Goal: Task Accomplishment & Management: Complete application form

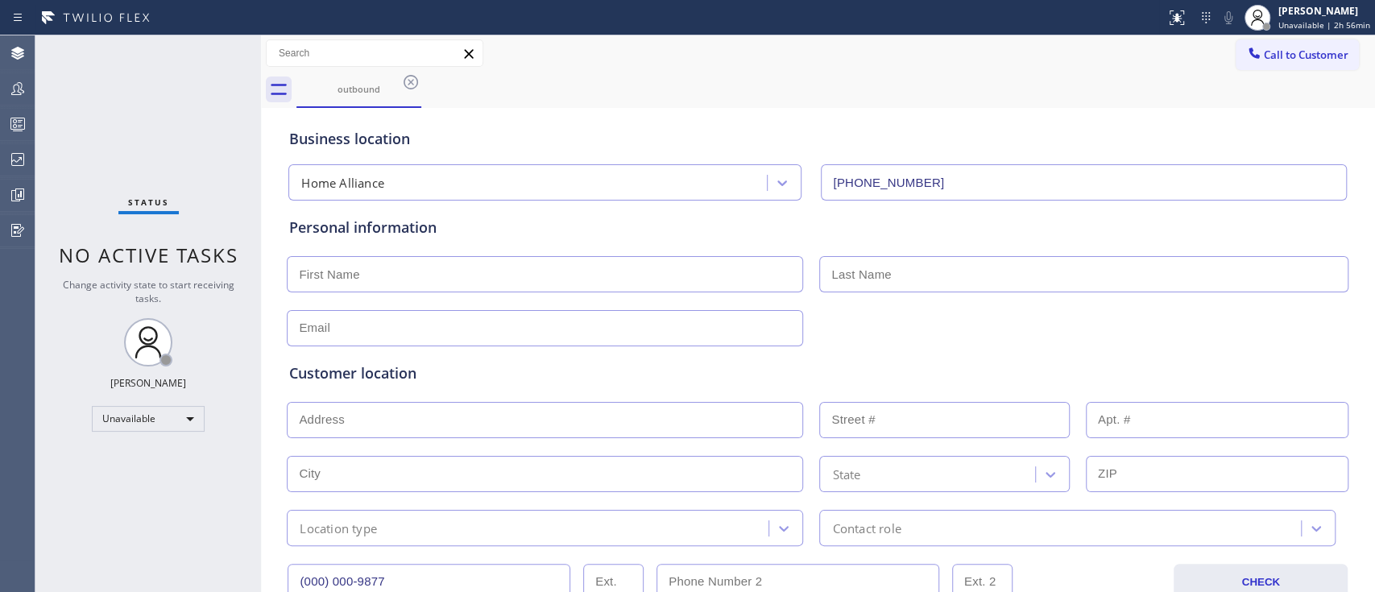
drag, startPoint x: 915, startPoint y: 177, endPoint x: 816, endPoint y: 184, distance: 99.3
click at [821, 184] on input "[PHONE_NUMBER]" at bounding box center [1084, 182] width 526 height 36
click at [667, 177] on div "Home Alliance" at bounding box center [530, 183] width 474 height 28
click at [206, 149] on div "Status No active tasks Change activity state to start receiving tasks. [PERSON_…" at bounding box center [148, 313] width 226 height 557
click at [466, 267] on input "text" at bounding box center [545, 274] width 516 height 36
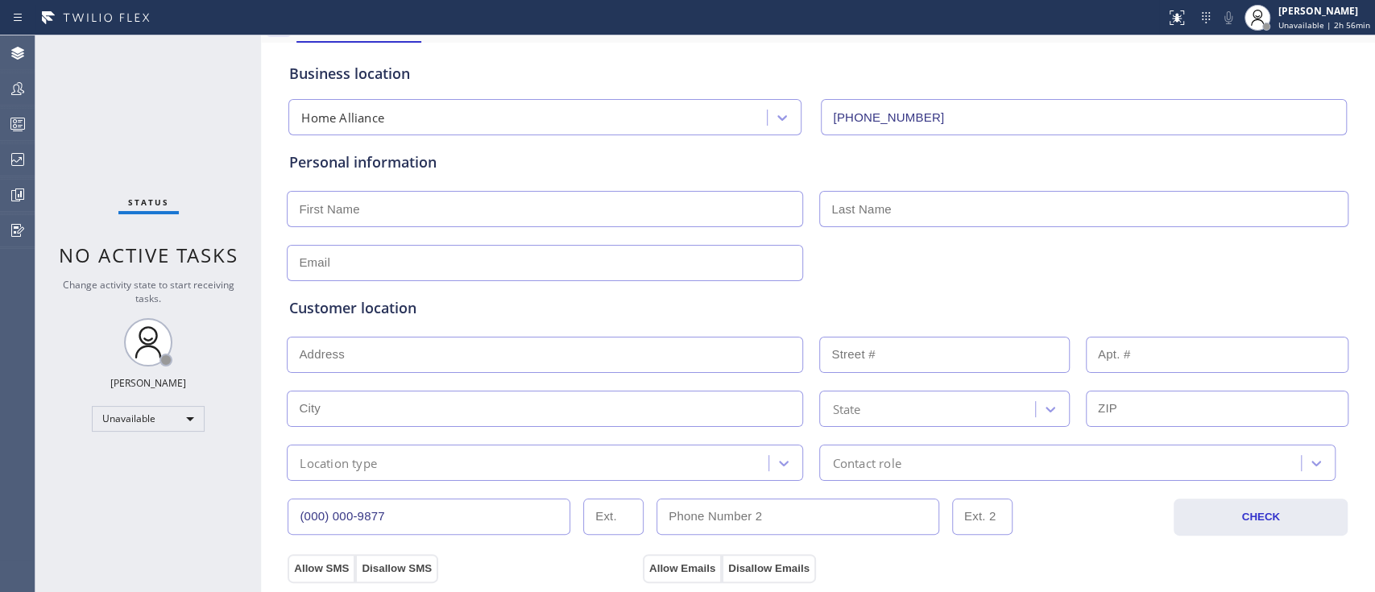
scroll to position [107, 0]
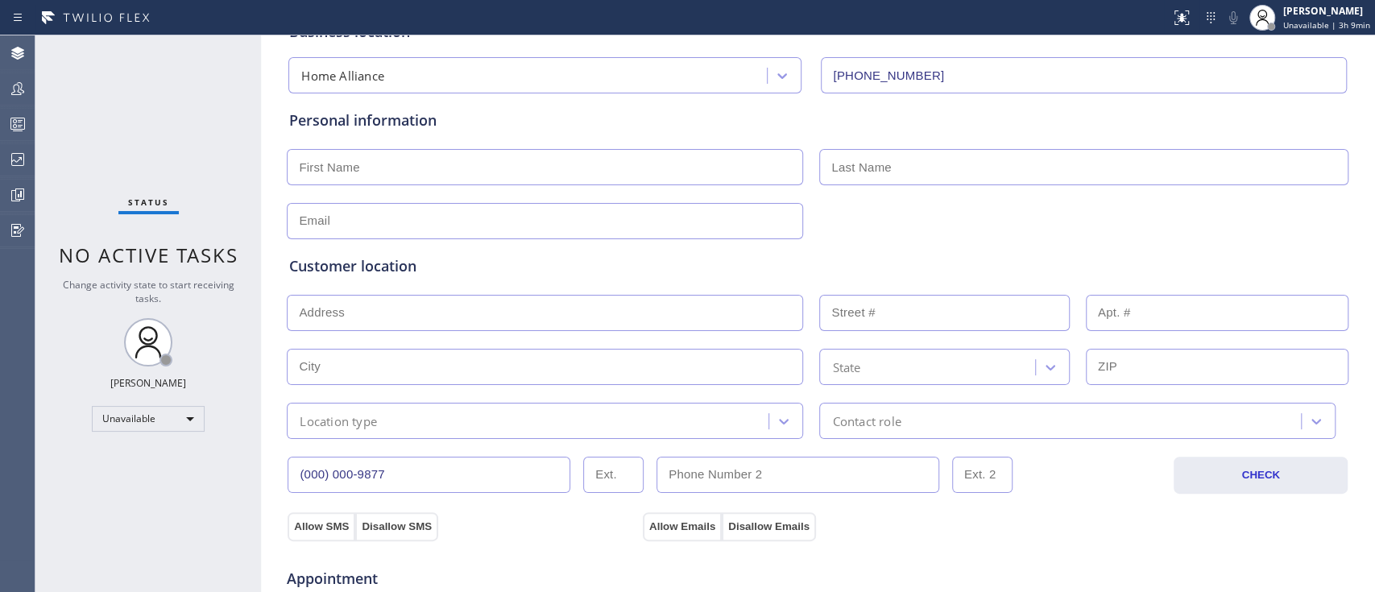
click at [345, 168] on input "text" at bounding box center [545, 167] width 516 height 36
type input "m"
click at [942, 166] on input "text" at bounding box center [1083, 167] width 529 height 36
click at [443, 156] on input "[PERSON_NAME]" at bounding box center [545, 167] width 516 height 36
type input "M"
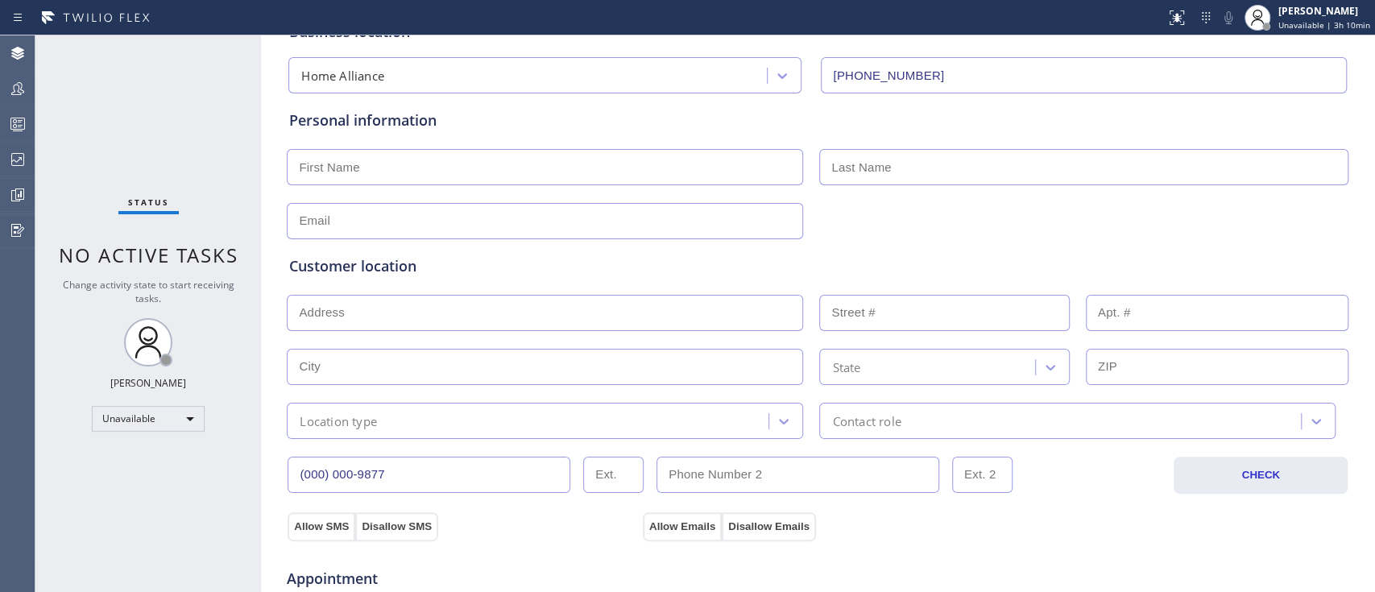
type input "m"
type input "Ms."
click at [842, 161] on input "text" at bounding box center [1083, 167] width 529 height 36
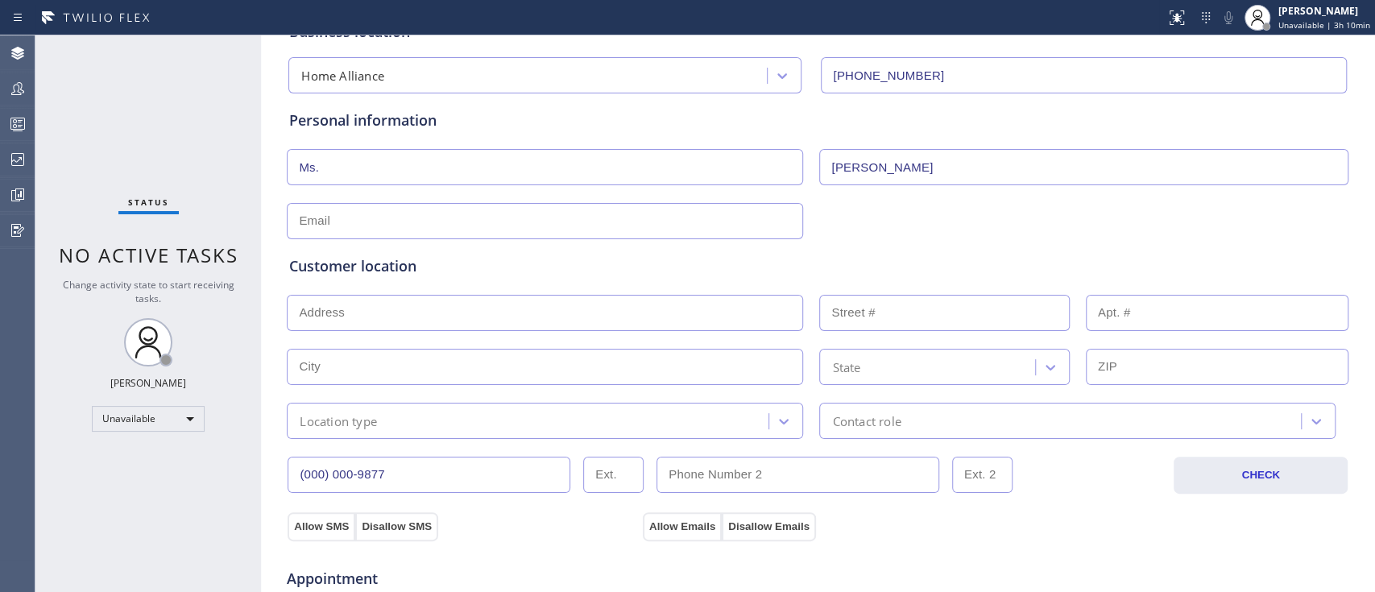
type input "[PERSON_NAME]"
click at [515, 229] on input "text" at bounding box center [545, 221] width 516 height 36
type input "k"
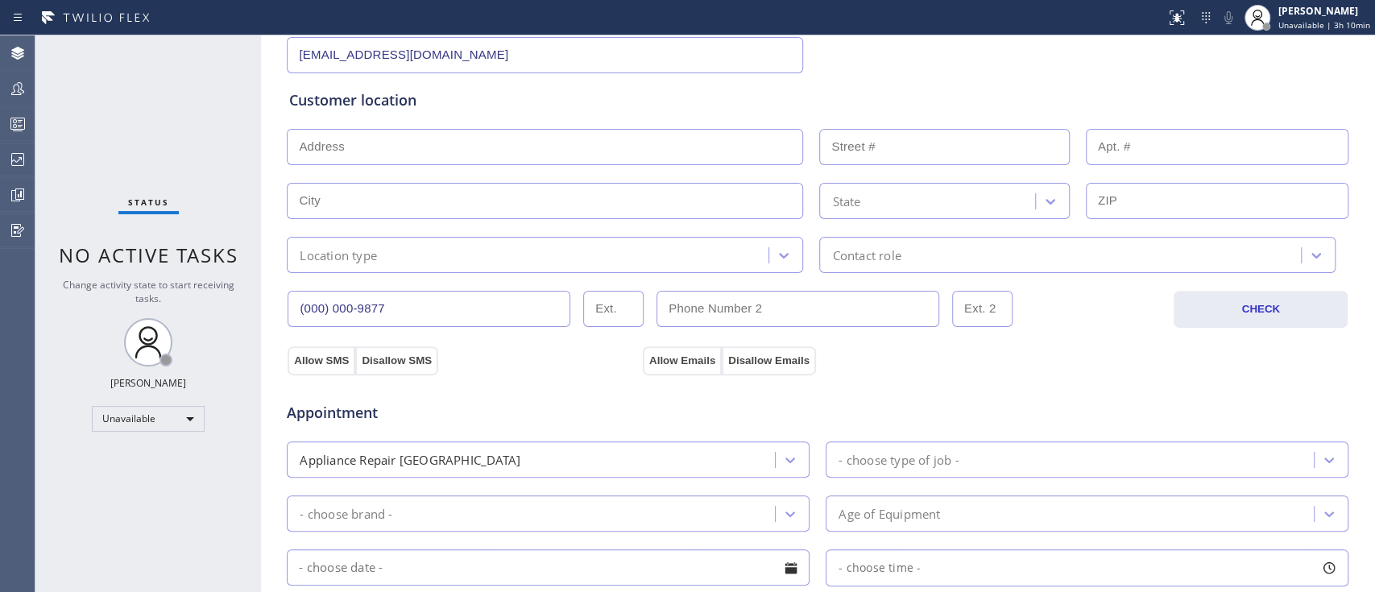
scroll to position [322, 0]
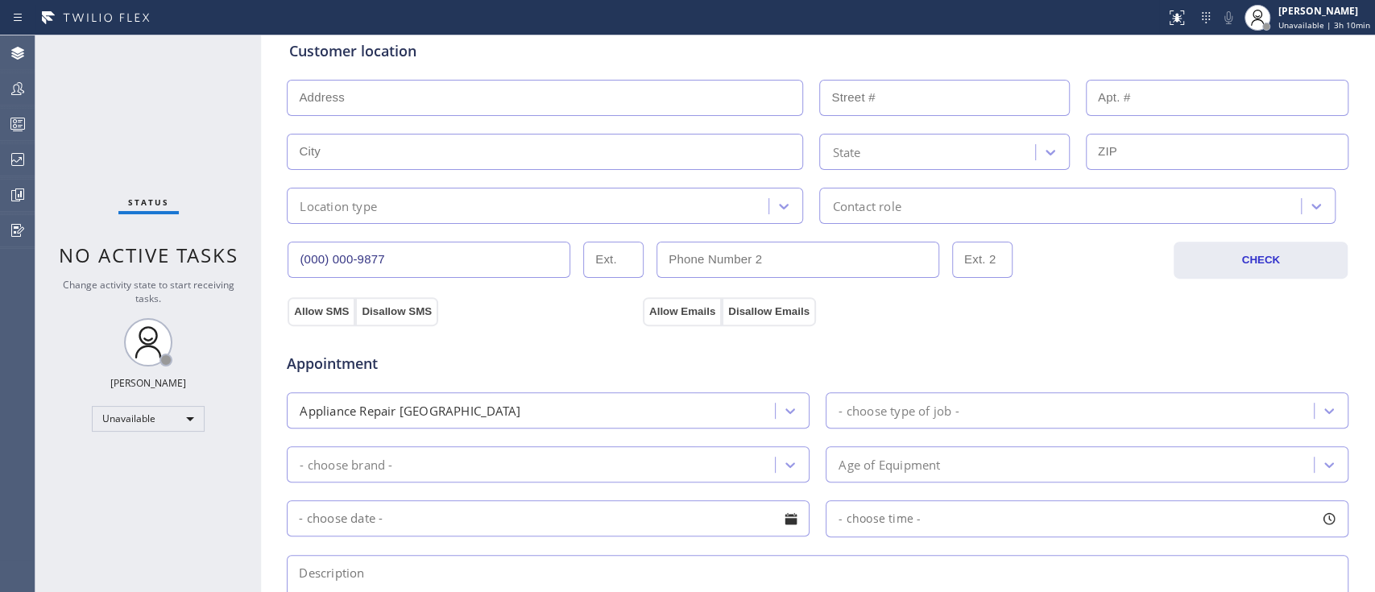
type input "[EMAIL_ADDRESS][DOMAIN_NAME]"
click at [414, 99] on input "text" at bounding box center [545, 98] width 516 height 36
click at [351, 97] on input "text" at bounding box center [545, 98] width 516 height 36
paste input "[GEOGRAPHIC_DATA], [GEOGRAPHIC_DATA] 14211"
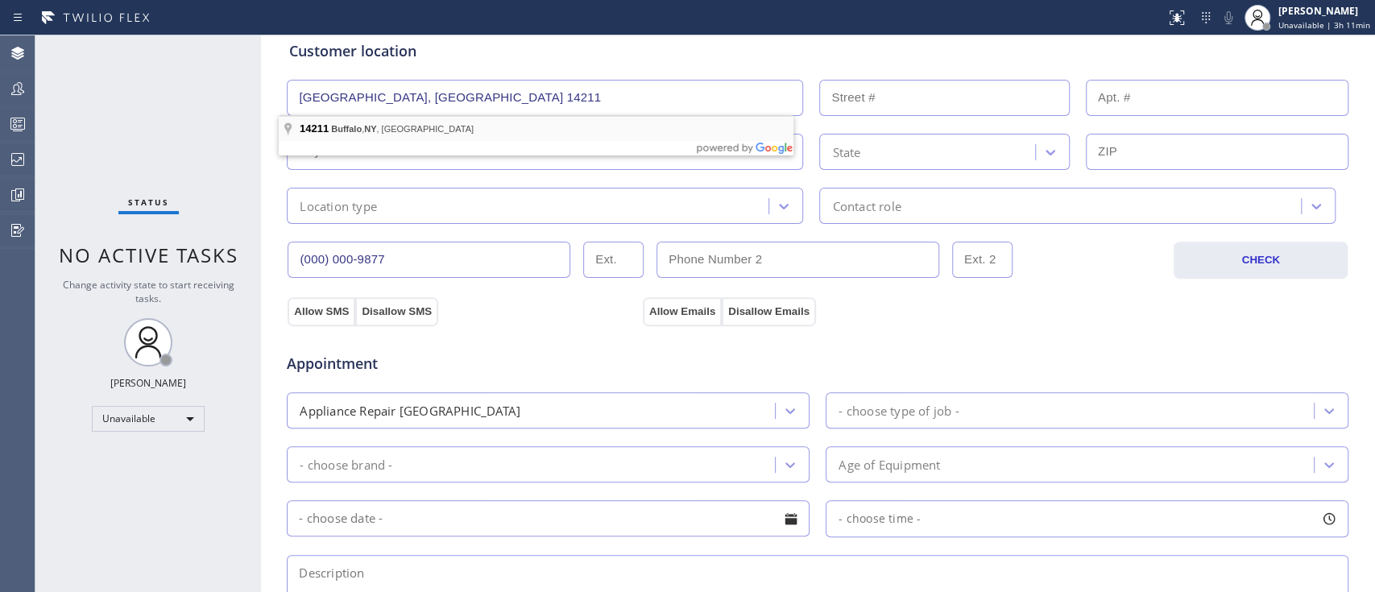
type input "[GEOGRAPHIC_DATA], NY 14211, [GEOGRAPHIC_DATA]"
type input "Buffalo"
type input "14211"
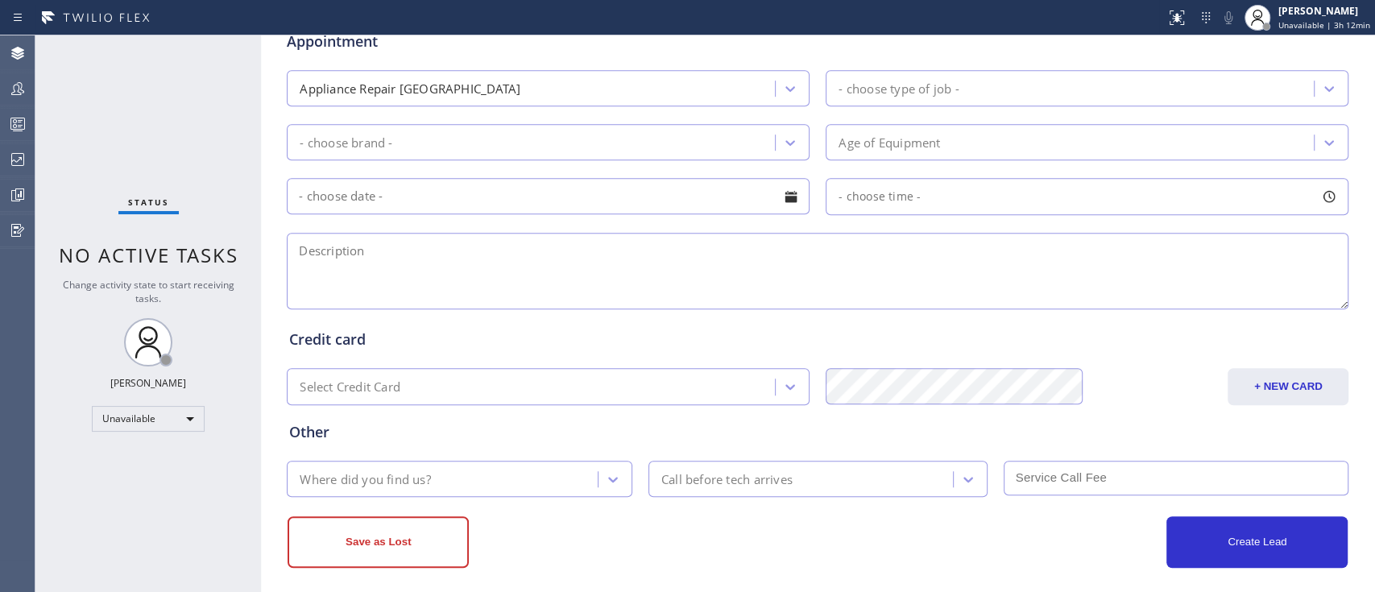
scroll to position [429, 0]
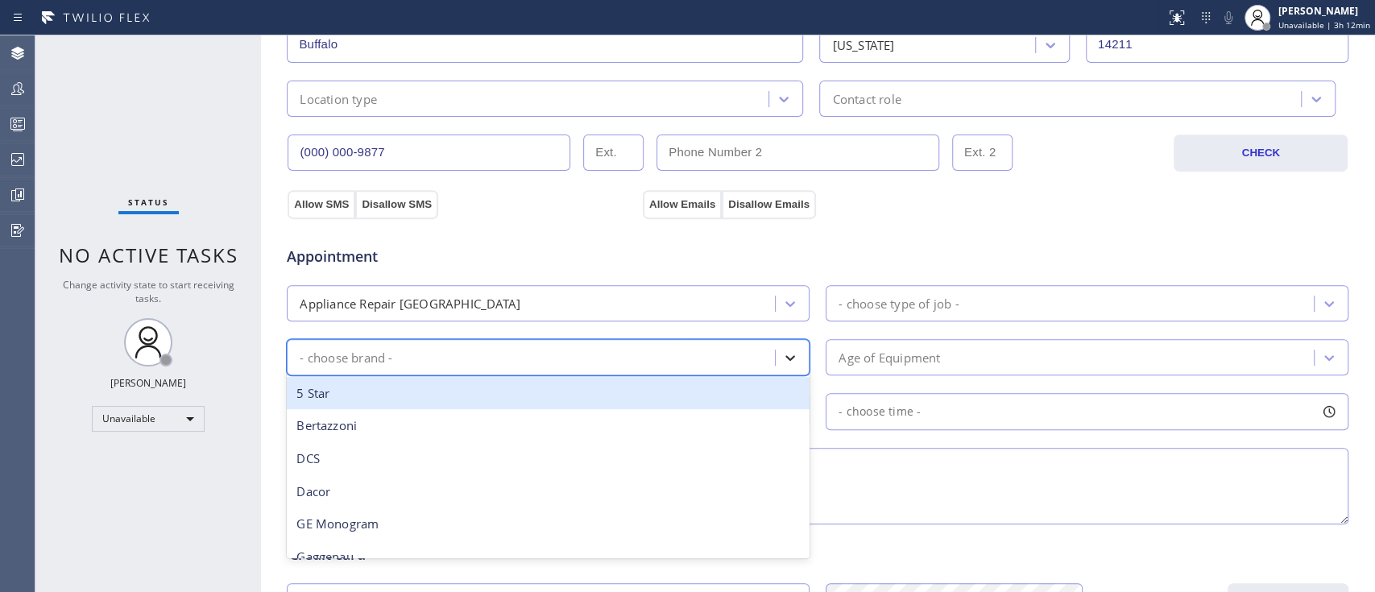
click at [786, 358] on icon at bounding box center [791, 358] width 10 height 6
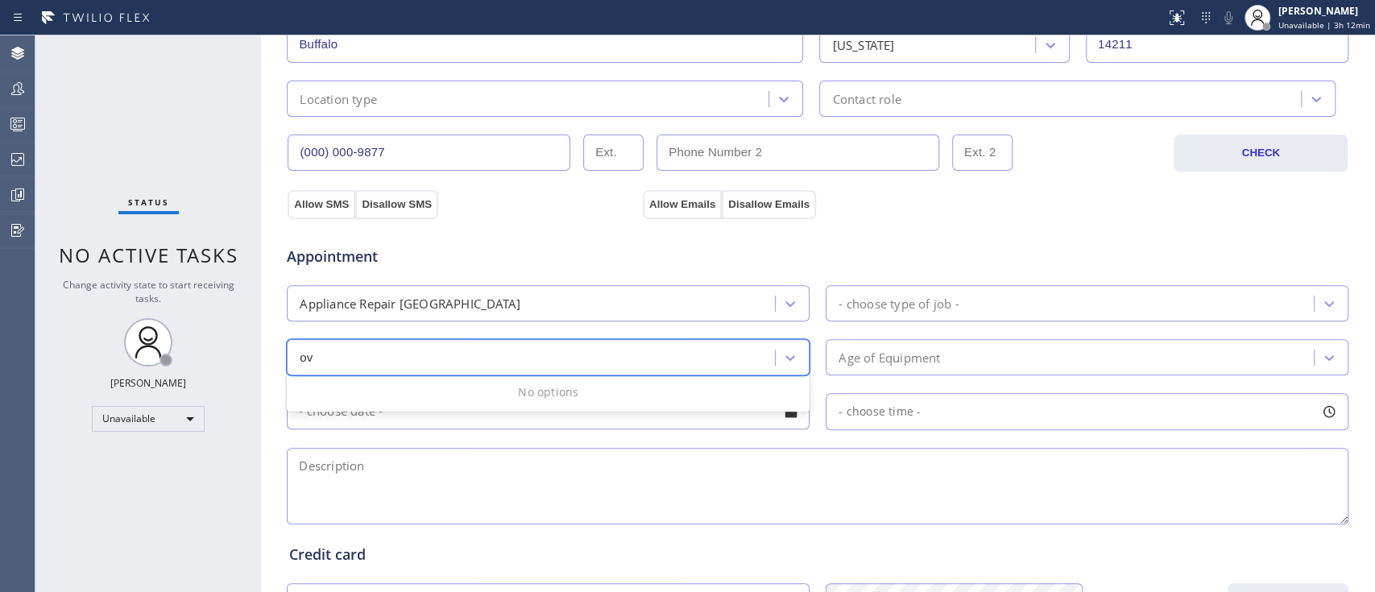
scroll to position [0, 0]
type input "o"
click at [387, 350] on div "- choose brand -" at bounding box center [533, 357] width 483 height 28
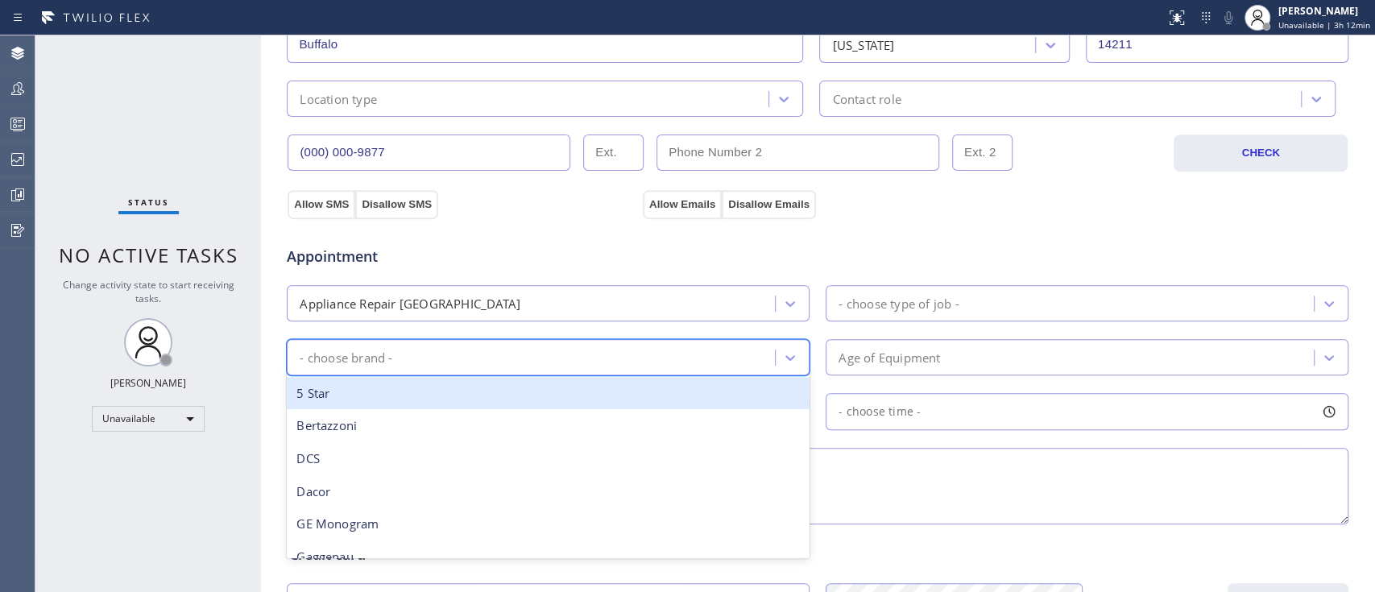
type input "G"
click at [381, 390] on div "GE Monogram" at bounding box center [548, 393] width 523 height 33
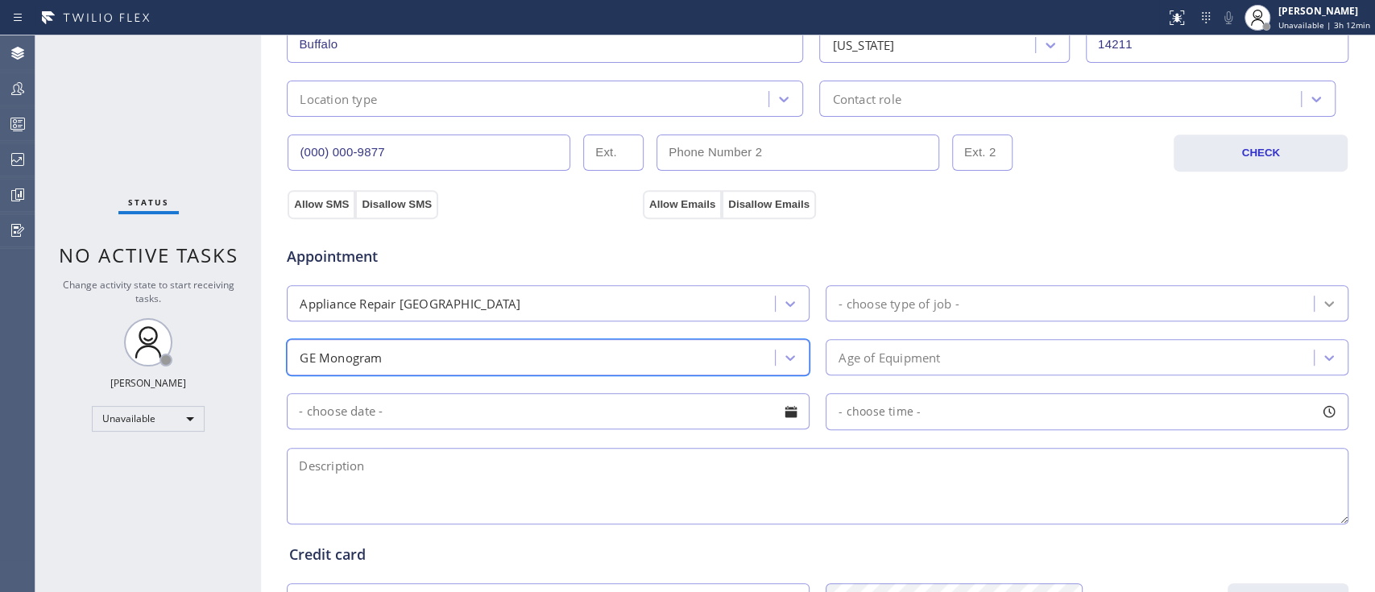
click at [1321, 298] on icon at bounding box center [1329, 304] width 16 height 16
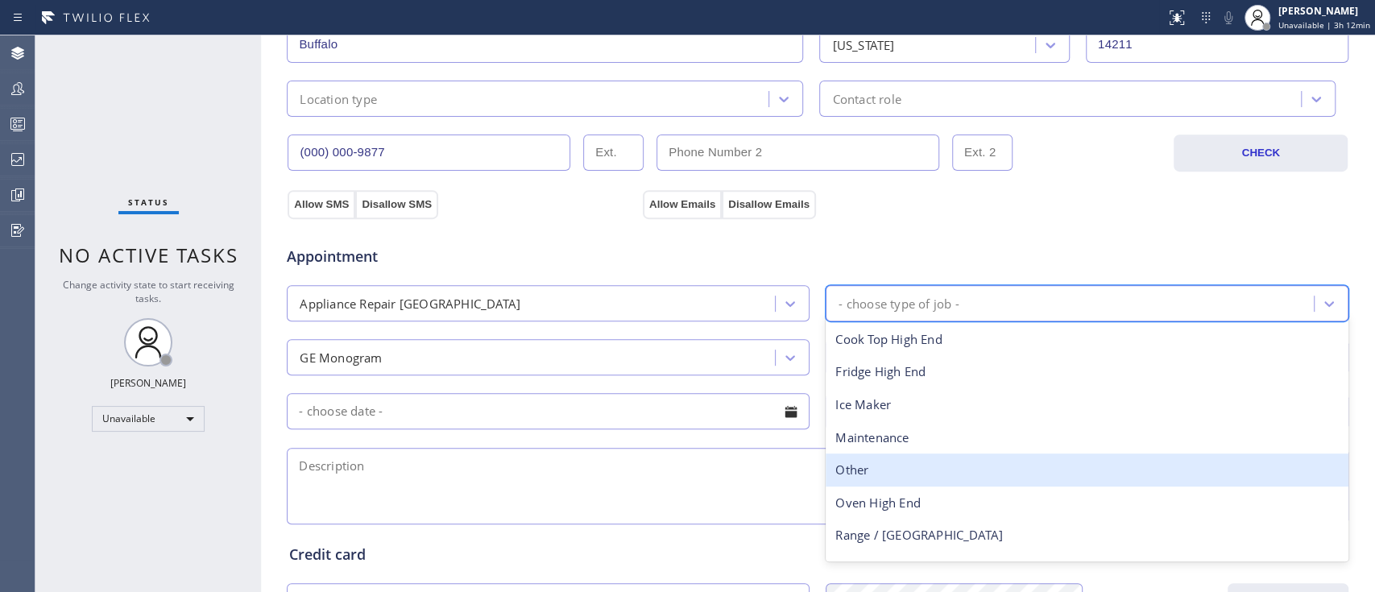
type input "O"
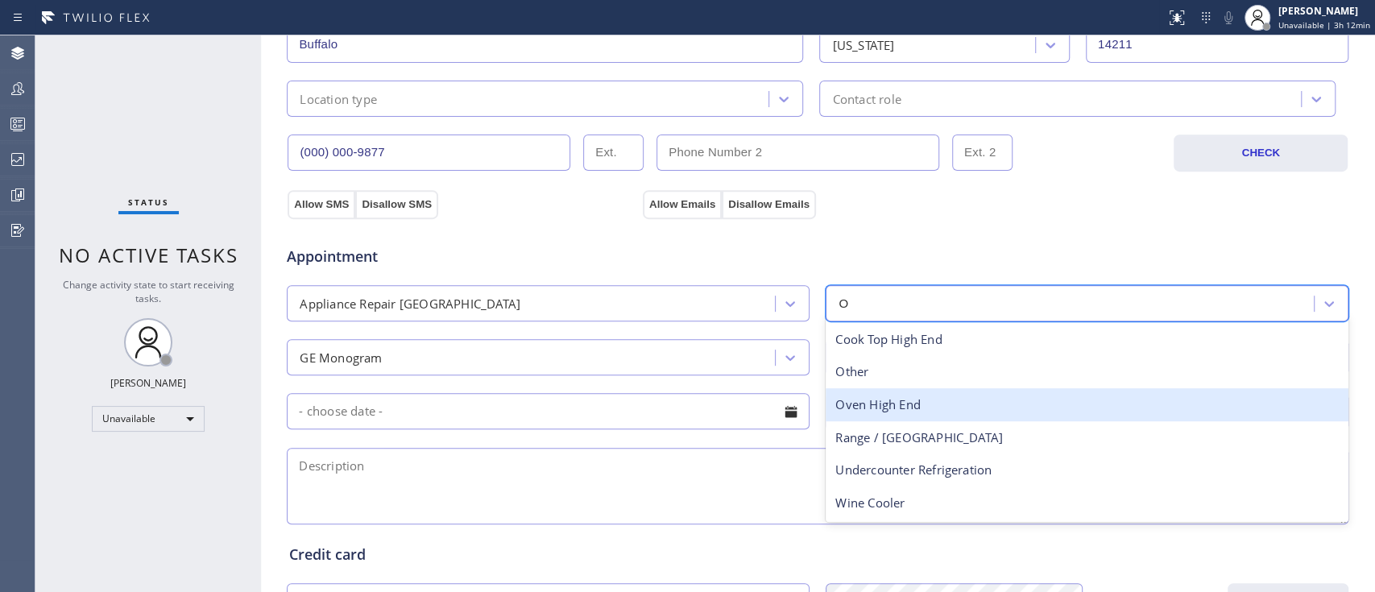
click at [876, 399] on div "Oven High End" at bounding box center [1087, 404] width 523 height 33
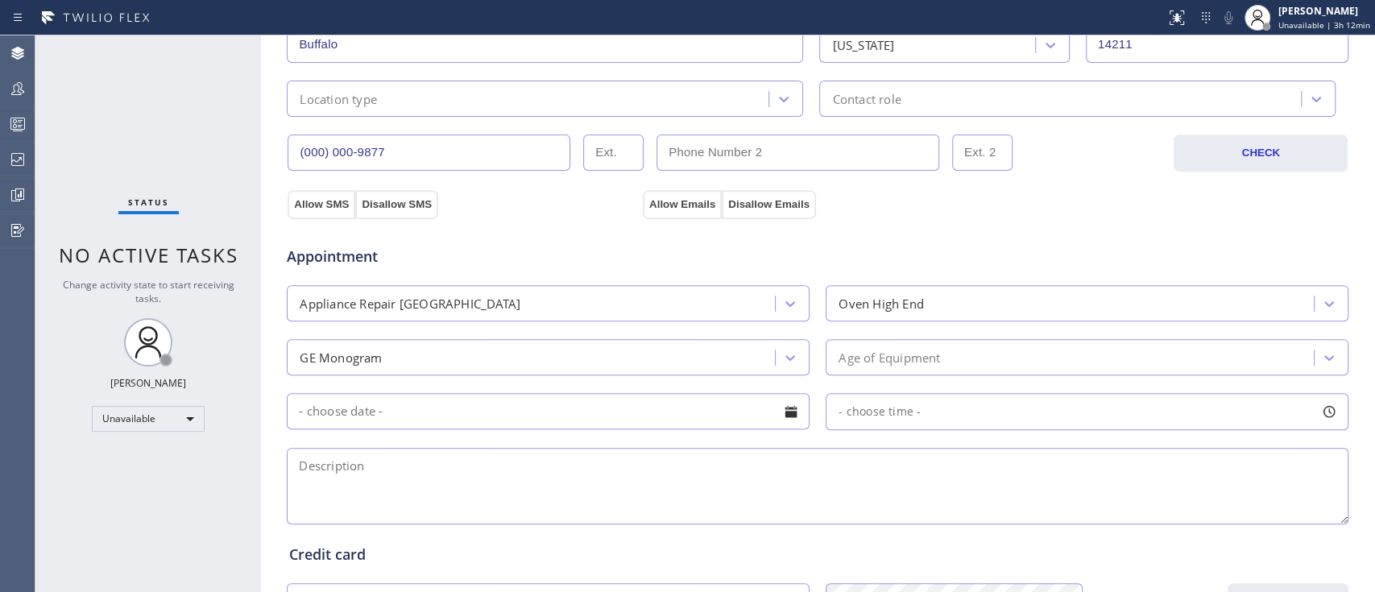
click at [777, 408] on div at bounding box center [790, 411] width 27 height 27
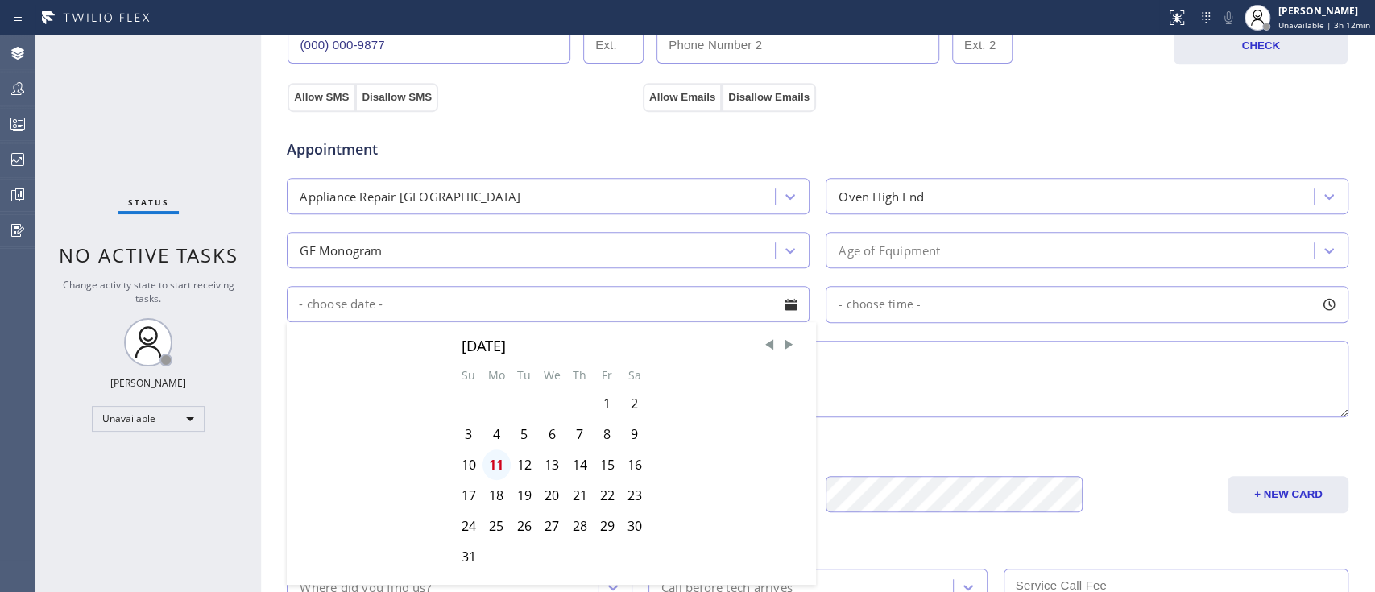
click at [493, 464] on div "11" at bounding box center [496, 464] width 28 height 31
type input "[DATE]"
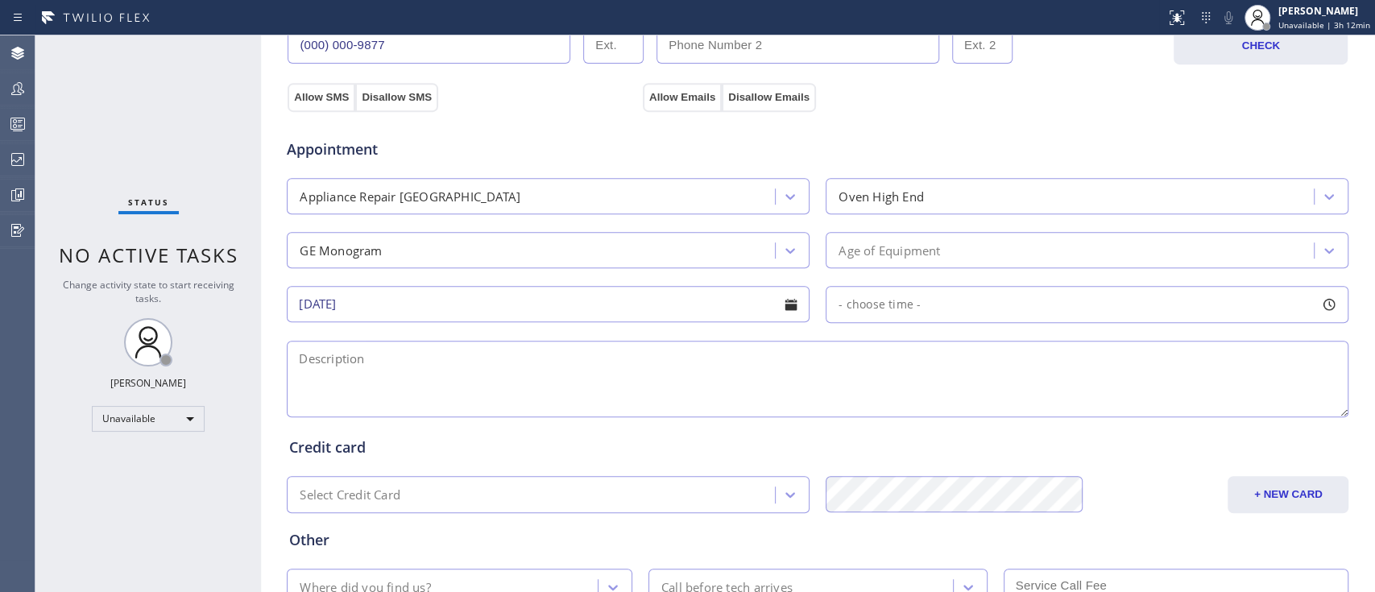
click at [1321, 301] on div at bounding box center [1328, 304] width 27 height 27
click at [891, 370] on div "8:00 AM 8:00 AM" at bounding box center [1075, 370] width 474 height 16
drag, startPoint x: 838, startPoint y: 397, endPoint x: 943, endPoint y: 366, distance: 110.1
click at [987, 395] on div at bounding box center [996, 403] width 19 height 34
click at [499, 432] on div "Credit card Select Credit Card + NEW CARD CANCEL SAVE" at bounding box center [817, 466] width 1063 height 93
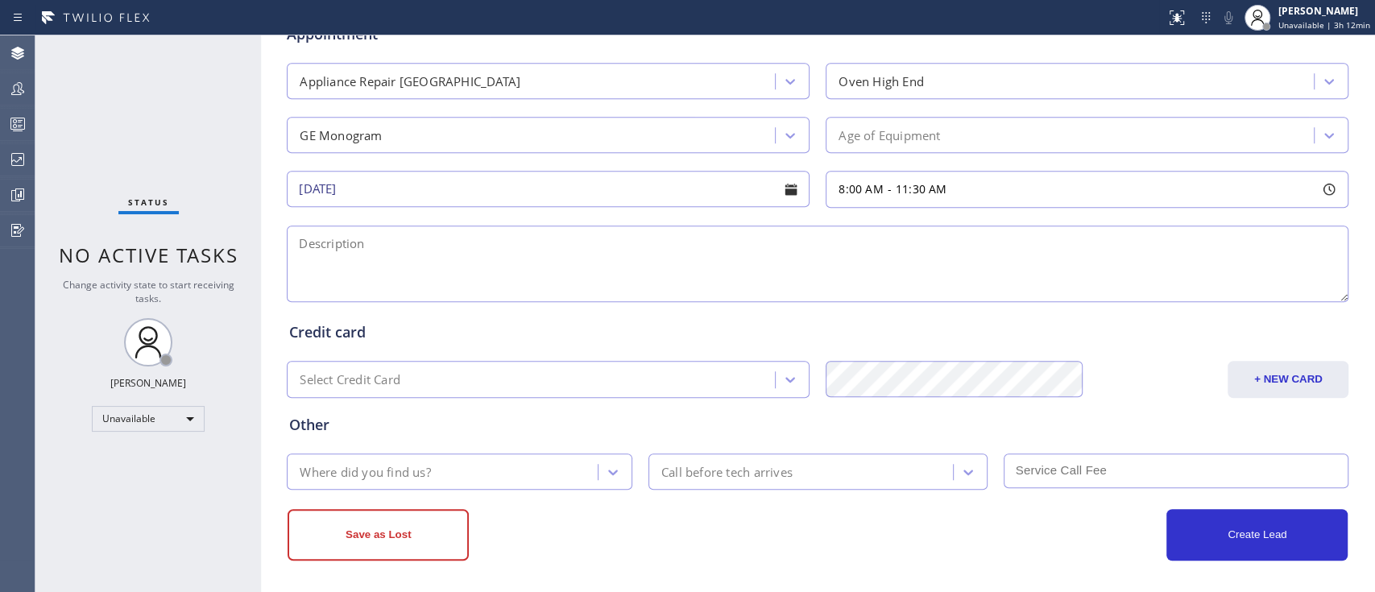
scroll to position [653, 0]
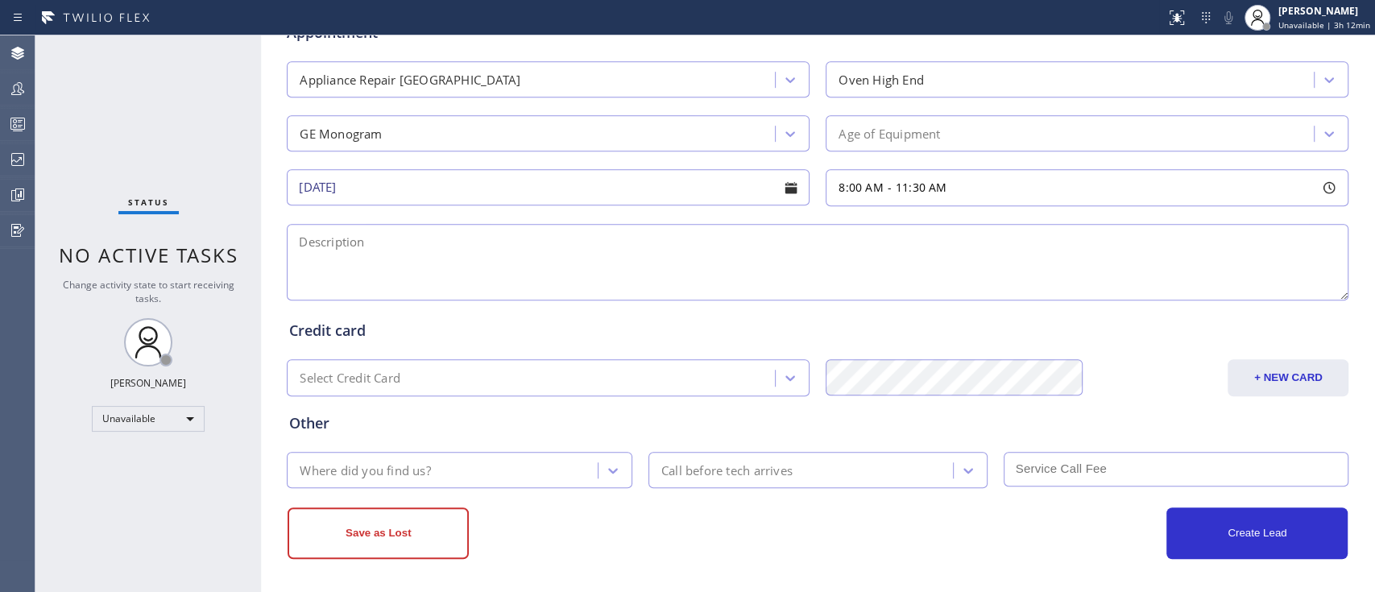
click at [640, 264] on textarea at bounding box center [818, 262] width 1062 height 77
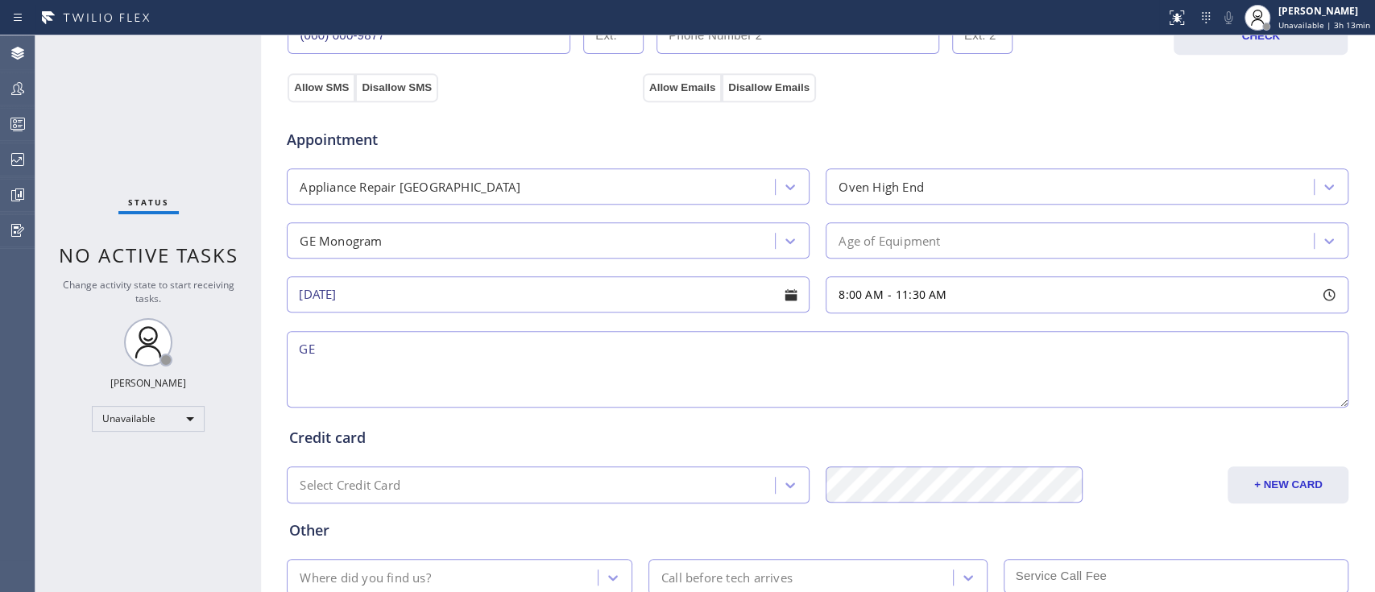
click at [334, 342] on textarea "GE" at bounding box center [818, 369] width 1062 height 77
click at [519, 353] on textarea "GE Monogram /Oven/NOT WORKING" at bounding box center [818, 369] width 1062 height 77
click at [558, 348] on textarea "GE Monogram /Oven/NOT WORKING./7 YRS/" at bounding box center [818, 369] width 1062 height 77
paste textarea "[GEOGRAPHIC_DATA], [GEOGRAPHIC_DATA] 14211"
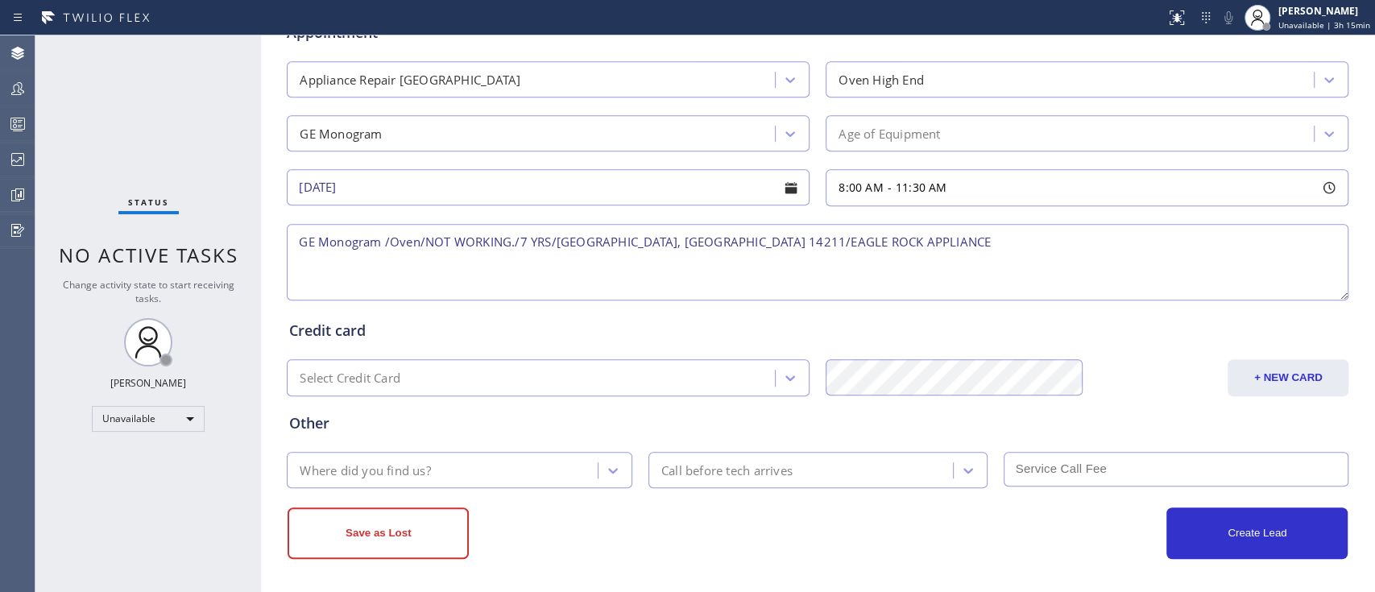
click at [810, 242] on textarea "GE Monogram /Oven/NOT WORKING./7 YRS/[GEOGRAPHIC_DATA], [GEOGRAPHIC_DATA] 14211…" at bounding box center [818, 262] width 1062 height 77
click at [876, 239] on textarea "GE Monogram /Oven/NOT WORKING./7 YRS/[GEOGRAPHIC_DATA], [GEOGRAPHIC_DATA] 14211…" at bounding box center [818, 262] width 1062 height 77
type textarea "GE Monogram /Oven/NOT WORKING./7 YRS/[GEOGRAPHIC_DATA], [GEOGRAPHIC_DATA] 14211…"
click at [608, 462] on icon at bounding box center [613, 470] width 16 height 16
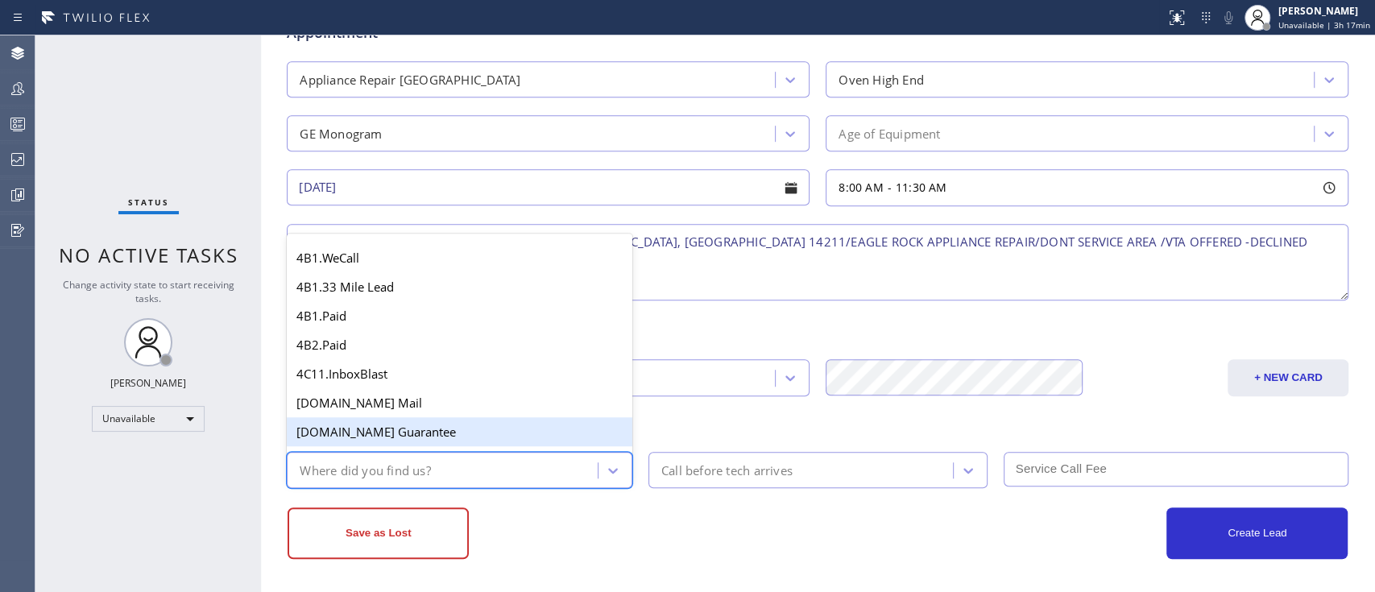
click at [411, 428] on div "[DOMAIN_NAME] Guarantee" at bounding box center [460, 431] width 346 height 29
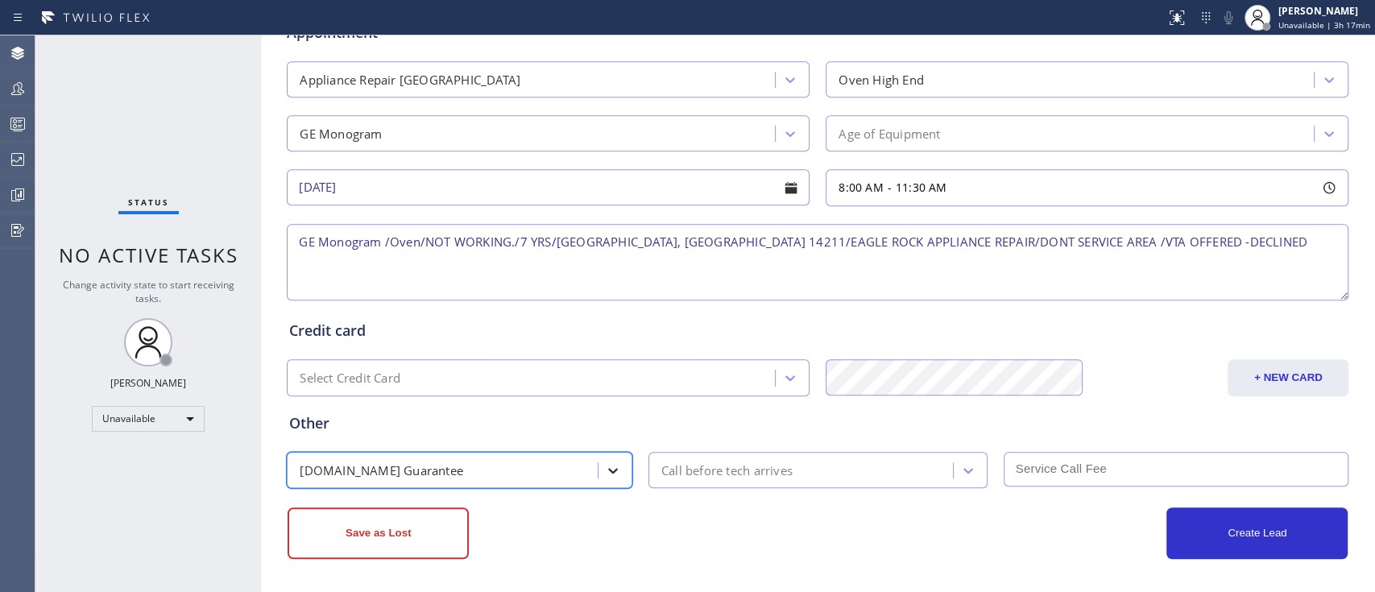
click at [605, 468] on icon at bounding box center [613, 470] width 16 height 16
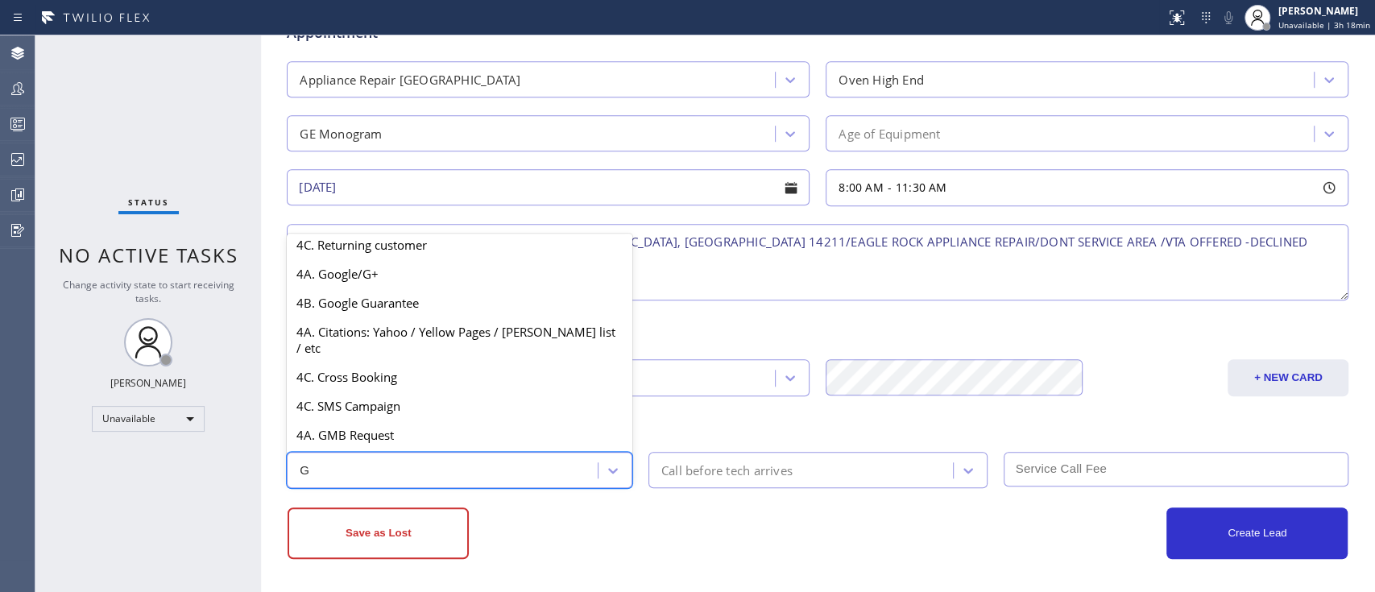
scroll to position [58, 0]
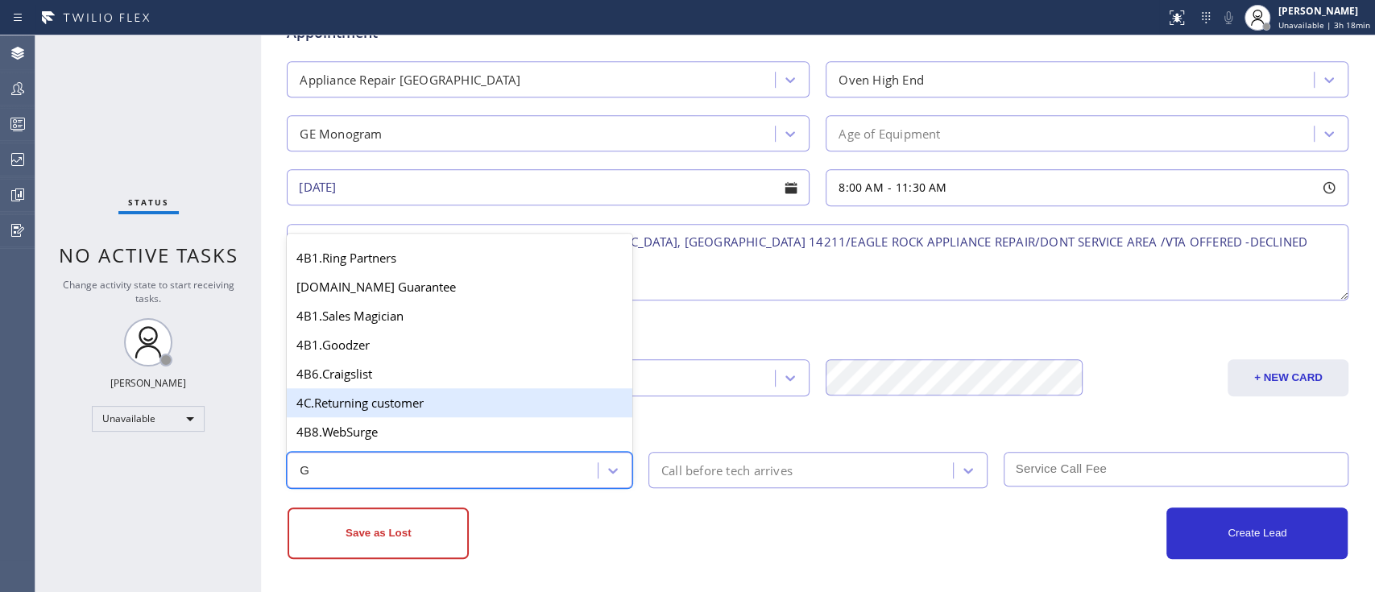
type input "GO"
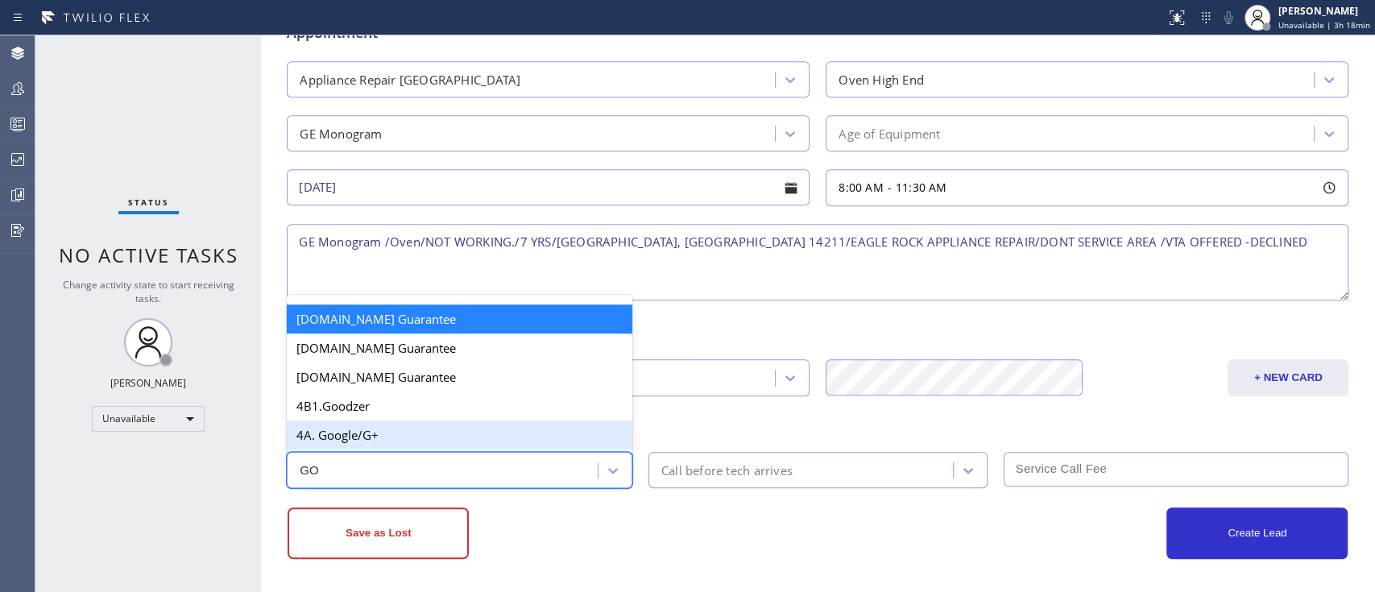
click at [300, 435] on div "4A. Google/G+" at bounding box center [460, 434] width 346 height 29
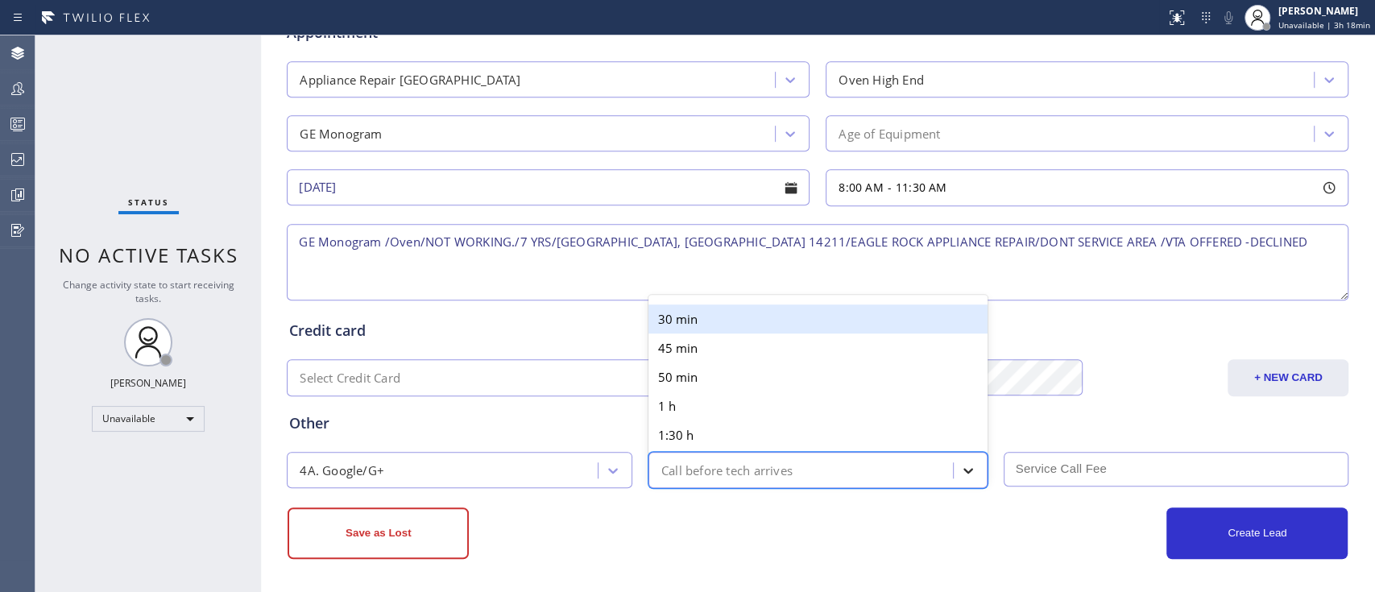
click at [960, 470] on icon at bounding box center [968, 470] width 16 height 16
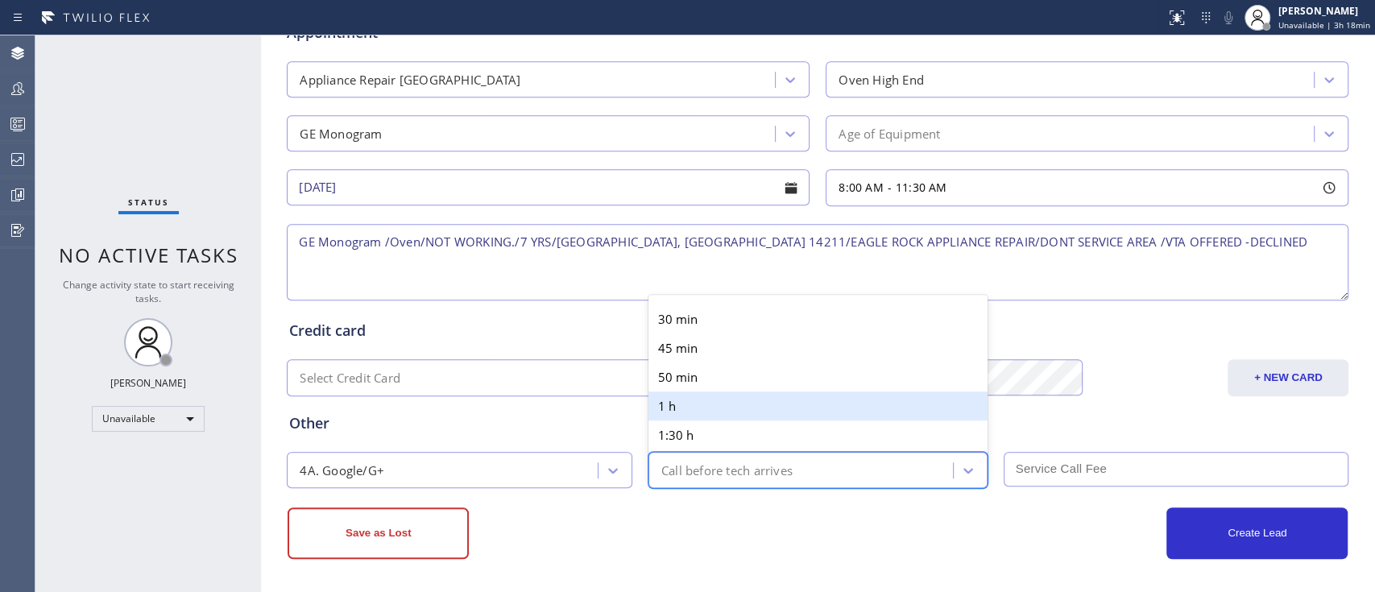
click at [615, 427] on div "Other" at bounding box center [817, 423] width 1057 height 22
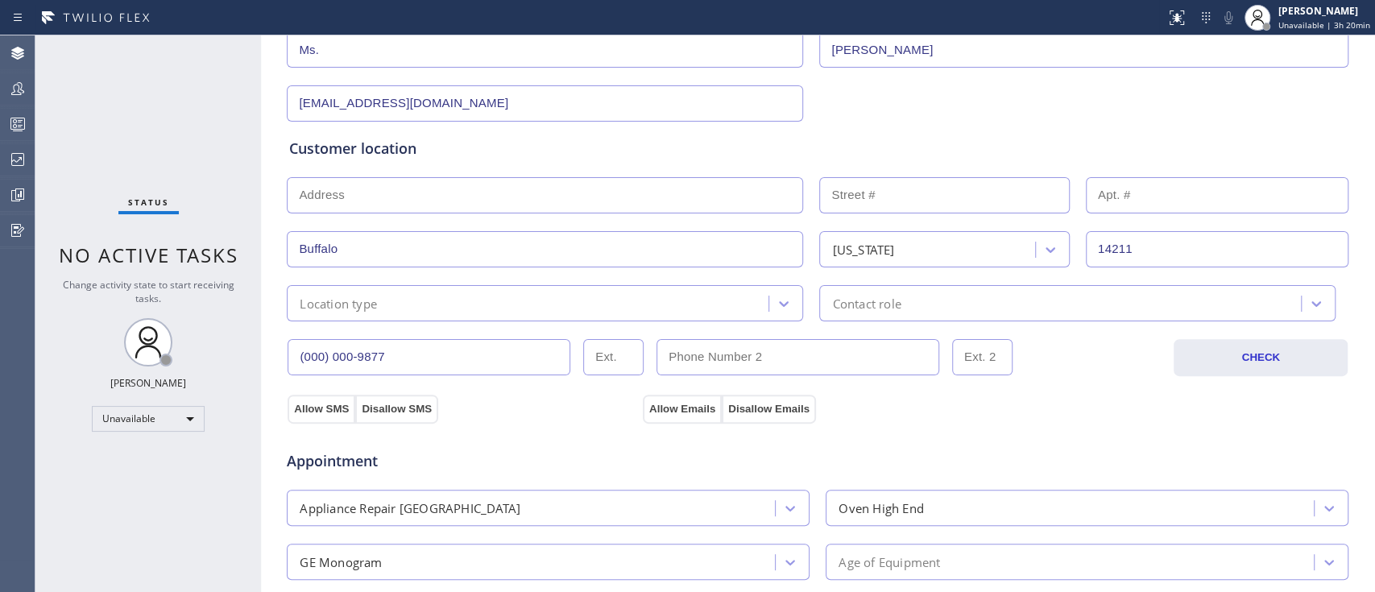
scroll to position [332, 0]
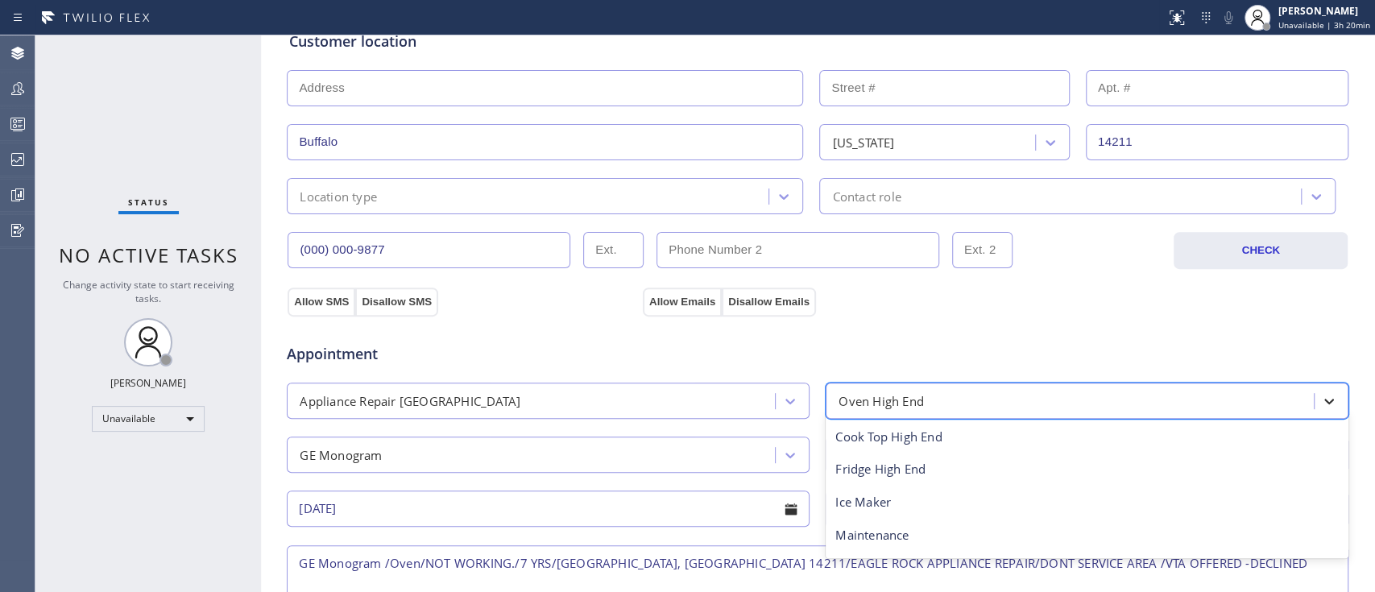
click at [1321, 394] on icon at bounding box center [1329, 401] width 16 height 16
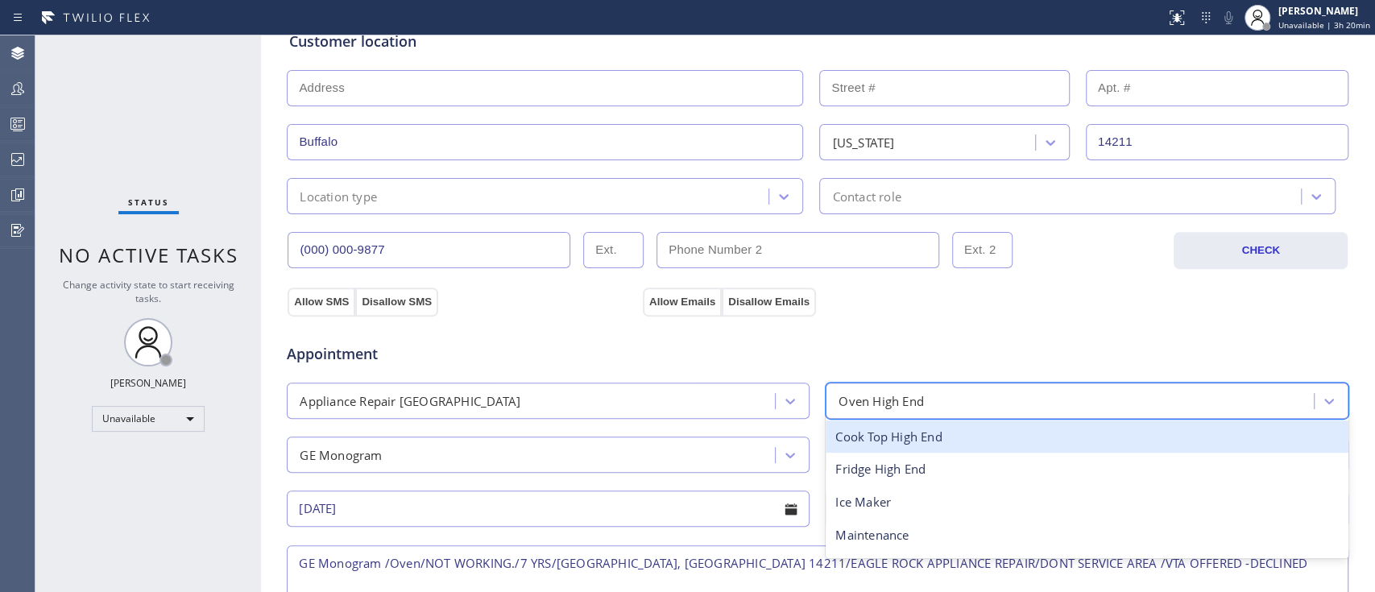
drag, startPoint x: 927, startPoint y: 358, endPoint x: 864, endPoint y: 358, distance: 62.8
click at [926, 358] on div "Appointment" at bounding box center [817, 344] width 1065 height 41
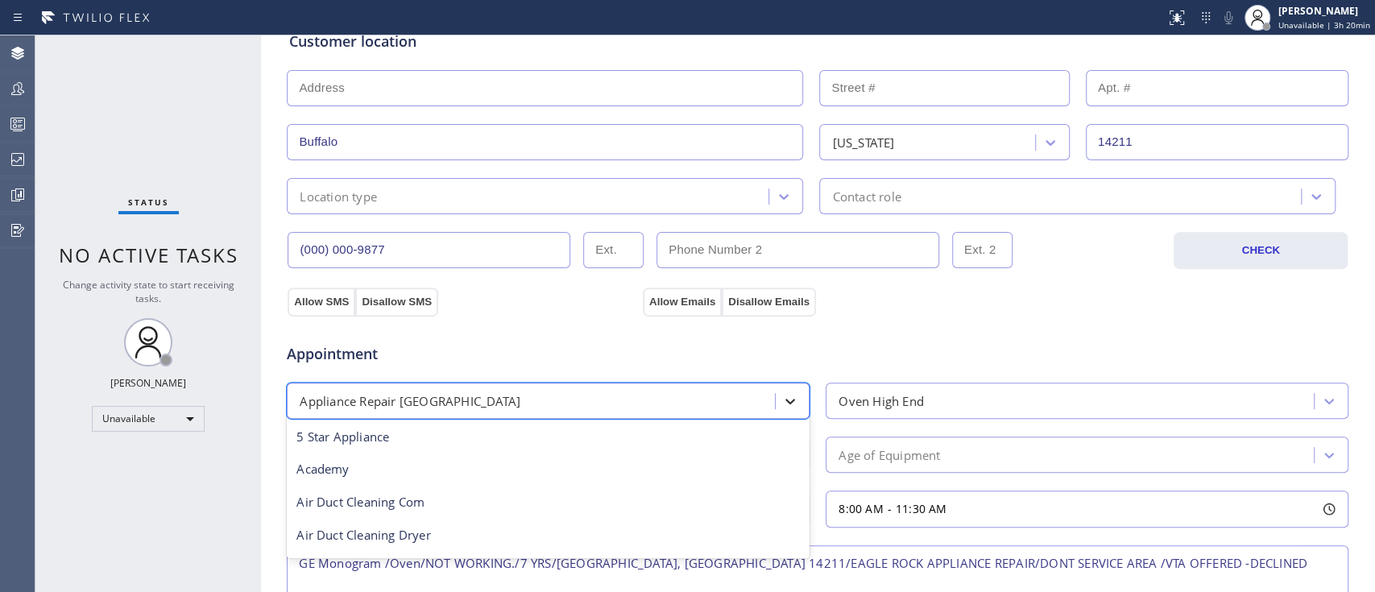
click at [786, 399] on icon at bounding box center [790, 401] width 16 height 16
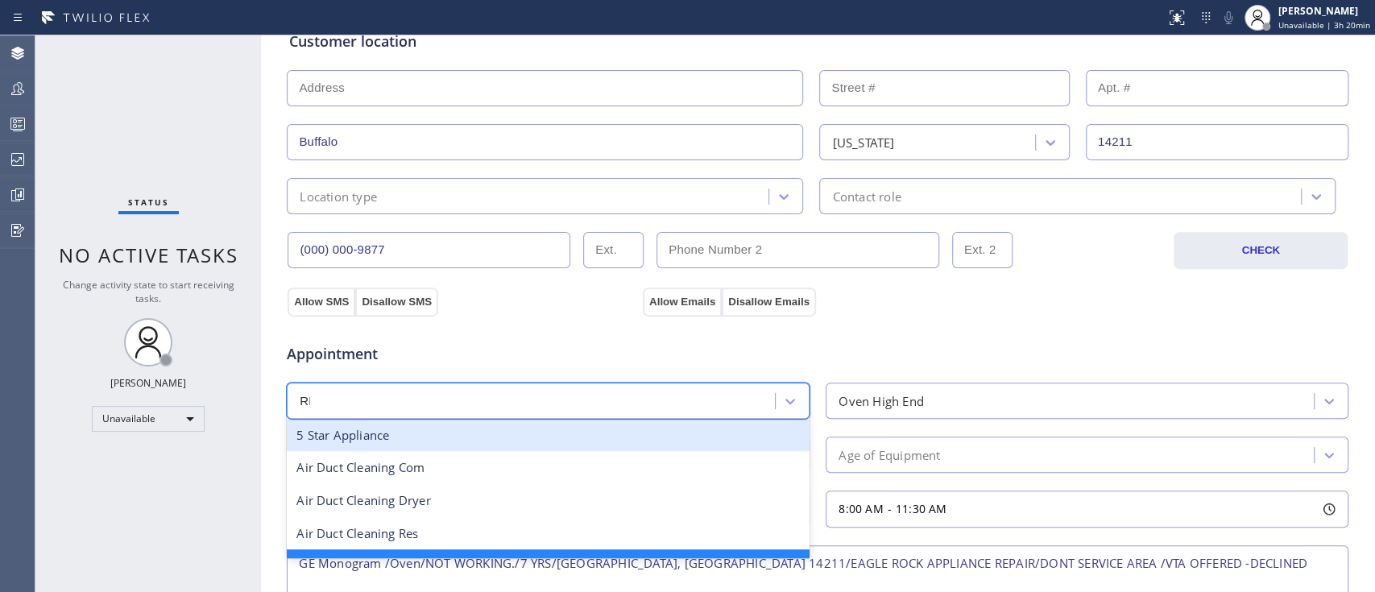
scroll to position [0, 0]
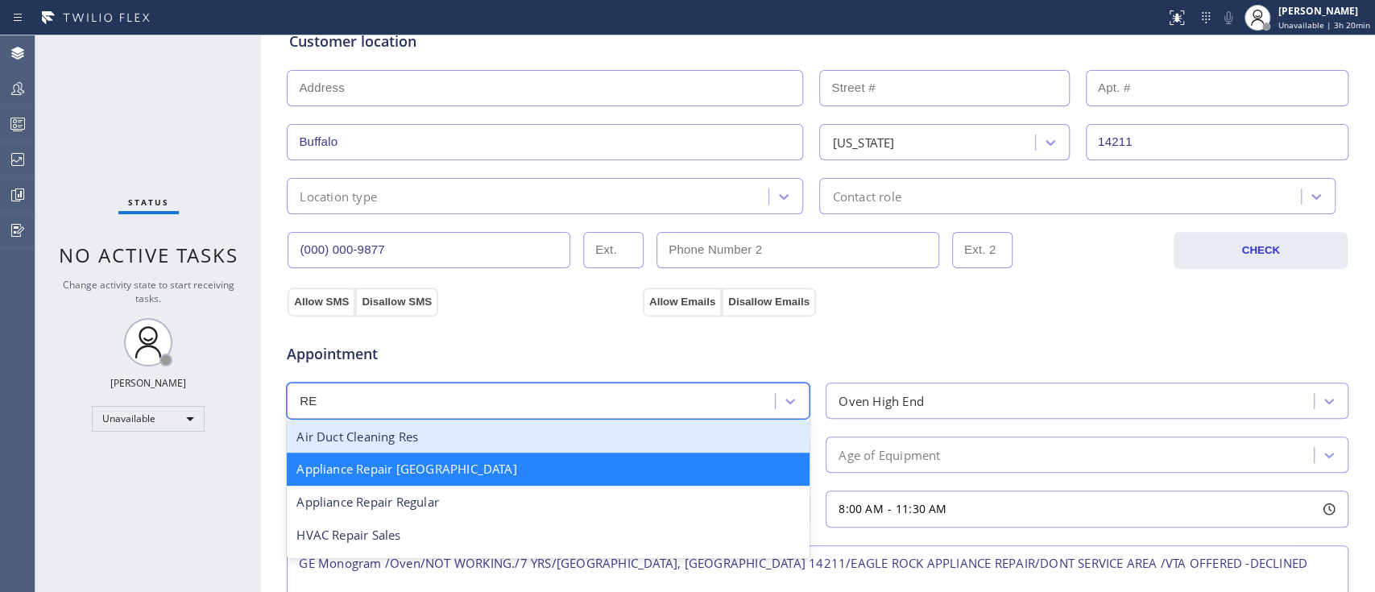
type input "REG"
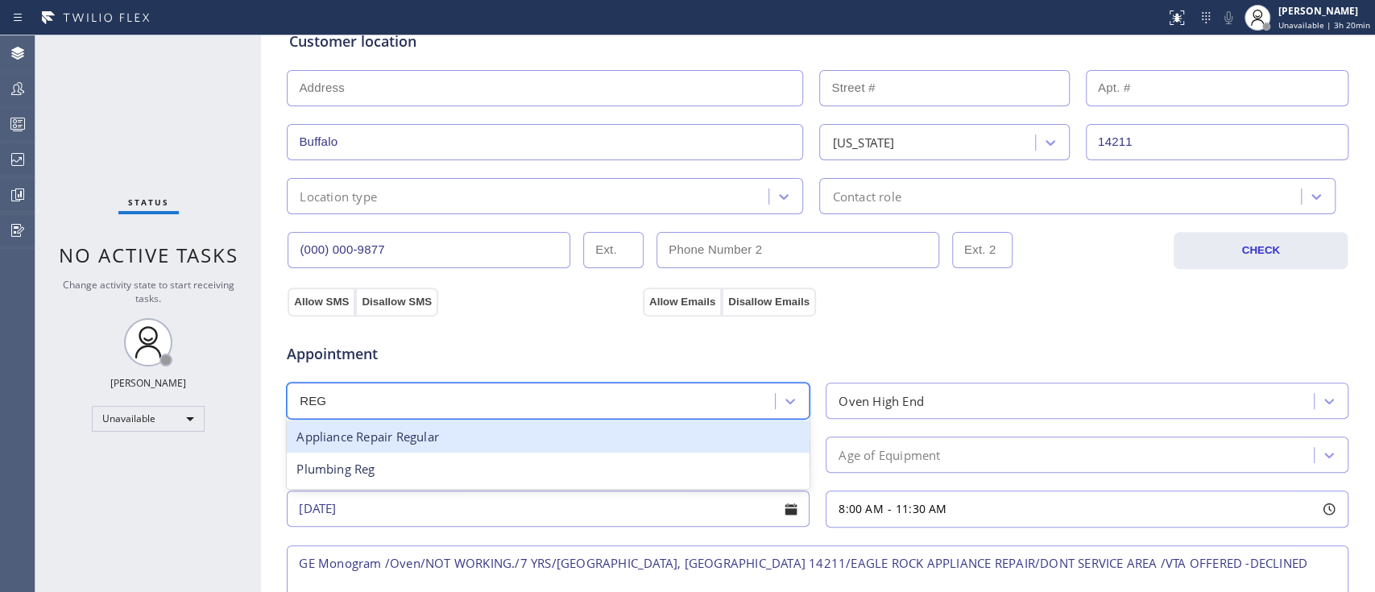
click at [507, 439] on div "Appliance Repair Regular" at bounding box center [548, 436] width 523 height 33
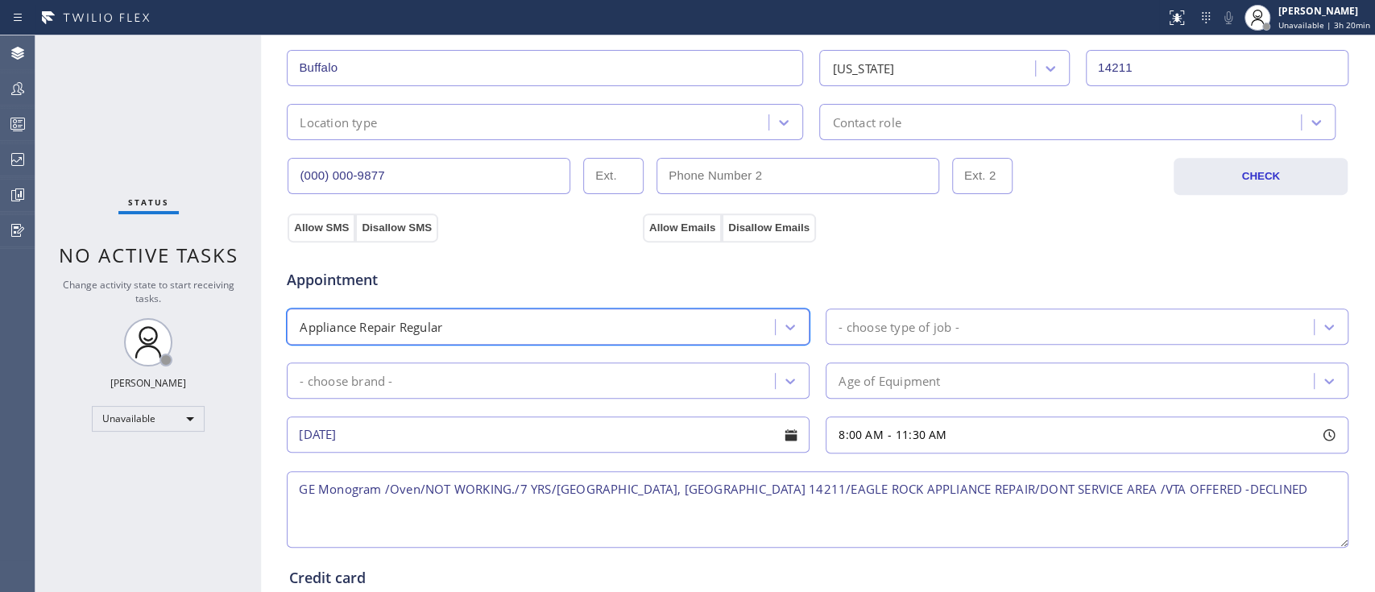
scroll to position [439, 0]
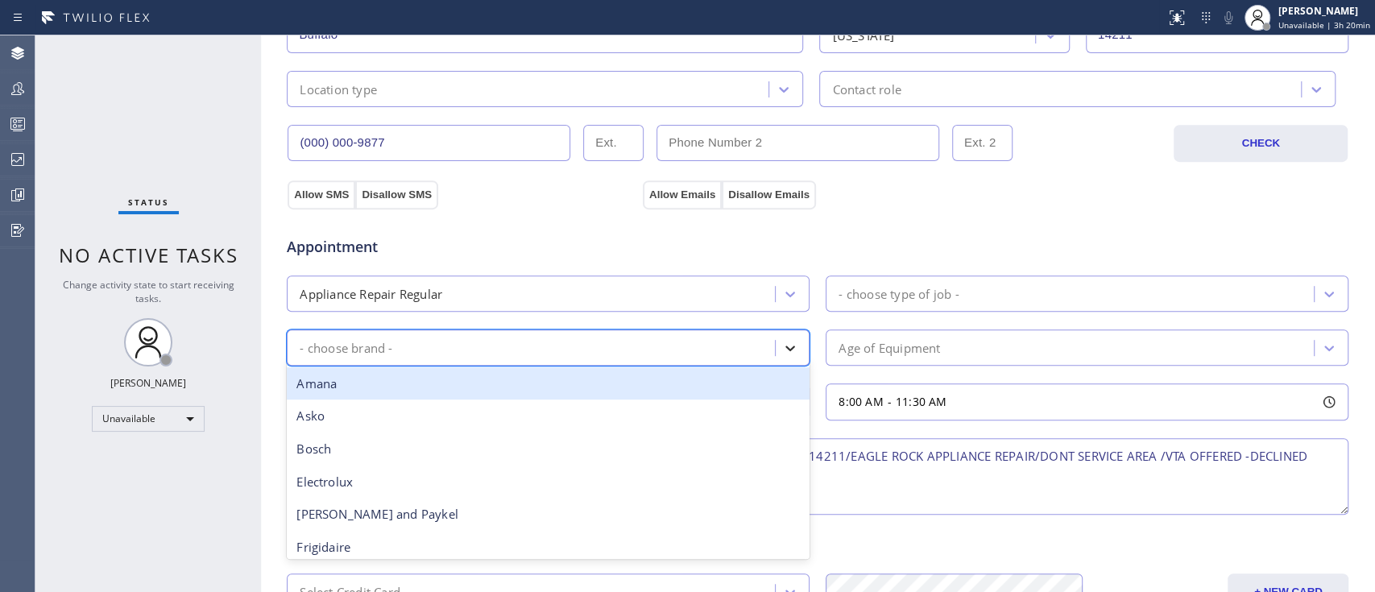
click at [782, 347] on icon at bounding box center [790, 348] width 16 height 16
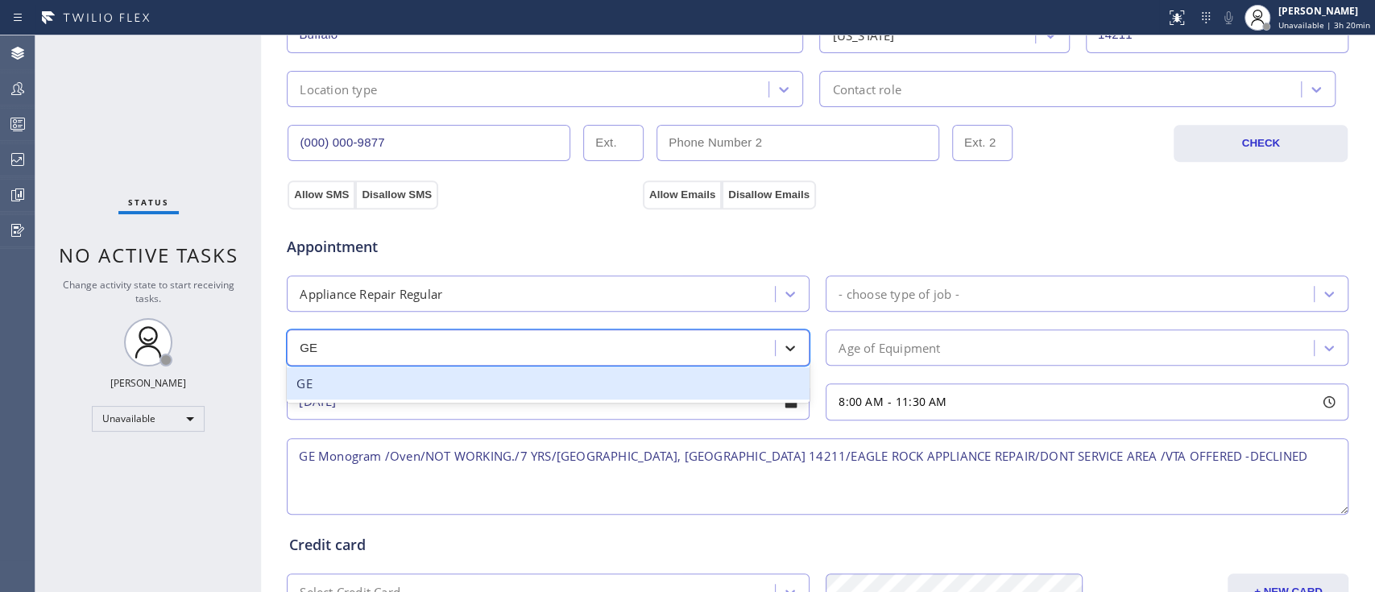
type input "G"
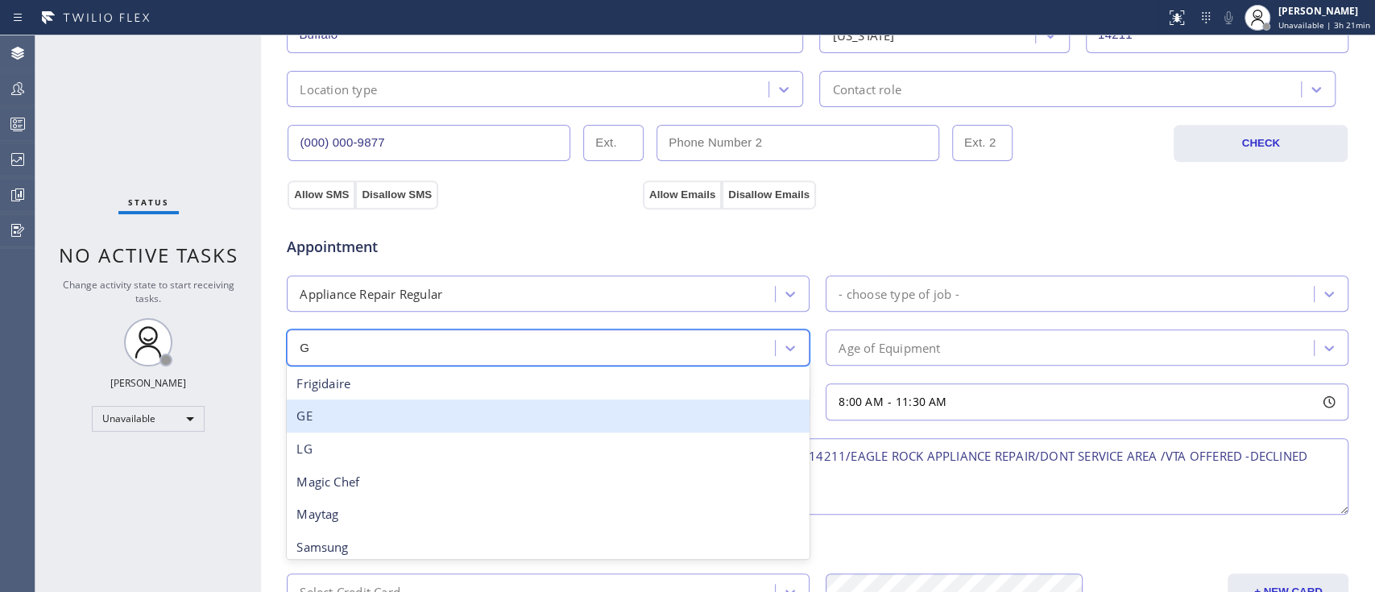
click at [502, 415] on div "GE" at bounding box center [548, 415] width 523 height 33
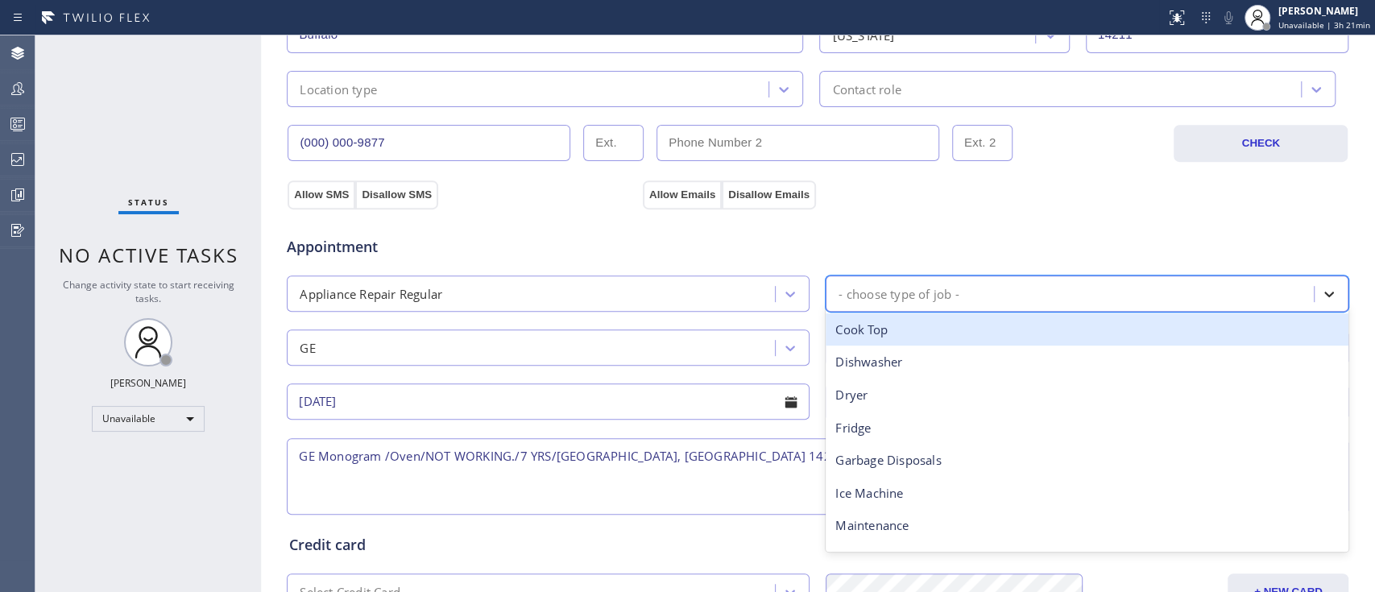
click at [1327, 295] on icon at bounding box center [1329, 294] width 16 height 16
type input "OV"
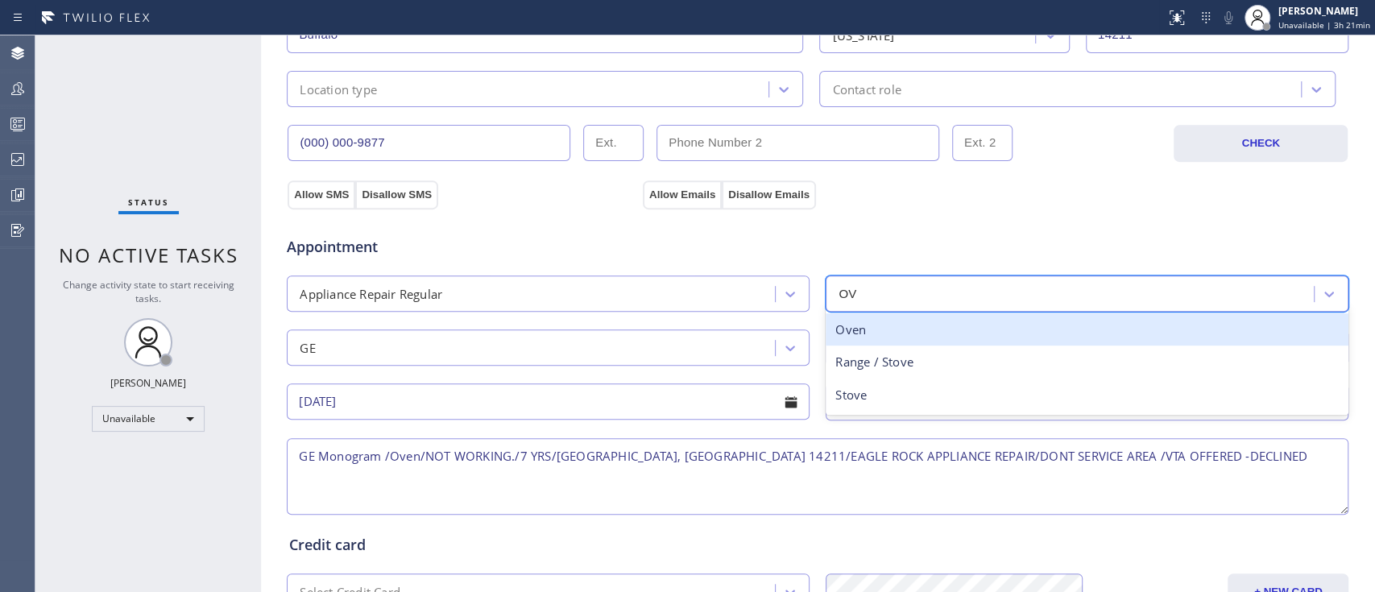
click at [1000, 328] on div "Oven" at bounding box center [1087, 329] width 523 height 33
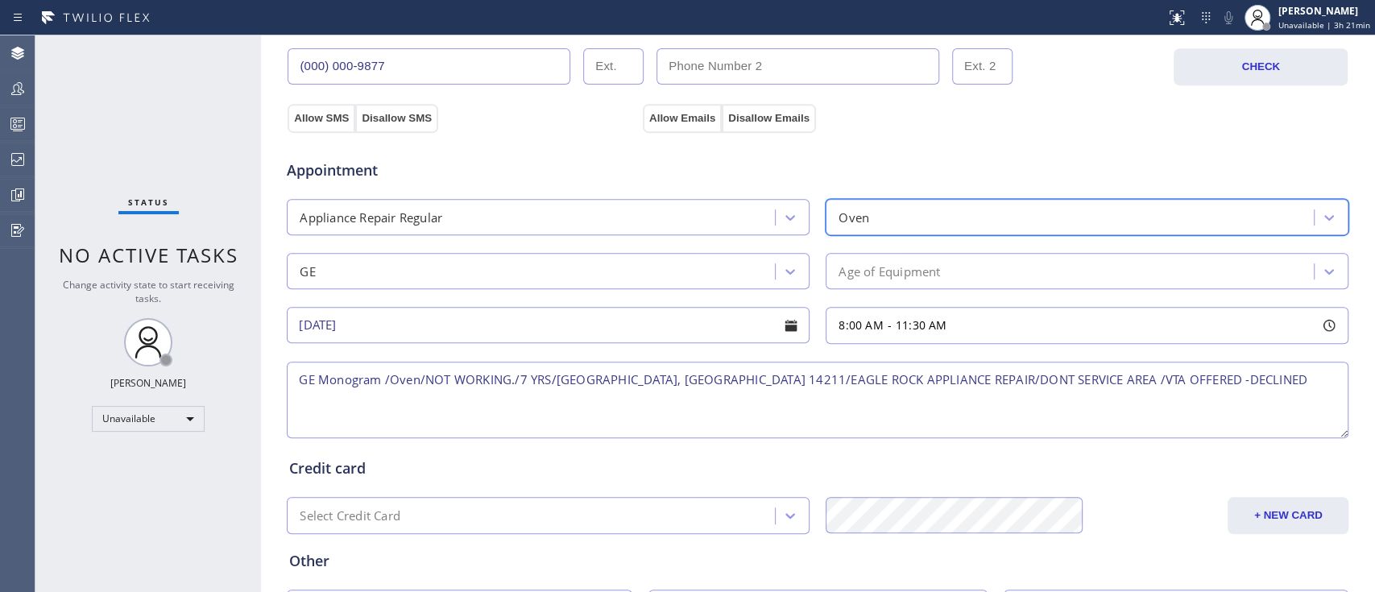
scroll to position [547, 0]
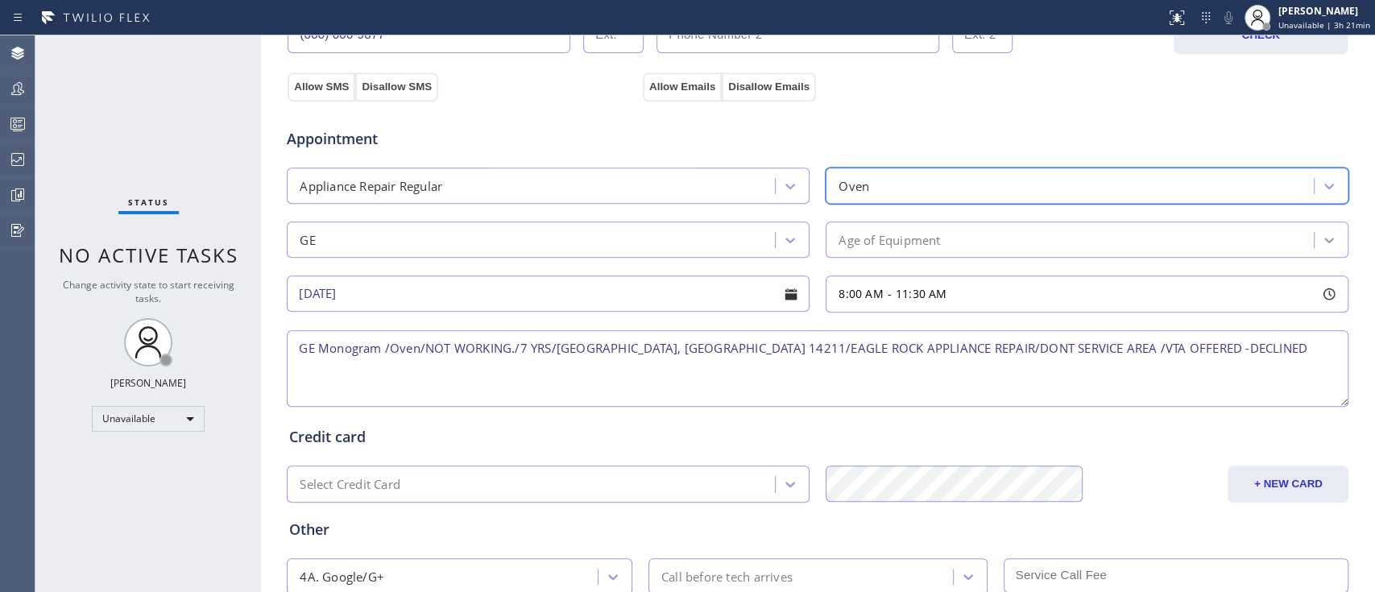
click at [1321, 241] on icon at bounding box center [1329, 240] width 16 height 16
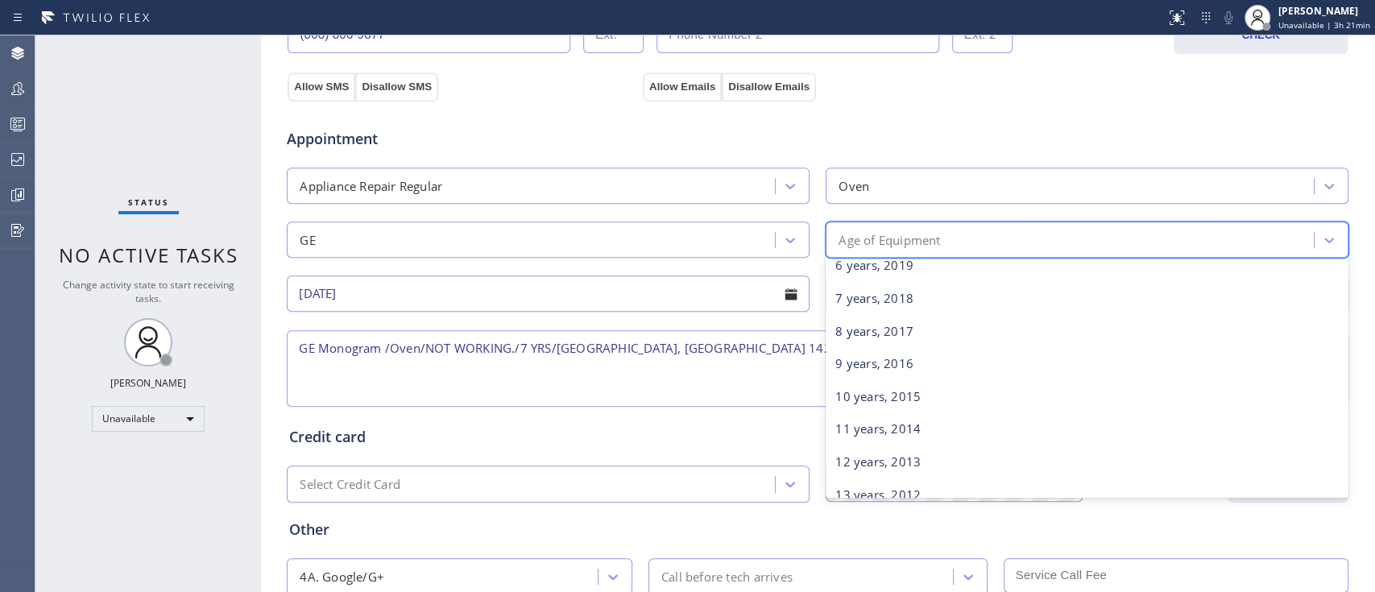
scroll to position [214, 0]
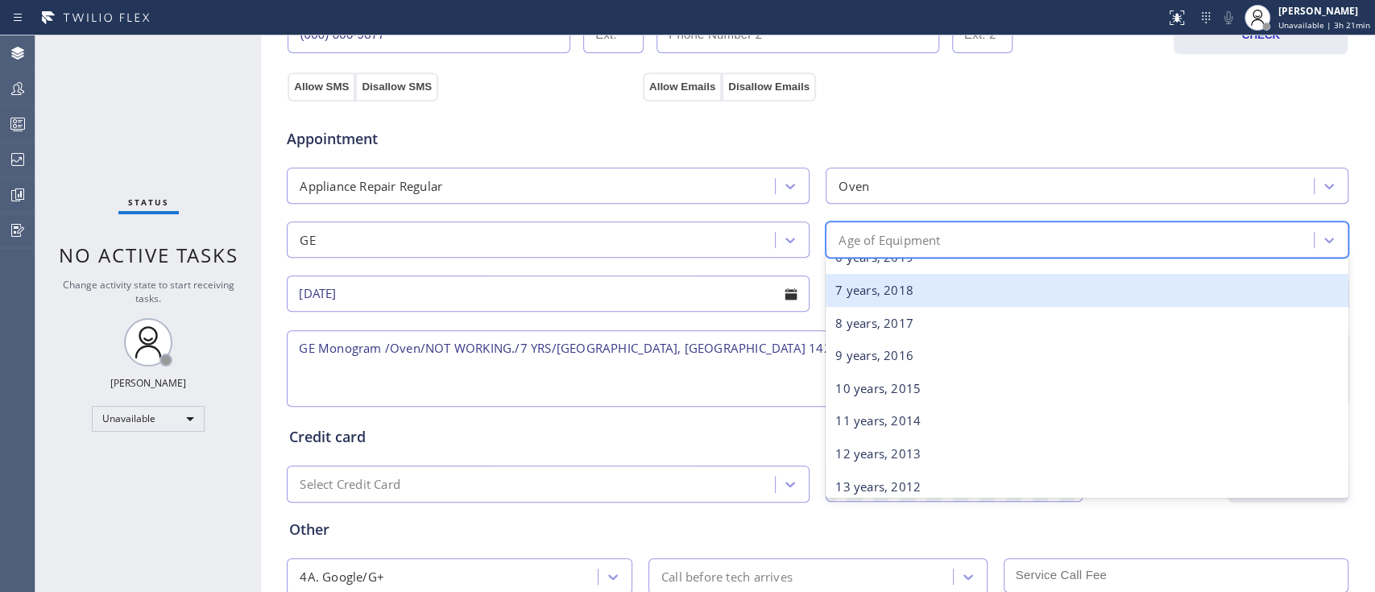
click at [919, 288] on div "7 years, 2018" at bounding box center [1087, 290] width 523 height 33
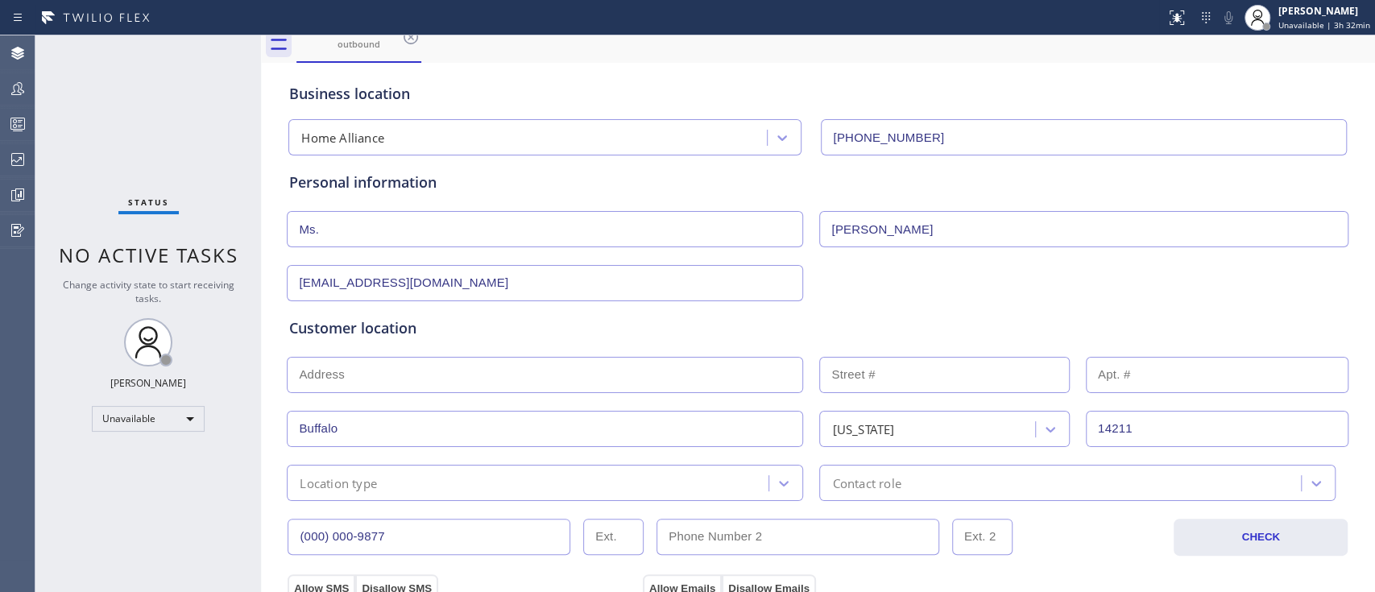
scroll to position [0, 0]
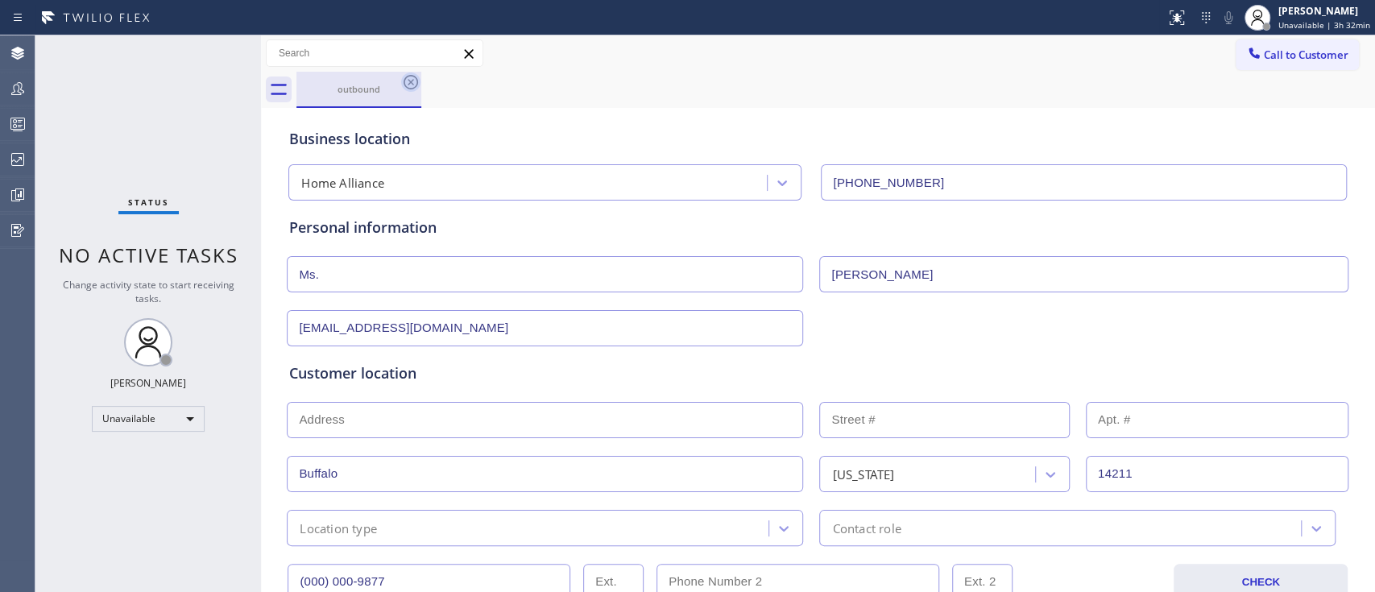
click at [406, 81] on icon at bounding box center [410, 81] width 19 height 19
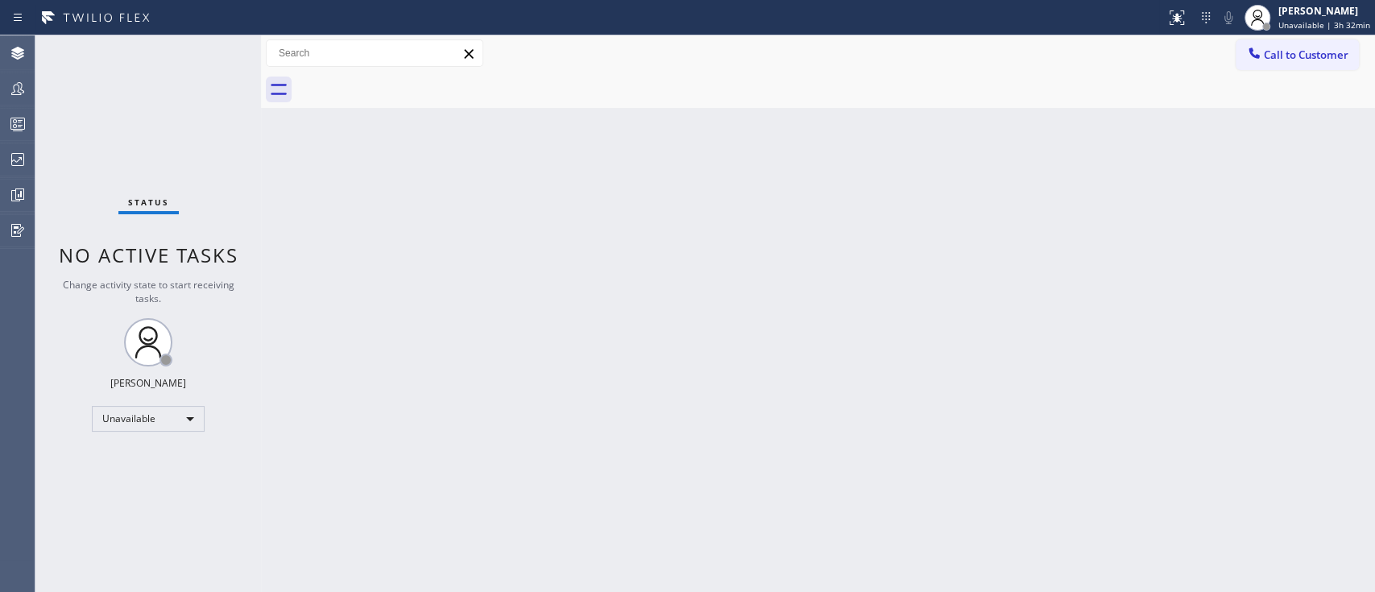
click at [1269, 77] on div at bounding box center [835, 90] width 1078 height 36
click at [1287, 55] on span "Call to Customer" at bounding box center [1306, 55] width 85 height 14
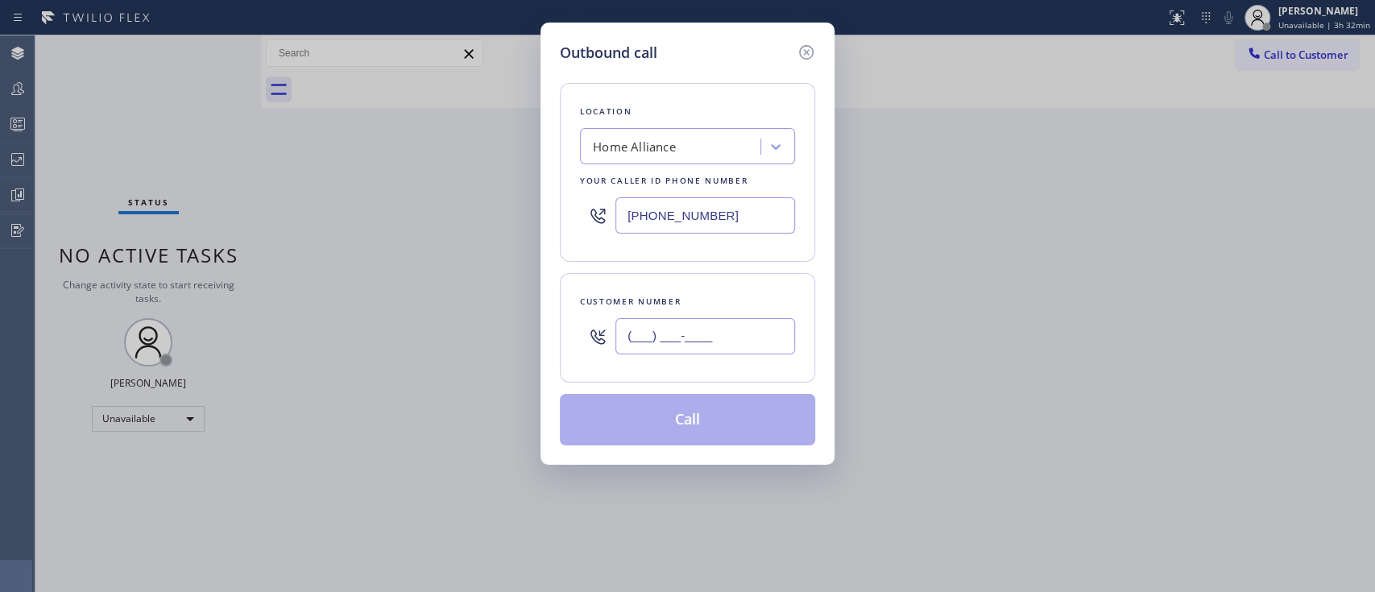
click at [696, 332] on input "(___) ___-____" at bounding box center [705, 336] width 180 height 36
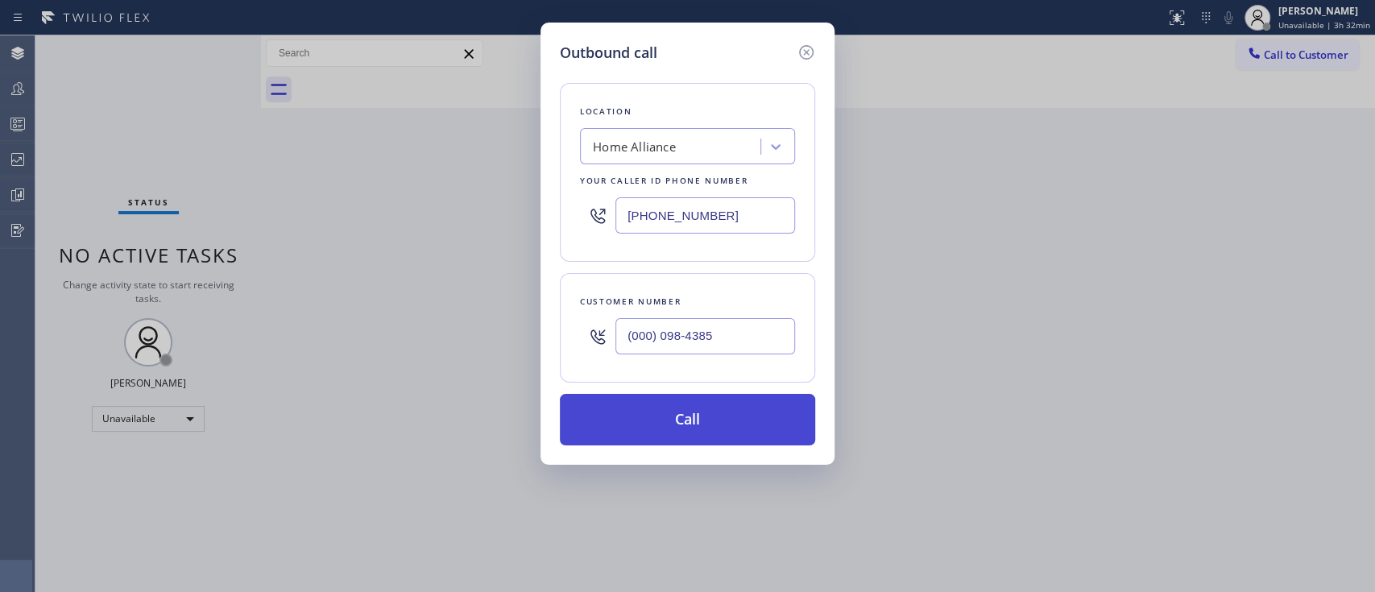
type input "(000) 098-4385"
click at [728, 409] on button "Call" at bounding box center [687, 420] width 255 height 52
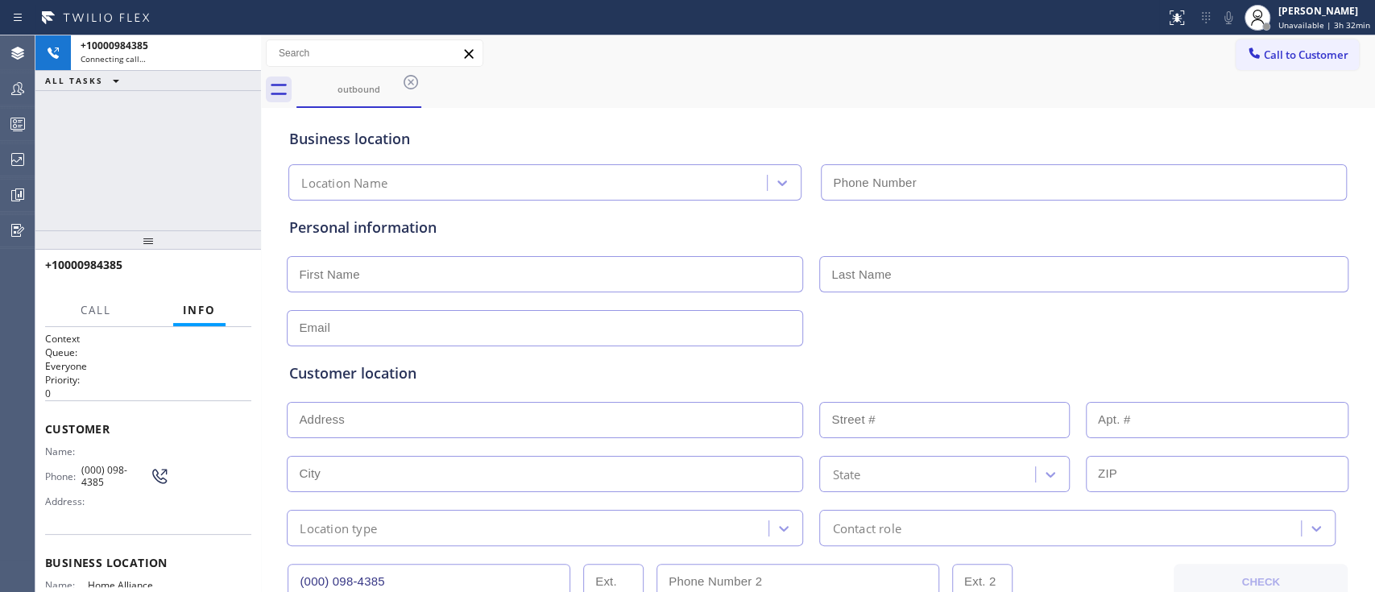
type input "[PHONE_NUMBER]"
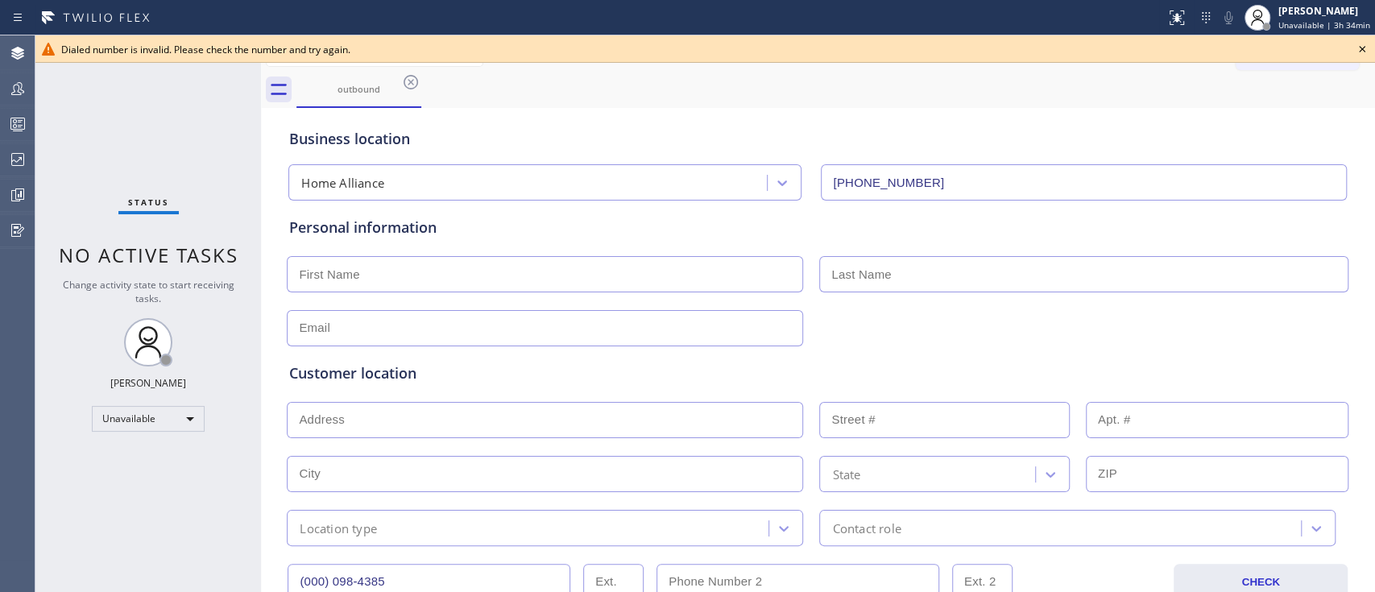
click at [1365, 46] on icon at bounding box center [1361, 48] width 19 height 19
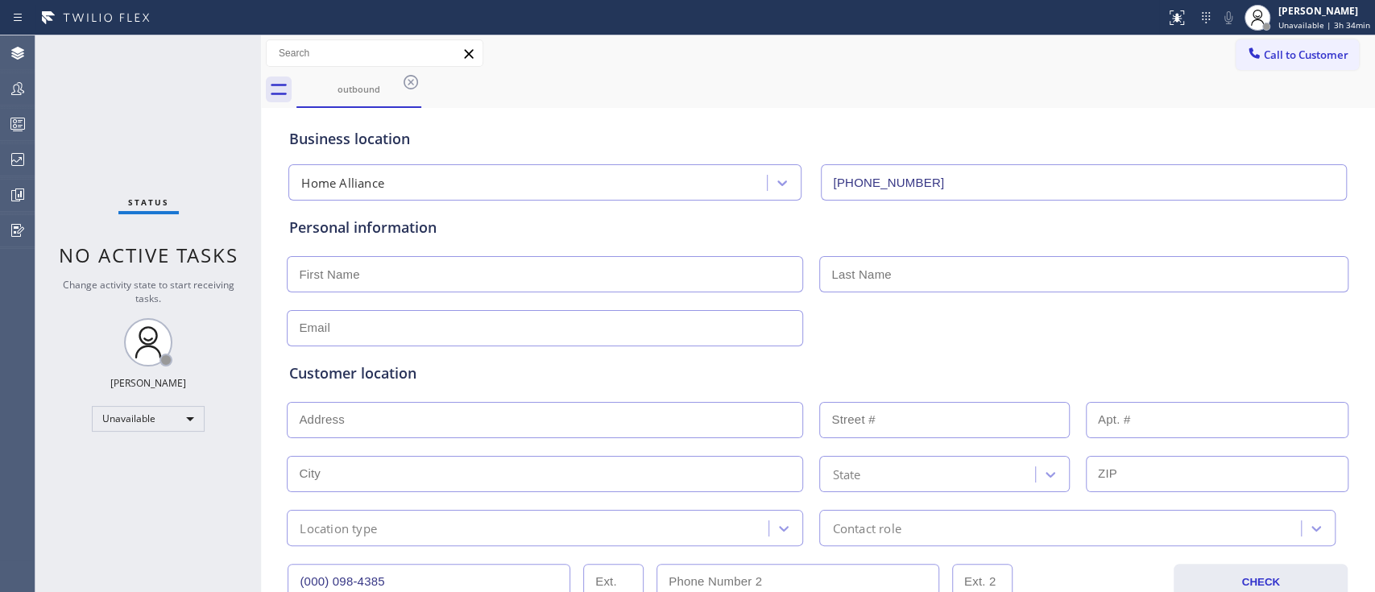
click at [742, 118] on div "Business location Home Alliance [PHONE_NUMBER]" at bounding box center [817, 156] width 1063 height 89
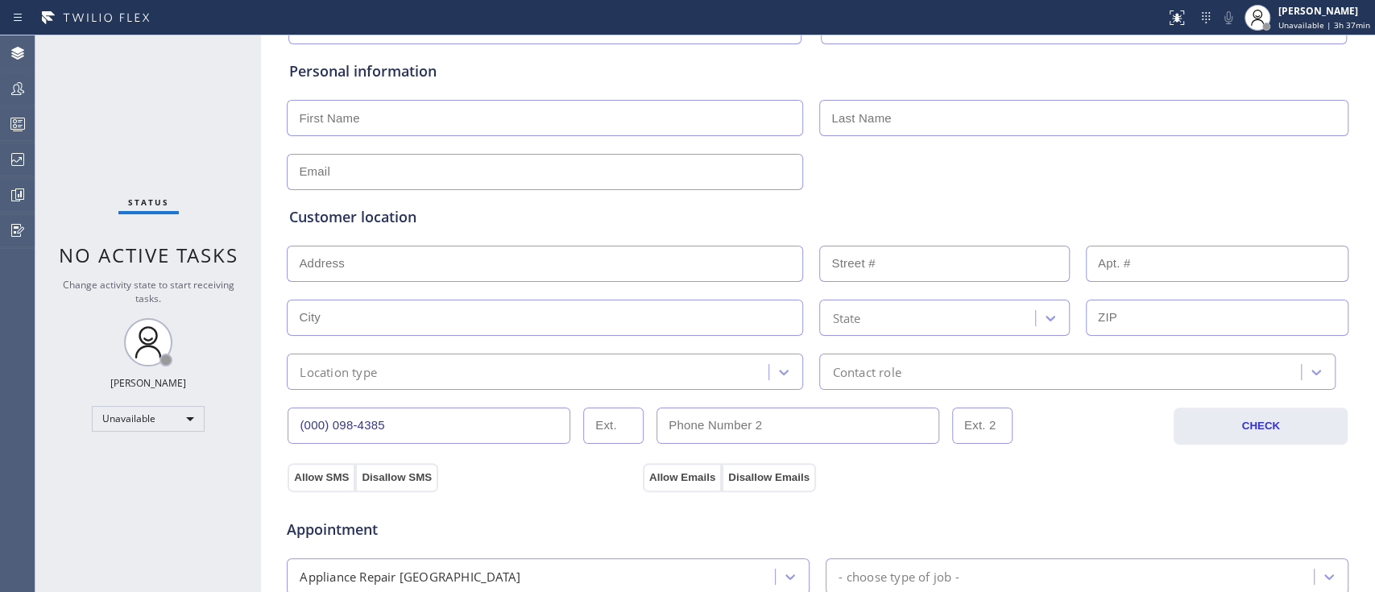
scroll to position [155, 0]
click at [531, 117] on input "text" at bounding box center [545, 119] width 516 height 36
type input "[PERSON_NAME]"
type input "Gien"
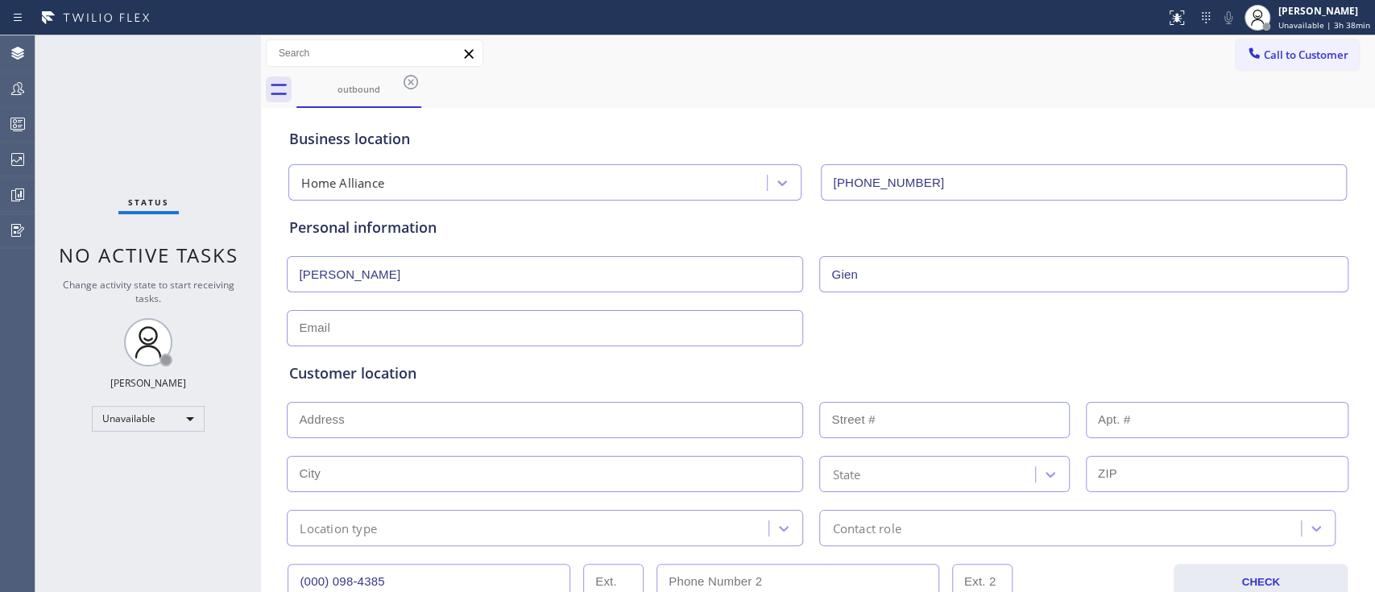
scroll to position [31, 0]
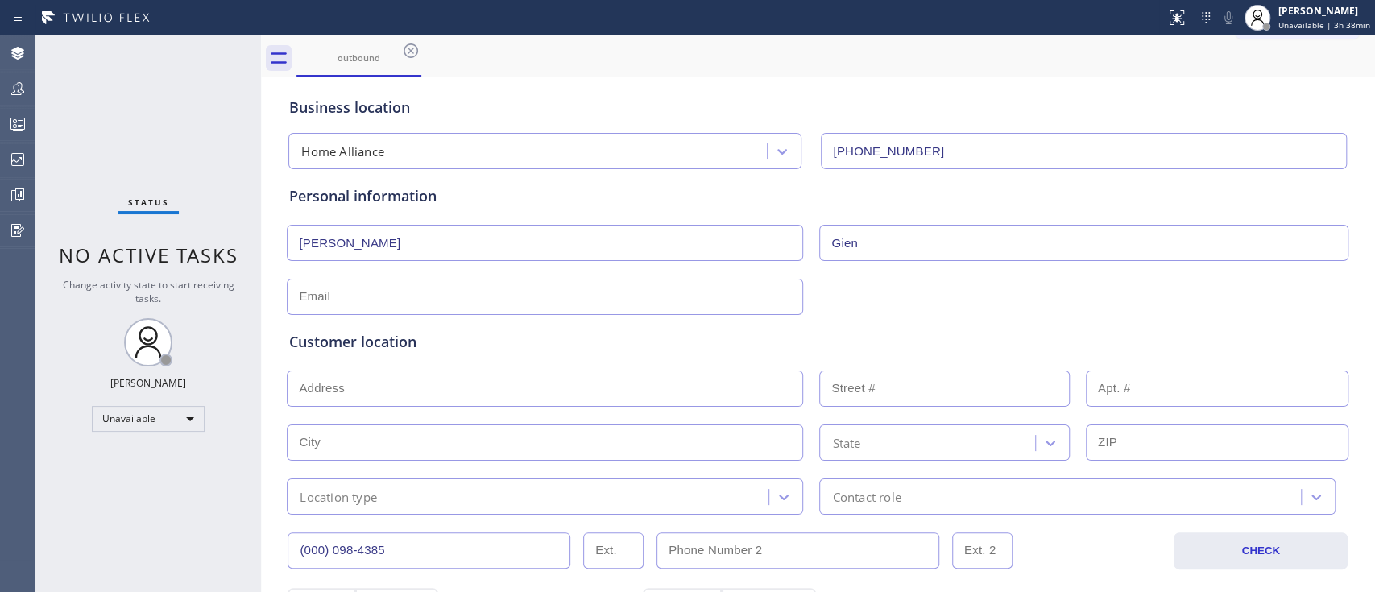
click at [524, 297] on input "text" at bounding box center [545, 297] width 516 height 36
type input "[EMAIL_ADDRESS][DOMAIN_NAME]"
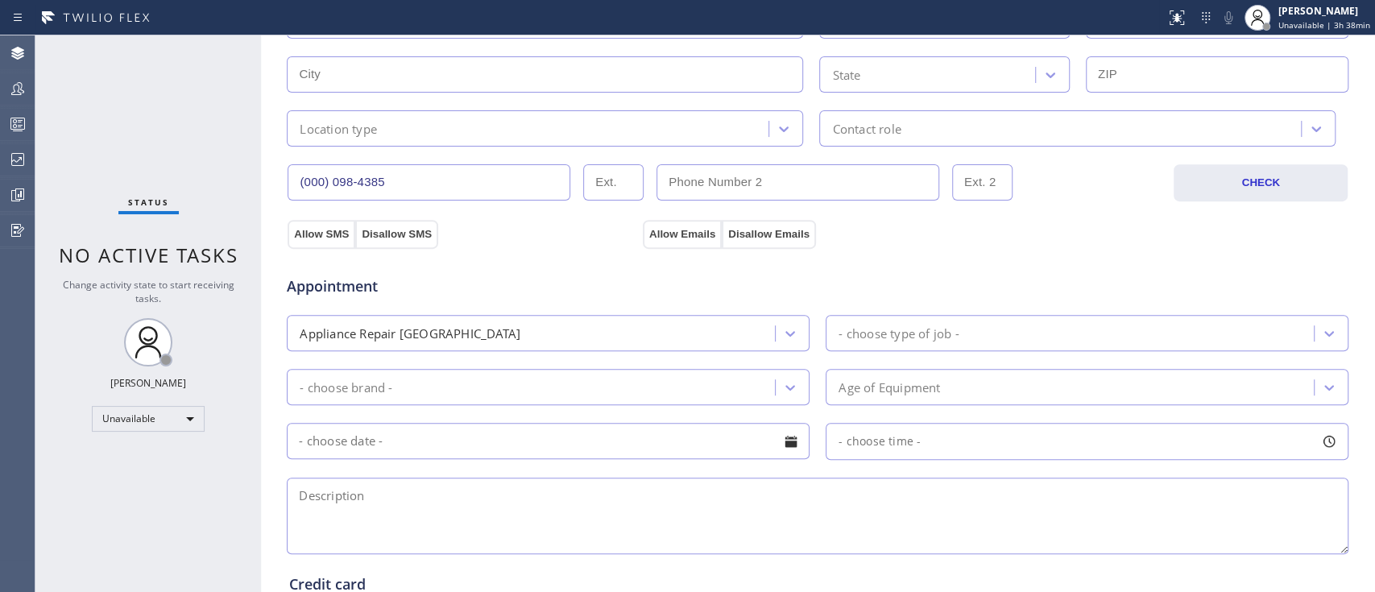
scroll to position [653, 0]
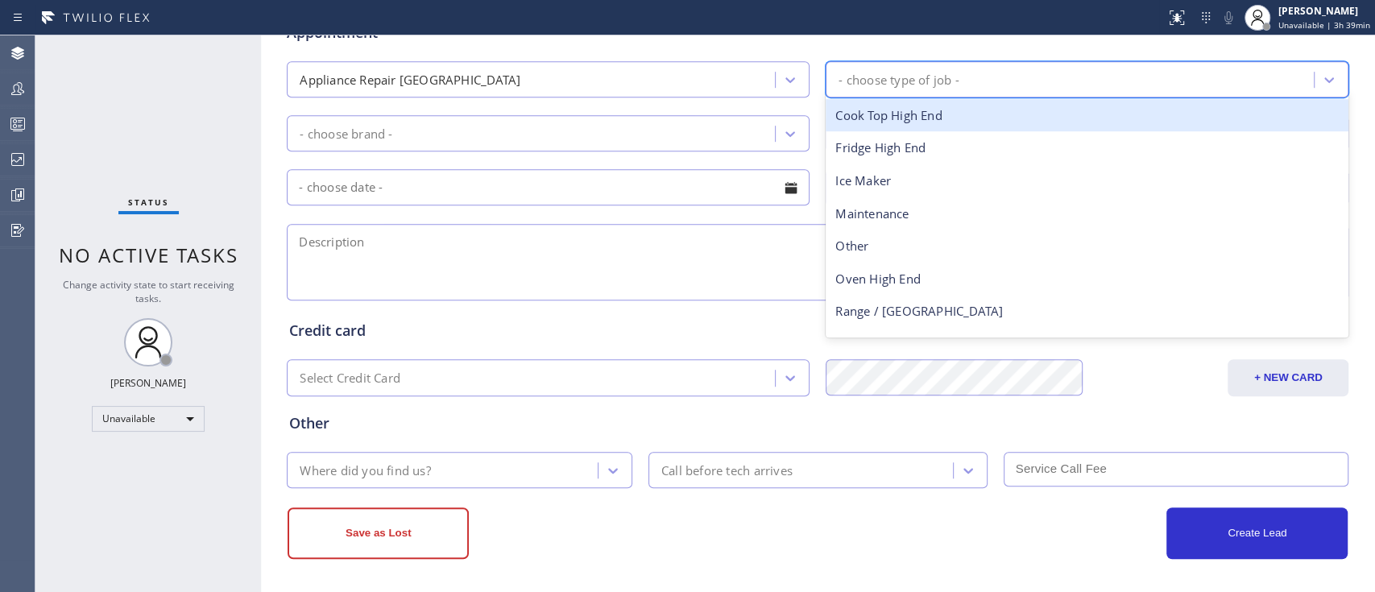
click at [882, 90] on div "- choose type of job -" at bounding box center [1071, 79] width 483 height 28
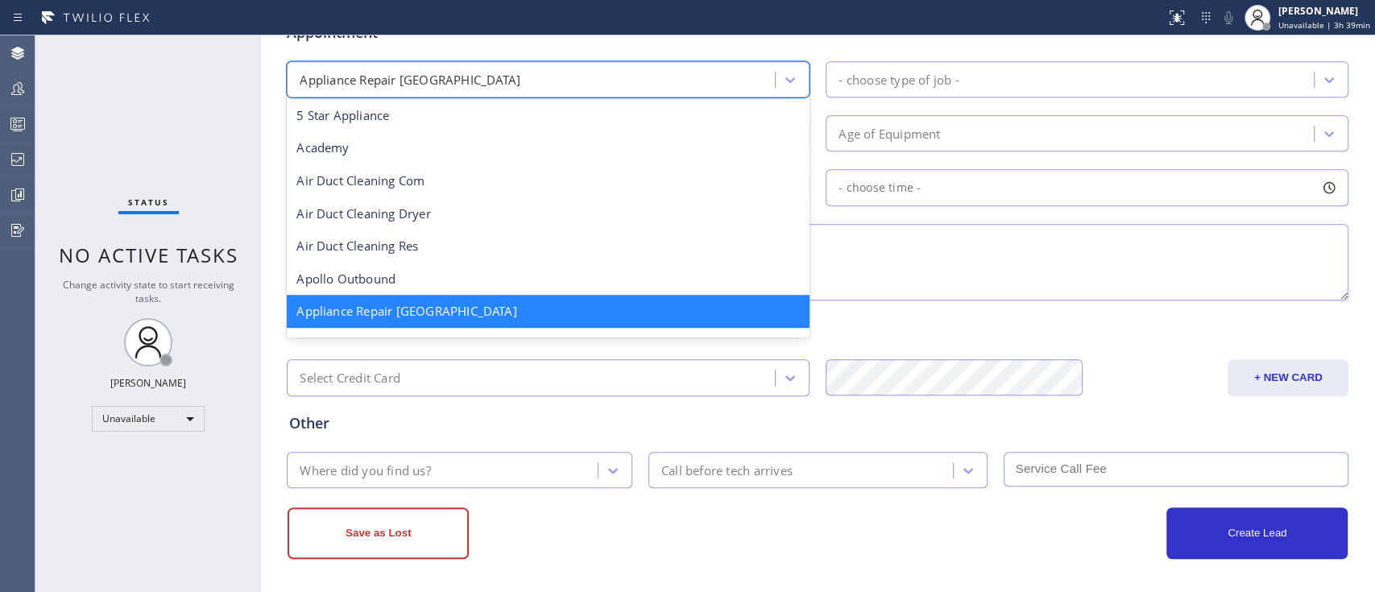
click at [690, 70] on div "Appliance Repair [GEOGRAPHIC_DATA]" at bounding box center [533, 79] width 483 height 28
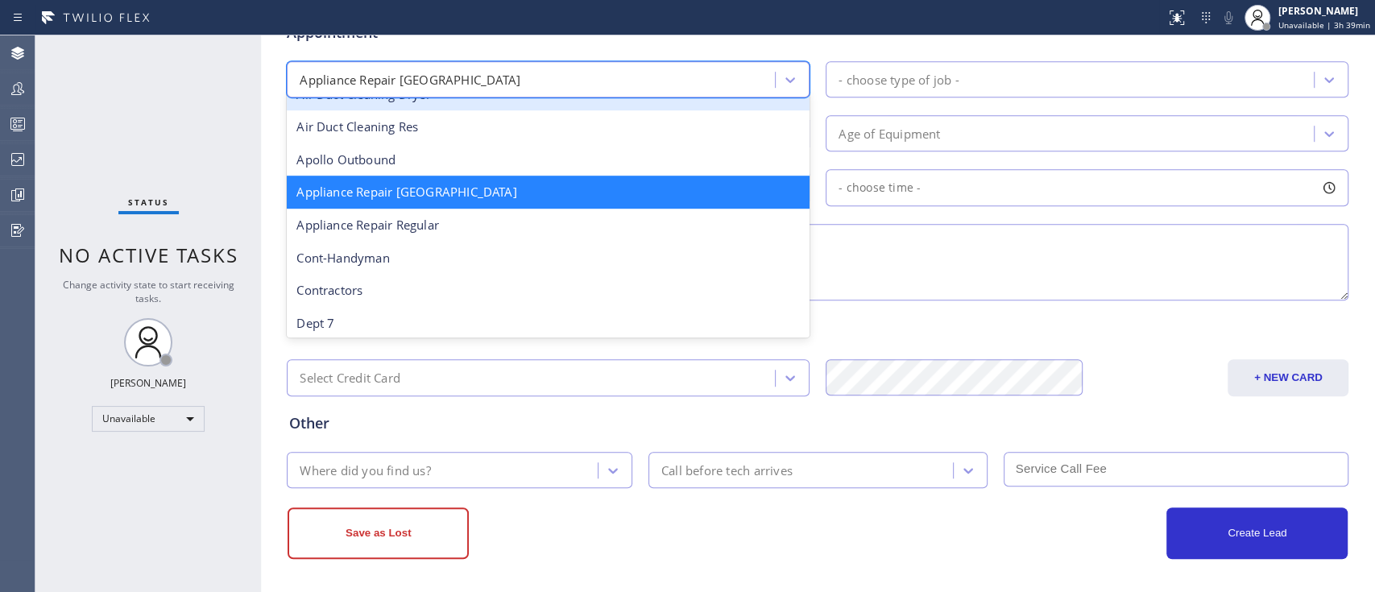
scroll to position [120, 0]
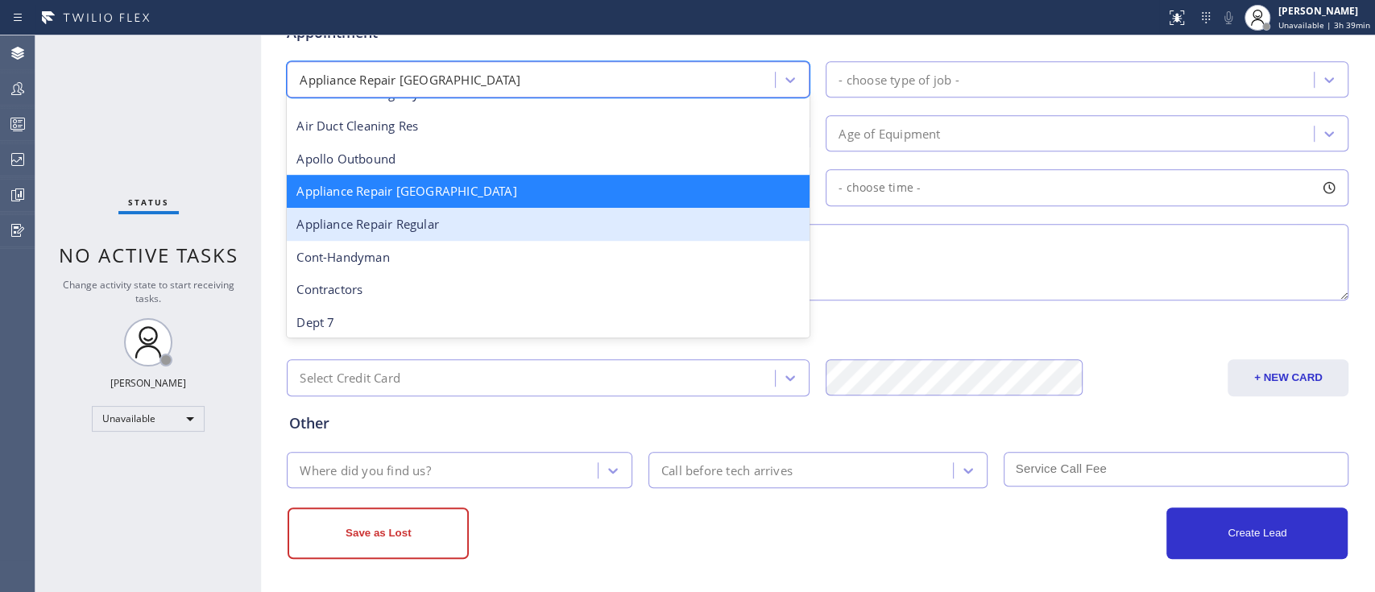
click at [603, 218] on div "Appliance Repair Regular" at bounding box center [548, 224] width 523 height 33
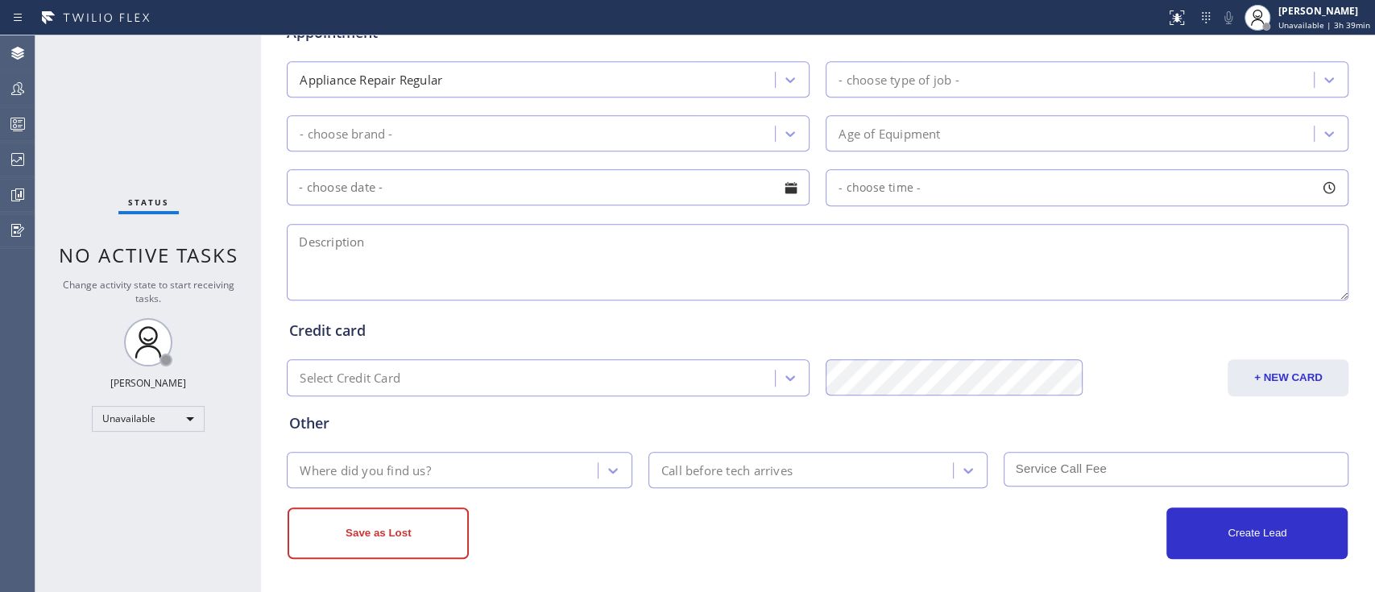
click at [910, 101] on div "Appointment Appliance Repair Regular - choose type of job - - choose brand - Ag…" at bounding box center [817, 152] width 1057 height 301
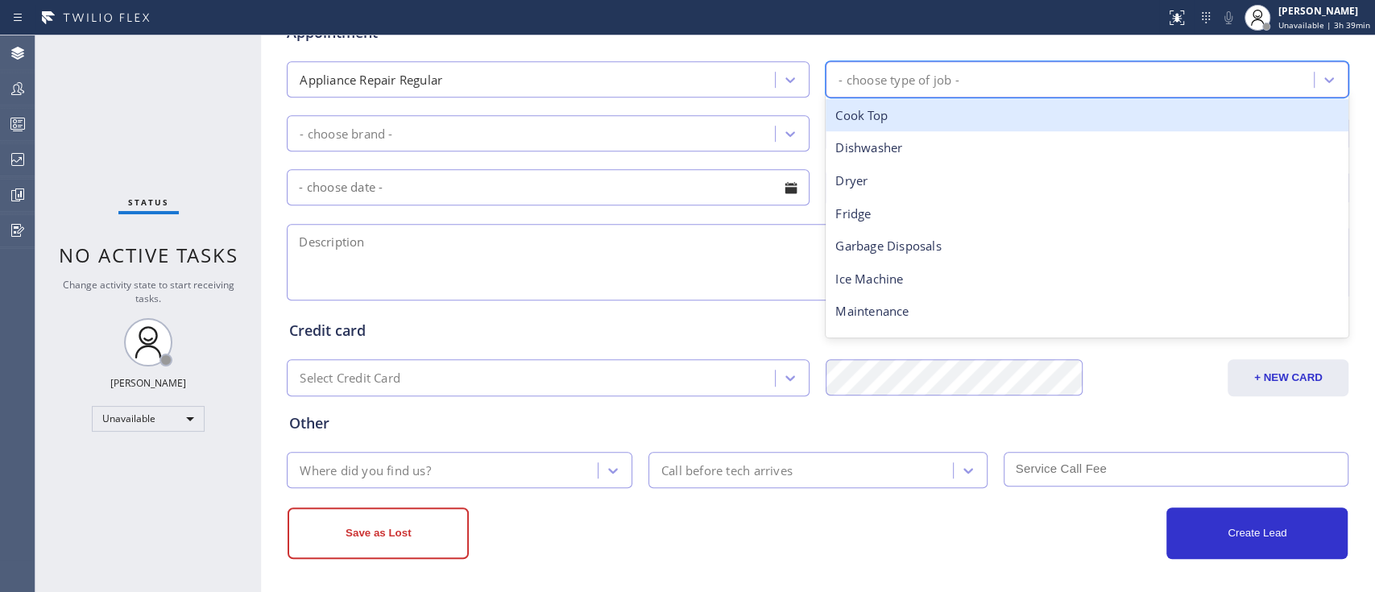
click at [938, 77] on div "- choose type of job -" at bounding box center [898, 79] width 120 height 19
type input "was"
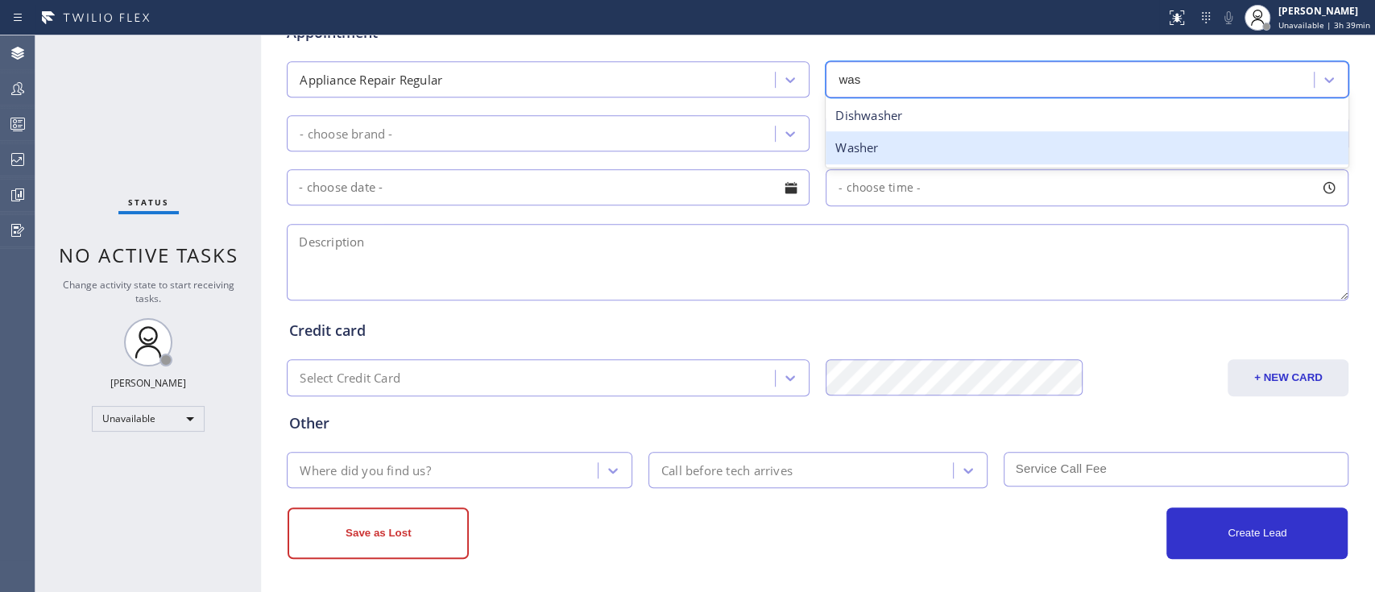
click at [906, 145] on div "Washer" at bounding box center [1087, 147] width 523 height 33
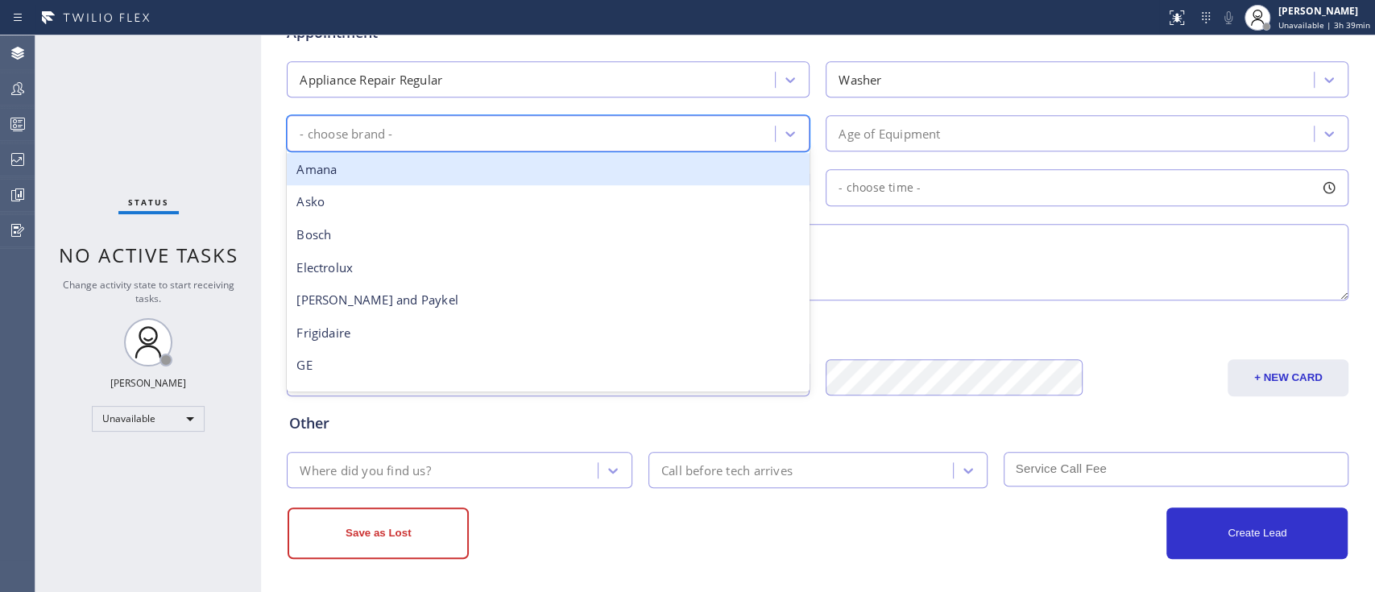
click at [758, 127] on div "- choose brand -" at bounding box center [533, 133] width 483 height 28
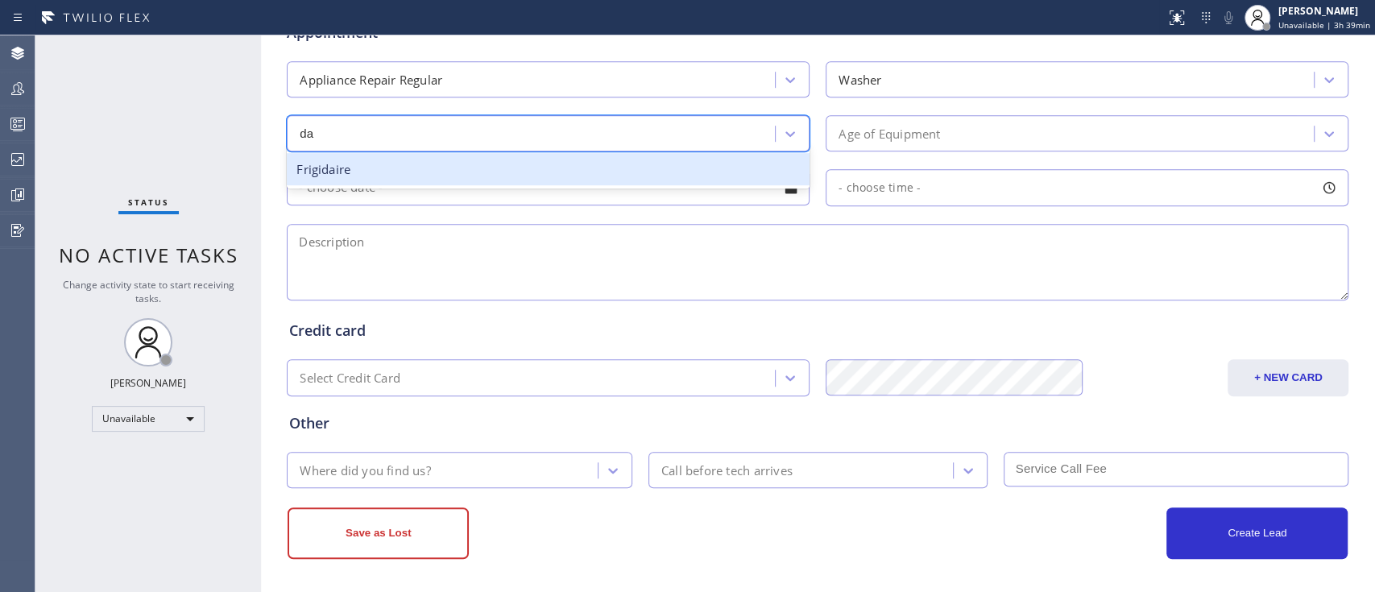
type input "d"
type input "other"
click at [476, 176] on div "Other" at bounding box center [548, 169] width 523 height 33
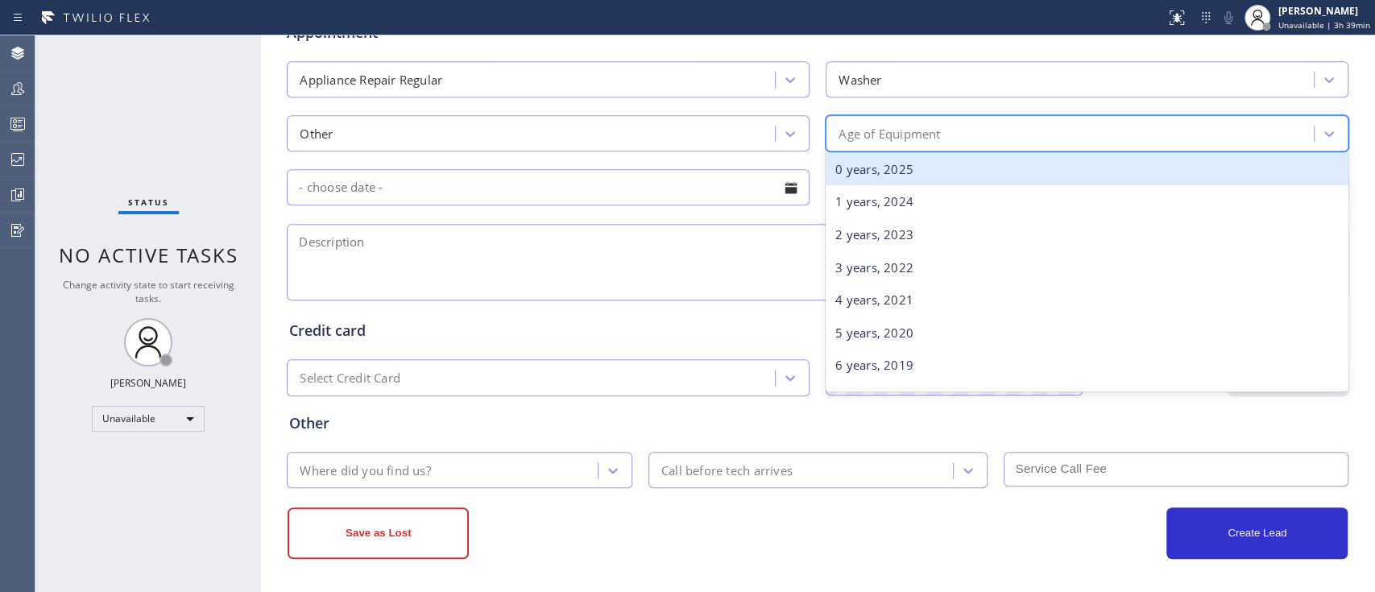
click at [876, 124] on div "Age of Equipment" at bounding box center [888, 133] width 101 height 19
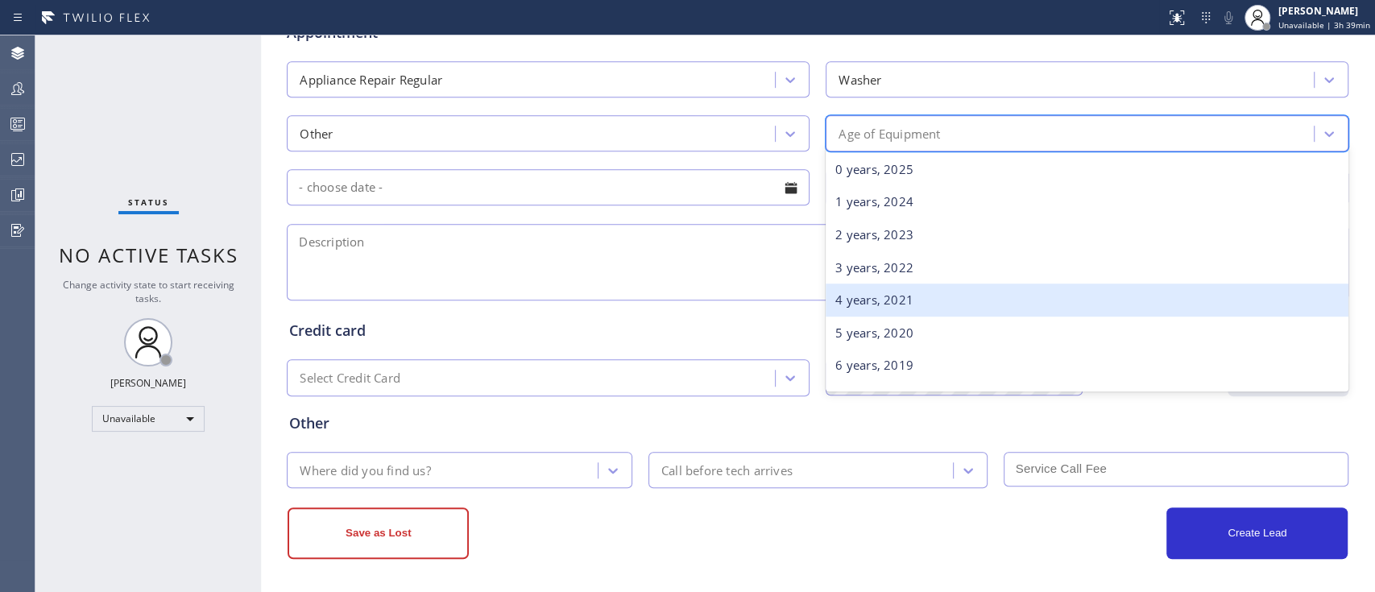
click at [910, 306] on div "4 years, 2021" at bounding box center [1087, 300] width 523 height 33
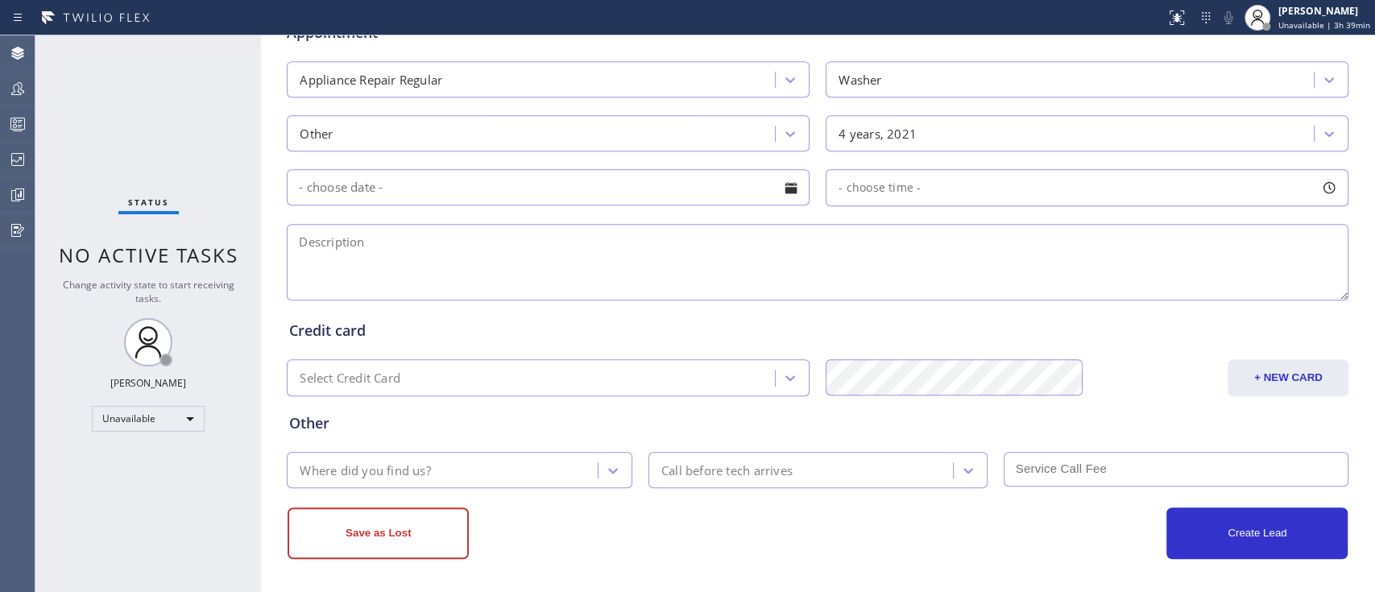
click at [732, 240] on textarea at bounding box center [818, 262] width 1062 height 77
paste textarea "Dacor, washer stand alone, there's a sound and the water is not draining, [DEMO…"
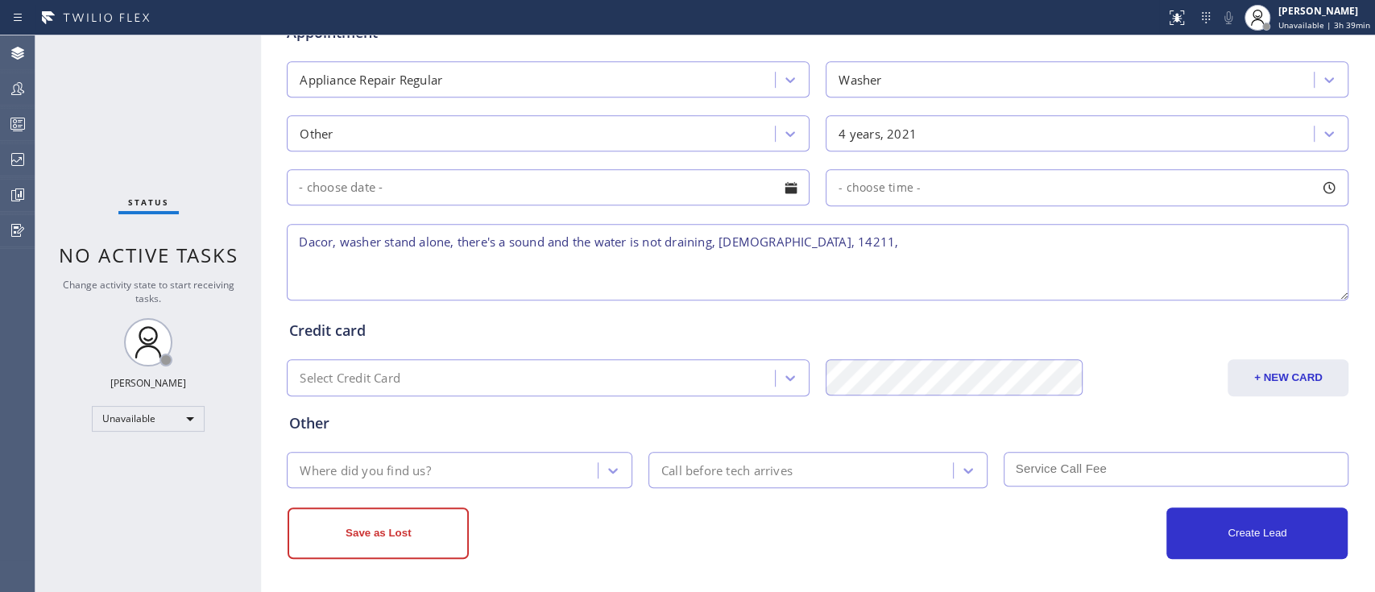
type textarea "Dacor, washer stand alone, there's a sound and the water is not draining, [DEMO…"
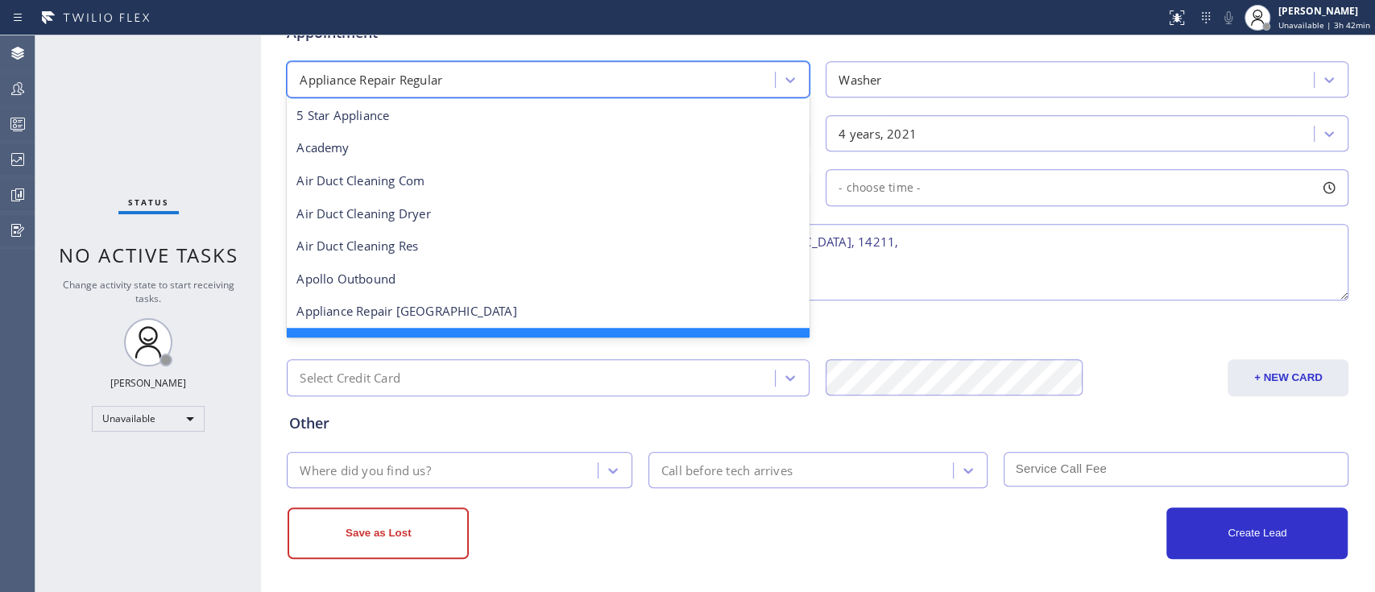
click at [573, 89] on div "Appliance Repair Regular" at bounding box center [533, 79] width 483 height 28
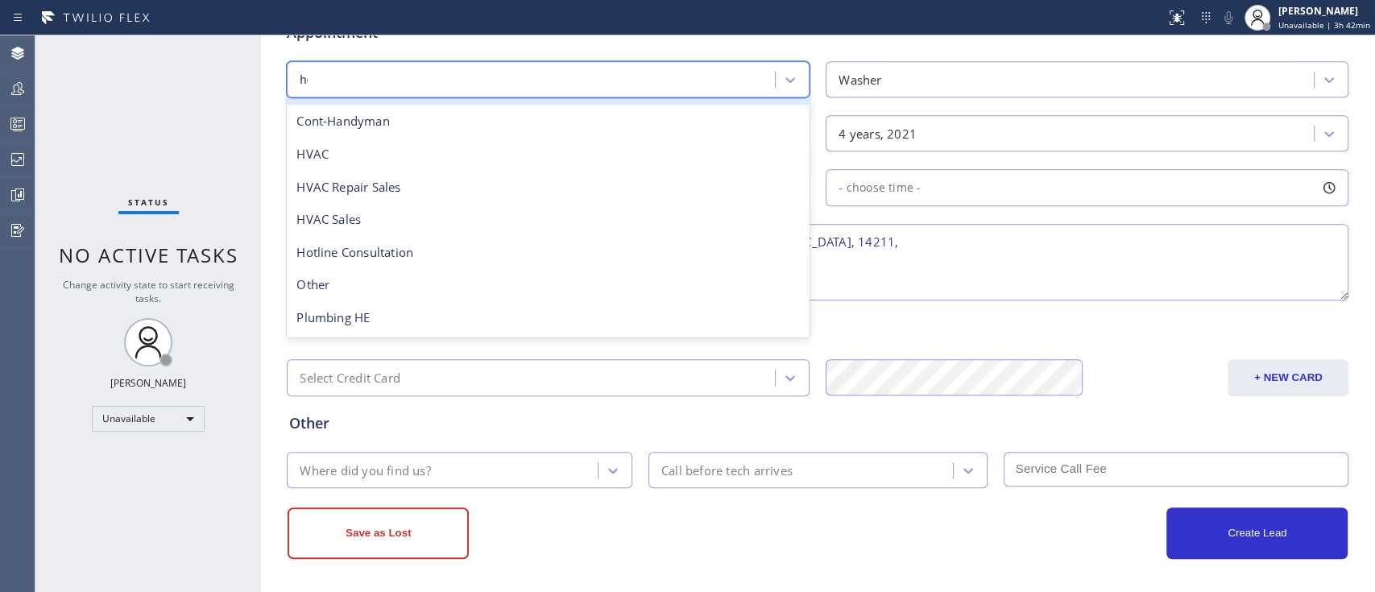
scroll to position [0, 0]
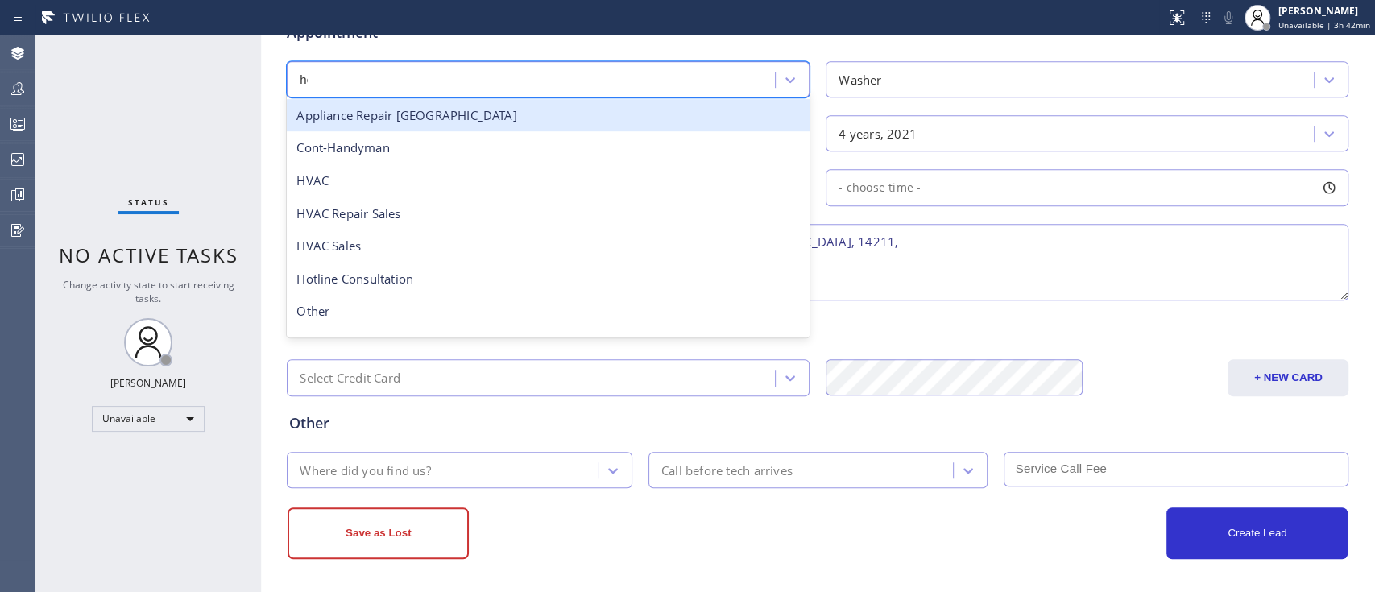
type input "hot"
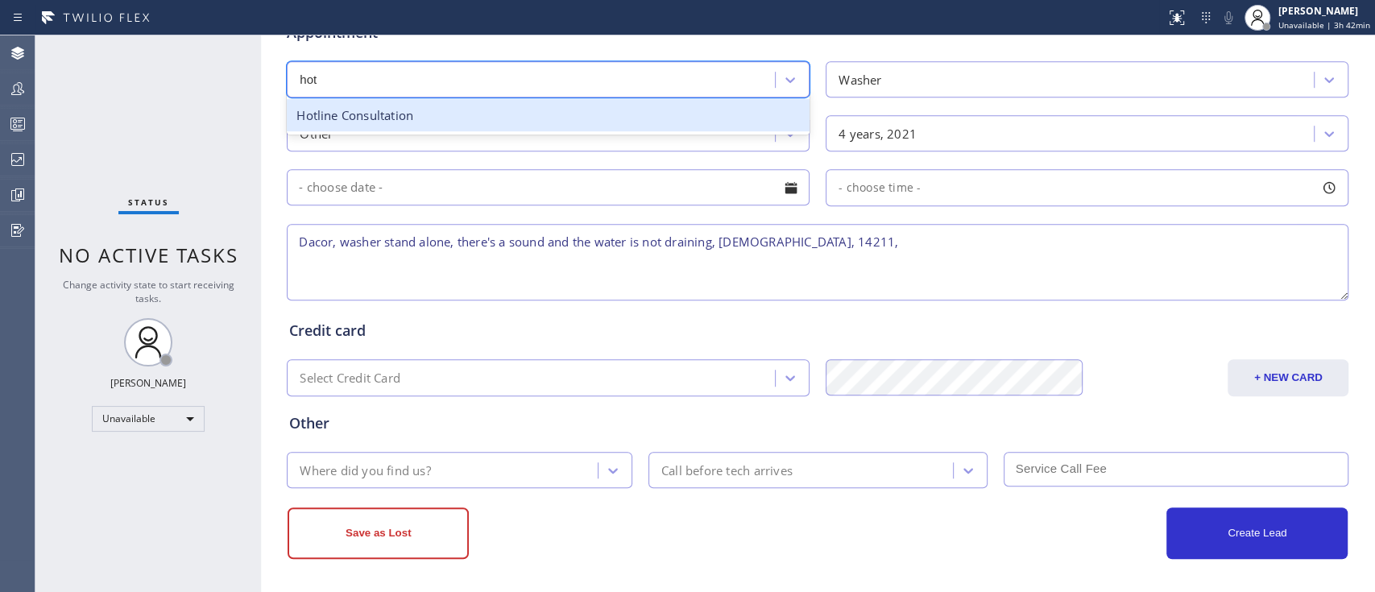
click at [577, 111] on div "Hotline Consultation" at bounding box center [548, 115] width 523 height 33
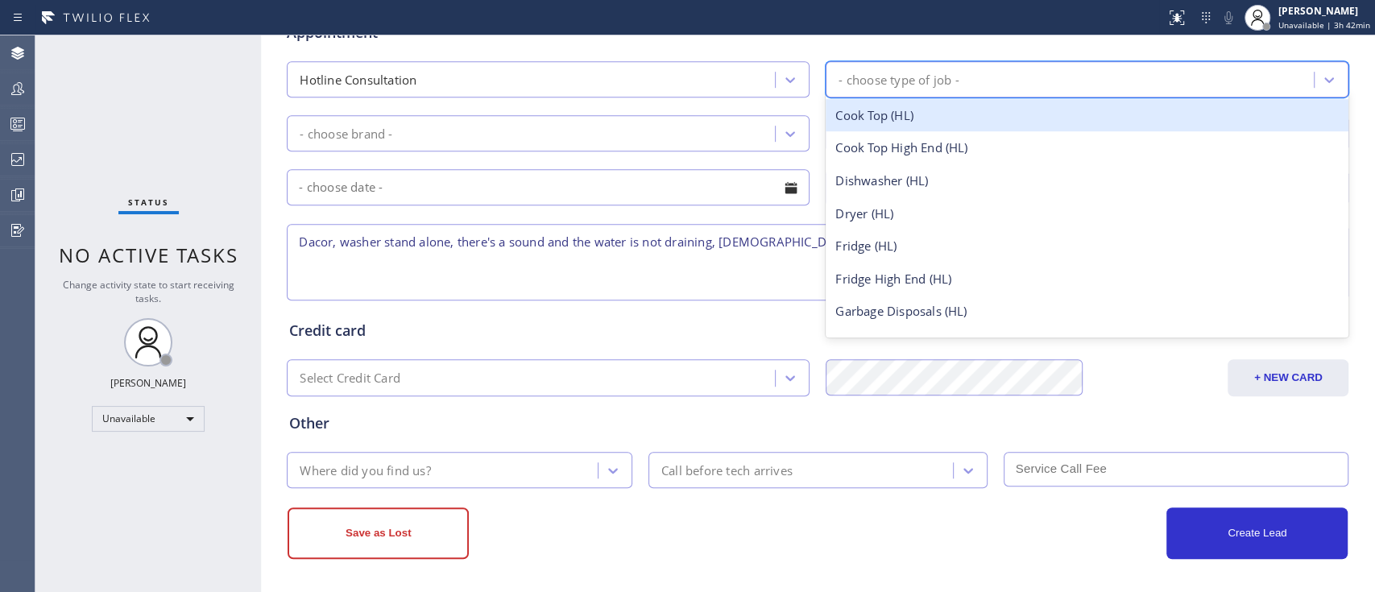
click at [883, 82] on div "- choose type of job -" at bounding box center [898, 79] width 120 height 19
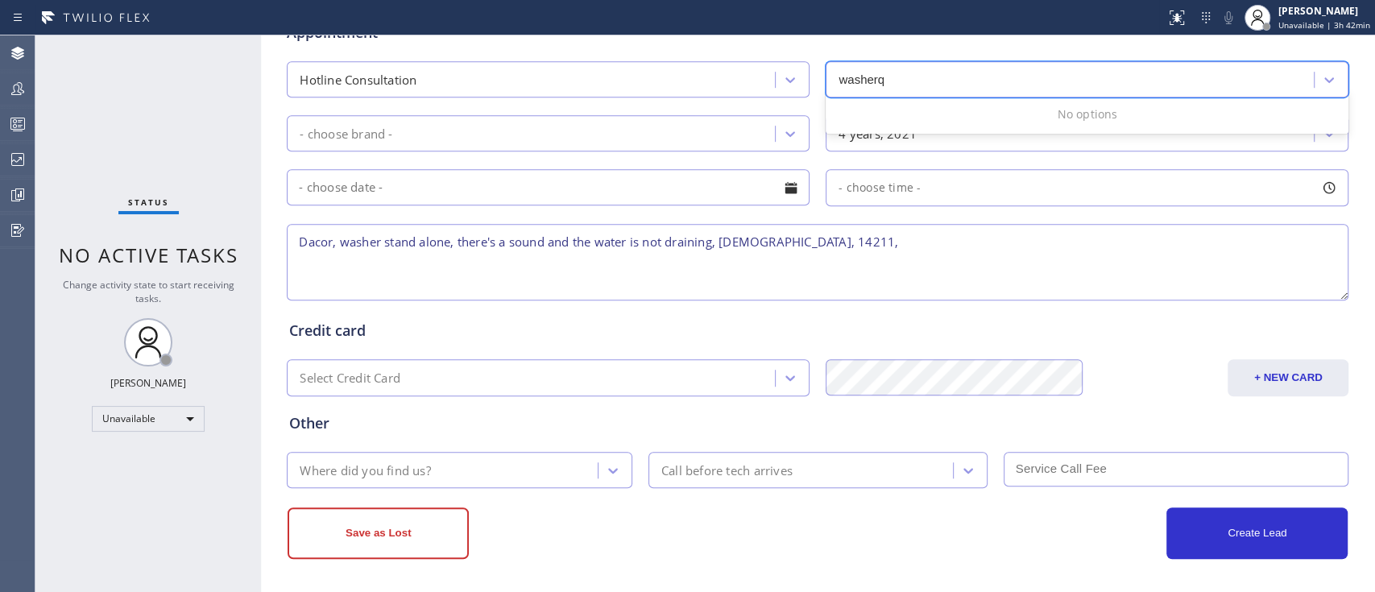
type input "washer"
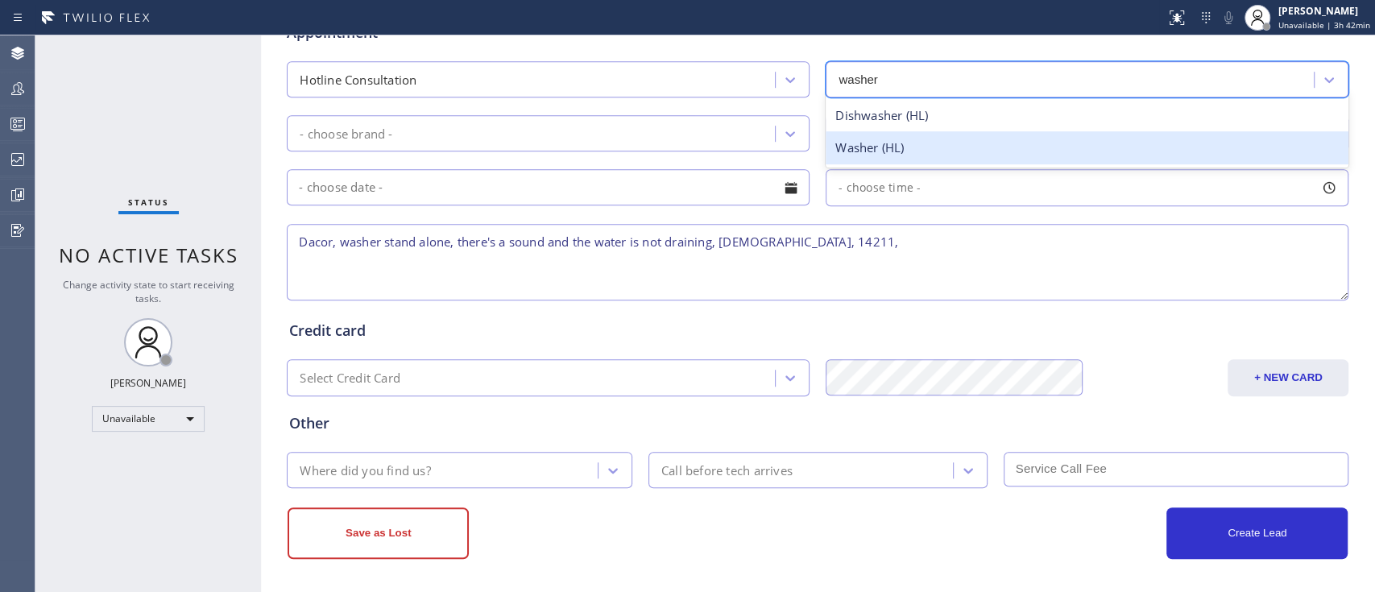
click at [913, 158] on div "Washer (HL)" at bounding box center [1087, 147] width 523 height 33
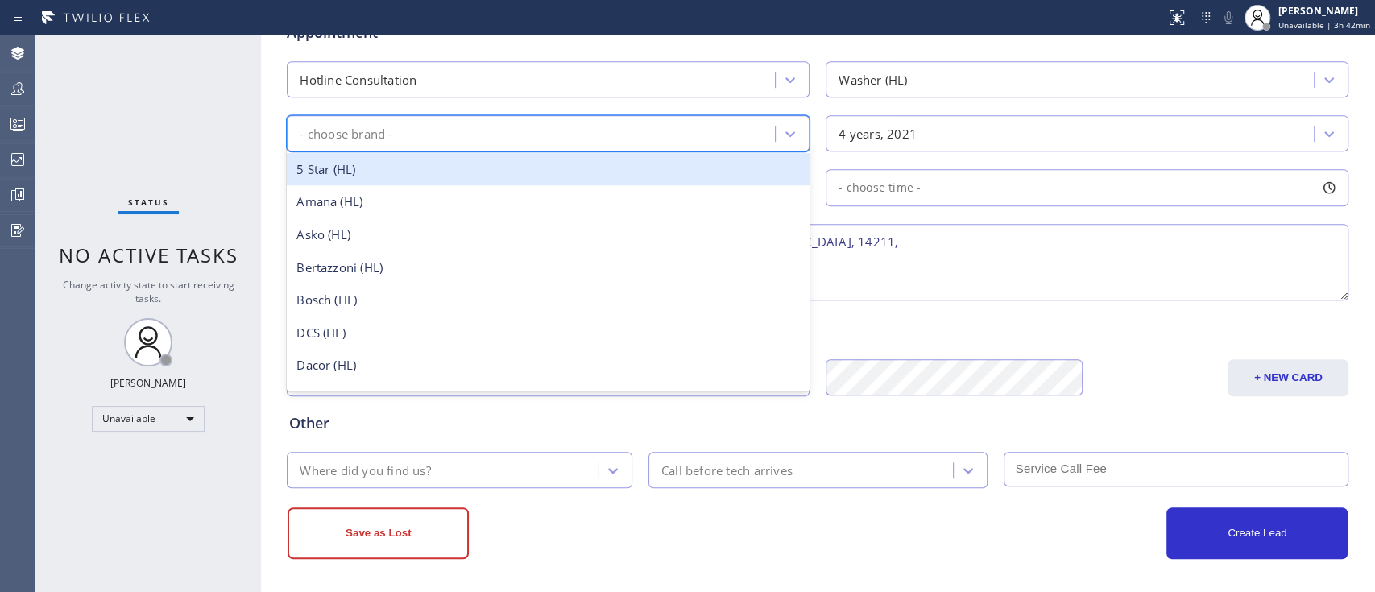
click at [568, 139] on div "- choose brand -" at bounding box center [533, 133] width 483 height 28
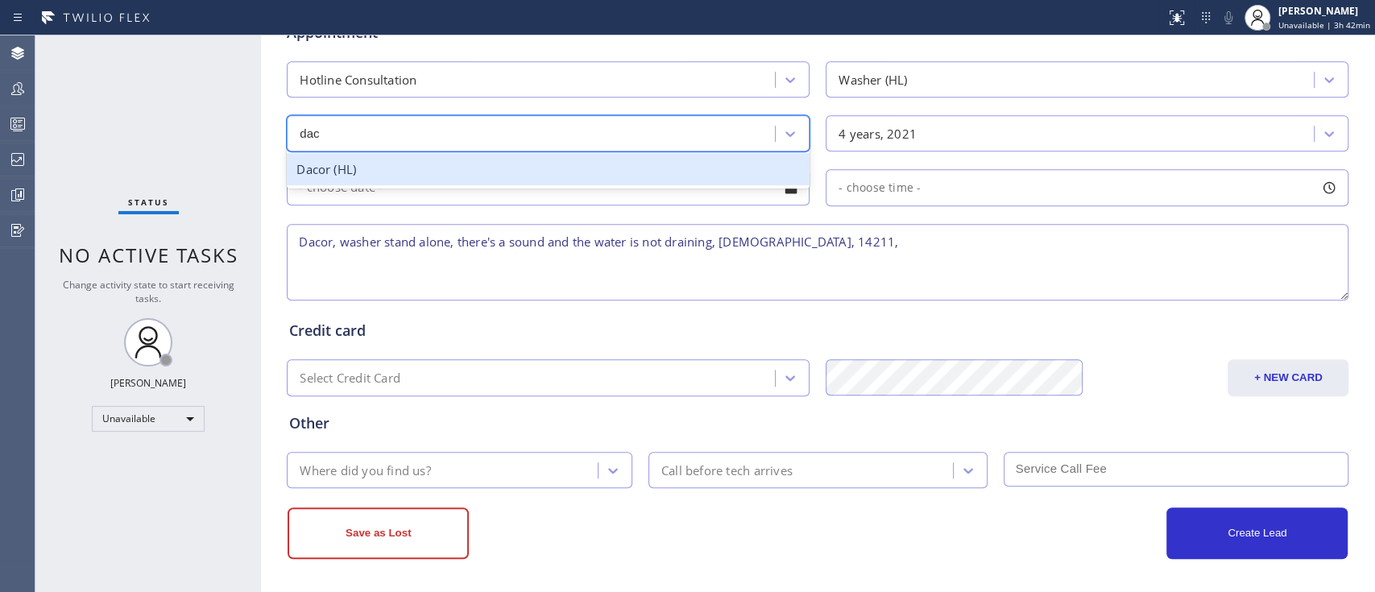
type input "daco"
click at [572, 158] on div "Dacor (HL)" at bounding box center [548, 169] width 523 height 33
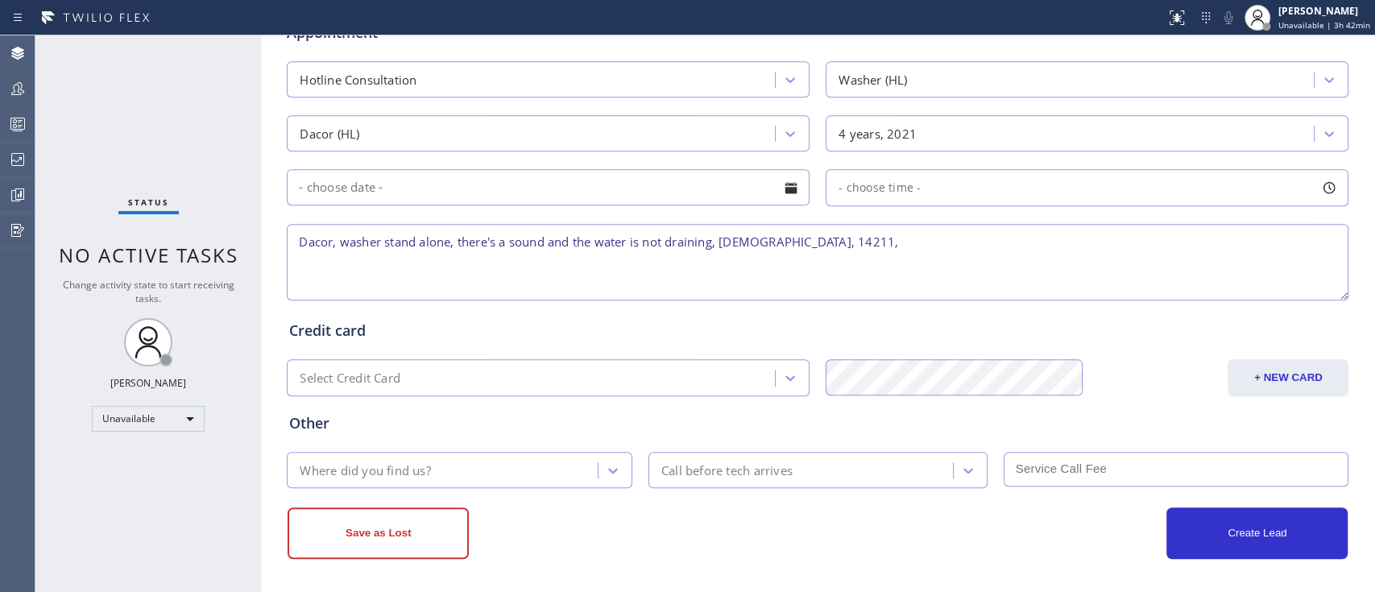
click at [883, 277] on textarea "Dacor, washer stand alone, there's a sound and the water is not draining, [DEMO…" at bounding box center [818, 262] width 1062 height 77
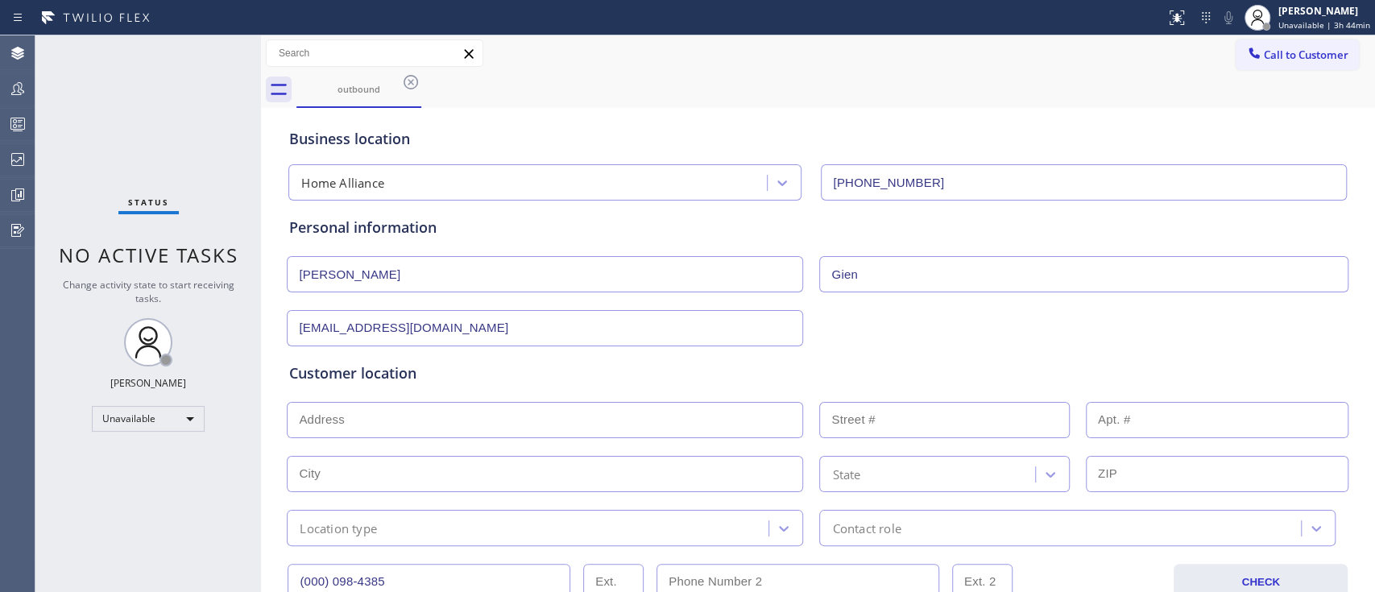
scroll to position [101, 0]
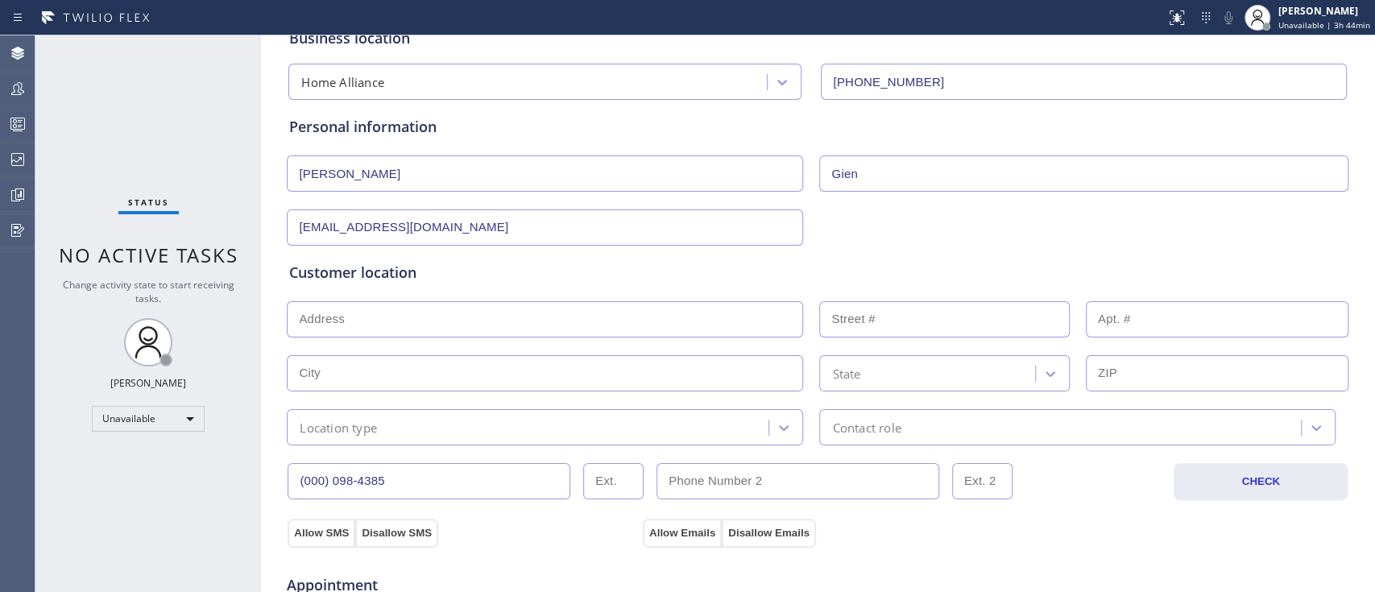
click at [731, 314] on input "text" at bounding box center [545, 319] width 516 height 36
click at [645, 326] on input "text" at bounding box center [545, 319] width 516 height 36
paste input "14211"
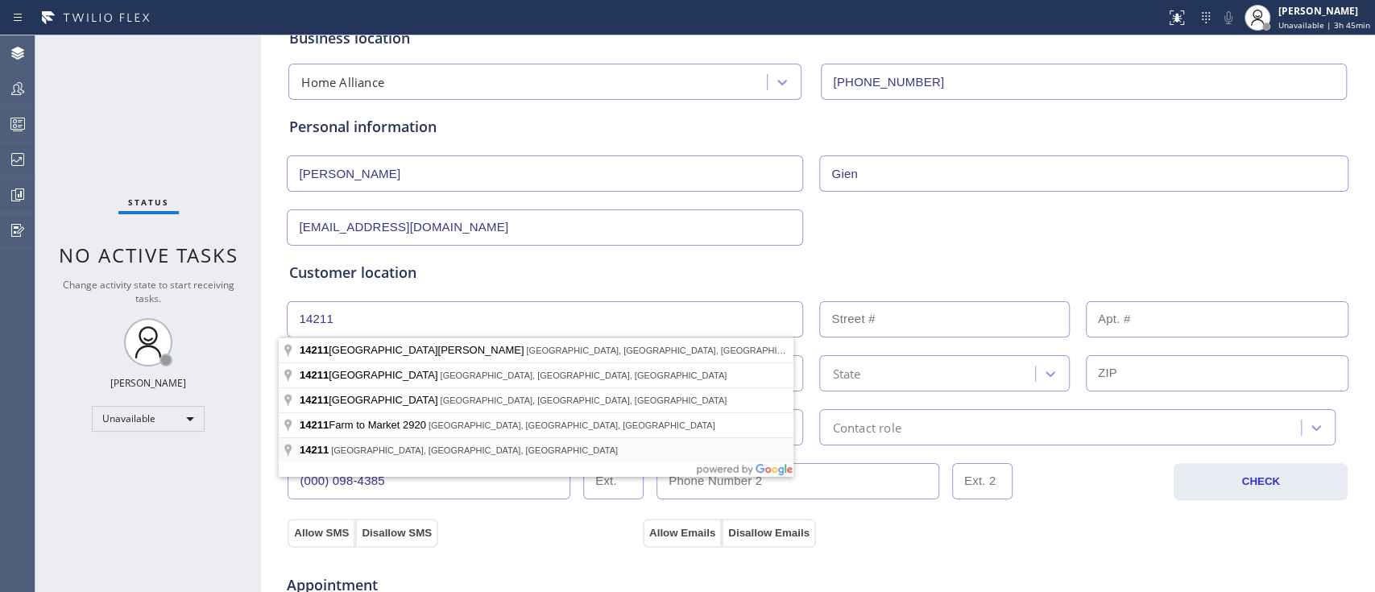
type input "[GEOGRAPHIC_DATA], NY 14211, [GEOGRAPHIC_DATA]"
type input "Buffalo"
type input "14211"
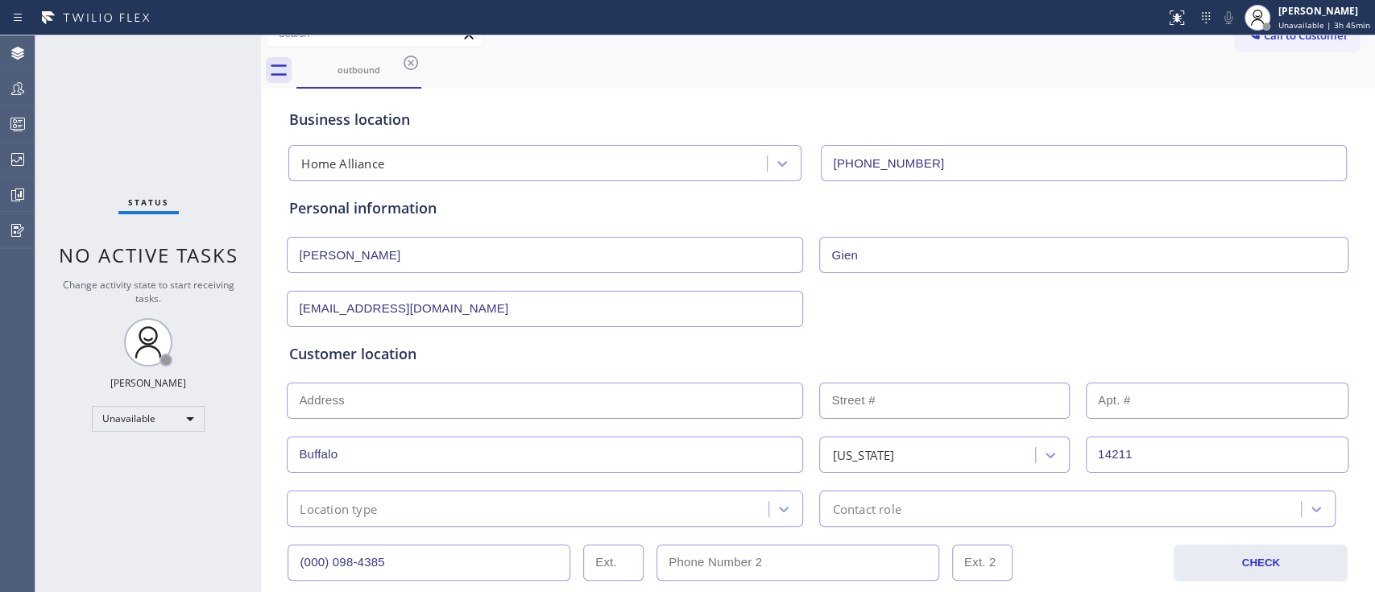
scroll to position [0, 0]
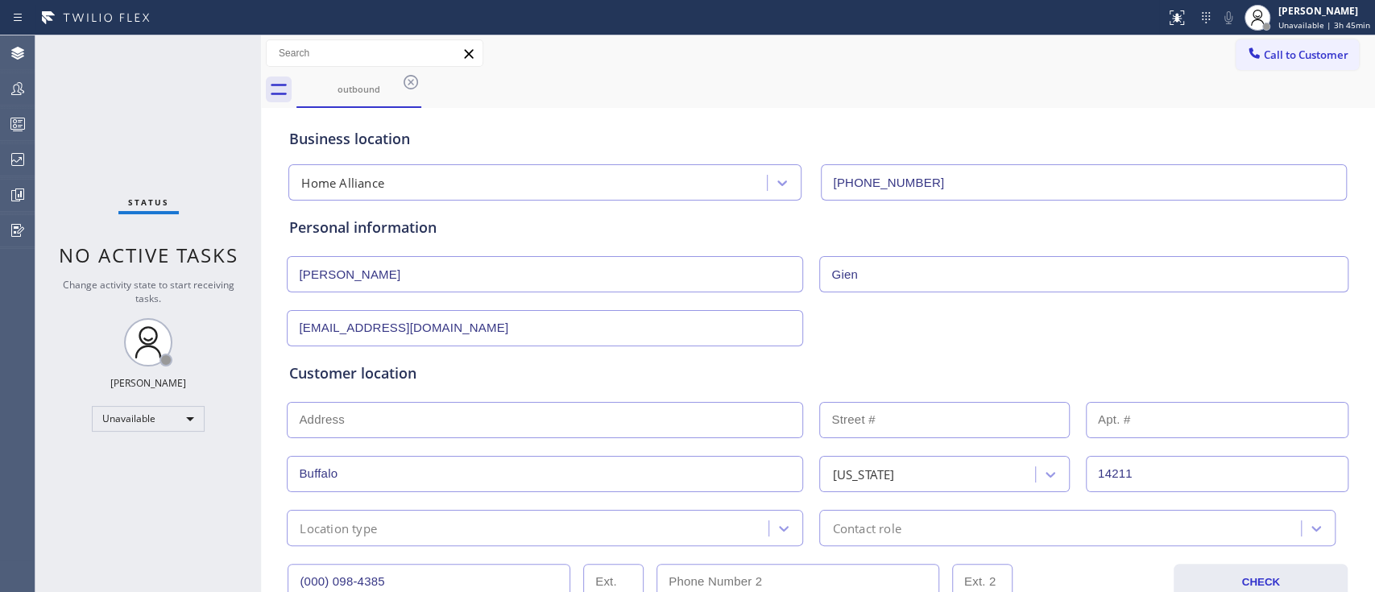
click at [511, 428] on input "text" at bounding box center [545, 420] width 516 height 36
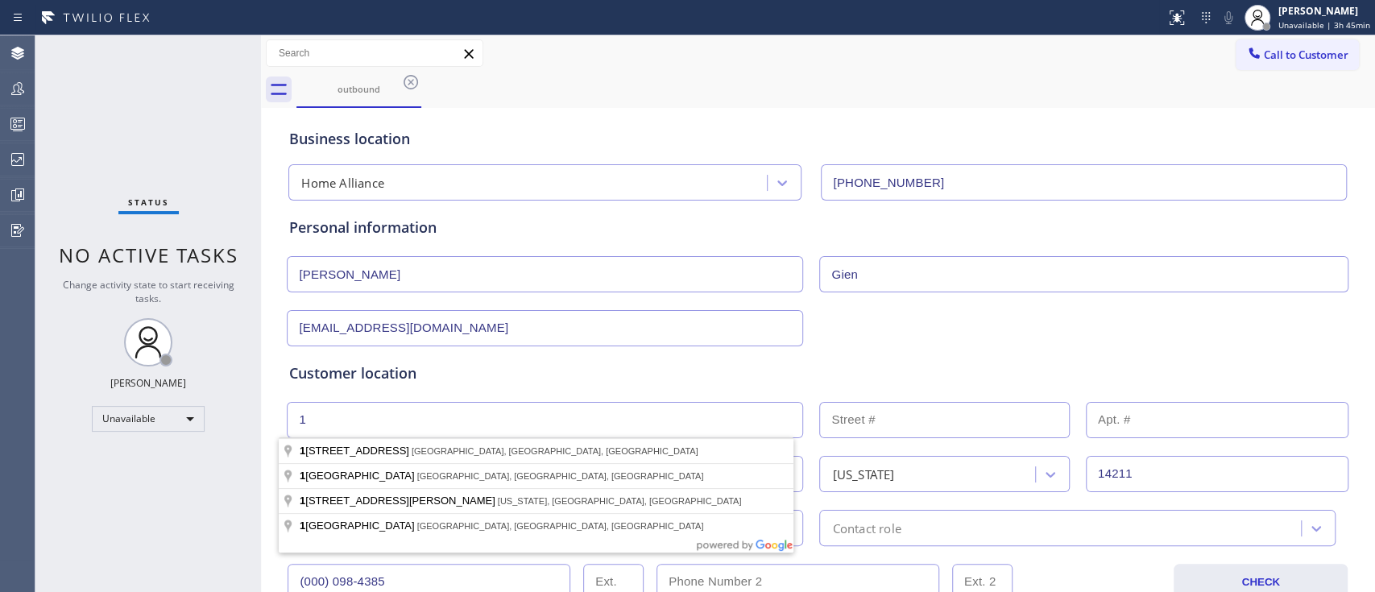
type input "1"
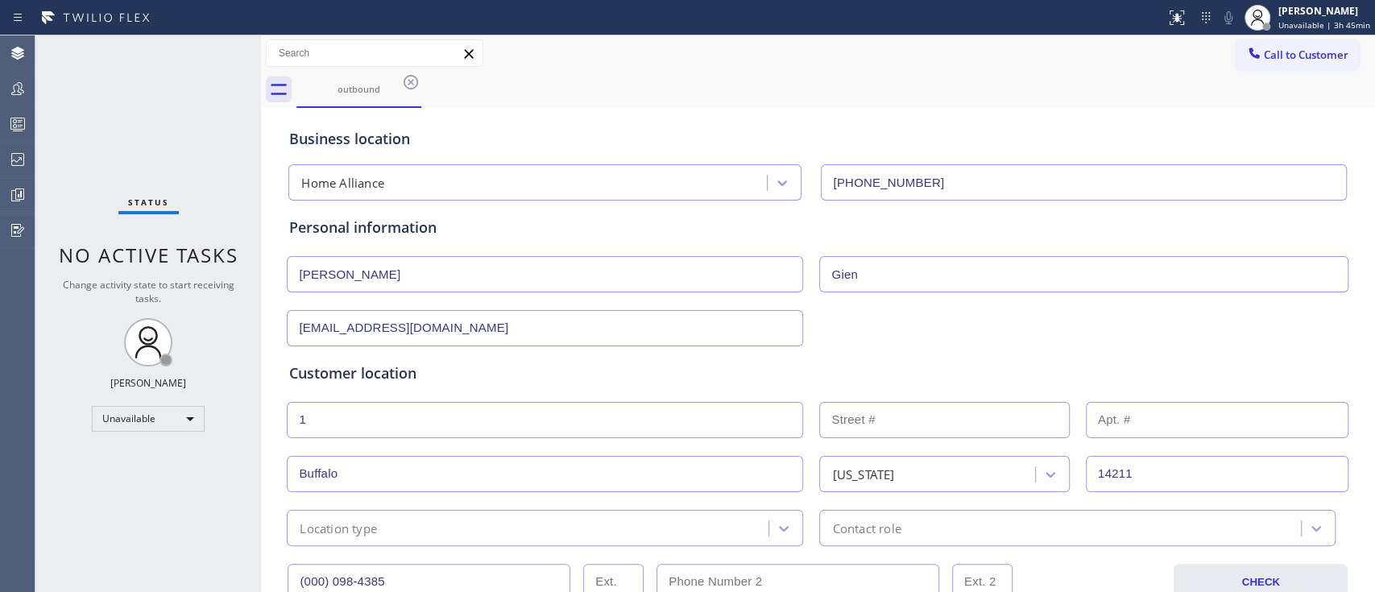
click at [929, 409] on input "text" at bounding box center [944, 420] width 250 height 36
type input "1"
click at [941, 369] on div "Customer location" at bounding box center [817, 373] width 1057 height 22
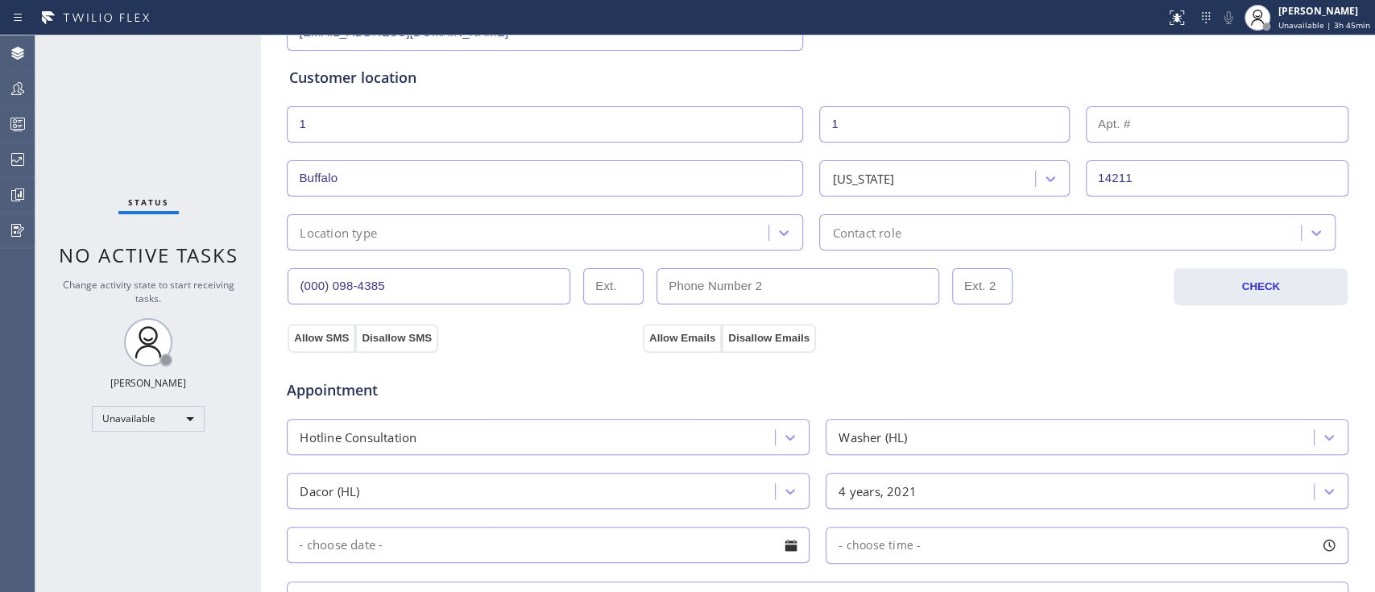
scroll to position [296, 0]
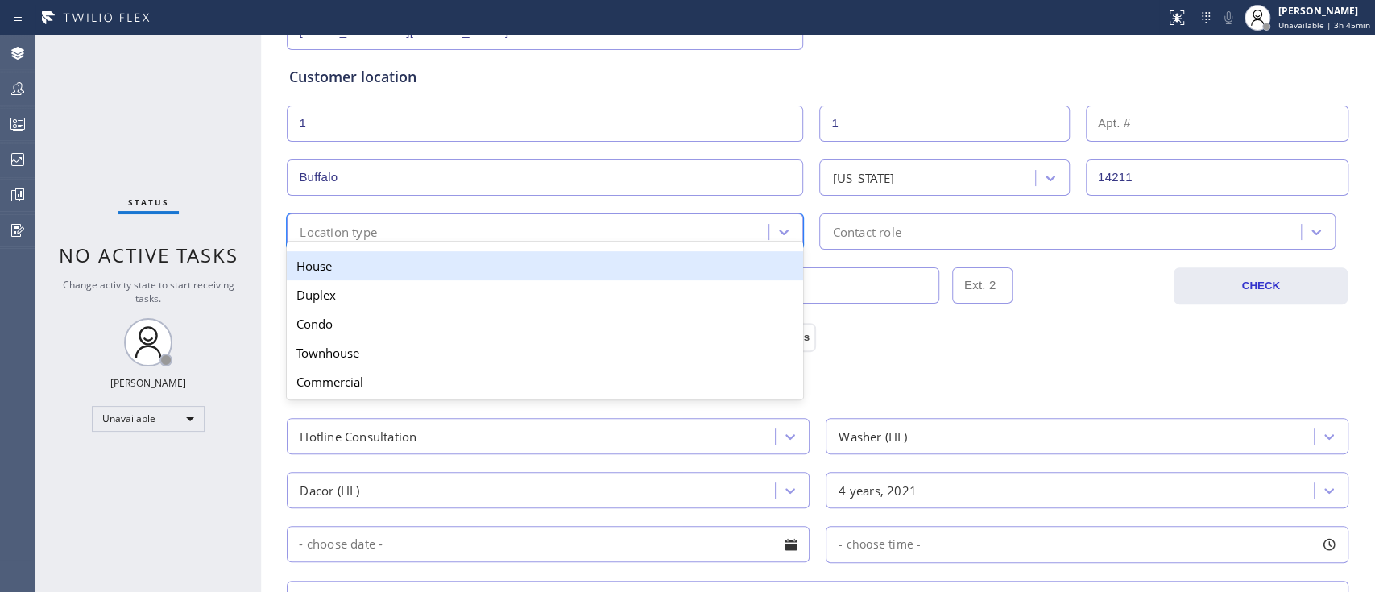
click at [693, 222] on div "Location type" at bounding box center [530, 231] width 477 height 28
click at [515, 263] on div "House" at bounding box center [545, 265] width 516 height 29
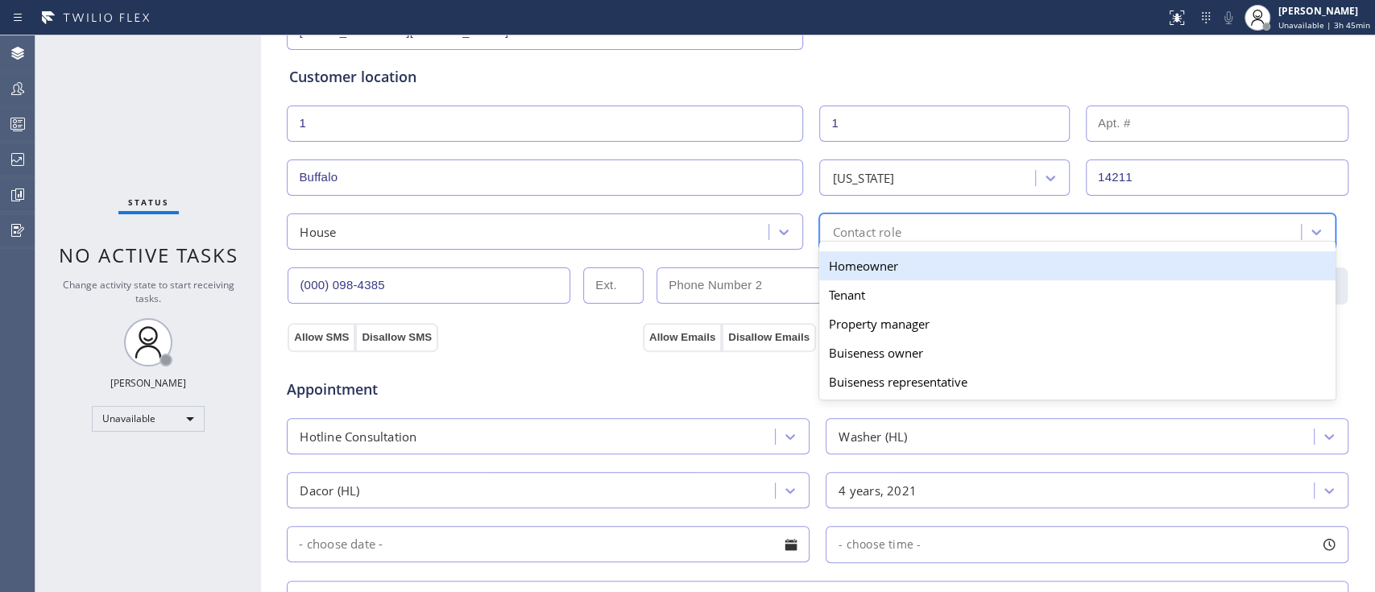
click at [955, 239] on div "Contact role" at bounding box center [1062, 231] width 477 height 28
click at [935, 255] on div "Homeowner" at bounding box center [1077, 265] width 516 height 29
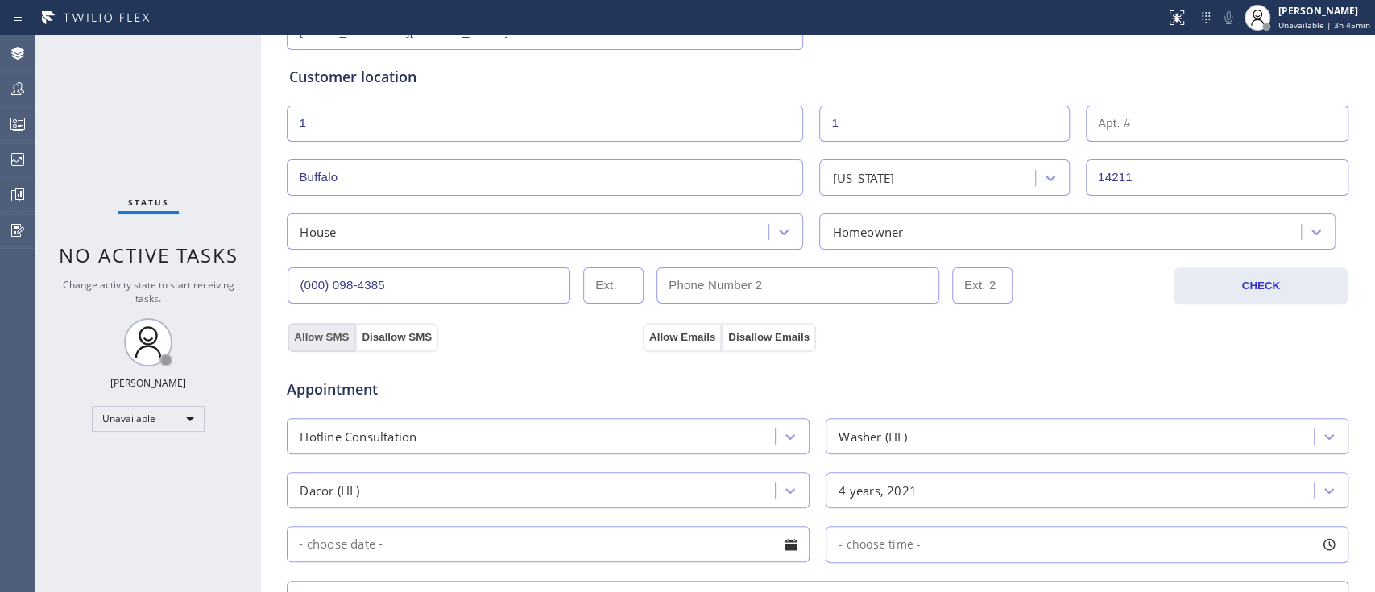
drag, startPoint x: 334, startPoint y: 301, endPoint x: 325, endPoint y: 325, distance: 25.3
click at [325, 325] on div "Allow SMS Disallow SMS Allow Emails Disallow Emails" at bounding box center [817, 324] width 1063 height 53
click at [325, 325] on button "Allow SMS" at bounding box center [322, 337] width 68 height 29
click at [672, 346] on div "Appointment Hotline Consultation Washer (HL) Dacor (HL) 4 years, 2021 - choose …" at bounding box center [817, 503] width 1063 height 316
click at [672, 342] on button "Allow Emails" at bounding box center [682, 337] width 79 height 29
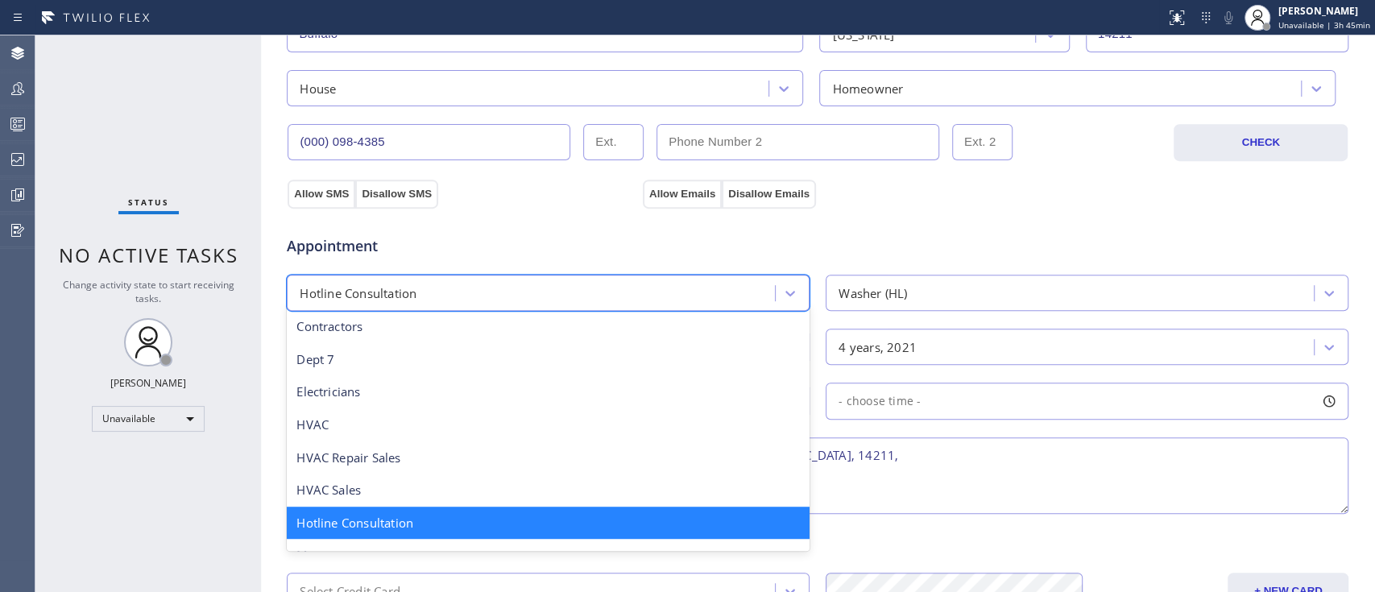
click at [521, 300] on div "Hotline Consultation" at bounding box center [533, 293] width 483 height 28
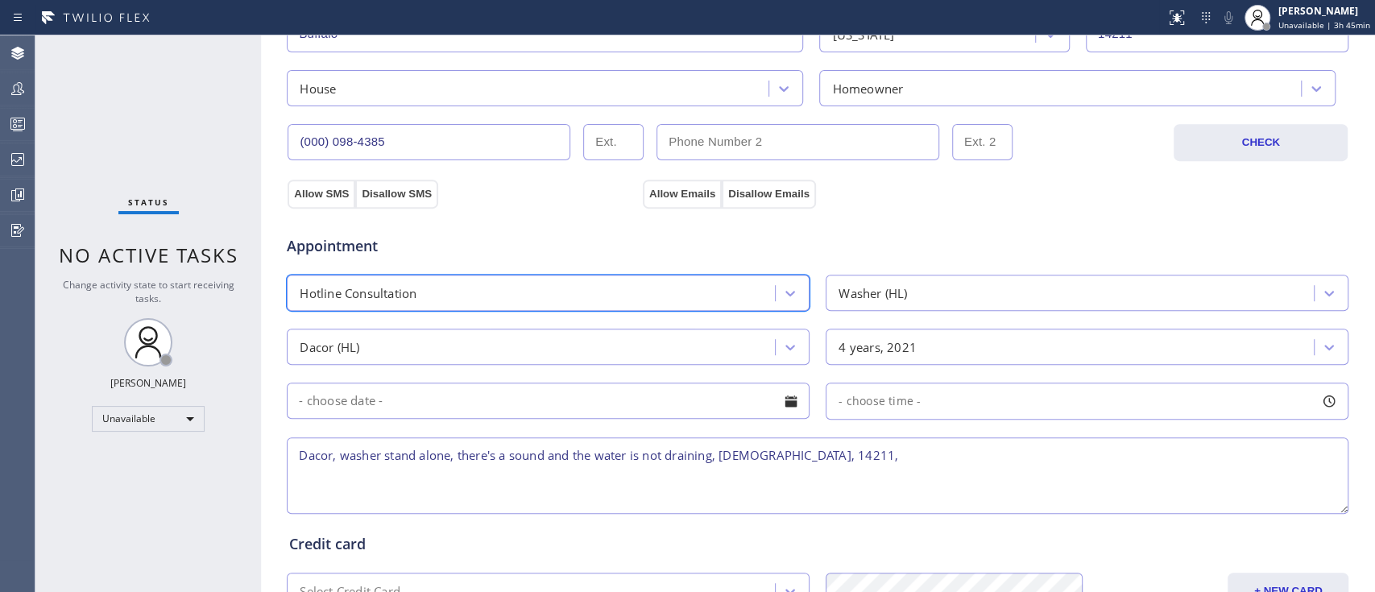
click at [521, 300] on div "Hotline Consultation" at bounding box center [533, 293] width 483 height 28
click at [540, 395] on input "text" at bounding box center [548, 401] width 523 height 36
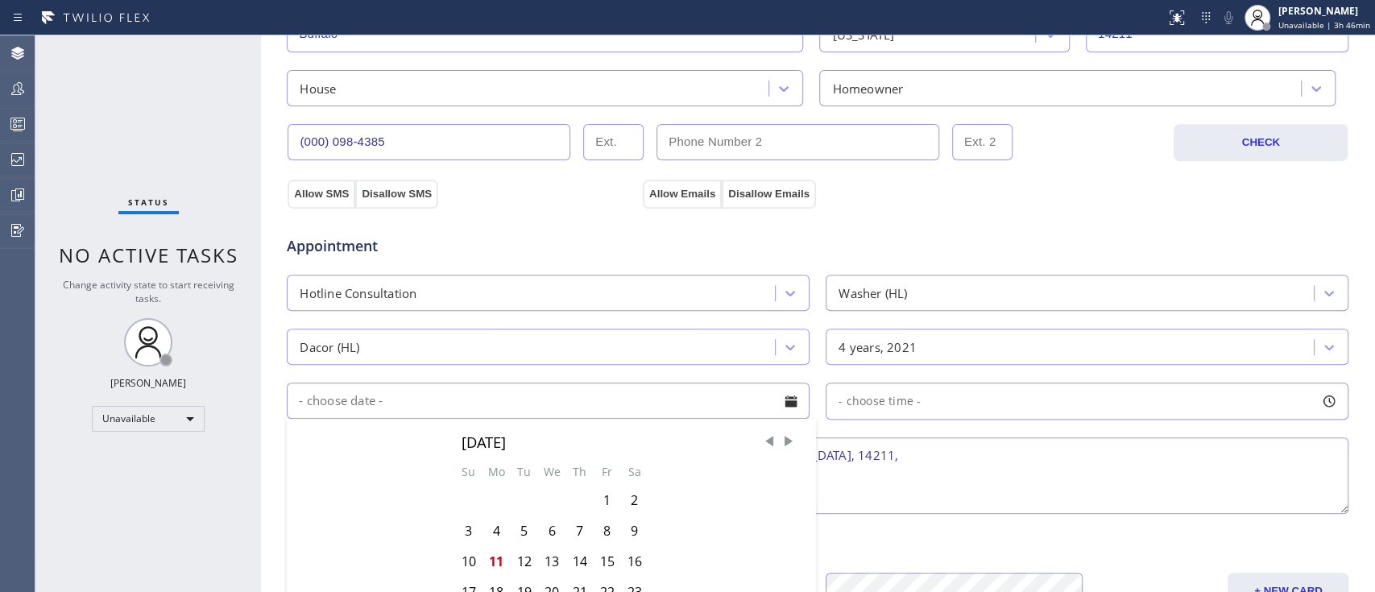
scroll to position [653, 0]
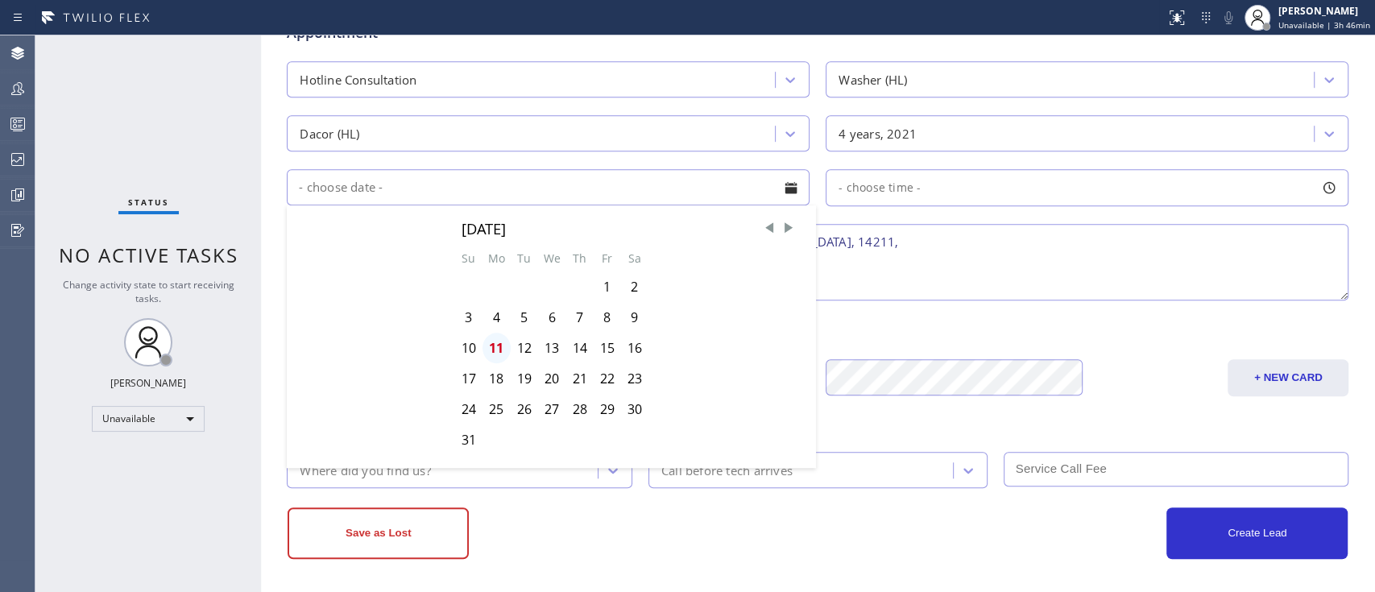
click at [497, 348] on div "11" at bounding box center [496, 348] width 28 height 31
type input "[DATE]"
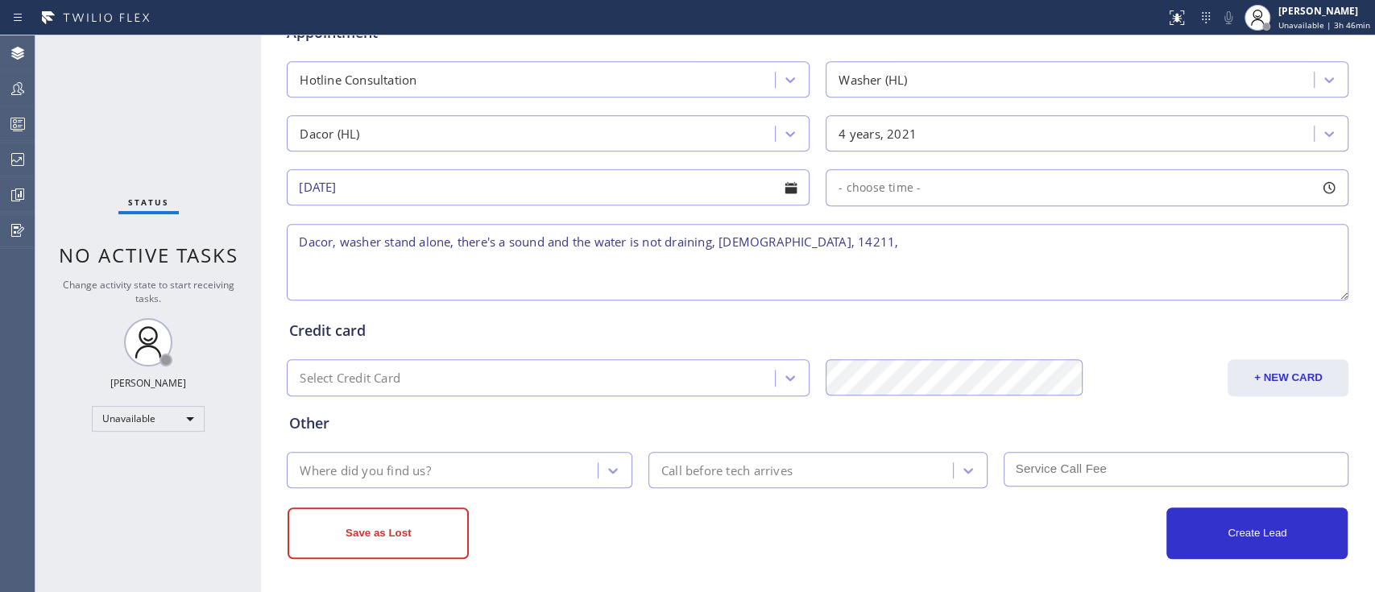
click at [888, 184] on span "- choose time -" at bounding box center [879, 187] width 82 height 15
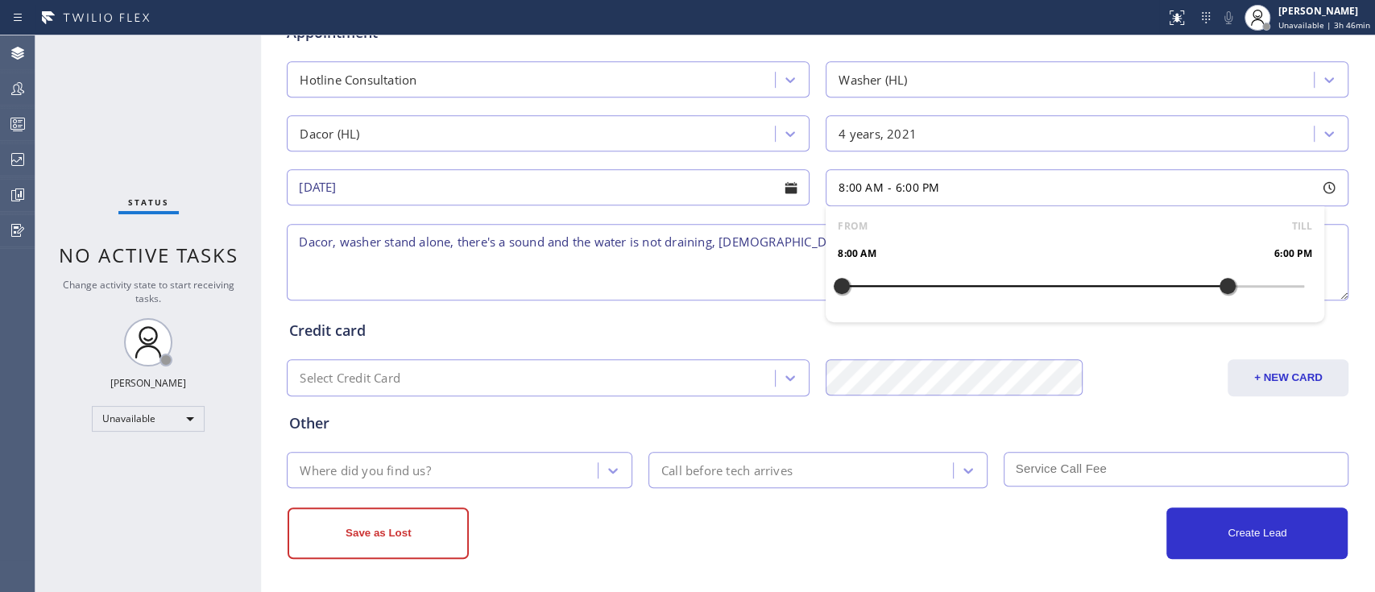
drag, startPoint x: 838, startPoint y: 280, endPoint x: 1211, endPoint y: 293, distance: 373.1
click at [1218, 293] on div at bounding box center [1227, 286] width 19 height 34
drag, startPoint x: 832, startPoint y: 287, endPoint x: 1198, endPoint y: 338, distance: 370.1
click at [1198, 338] on div "Business location Home Alliance [PHONE_NUMBER] Personal information [PERSON_NAM…" at bounding box center [818, 9] width 1106 height 1100
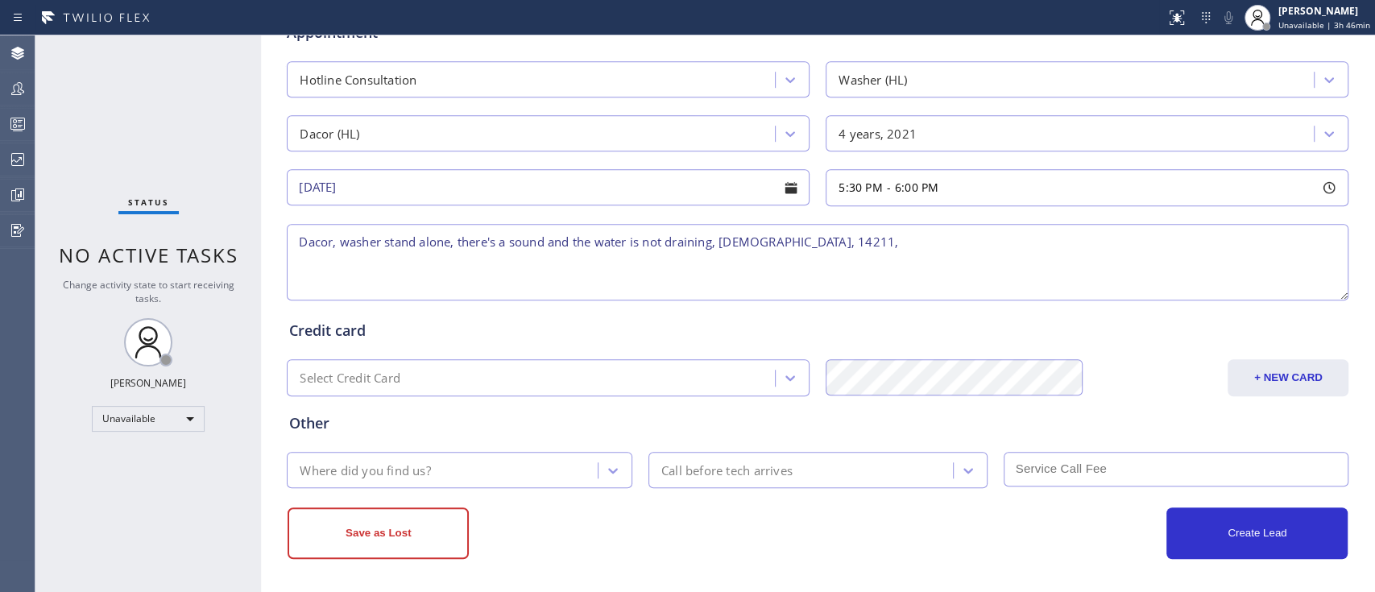
click at [590, 300] on div "Credit card Select Credit Card + NEW CARD CANCEL SAVE" at bounding box center [817, 346] width 1063 height 99
click at [294, 238] on textarea "Dacor, washer stand alone, there's a sound and the water is not draining, [DEMO…" at bounding box center [818, 262] width 1062 height 77
paste textarea "5:30pm - 6:00pm[DATE] Eastern Time - [GEOGRAPHIC_DATA] & [GEOGRAPHIC_DATA]"
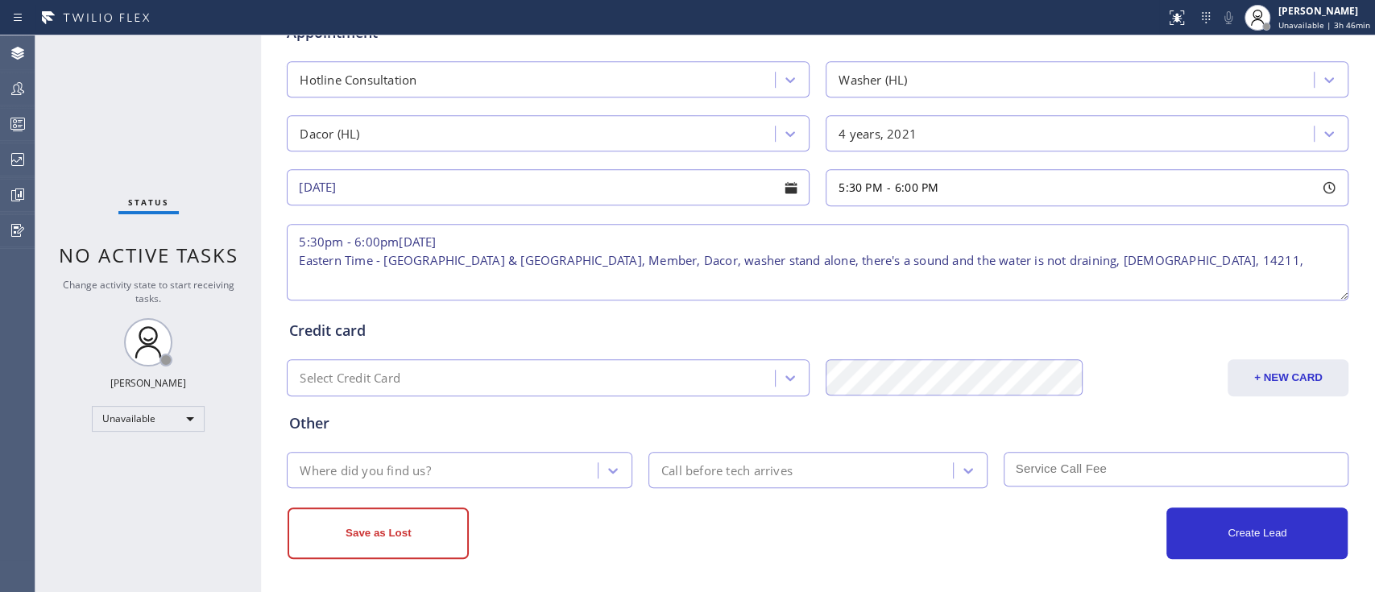
click at [1010, 255] on textarea "5:30pm - 6:00pm[DATE] Eastern Time - [GEOGRAPHIC_DATA] & [GEOGRAPHIC_DATA], Mem…" at bounding box center [818, 262] width 1062 height 77
click at [1070, 267] on textarea "5:30pm - 6:00pm[DATE] Eastern Time - [GEOGRAPHIC_DATA] & [GEOGRAPHIC_DATA], Mem…" at bounding box center [818, 262] width 1062 height 77
click at [918, 286] on textarea "5:30pm - 6:00pm[DATE] Eastern Time - [GEOGRAPHIC_DATA] & [GEOGRAPHIC_DATA], Mem…" at bounding box center [818, 262] width 1062 height 77
click at [1133, 258] on textarea "5:30pm - 6:00pm[DATE] Eastern Time - [GEOGRAPHIC_DATA] & [GEOGRAPHIC_DATA], Mem…" at bounding box center [818, 262] width 1062 height 77
paste textarea "Dacor Appliance Repair"
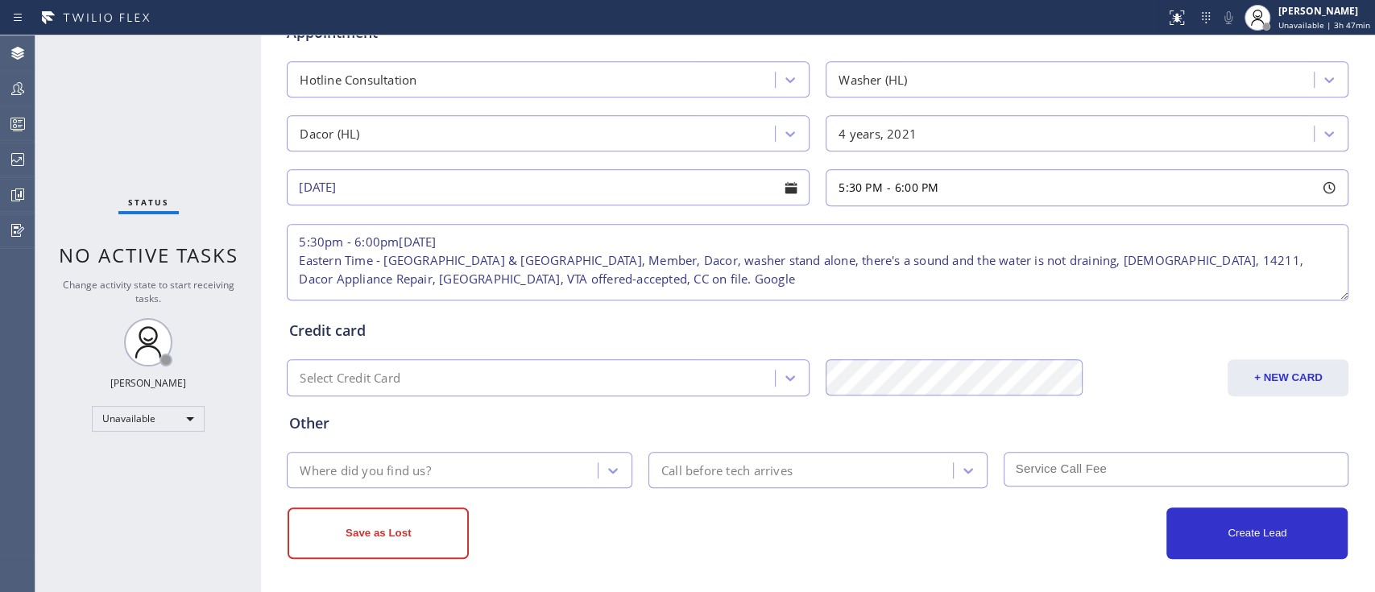
type textarea "5:30pm - 6:00pm[DATE] Eastern Time - [GEOGRAPHIC_DATA] & [GEOGRAPHIC_DATA], Mem…"
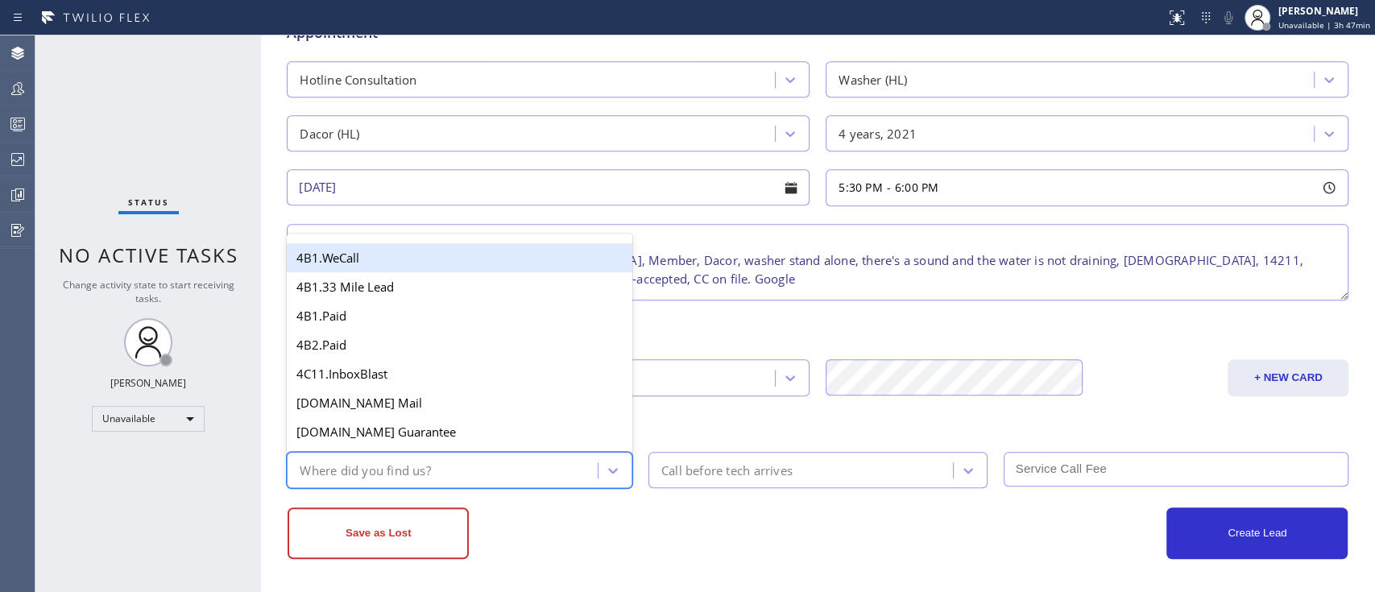
click at [519, 467] on div "Where did you find us?" at bounding box center [445, 470] width 306 height 28
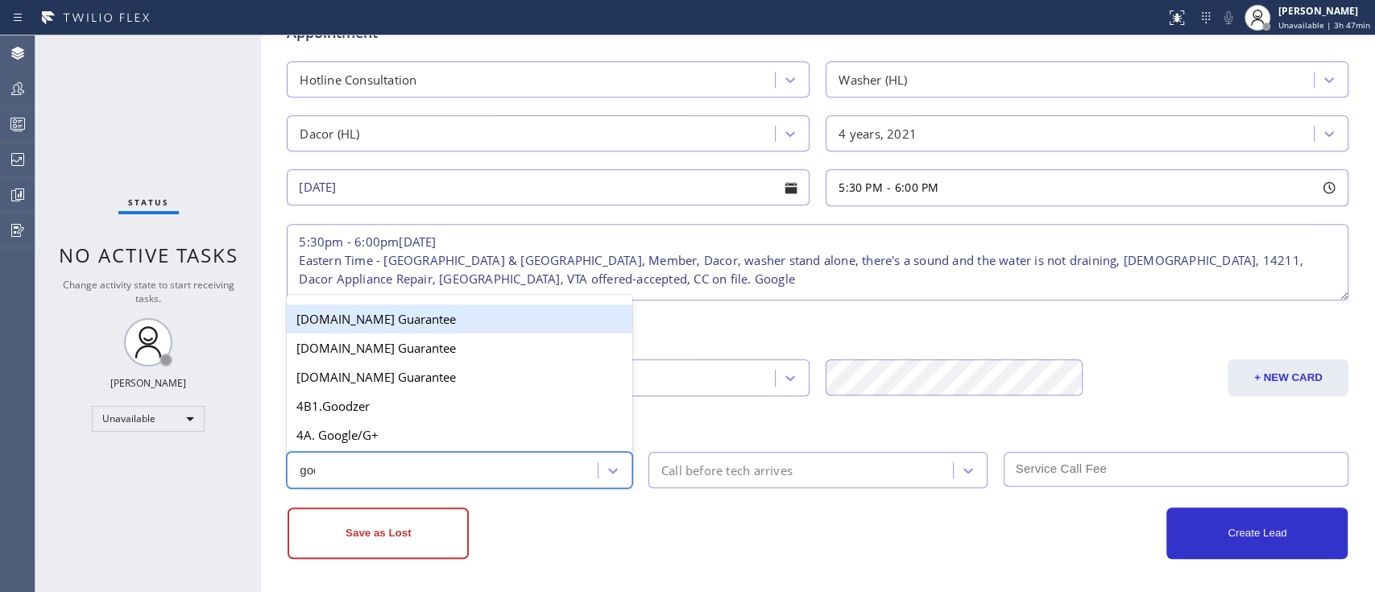
type input "goog"
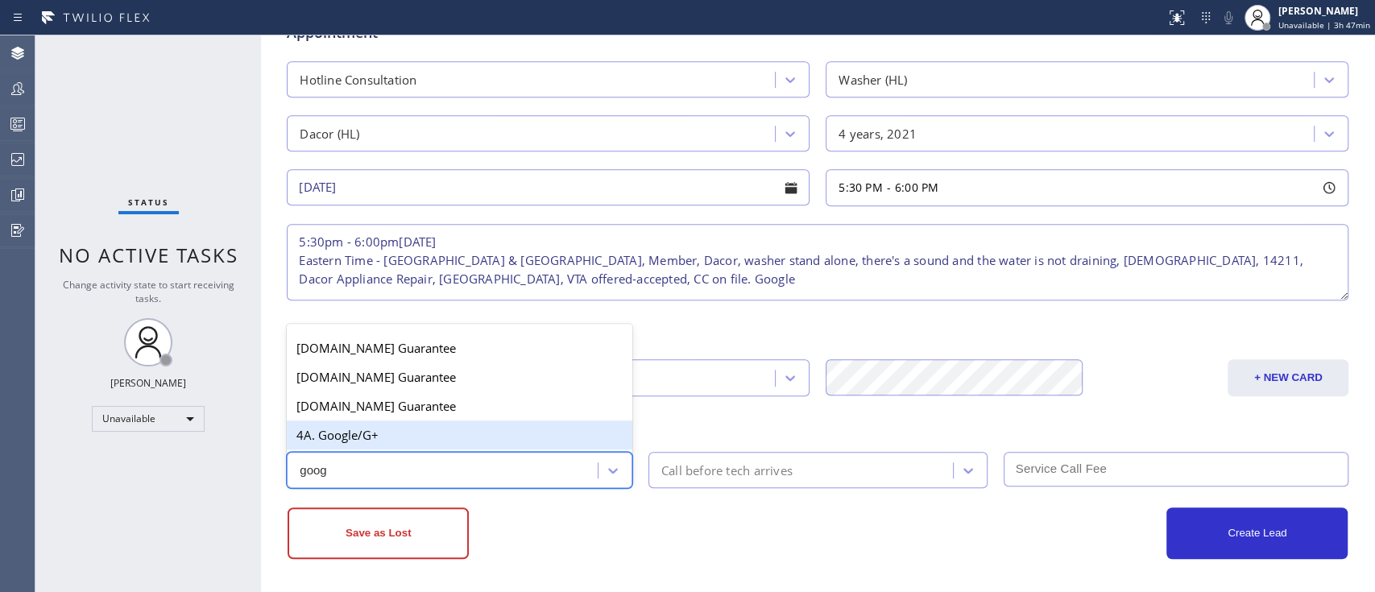
click at [519, 433] on div "4A. Google/G+" at bounding box center [460, 434] width 346 height 29
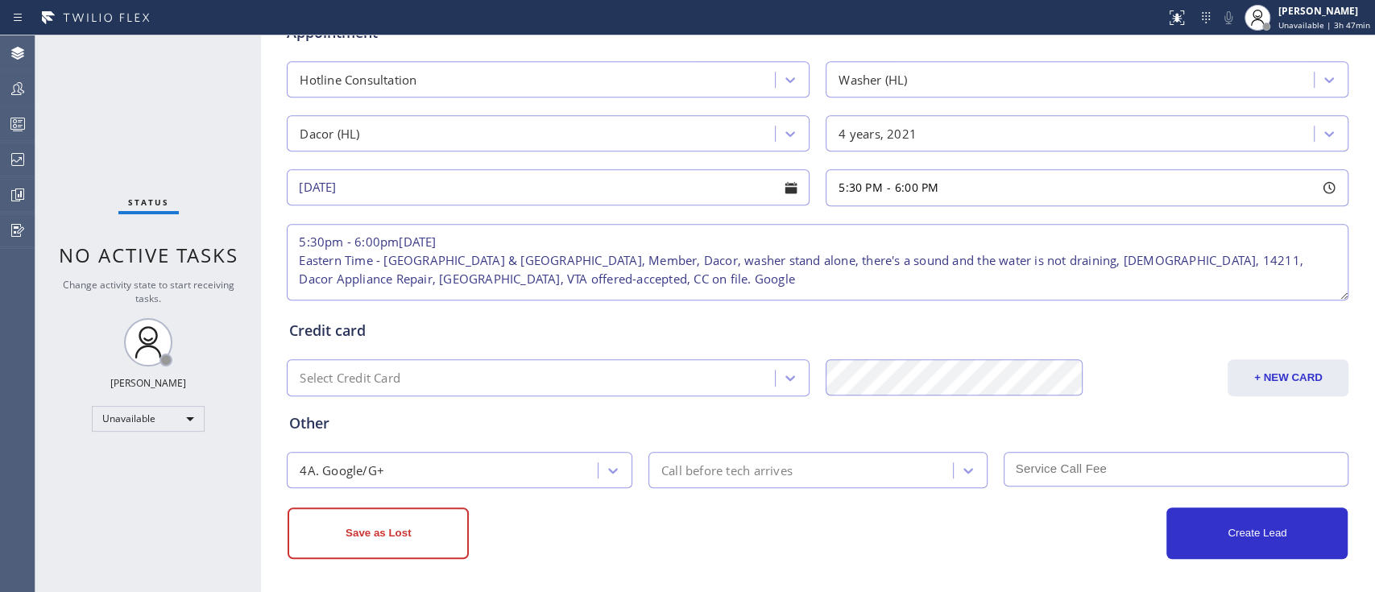
click at [684, 449] on div "4A. Google/G+ Call before tech arrives" at bounding box center [817, 468] width 1065 height 39
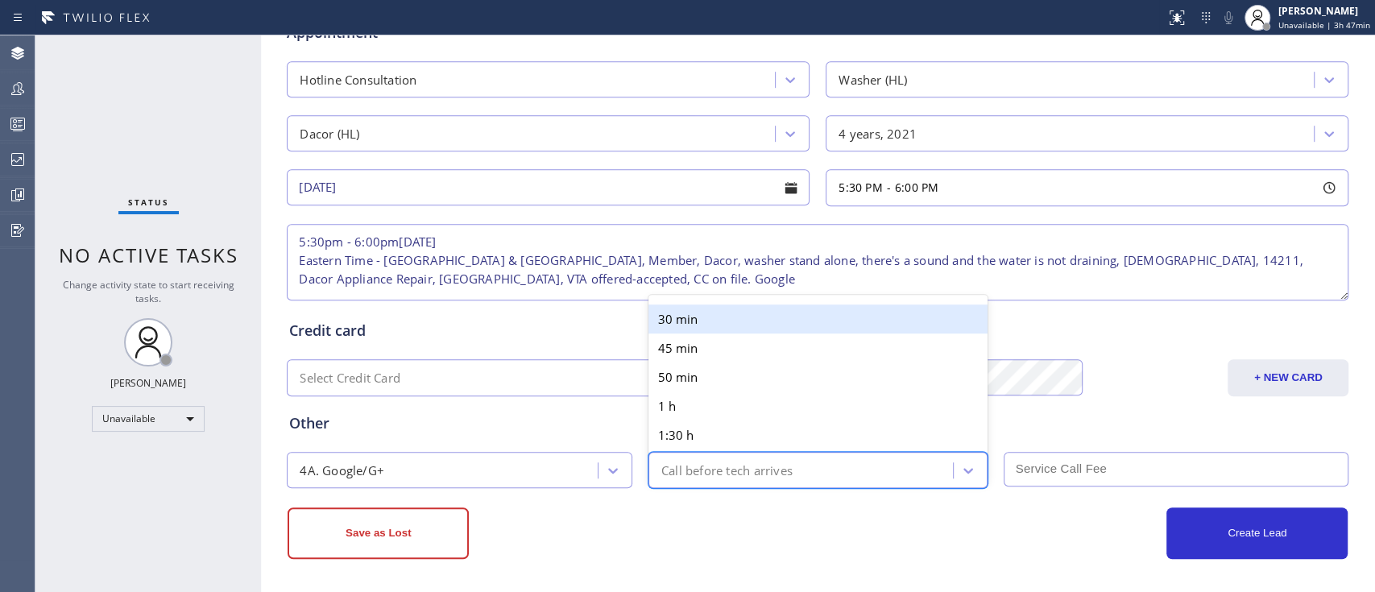
click at [690, 462] on div "Call before tech arrives" at bounding box center [726, 470] width 131 height 19
click at [706, 306] on div "30 min" at bounding box center [817, 318] width 339 height 29
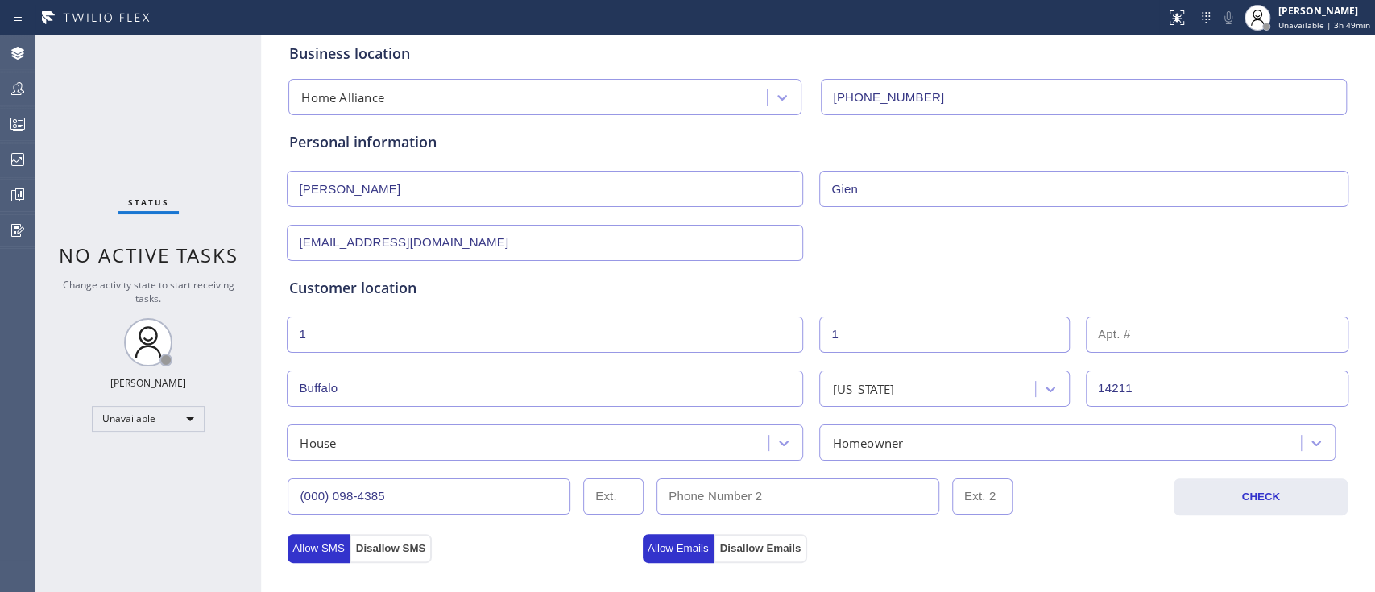
scroll to position [0, 0]
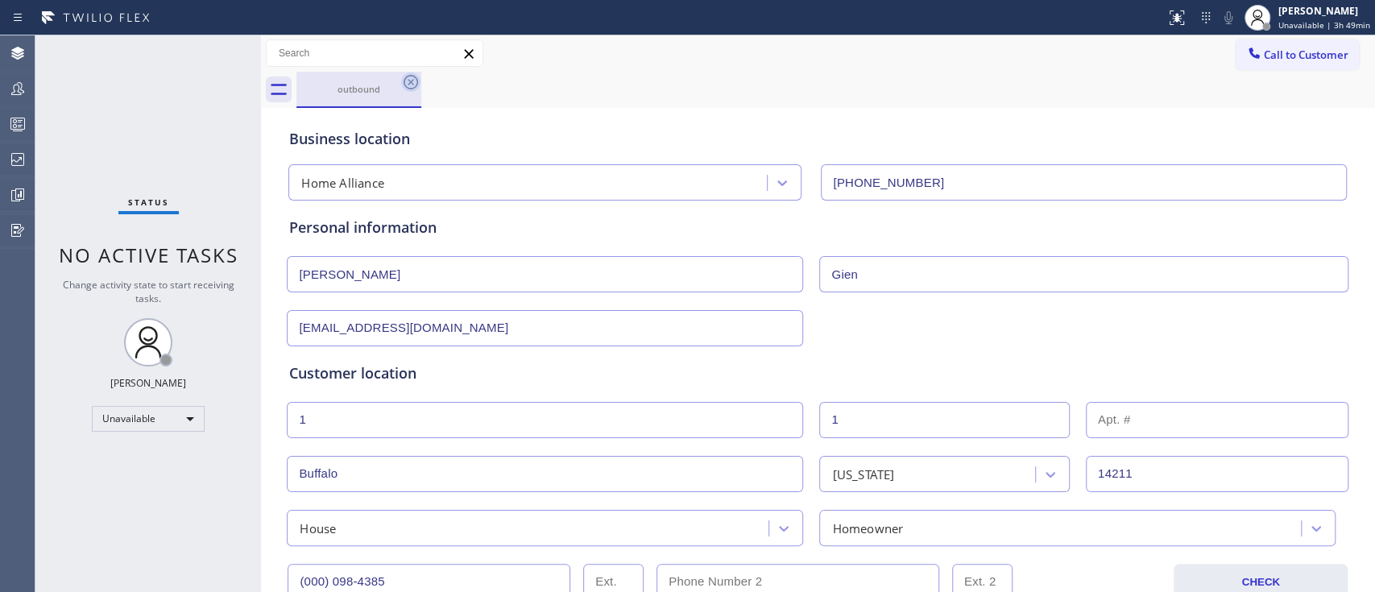
click at [408, 79] on icon at bounding box center [410, 81] width 19 height 19
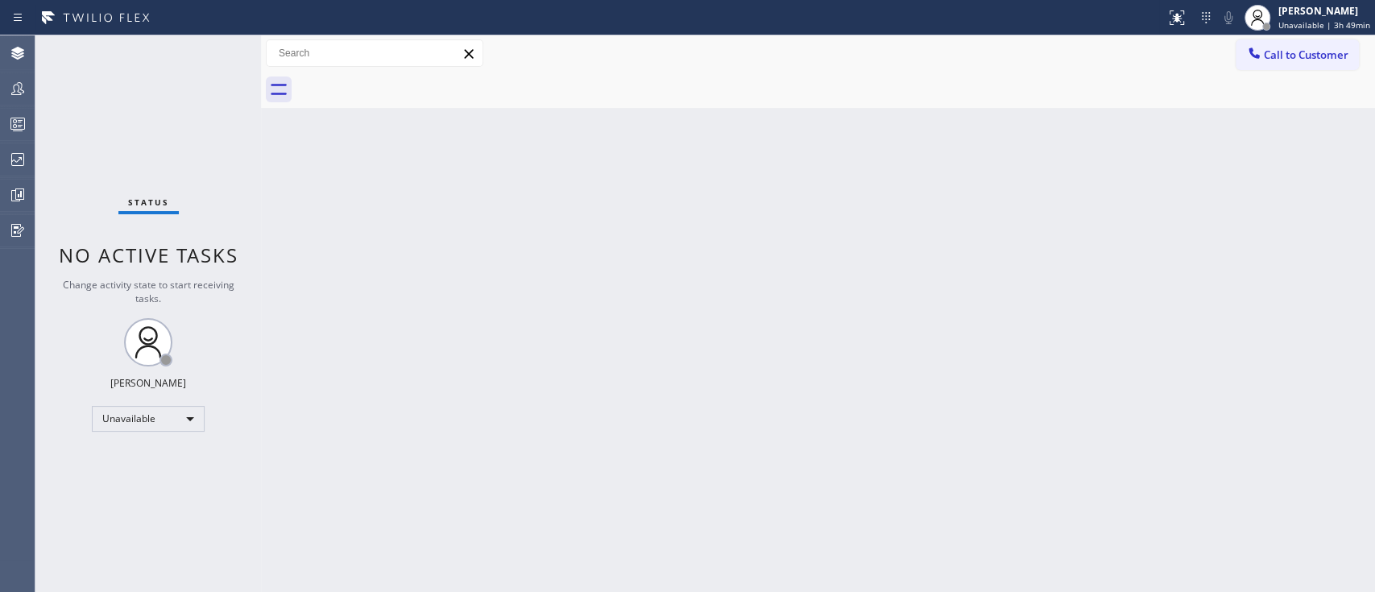
click at [716, 307] on div "Back to Dashboard Change Sender ID Customers Technicians Select a contact Outbo…" at bounding box center [818, 313] width 1114 height 557
click at [687, 391] on div "Back to Dashboard Change Sender ID Customers Technicians Select a contact Outbo…" at bounding box center [818, 313] width 1114 height 557
click at [1091, 374] on div "Back to Dashboard Change Sender ID Customers Technicians Select a contact Outbo…" at bounding box center [818, 313] width 1114 height 557
click at [1289, 58] on span "Call to Customer" at bounding box center [1306, 55] width 85 height 14
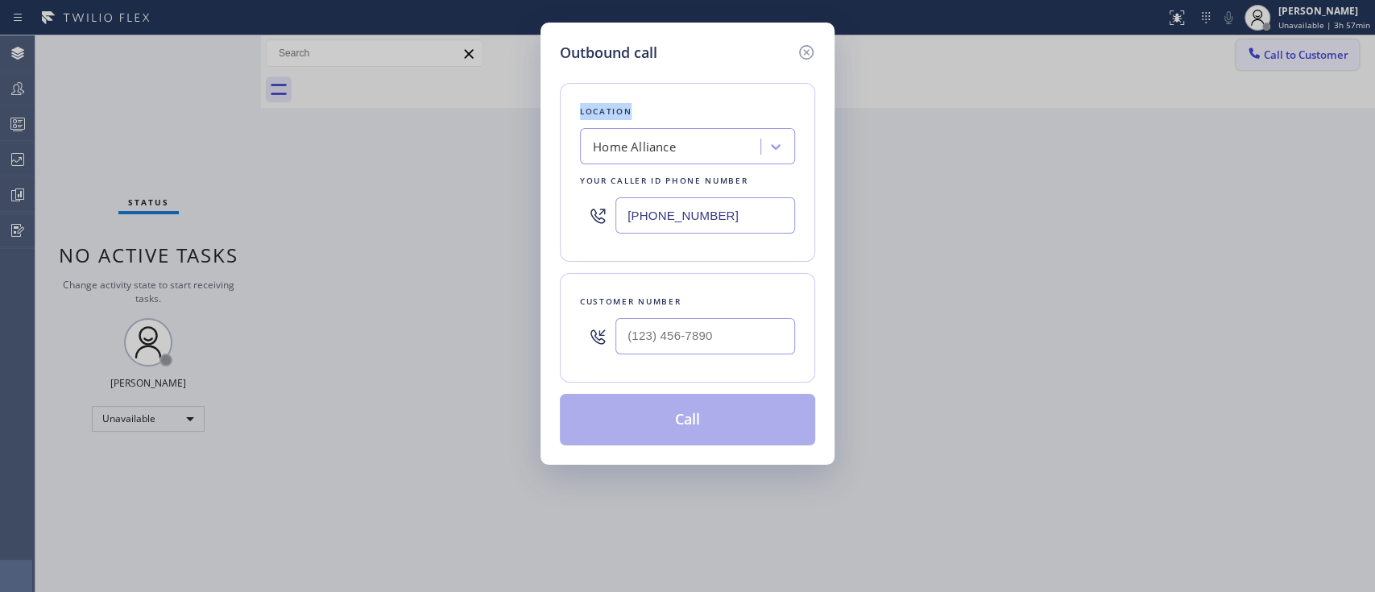
click at [1289, 58] on div "Outbound call Location Home Alliance Your caller id phone number [PHONE_NUMBER]…" at bounding box center [687, 296] width 1375 height 592
click at [683, 345] on input "(___) ___-____" at bounding box center [705, 336] width 180 height 36
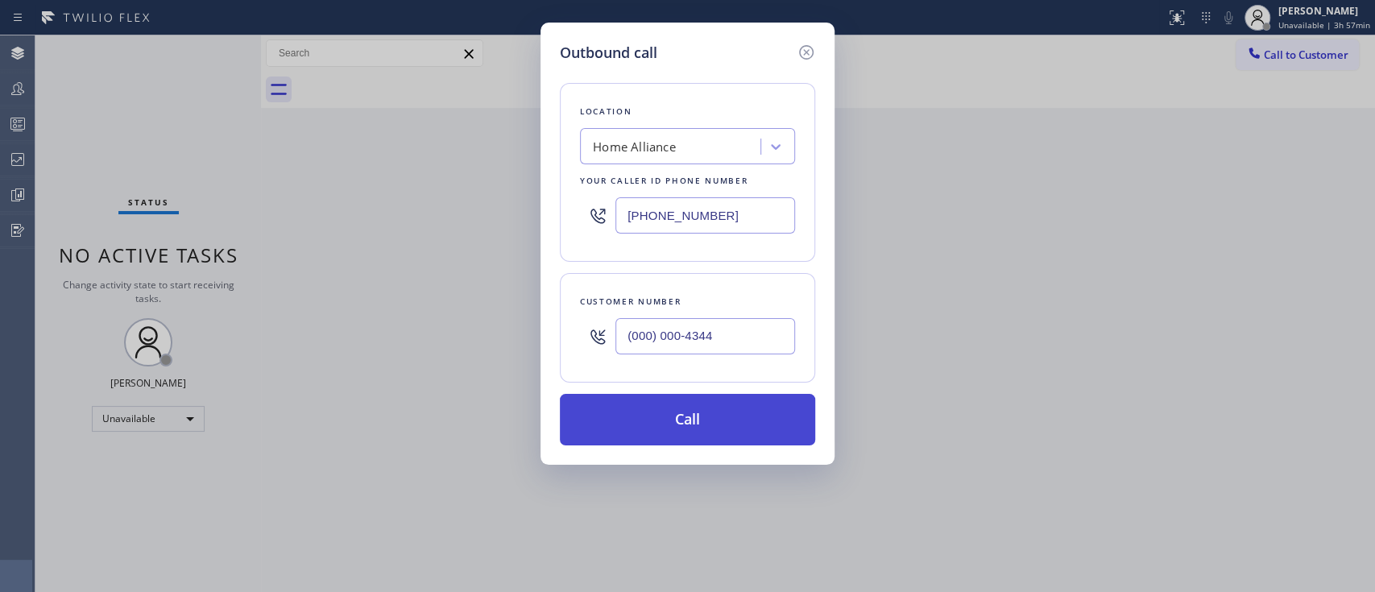
type input "(000) 000-4344"
click at [683, 398] on button "Call" at bounding box center [687, 420] width 255 height 52
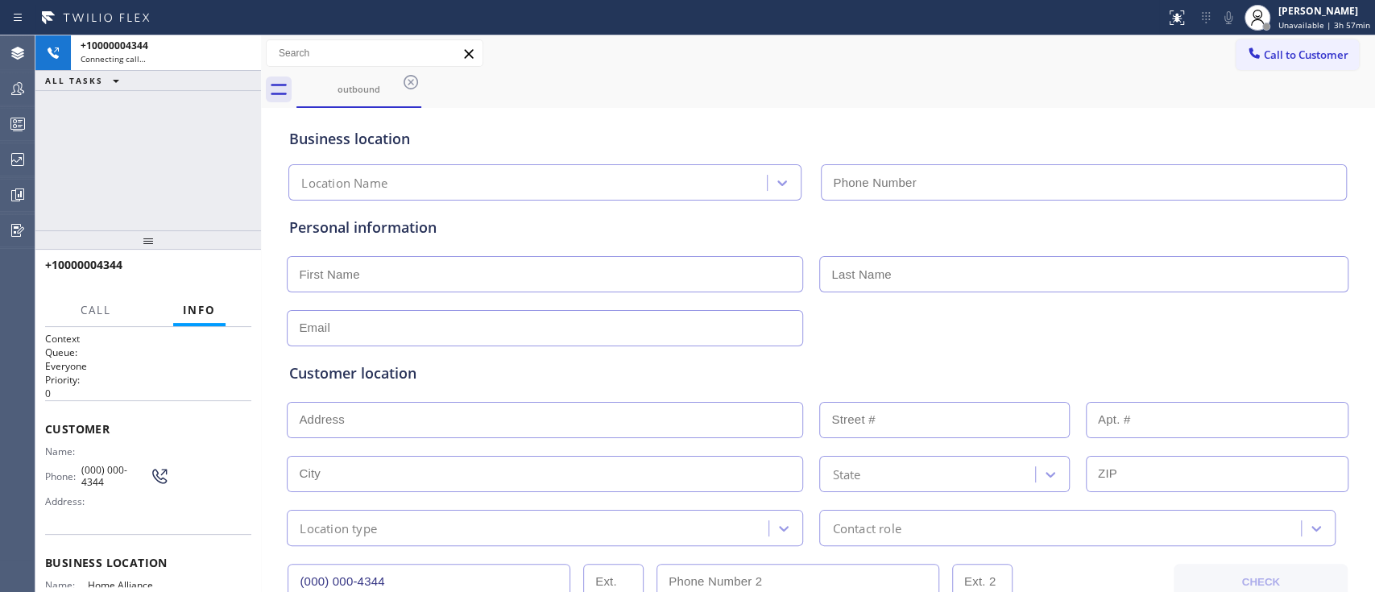
type input "[PHONE_NUMBER]"
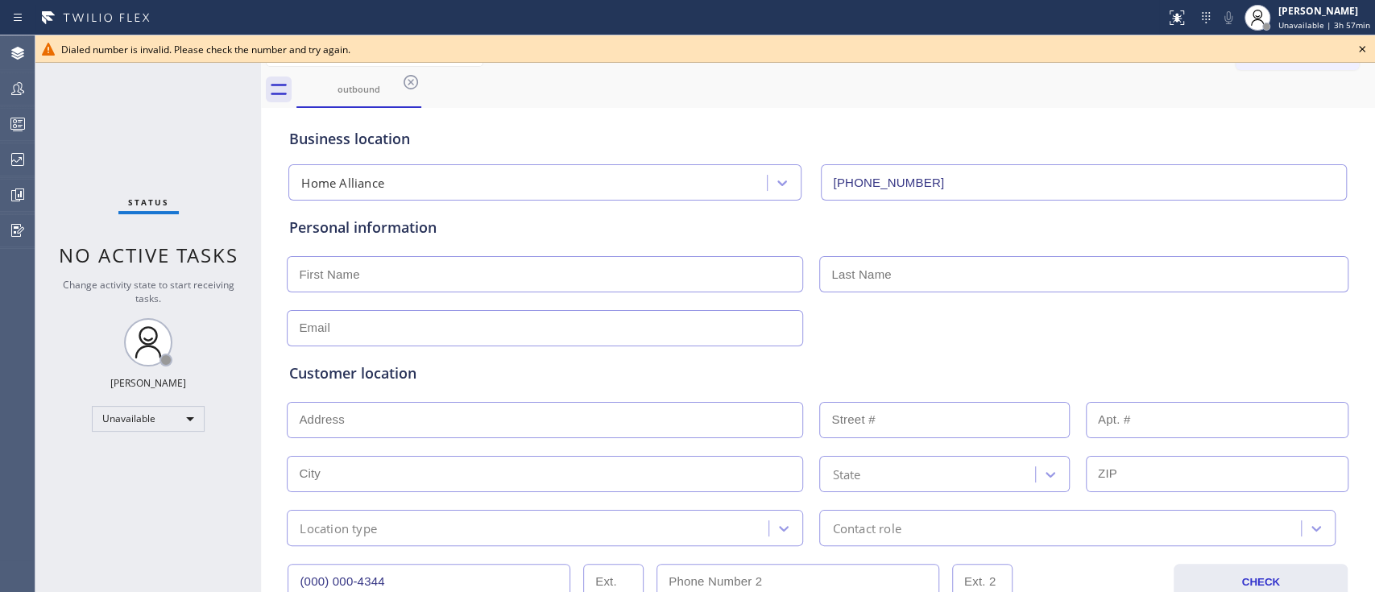
click at [1364, 42] on icon at bounding box center [1361, 48] width 19 height 19
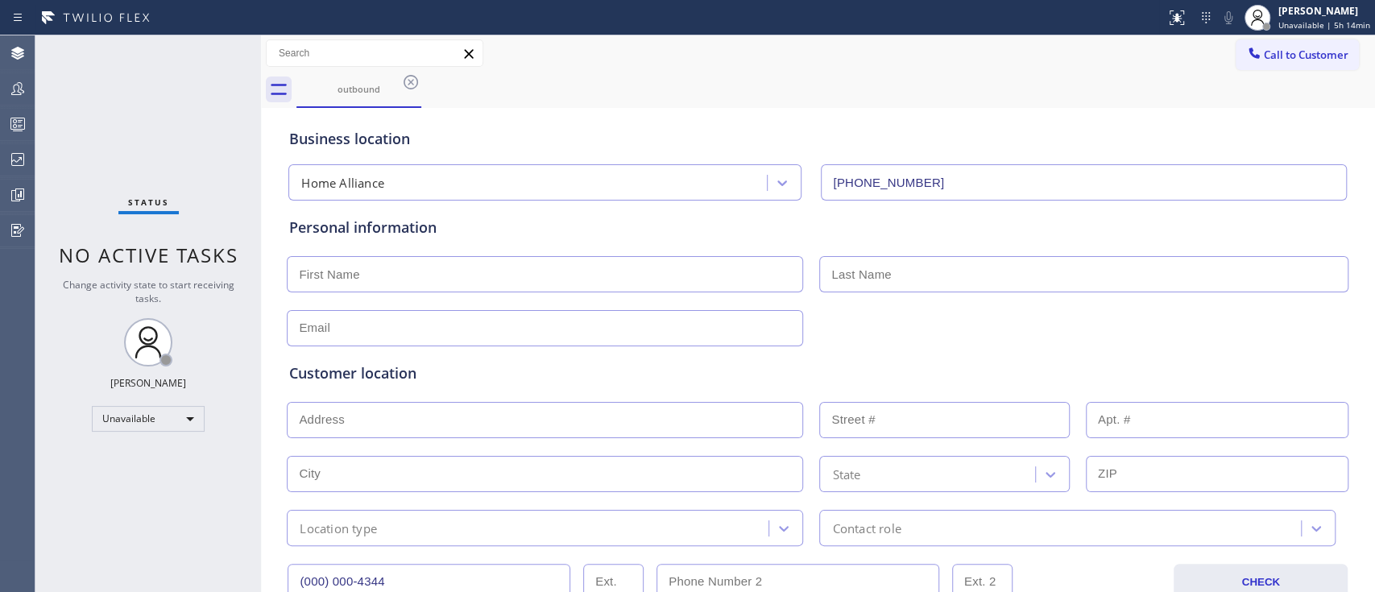
drag, startPoint x: 48, startPoint y: 287, endPoint x: 1028, endPoint y: 325, distance: 980.2
click at [1028, 325] on div at bounding box center [817, 326] width 1065 height 39
click at [541, 284] on input "text" at bounding box center [545, 274] width 516 height 36
click at [184, 504] on div "Status No active tasks Change activity state to start receiving tasks. [PERSON_…" at bounding box center [148, 313] width 226 height 557
click at [639, 259] on input "text" at bounding box center [545, 274] width 516 height 36
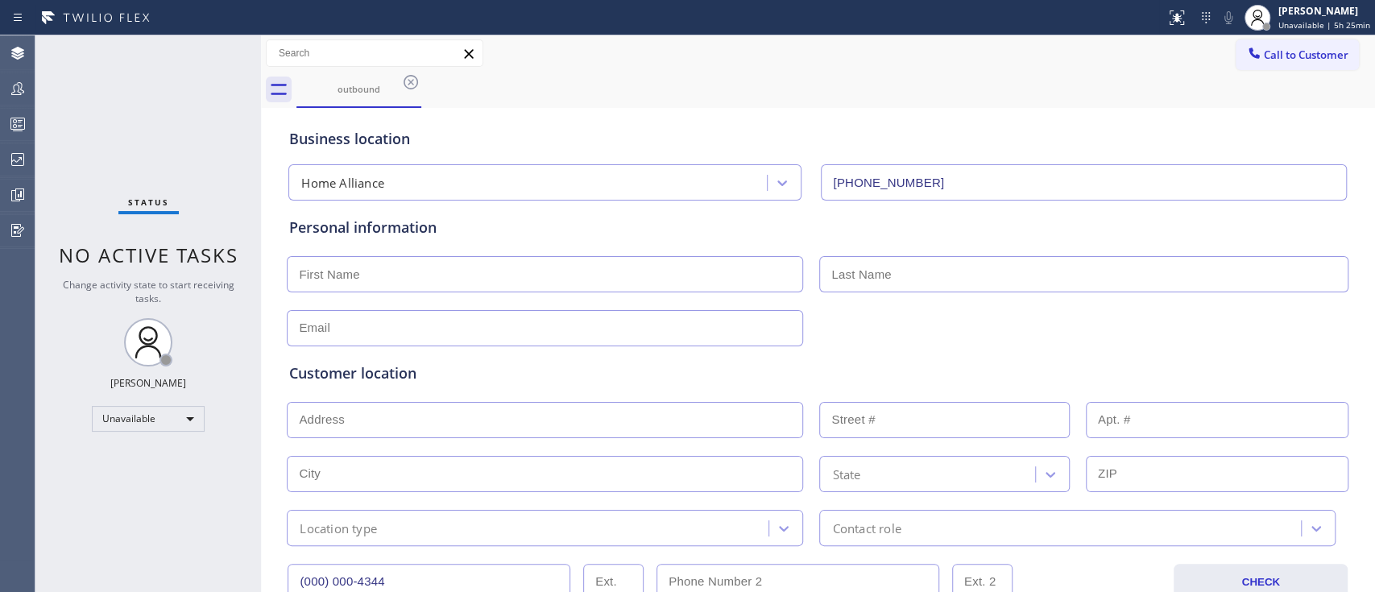
click at [1014, 381] on div "Customer location" at bounding box center [817, 373] width 1057 height 22
click at [696, 277] on input "text" at bounding box center [545, 274] width 516 height 36
type input "f"
type input "Fire"
type input "e"
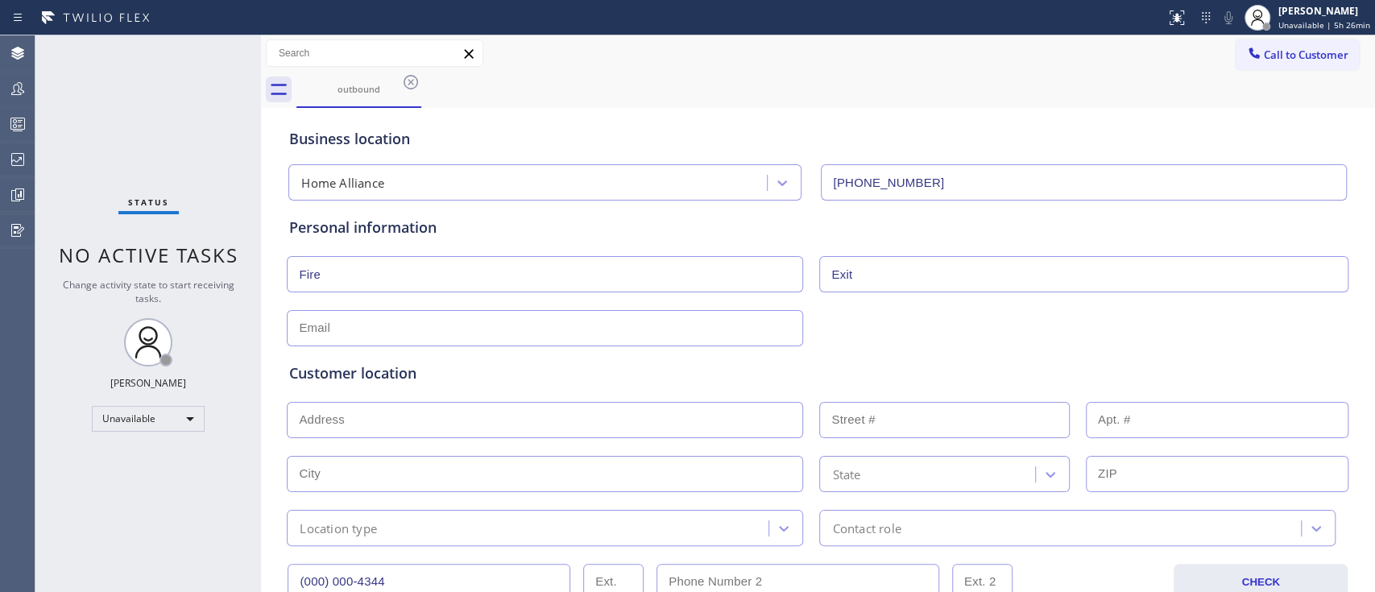
type input "Exit"
click at [561, 330] on input "text" at bounding box center [545, 328] width 516 height 36
click at [416, 325] on input "text" at bounding box center [545, 328] width 516 height 36
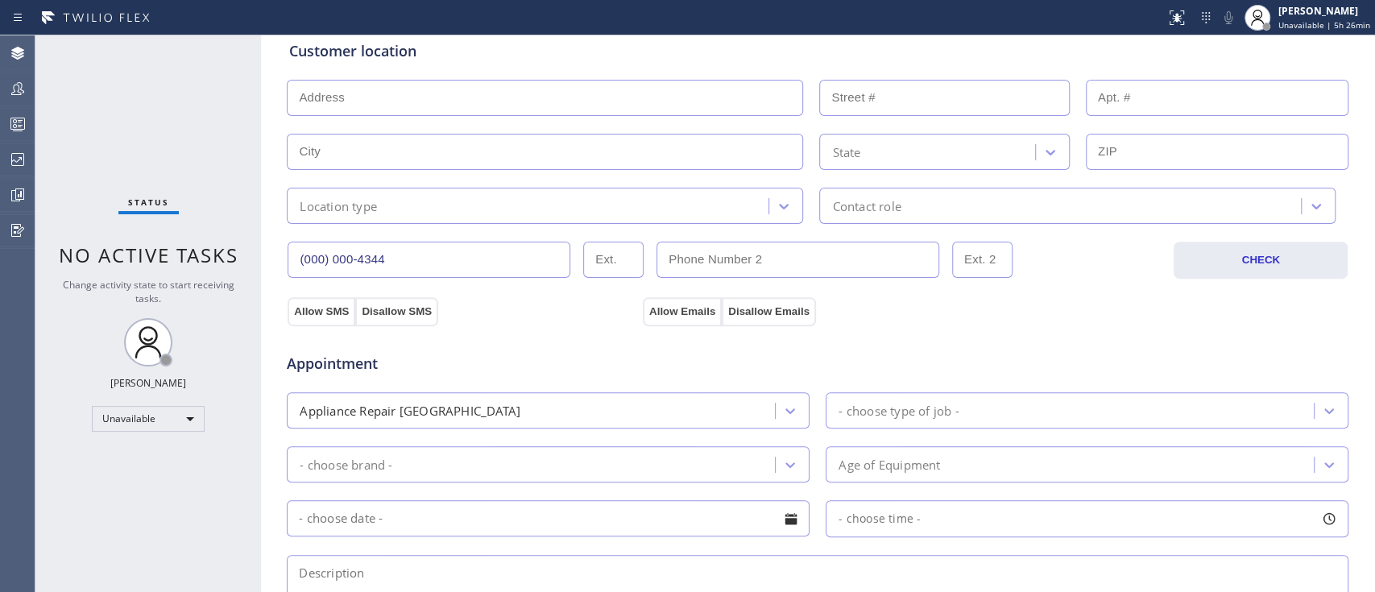
type input "[EMAIL_ADDRESS][DOMAIN_NAME]"
click at [659, 103] on input "text" at bounding box center [545, 98] width 516 height 36
click at [422, 101] on input "text" at bounding box center [545, 98] width 516 height 36
paste input "[GEOGRAPHIC_DATA], CA 90210"
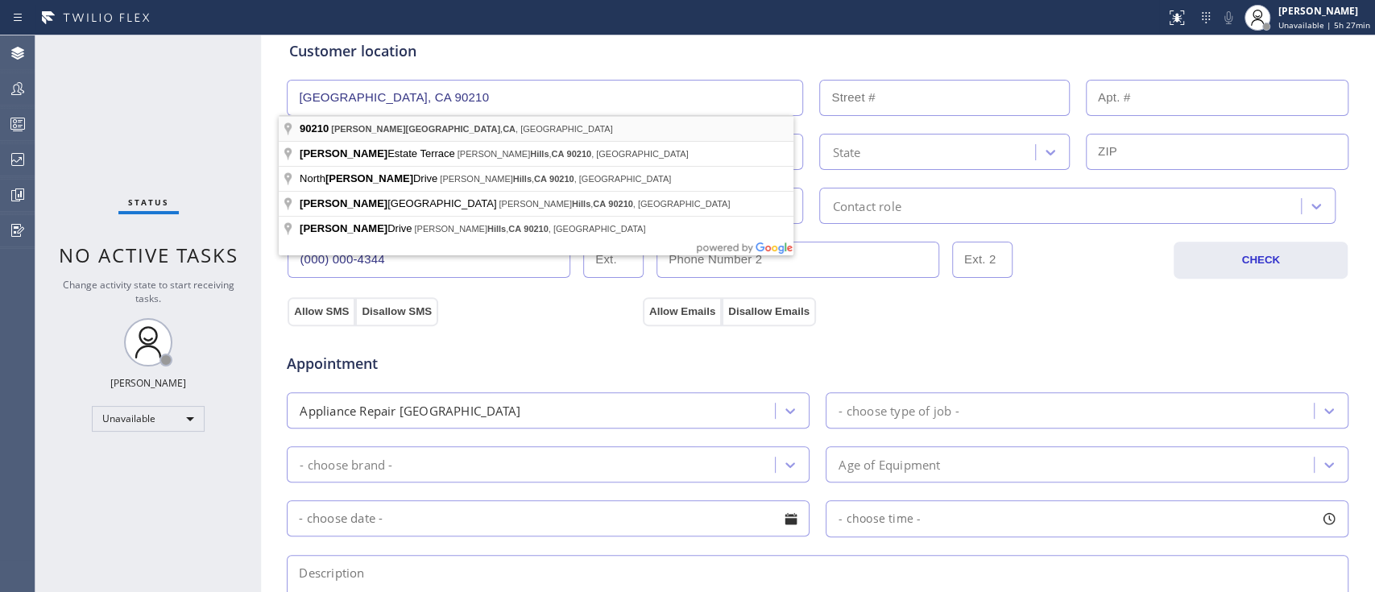
type input "[GEOGRAPHIC_DATA], CA 90210, [GEOGRAPHIC_DATA]"
type input "[PERSON_NAME][GEOGRAPHIC_DATA]"
type input "90210"
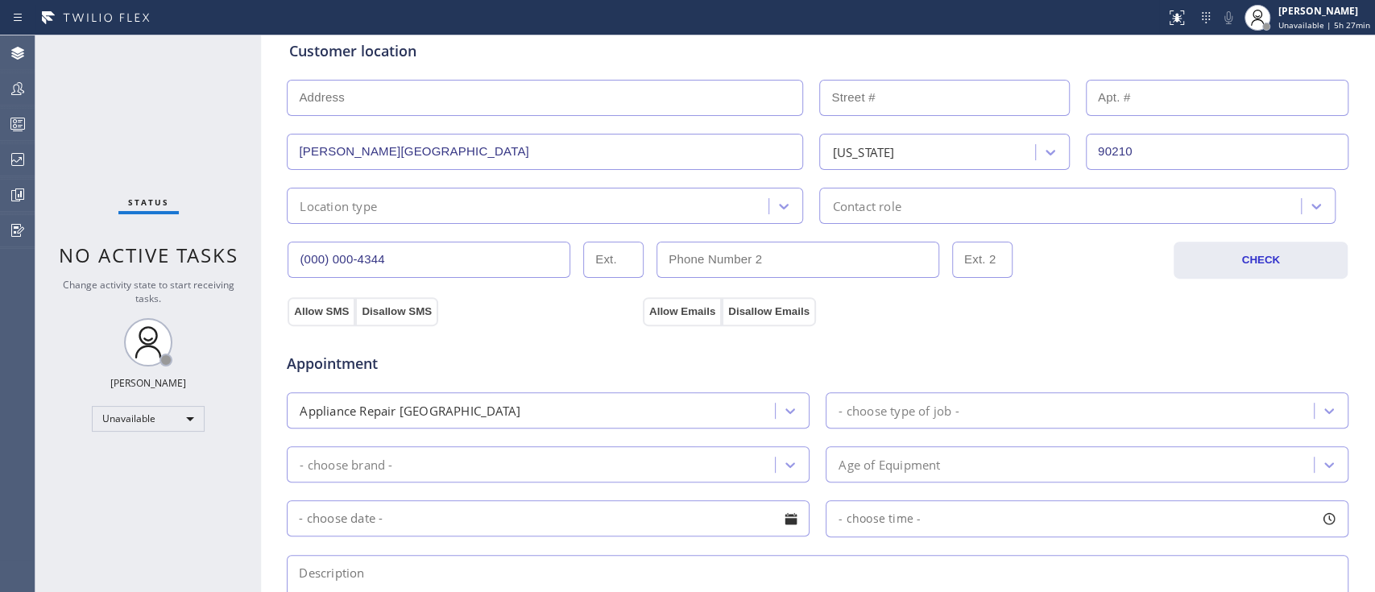
click at [428, 102] on input "text" at bounding box center [545, 98] width 516 height 36
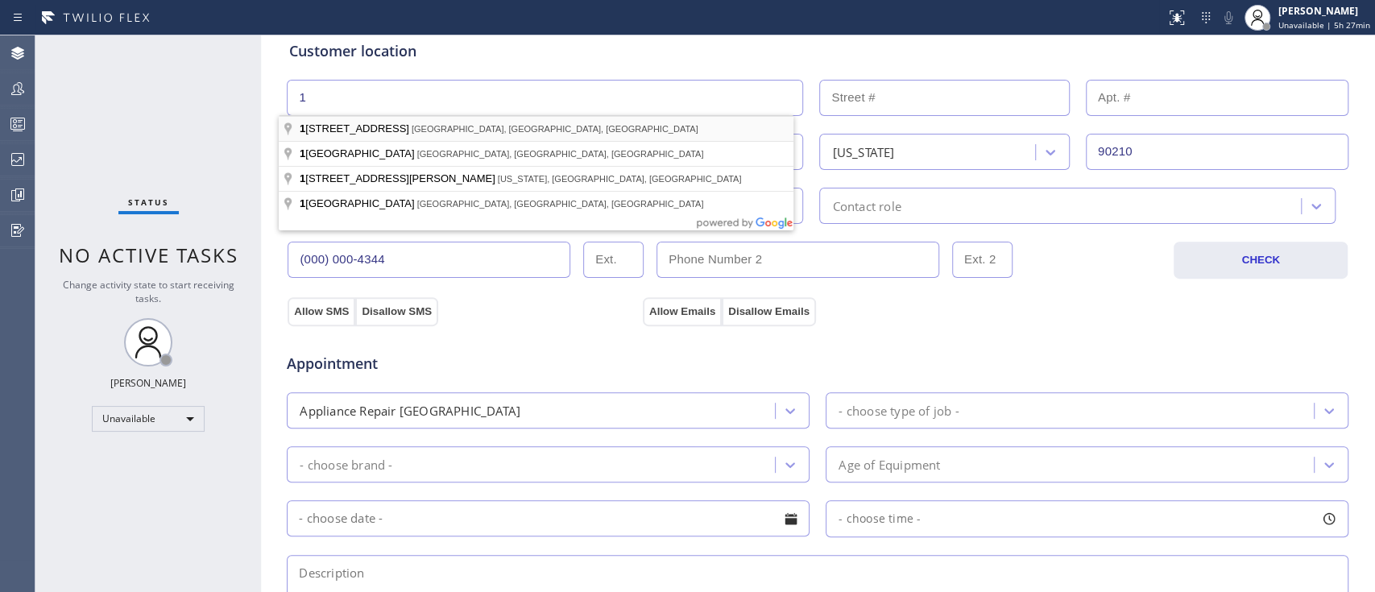
type input "1"
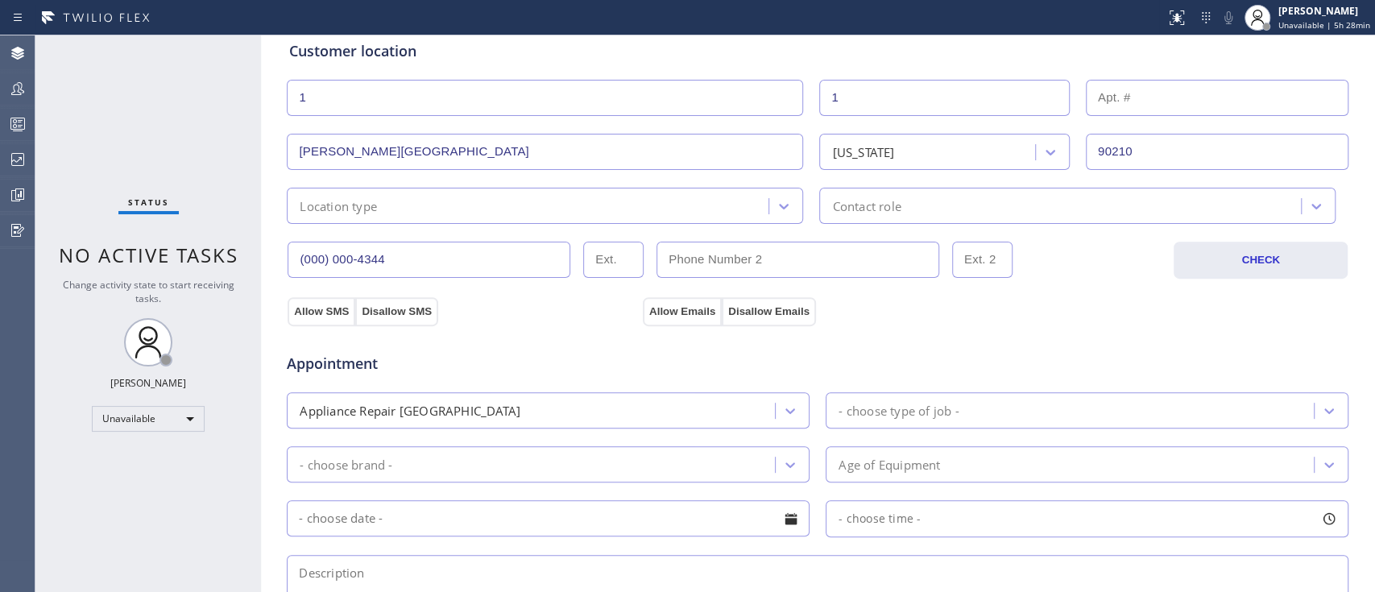
type input "1"
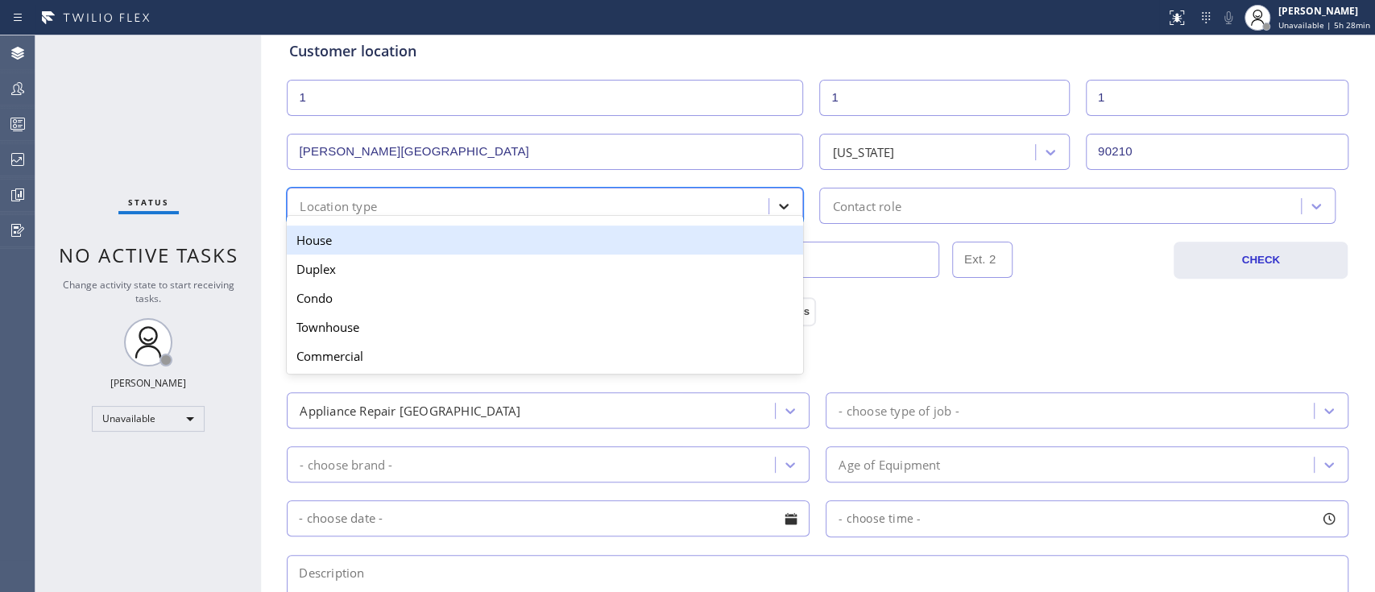
click at [776, 211] on icon at bounding box center [784, 206] width 16 height 16
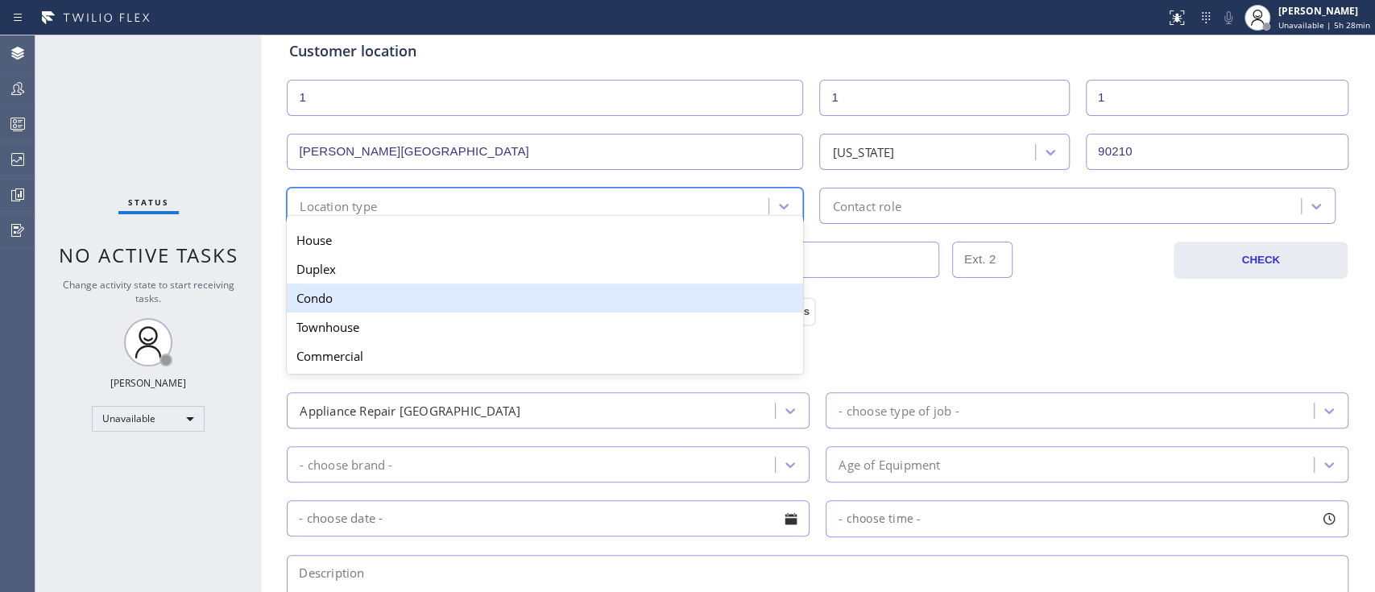
click at [460, 300] on div "Condo" at bounding box center [545, 298] width 516 height 29
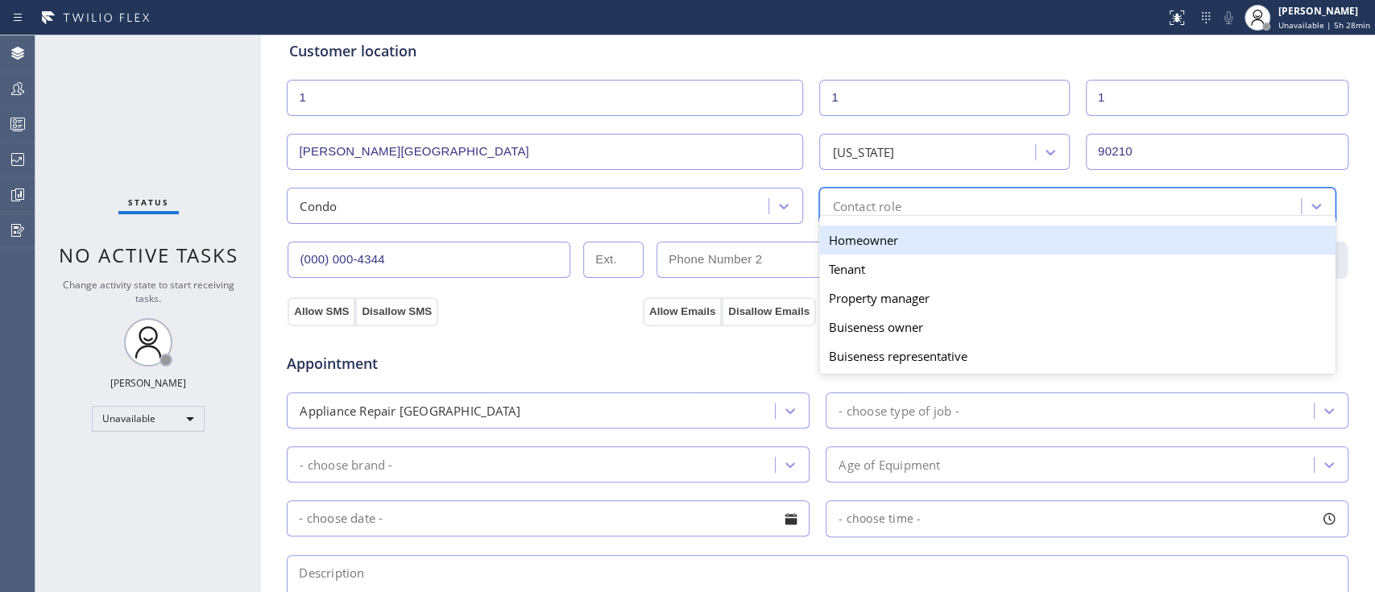
click at [868, 209] on div "Contact role" at bounding box center [866, 206] width 68 height 19
click at [928, 248] on div "Homeowner" at bounding box center [1077, 240] width 516 height 29
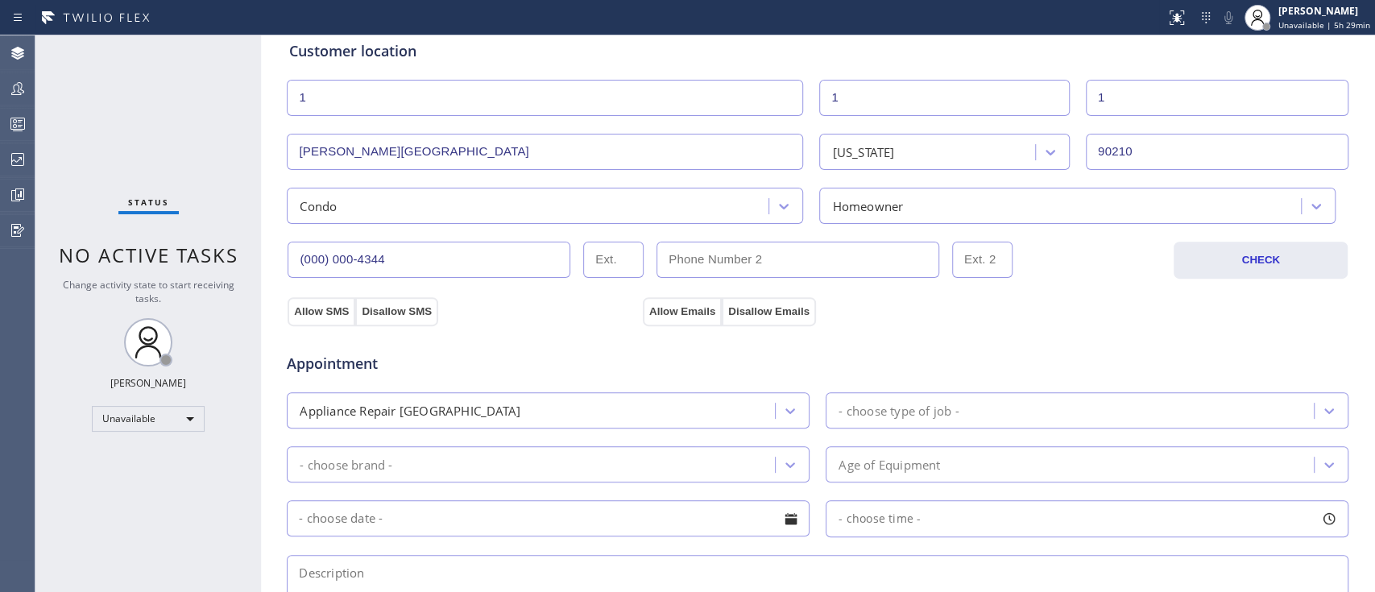
click at [510, 255] on input "(000) 000-4344" at bounding box center [429, 260] width 283 height 36
drag, startPoint x: 513, startPoint y: 255, endPoint x: 232, endPoint y: 259, distance: 281.1
click at [232, 259] on div "Status No active tasks Change activity state to start receiving tasks. [PERSON_…" at bounding box center [704, 313] width 1339 height 557
paste input "920) 167-8299"
type input "(920) 167-8299"
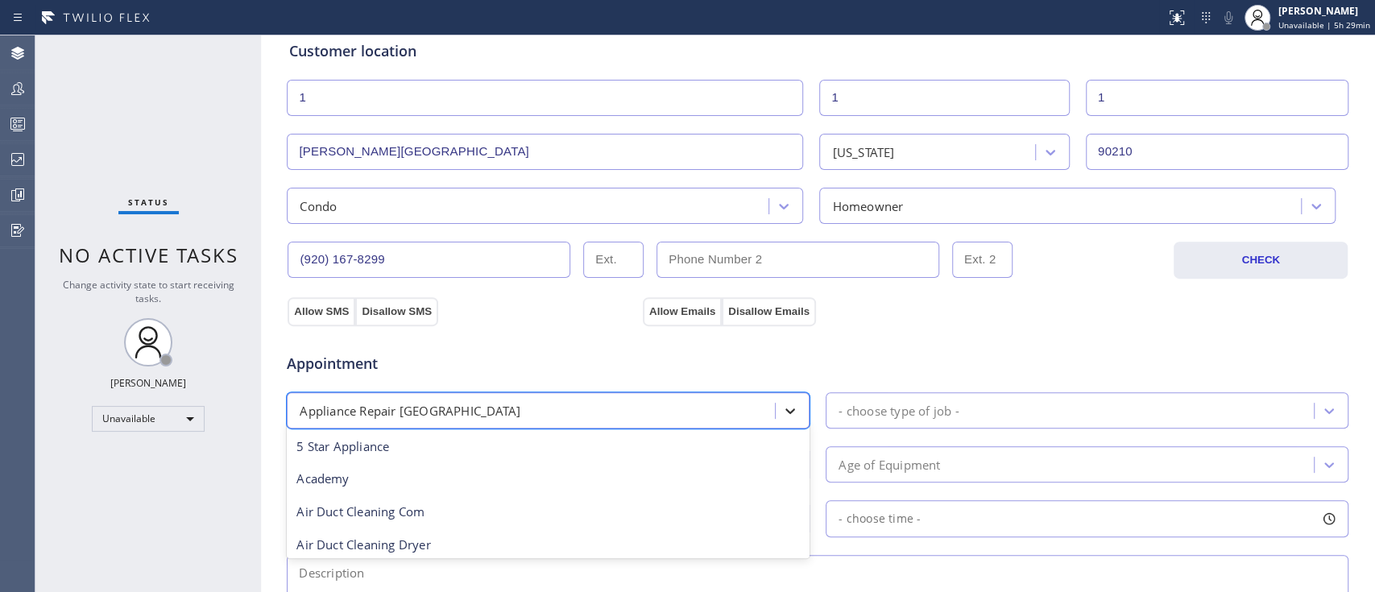
click at [793, 417] on div at bounding box center [790, 410] width 29 height 29
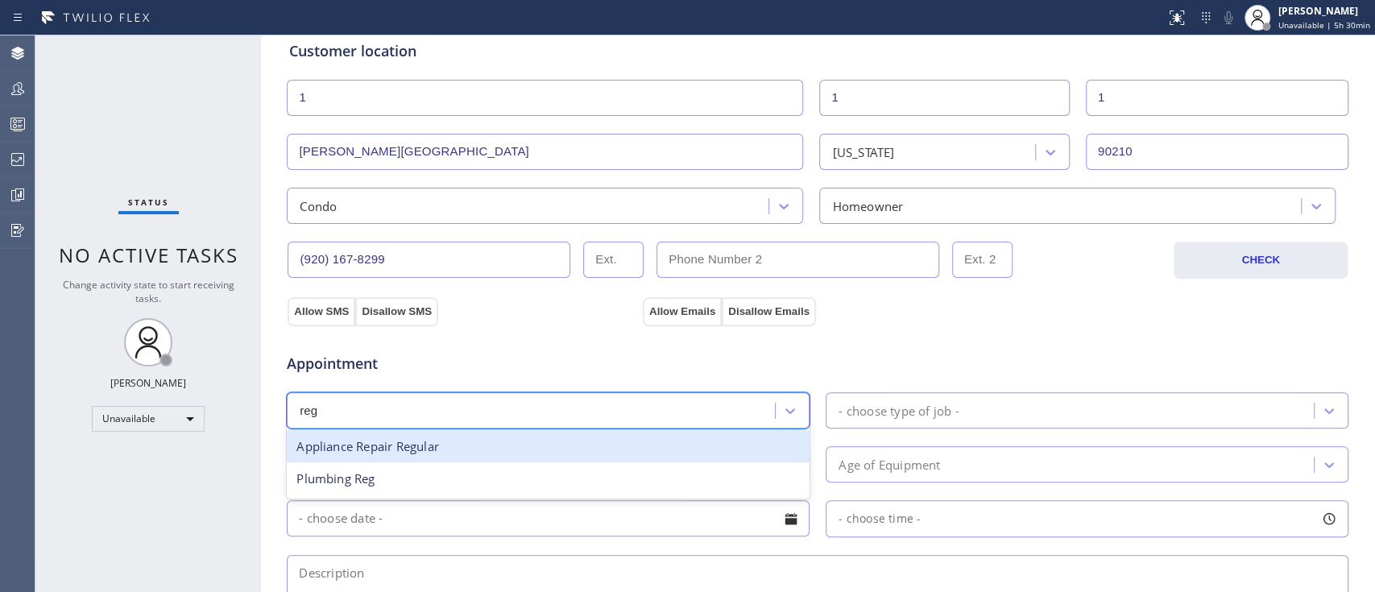
scroll to position [0, 0]
type input "regular"
click at [683, 446] on div "Appliance Repair Regular" at bounding box center [548, 446] width 523 height 33
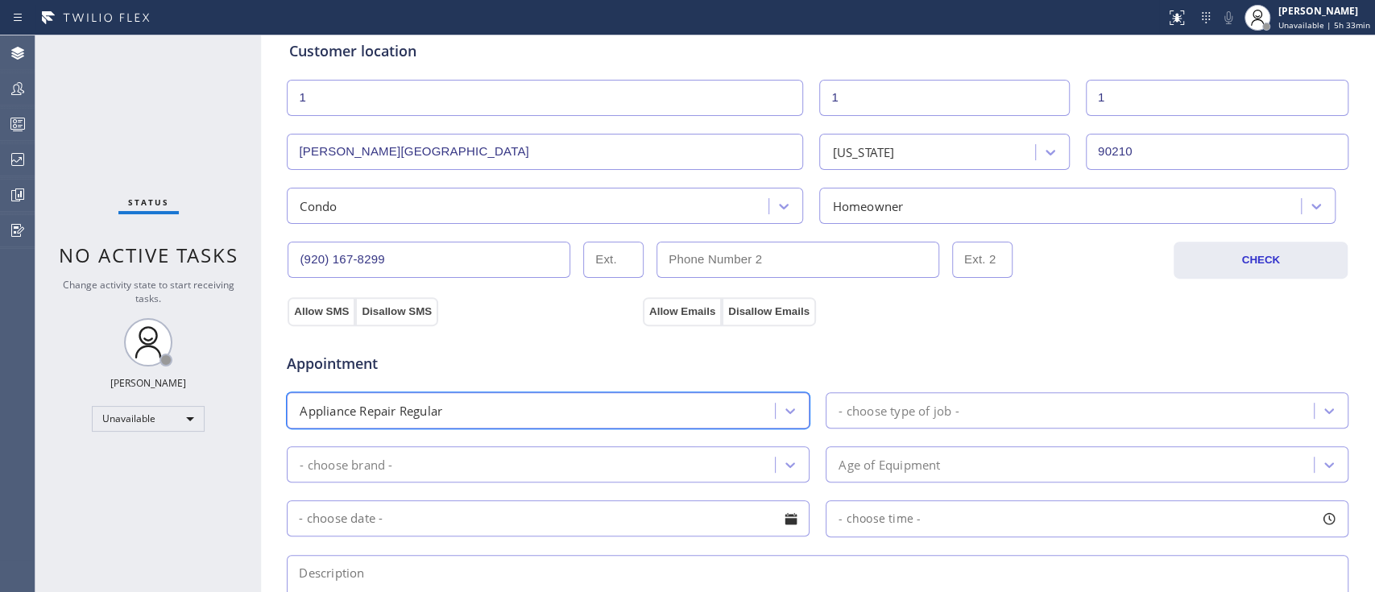
click at [946, 416] on div "- choose type of job -" at bounding box center [898, 410] width 120 height 19
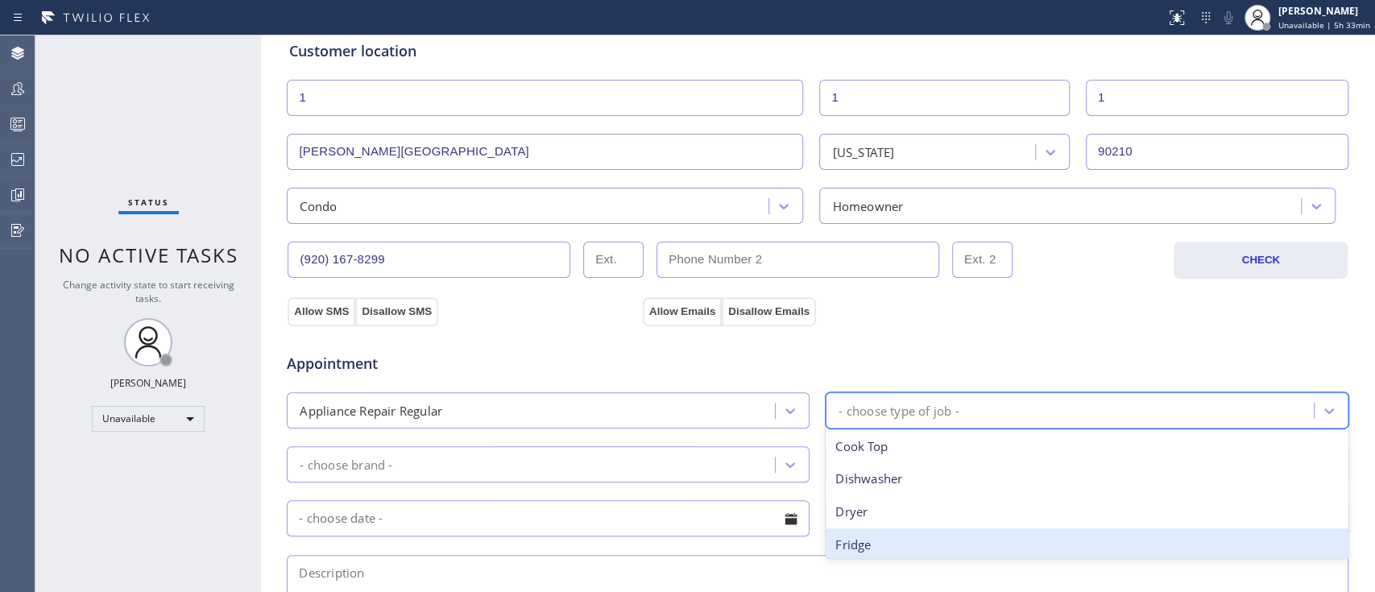
click at [843, 547] on div "Fridge" at bounding box center [1087, 544] width 523 height 33
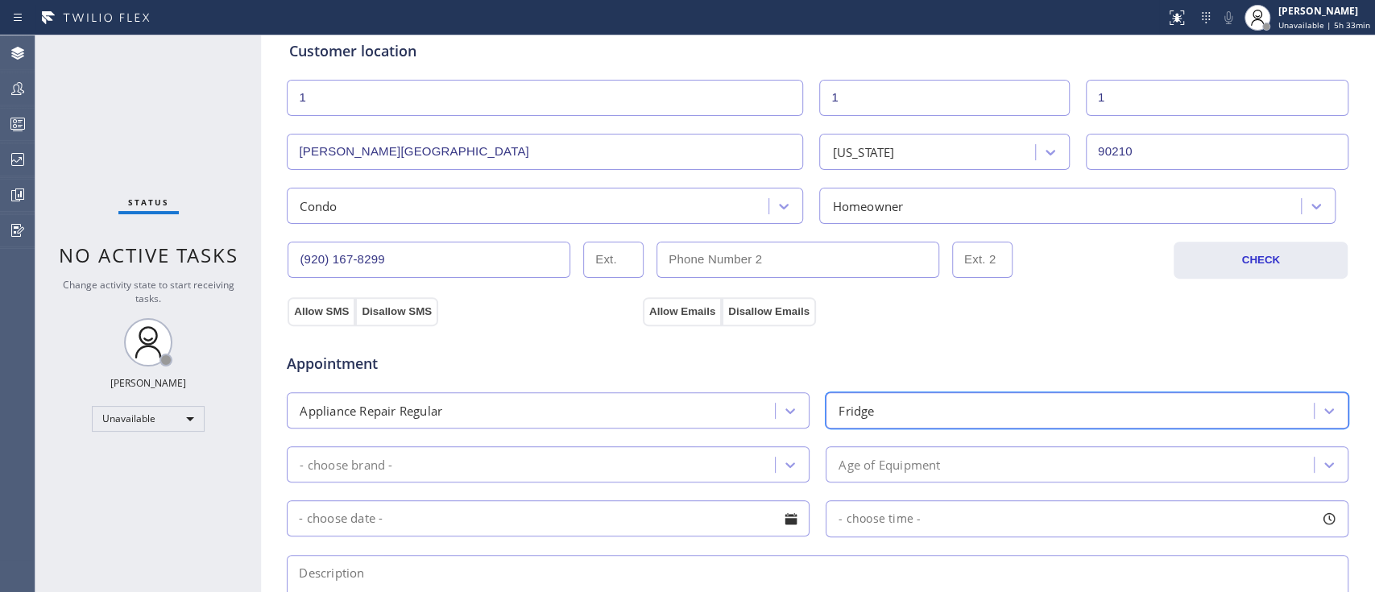
click at [575, 465] on div "- choose brand -" at bounding box center [533, 464] width 483 height 28
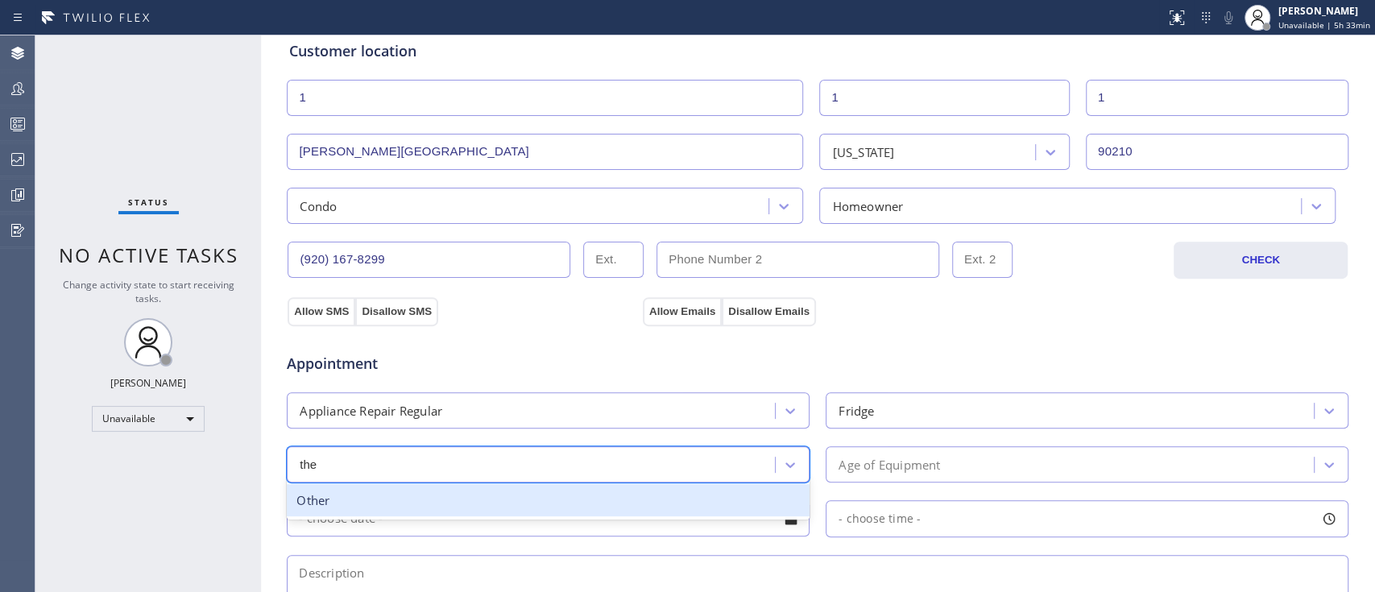
type input "ther"
click at [443, 494] on div "Other" at bounding box center [548, 500] width 523 height 33
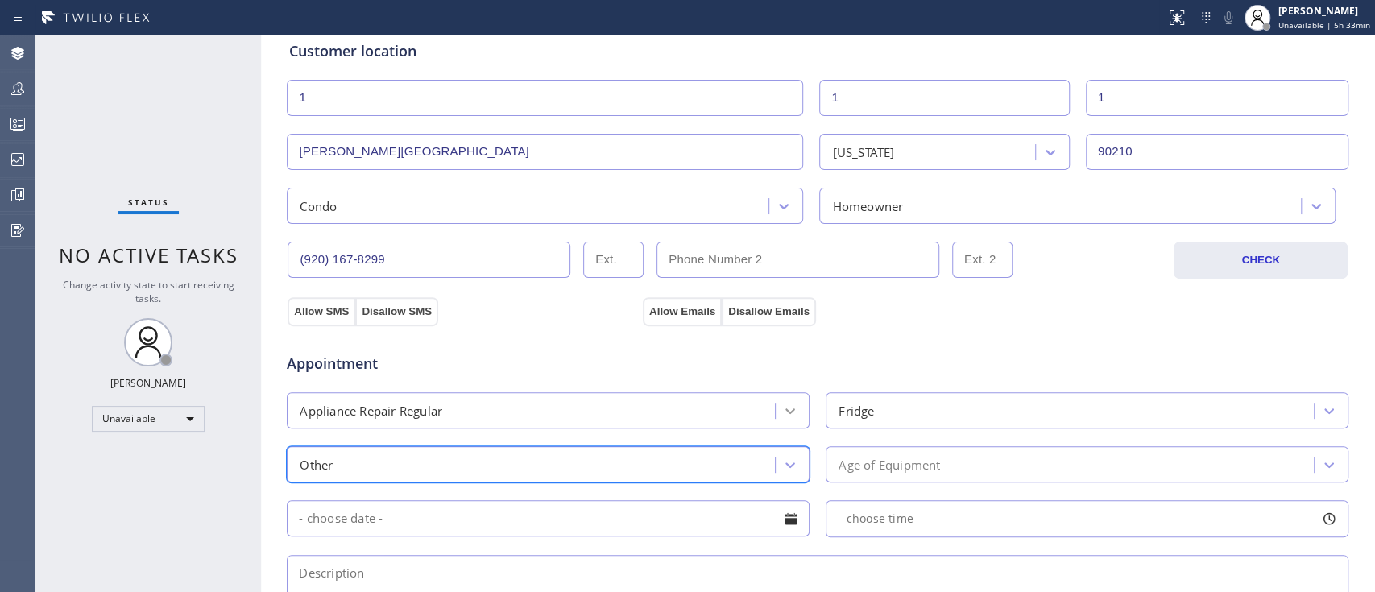
click at [782, 414] on icon at bounding box center [790, 411] width 16 height 16
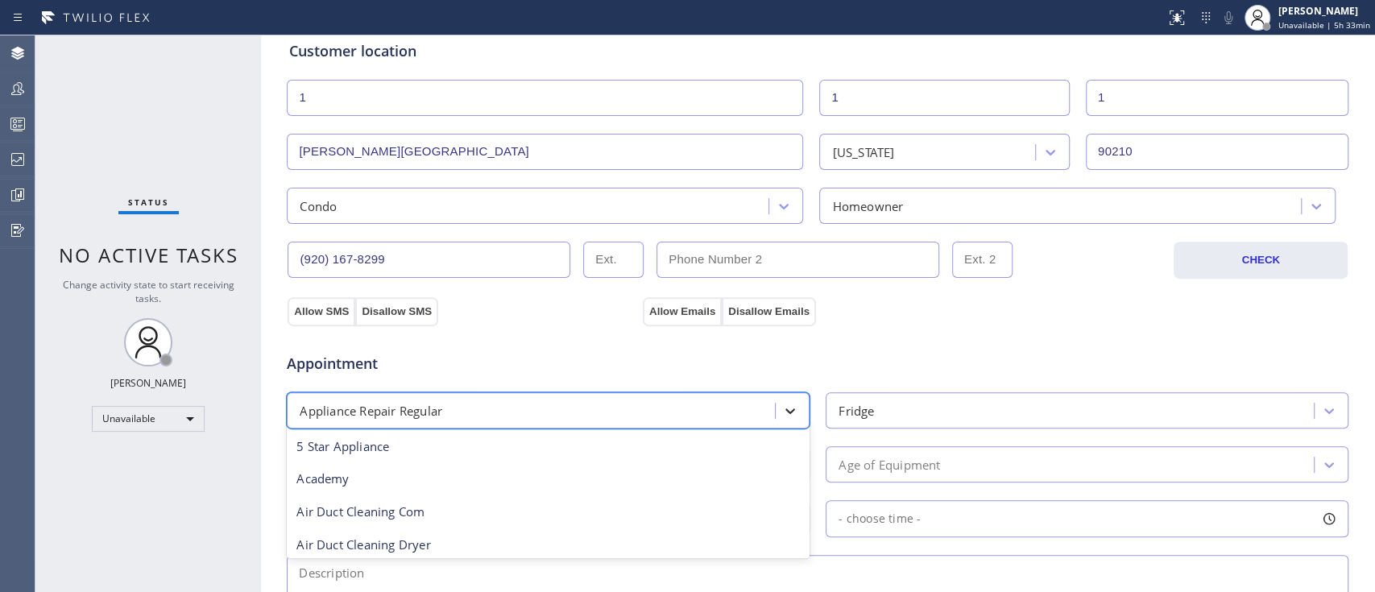
scroll to position [34, 0]
type input "hi"
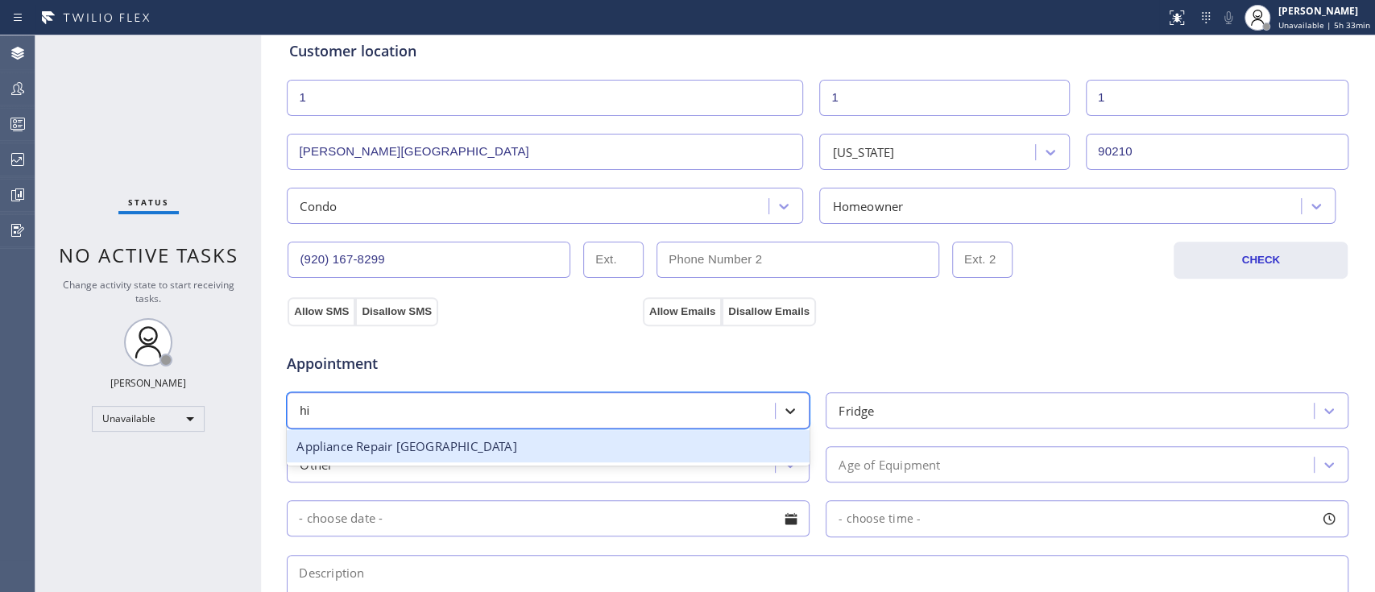
scroll to position [0, 0]
click at [743, 436] on div "Appliance Repair [GEOGRAPHIC_DATA]" at bounding box center [548, 446] width 523 height 33
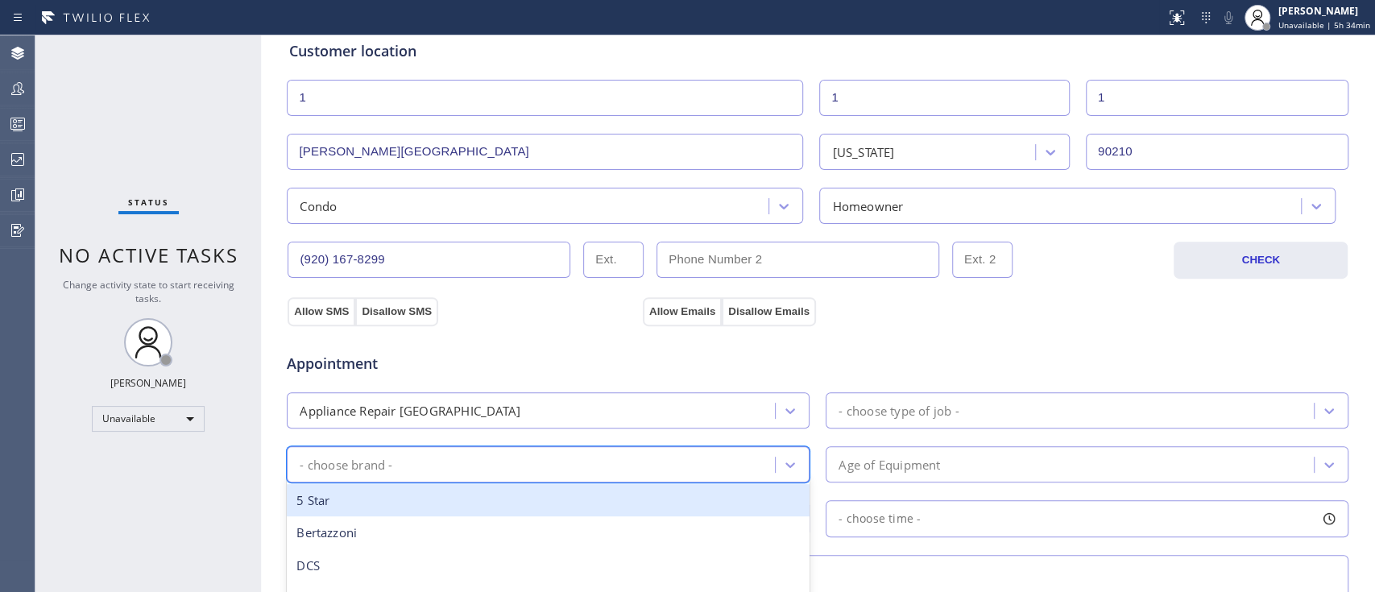
click at [507, 456] on div "- choose brand -" at bounding box center [533, 464] width 483 height 28
type input "ther"
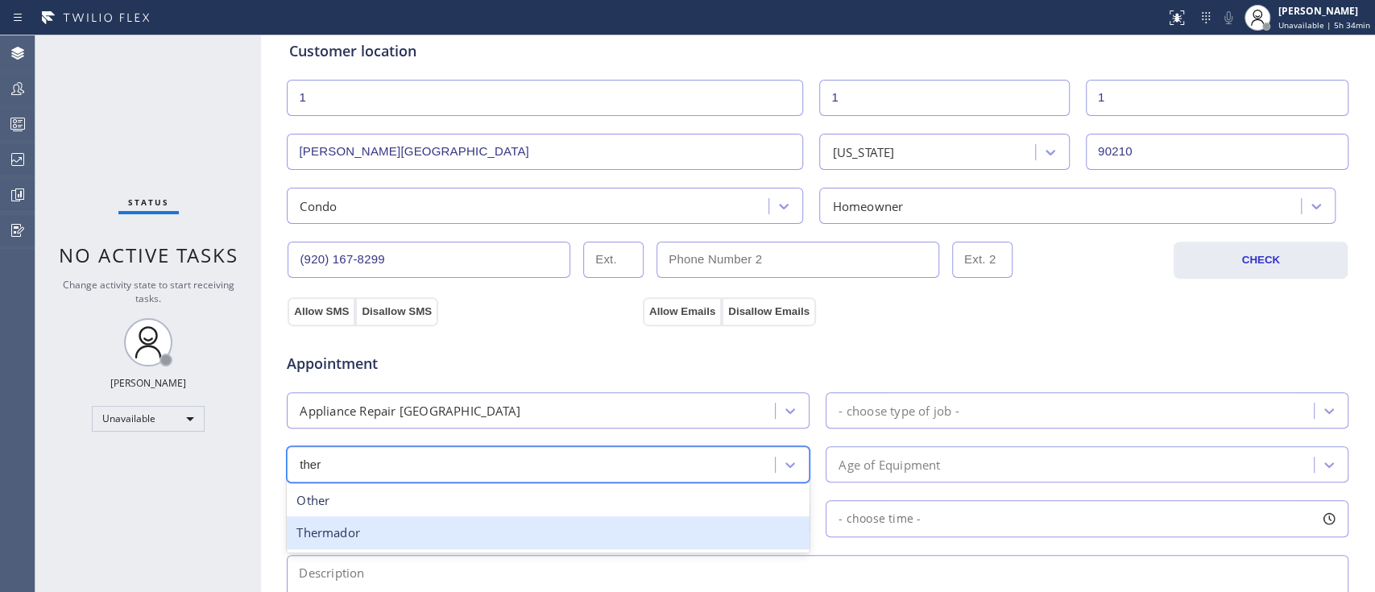
click at [493, 540] on div "Thermador" at bounding box center [548, 532] width 523 height 33
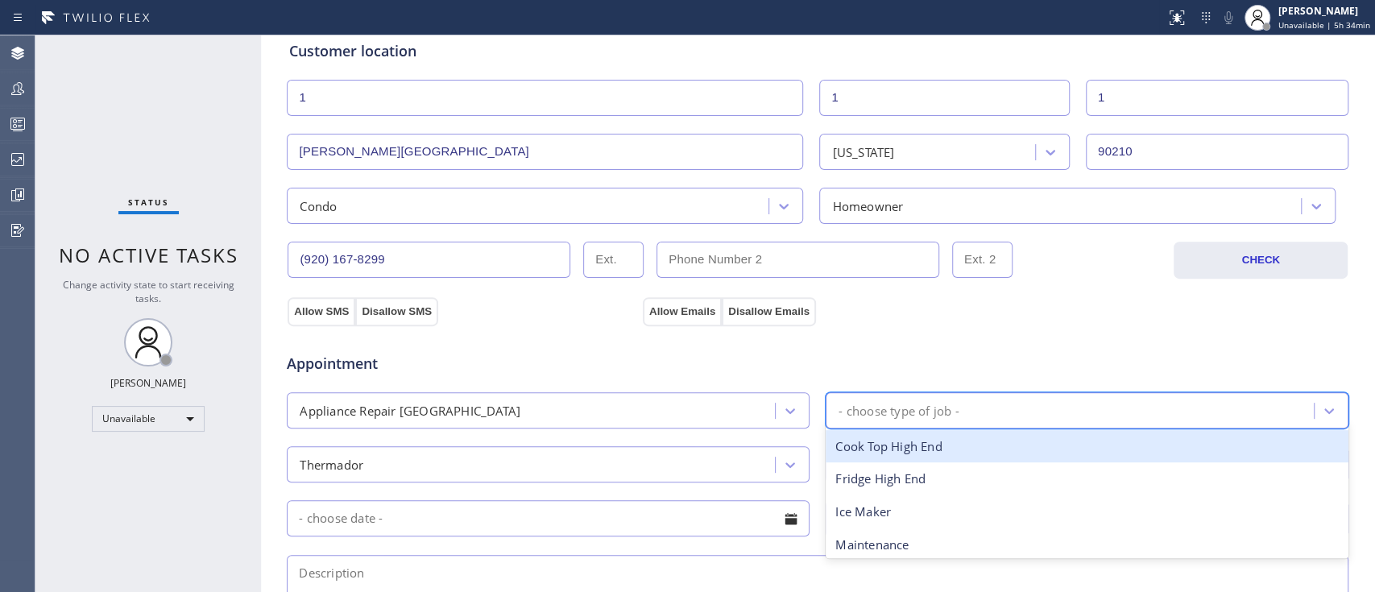
click at [898, 399] on div "- choose type of job -" at bounding box center [1071, 410] width 483 height 28
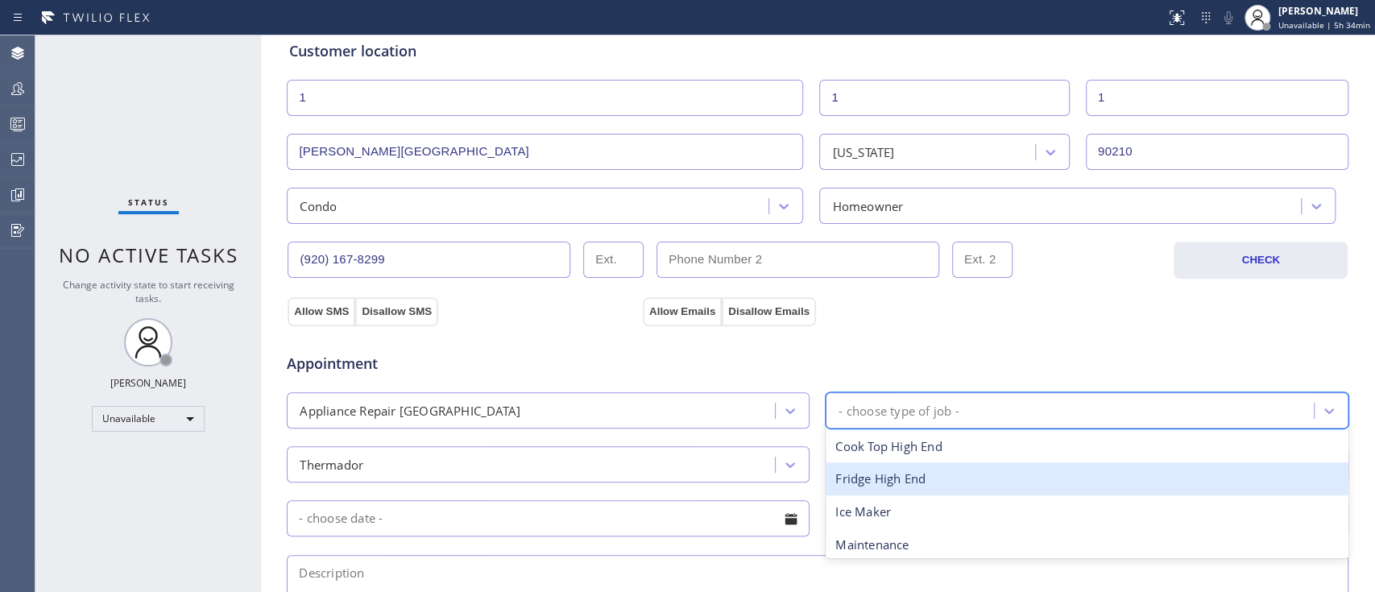
click at [875, 482] on div "Fridge High End" at bounding box center [1087, 478] width 523 height 33
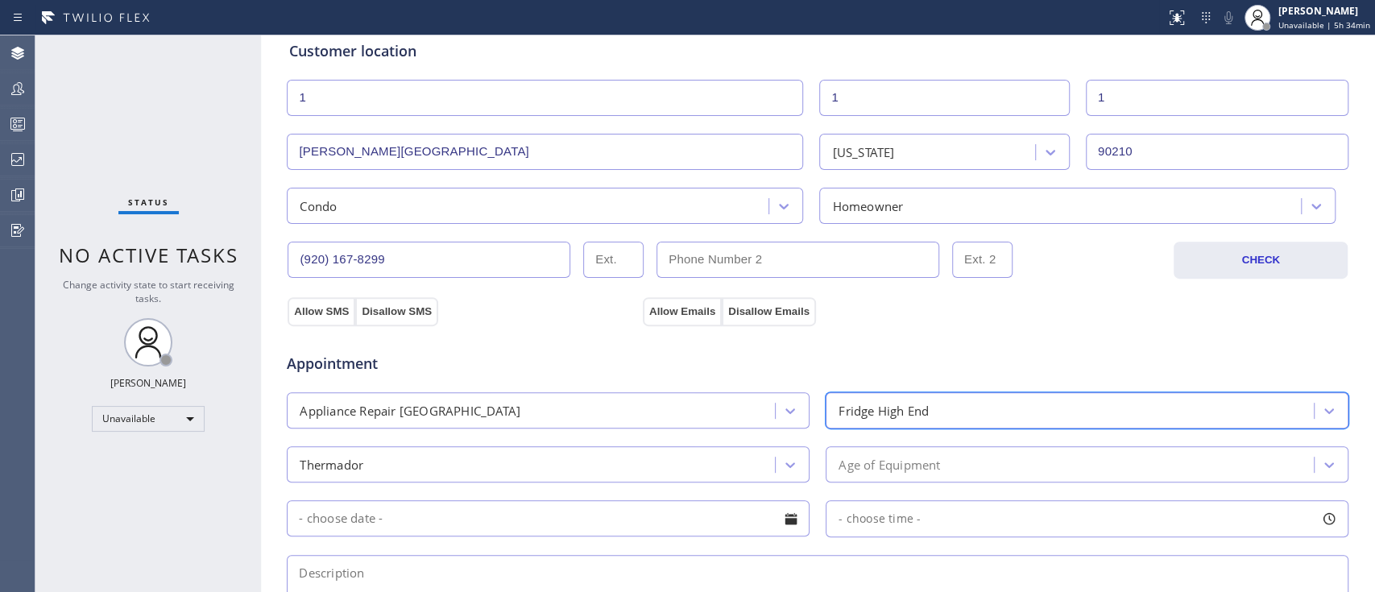
click at [888, 462] on div "Age of Equipment" at bounding box center [888, 464] width 101 height 19
click at [897, 465] on div "Age of Equipment" at bounding box center [888, 464] width 101 height 19
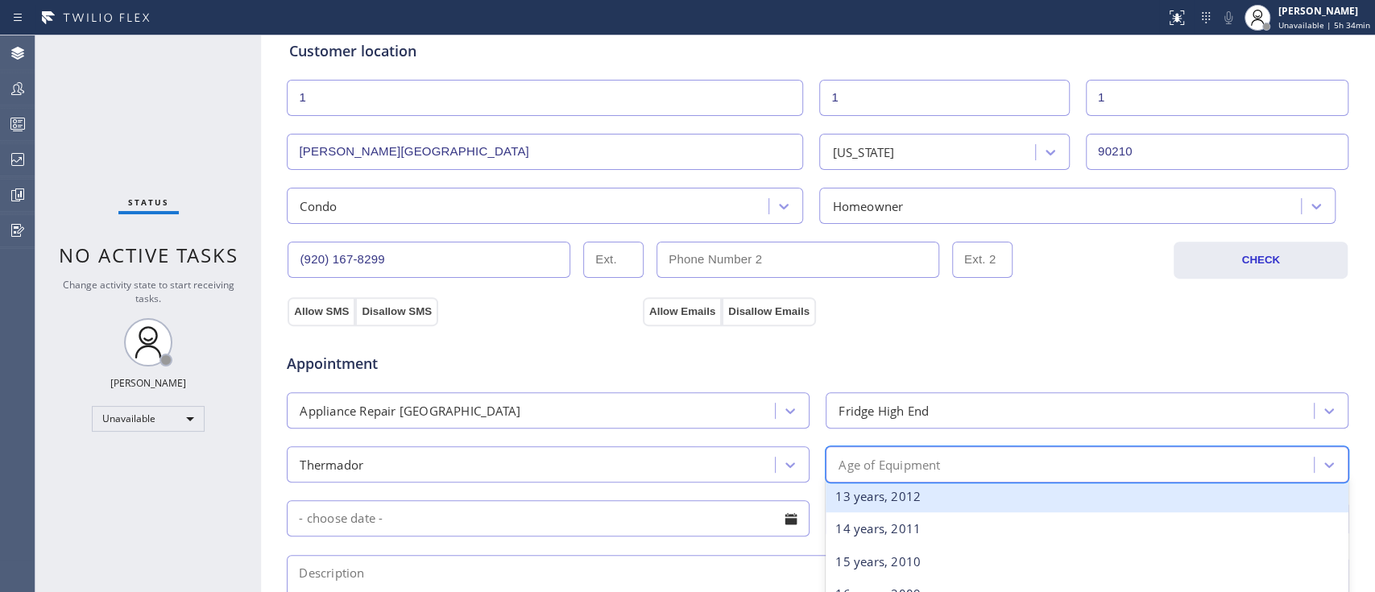
scroll to position [299, 0]
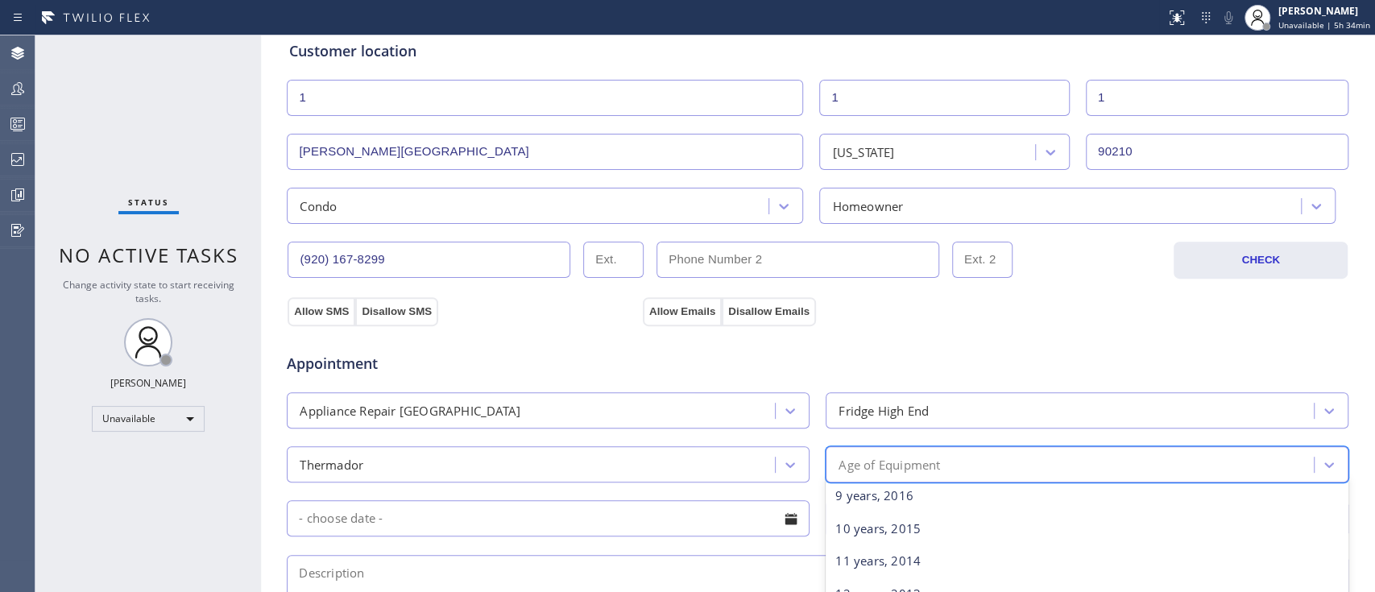
type input "15"
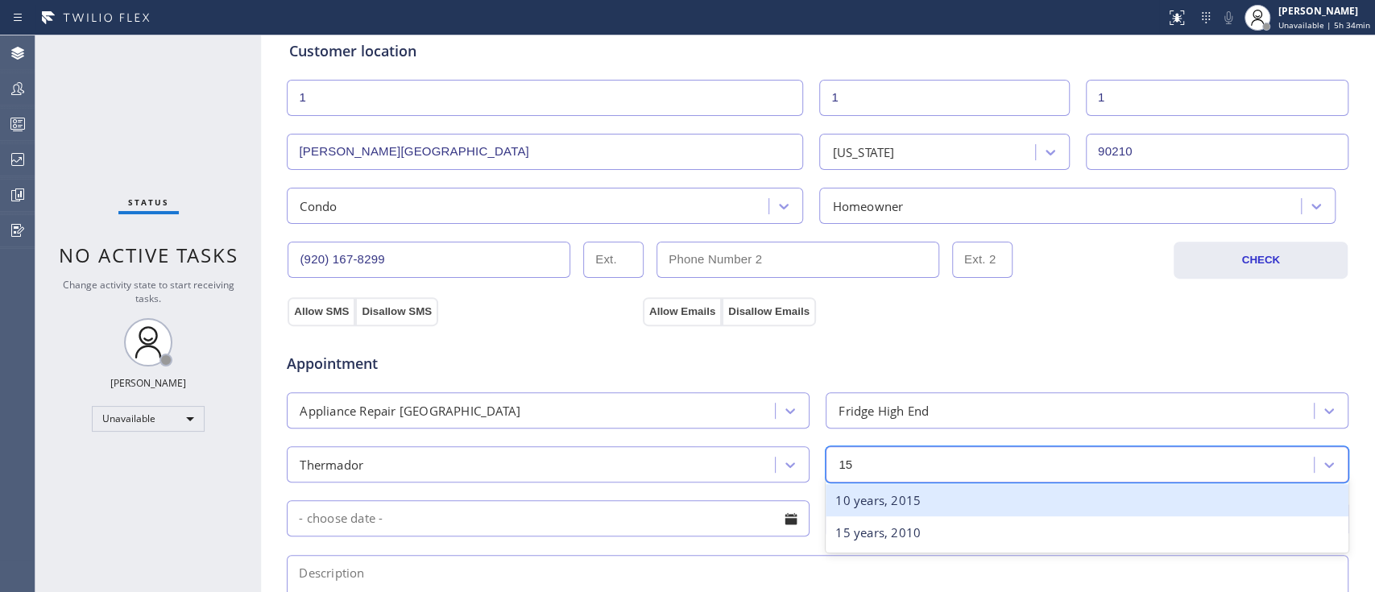
scroll to position [0, 0]
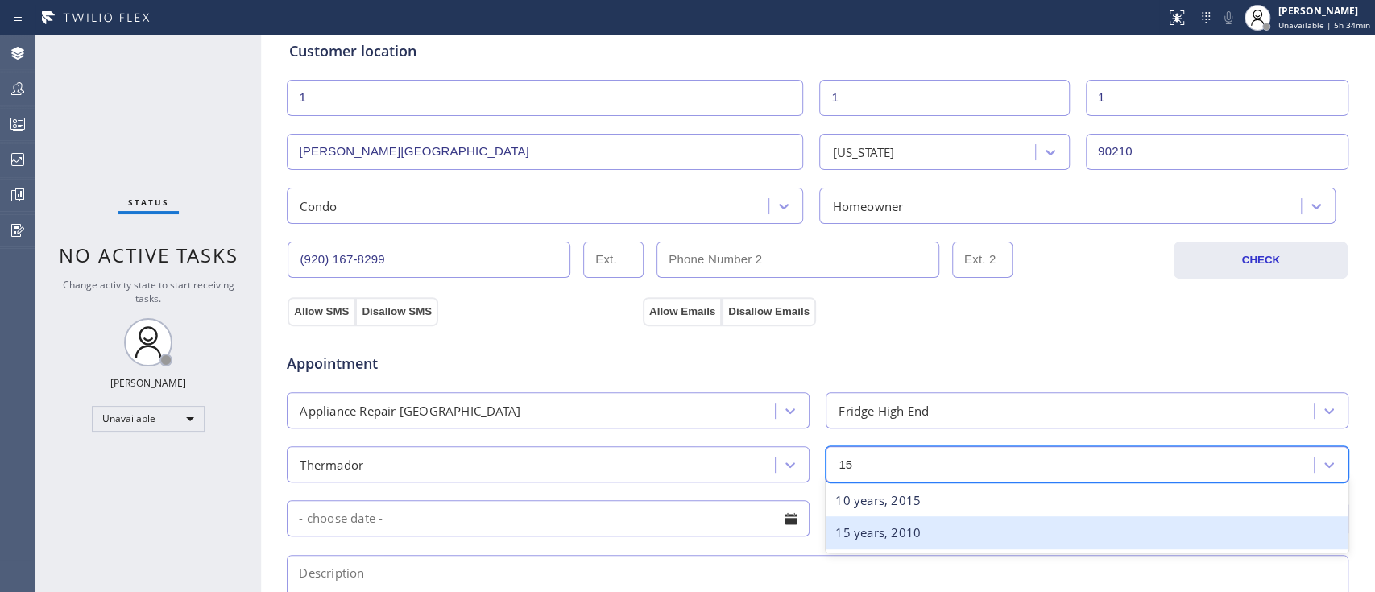
click at [895, 523] on div "15 years, 2010" at bounding box center [1087, 532] width 523 height 33
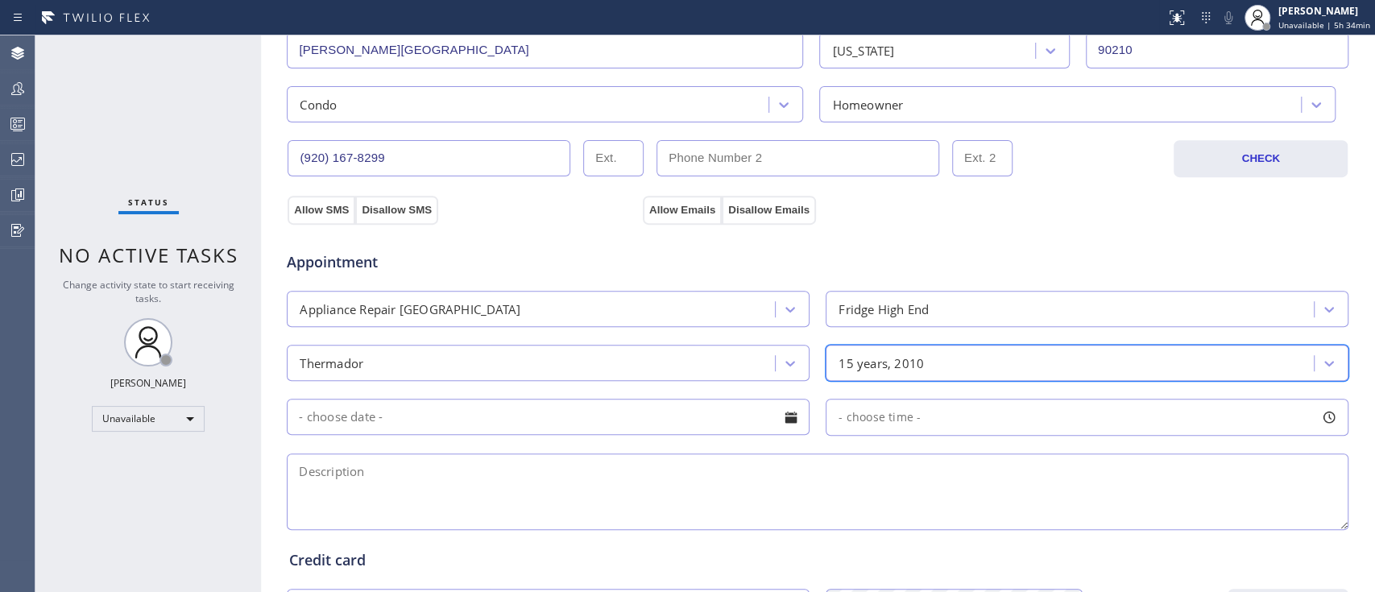
scroll to position [536, 0]
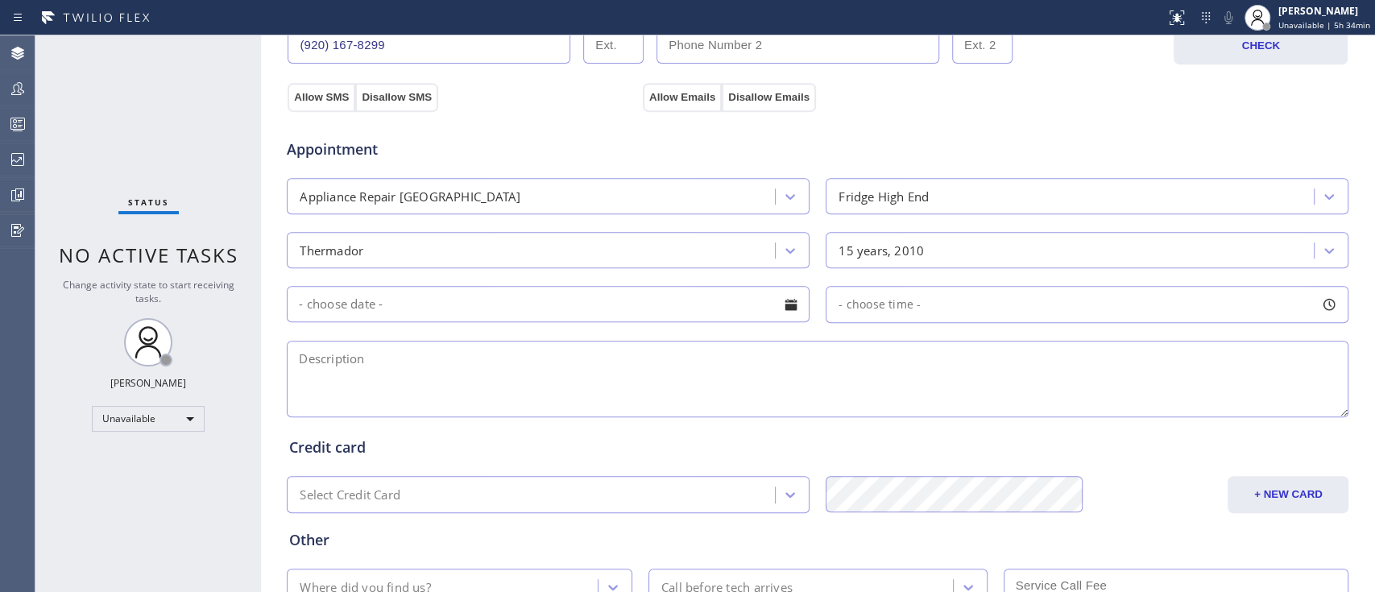
click at [789, 308] on div at bounding box center [790, 304] width 27 height 27
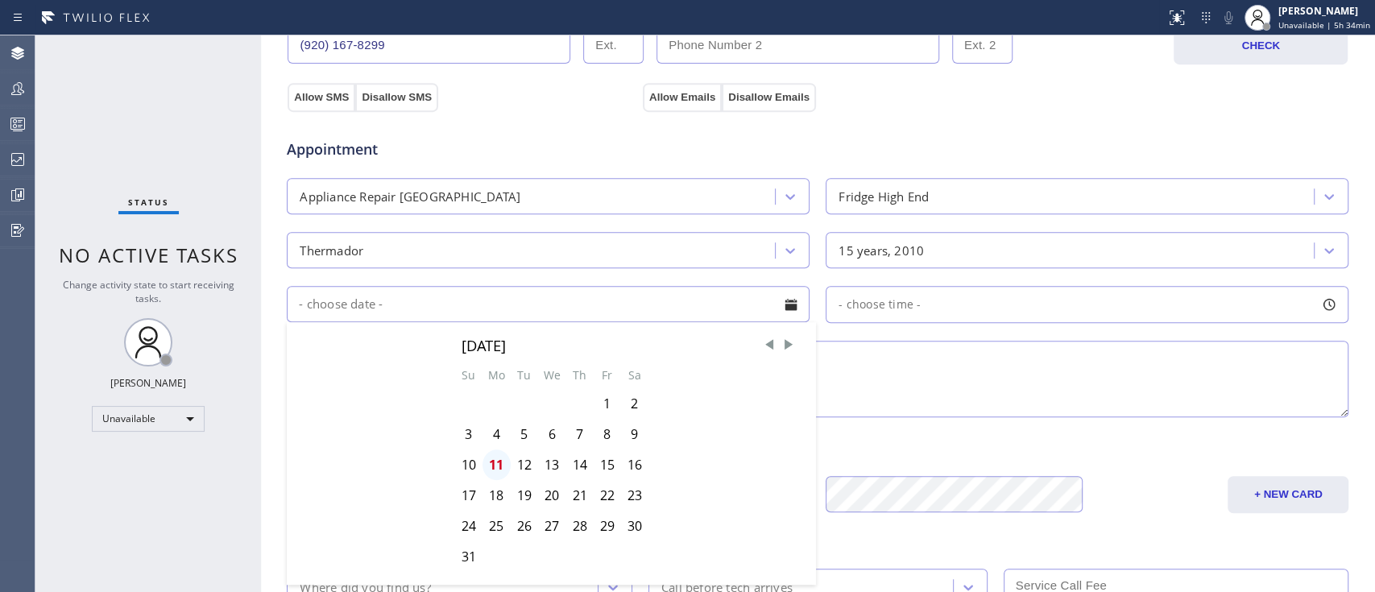
click at [494, 457] on div "11" at bounding box center [496, 464] width 28 height 31
type input "[DATE]"
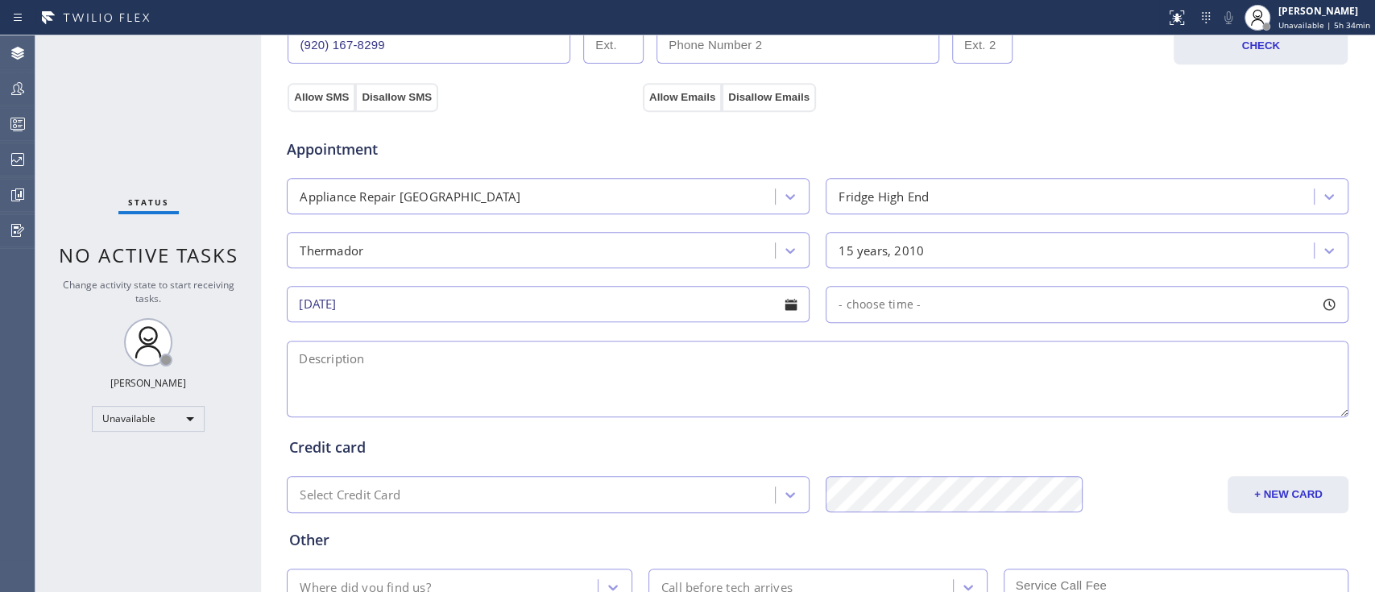
click at [906, 308] on span "- choose time -" at bounding box center [879, 303] width 82 height 15
drag, startPoint x: 841, startPoint y: 397, endPoint x: 994, endPoint y: 408, distance: 153.4
click at [994, 408] on div at bounding box center [996, 403] width 19 height 34
drag, startPoint x: 838, startPoint y: 403, endPoint x: 874, endPoint y: 403, distance: 36.2
click at [874, 403] on div at bounding box center [880, 403] width 19 height 34
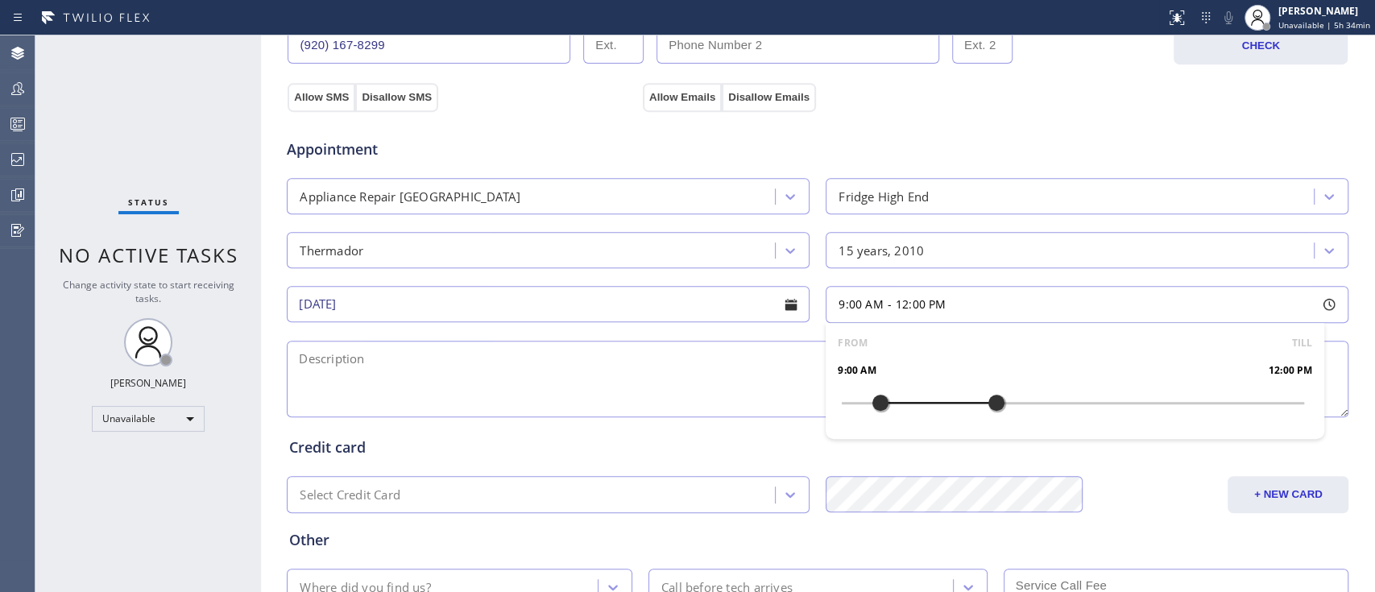
click at [652, 392] on textarea at bounding box center [818, 379] width 1062 height 77
click at [445, 383] on textarea at bounding box center [818, 379] width 1062 height 77
paste textarea "9-12,$69, thermador, fridge (built-in), not cooling, 15yrs, Condo, HO, [GEOGRAP…"
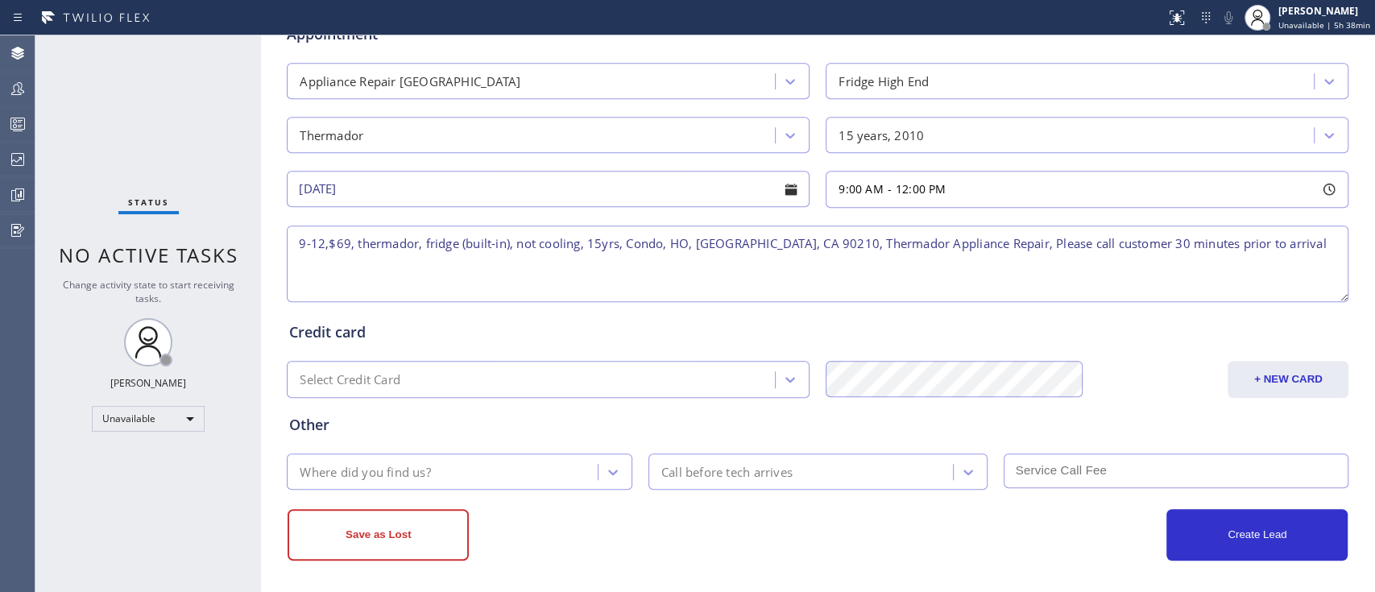
scroll to position [653, 0]
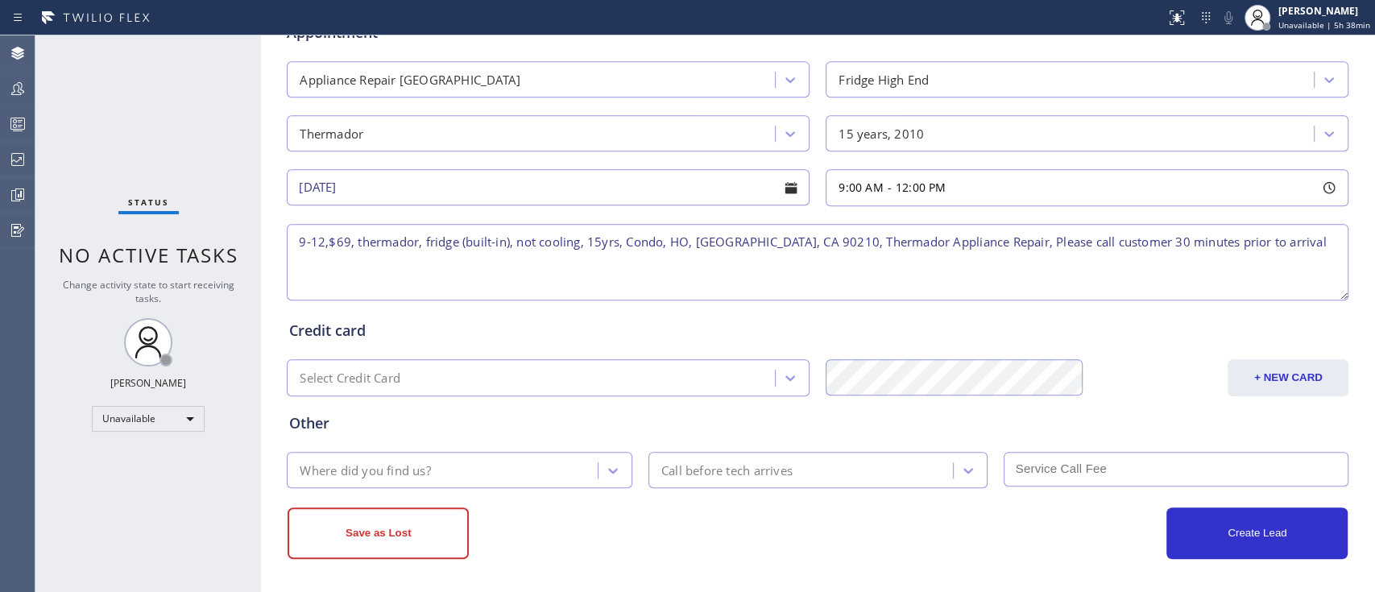
type textarea "9-12,$69, thermador, fridge (built-in), not cooling, 15yrs, Condo, HO, [GEOGRAP…"
drag, startPoint x: 624, startPoint y: 465, endPoint x: 611, endPoint y: 465, distance: 12.9
click at [623, 465] on div "Where did you find us?" at bounding box center [462, 470] width 355 height 36
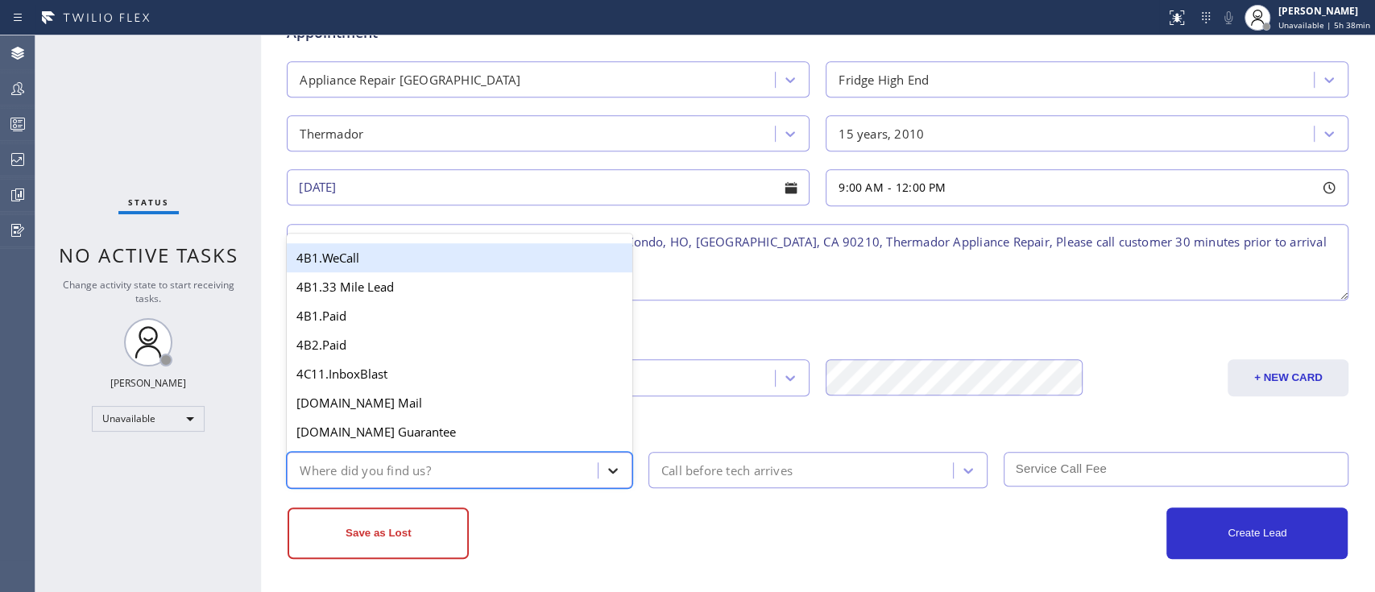
click at [611, 465] on icon at bounding box center [613, 470] width 16 height 16
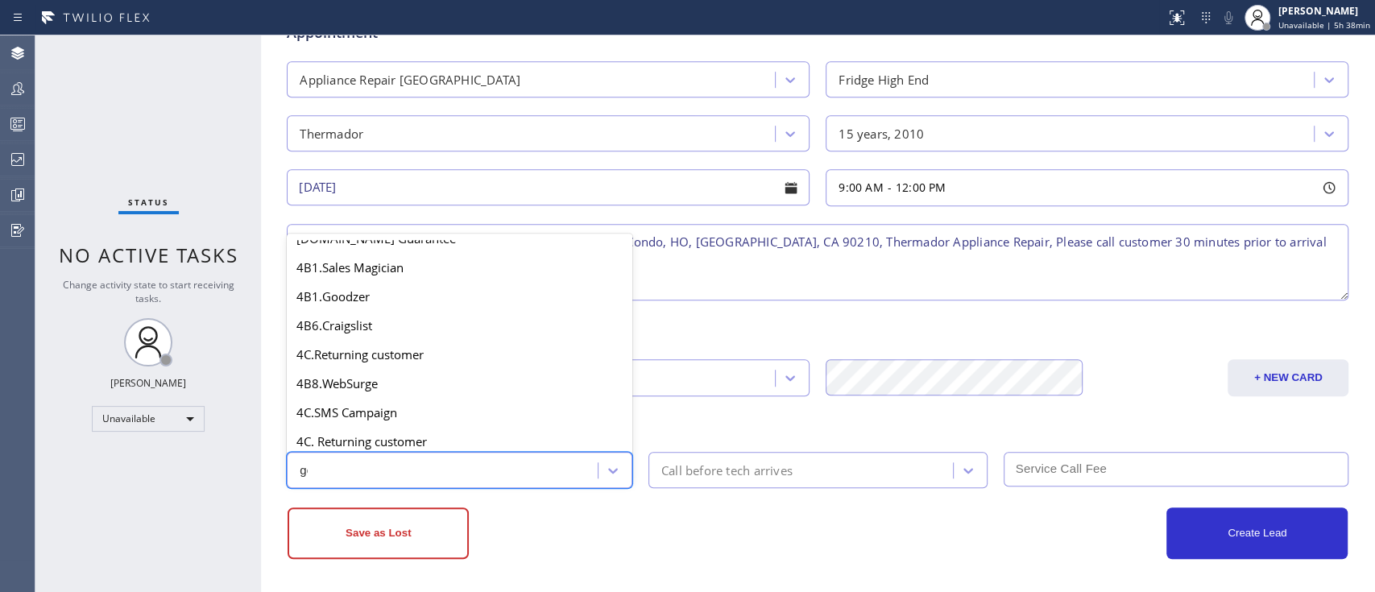
scroll to position [0, 0]
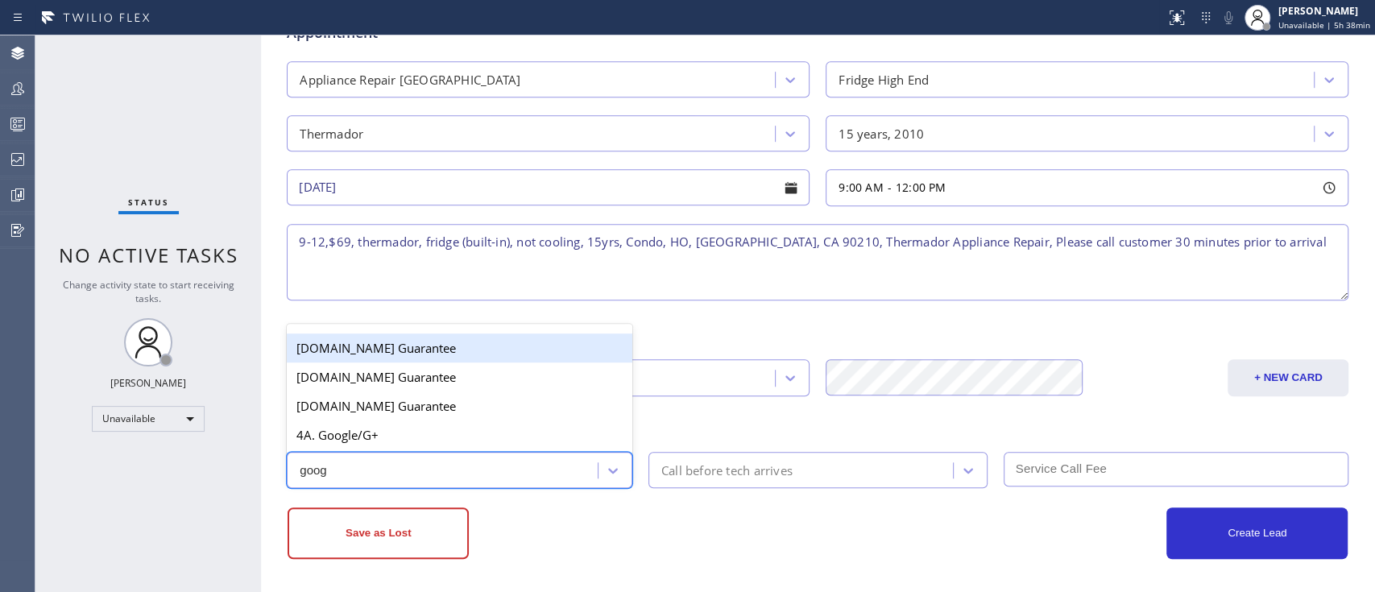
type input "googl"
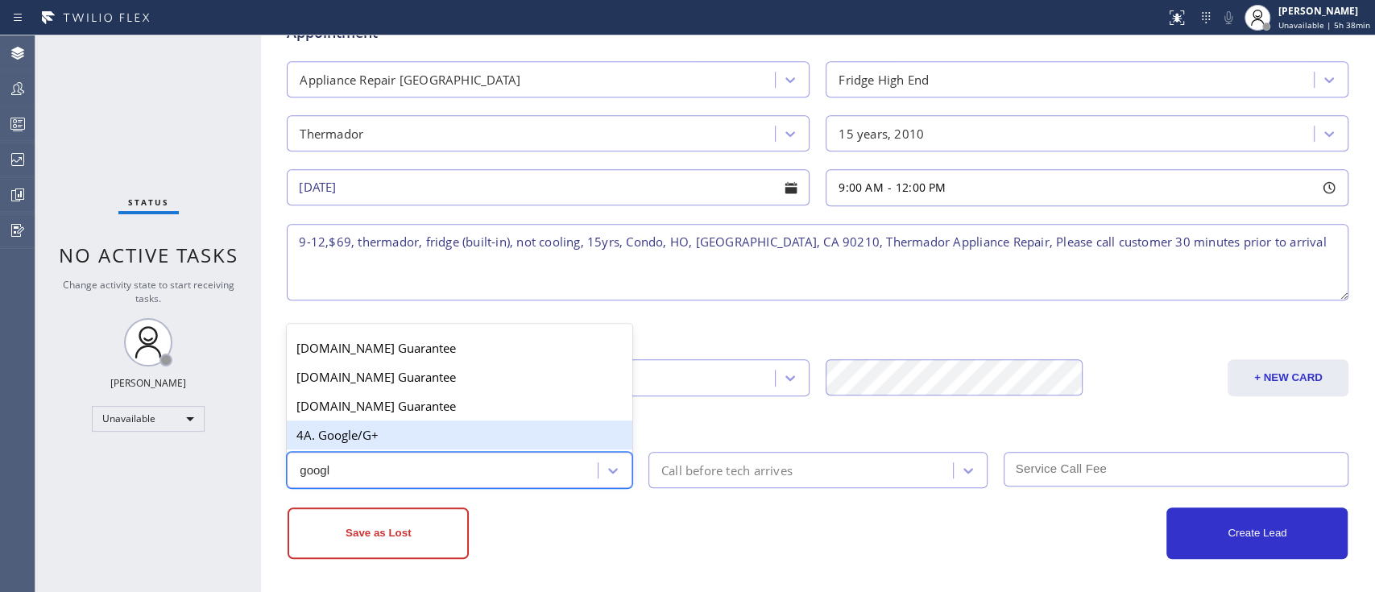
click at [449, 428] on div "4A. Google/G+" at bounding box center [460, 434] width 346 height 29
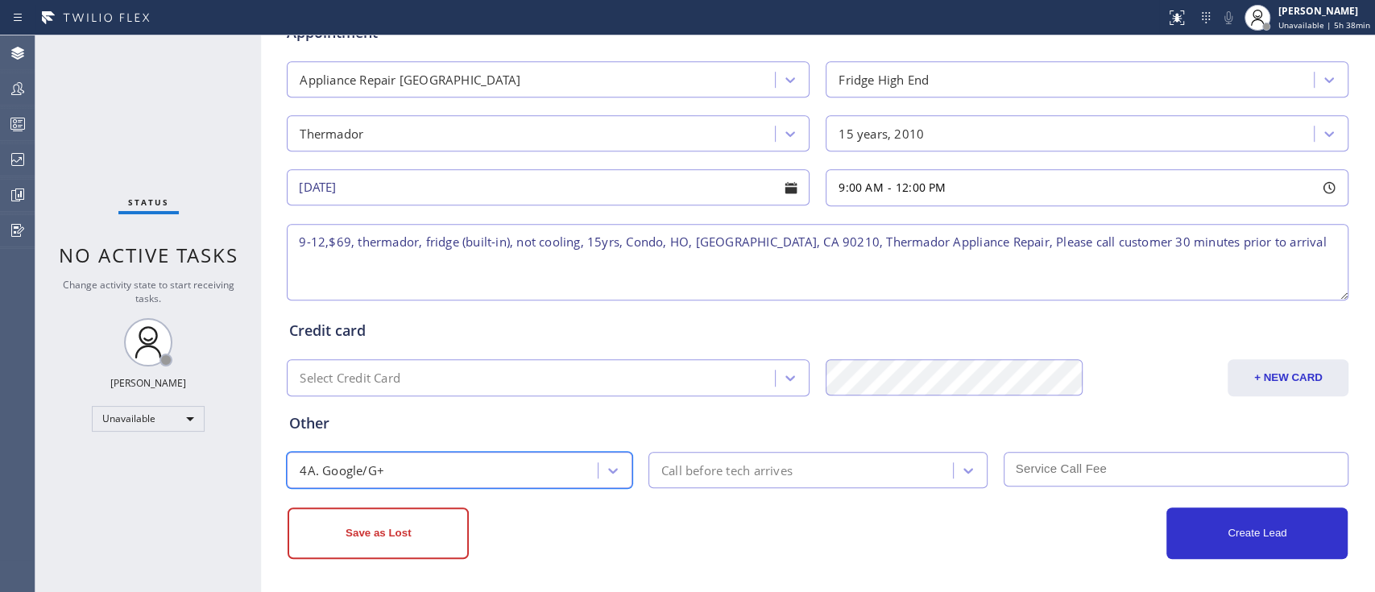
click at [730, 478] on div "Call before tech arrives" at bounding box center [803, 470] width 300 height 28
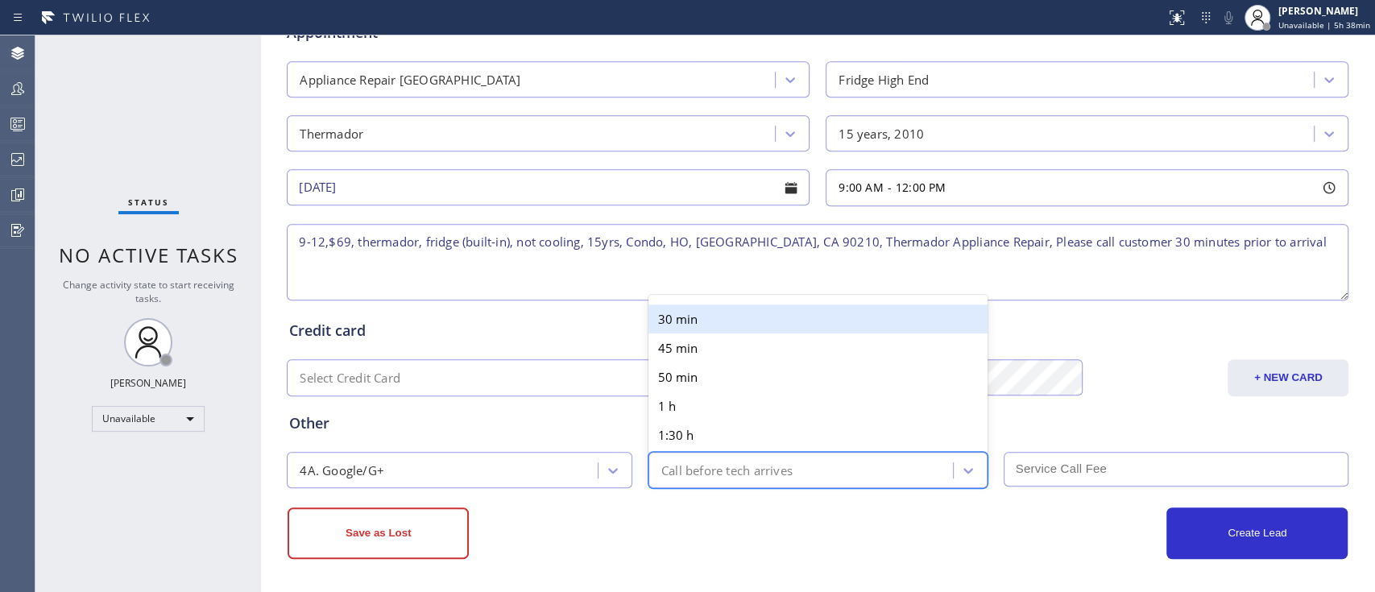
click at [695, 317] on div "30 min" at bounding box center [817, 318] width 339 height 29
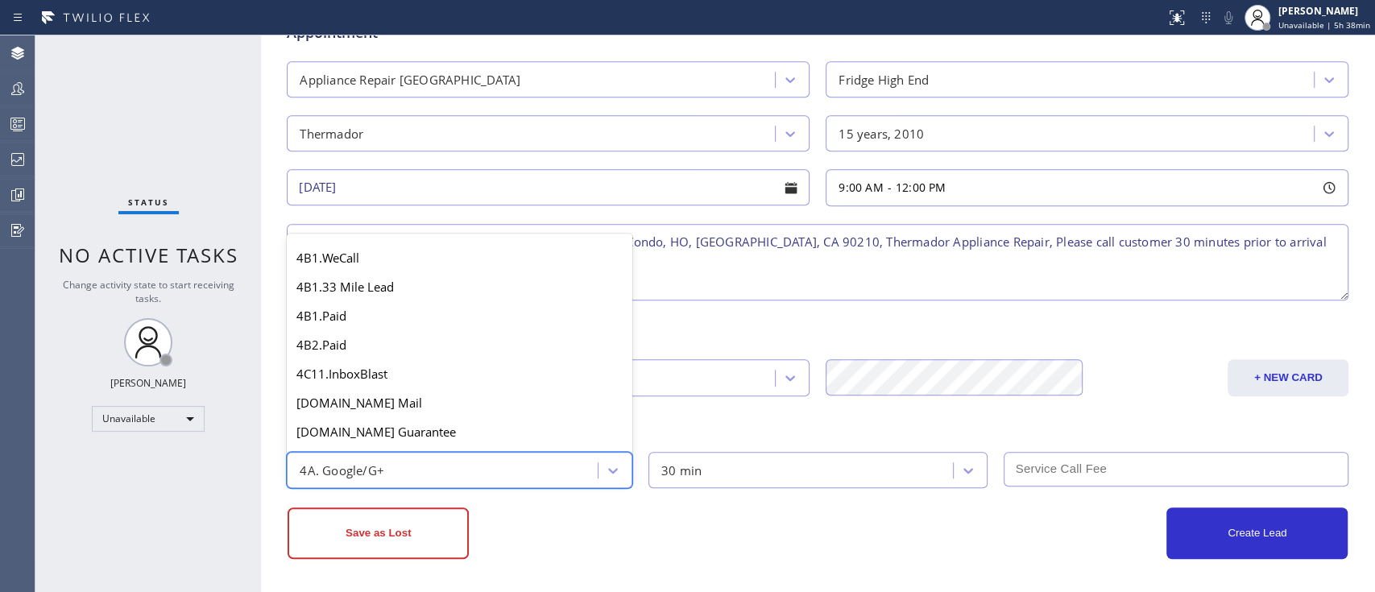
click at [536, 468] on div "4A. Google/G+" at bounding box center [445, 470] width 306 height 28
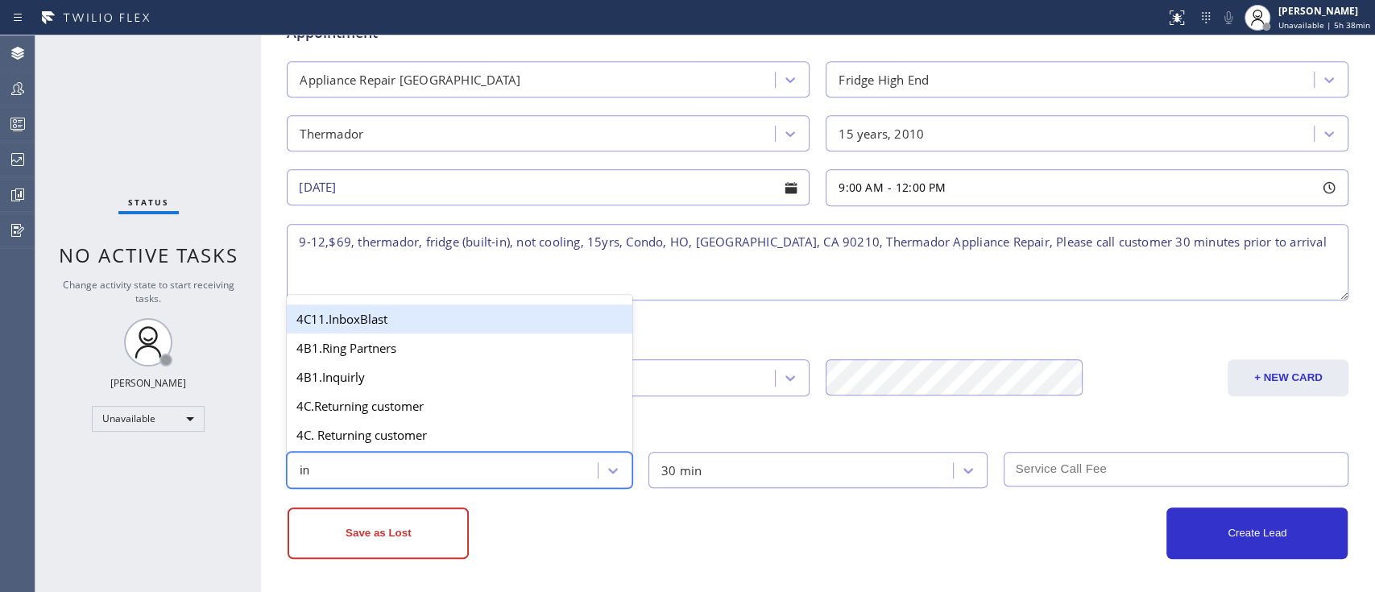
type input "i"
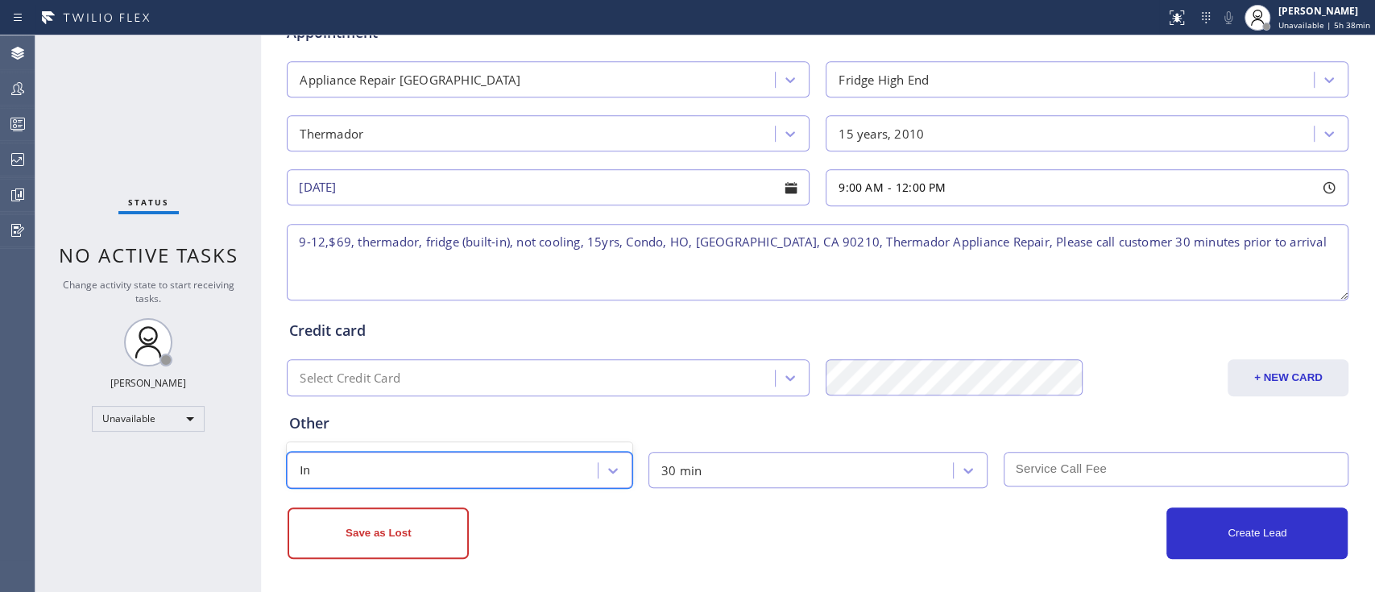
type input "I"
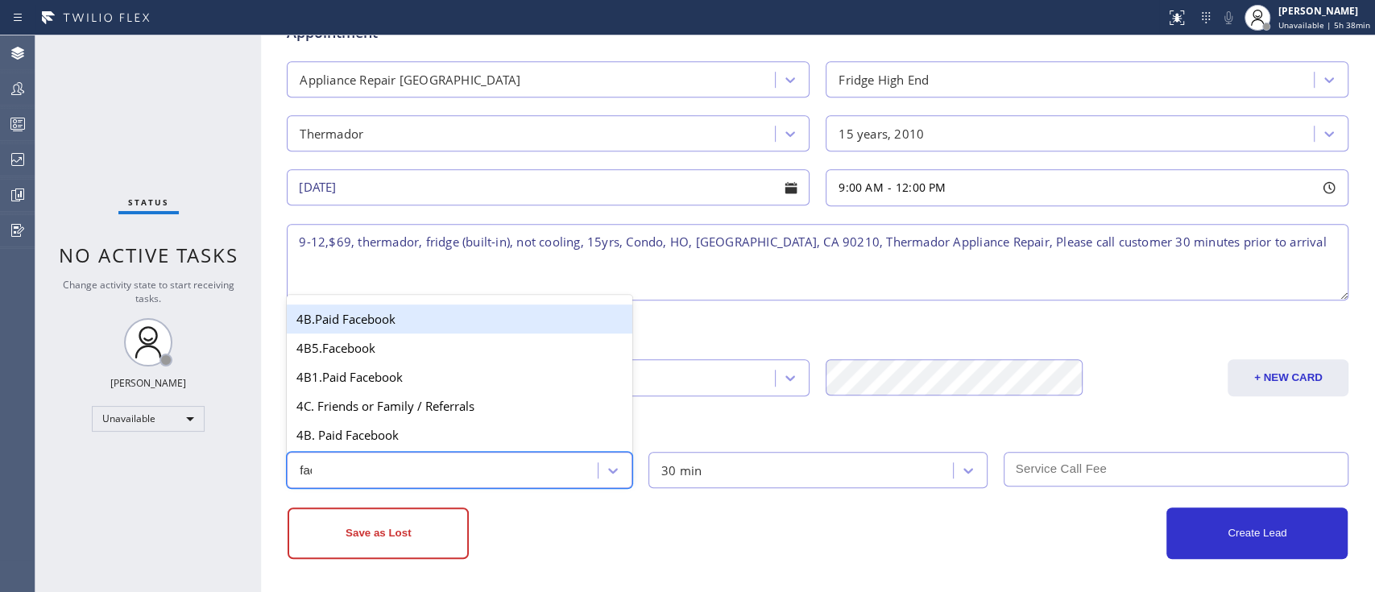
type input "face"
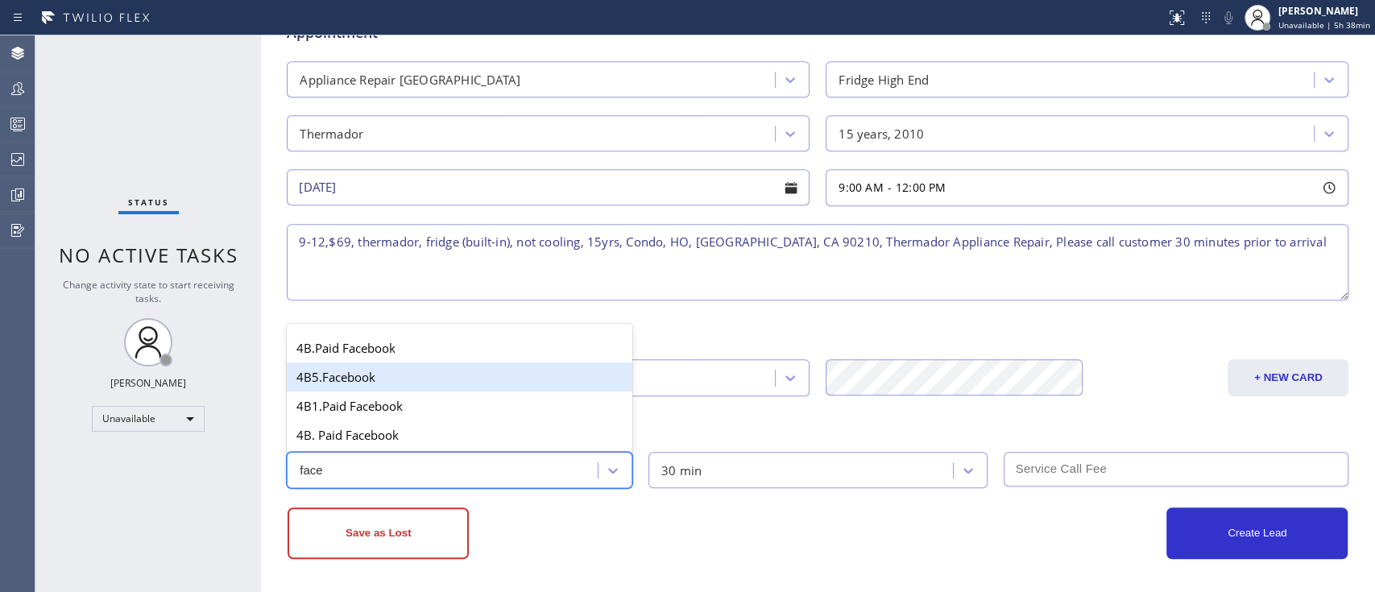
click at [374, 377] on div "4B5.Facebook" at bounding box center [460, 376] width 346 height 29
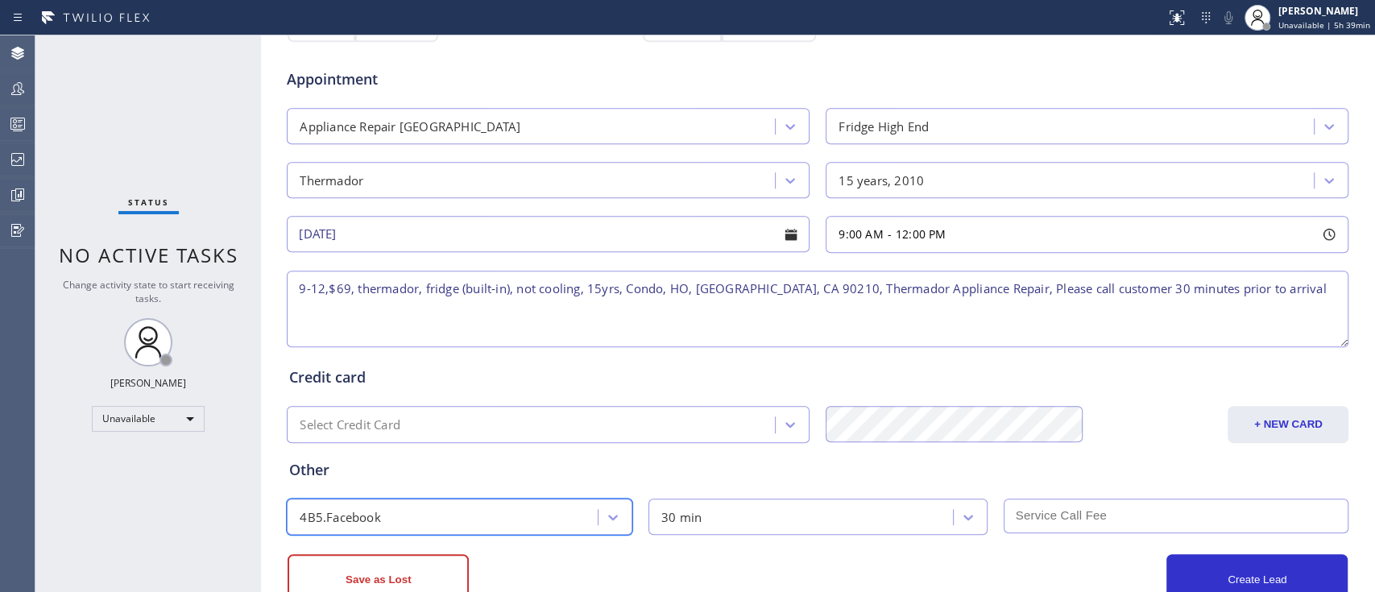
scroll to position [653, 0]
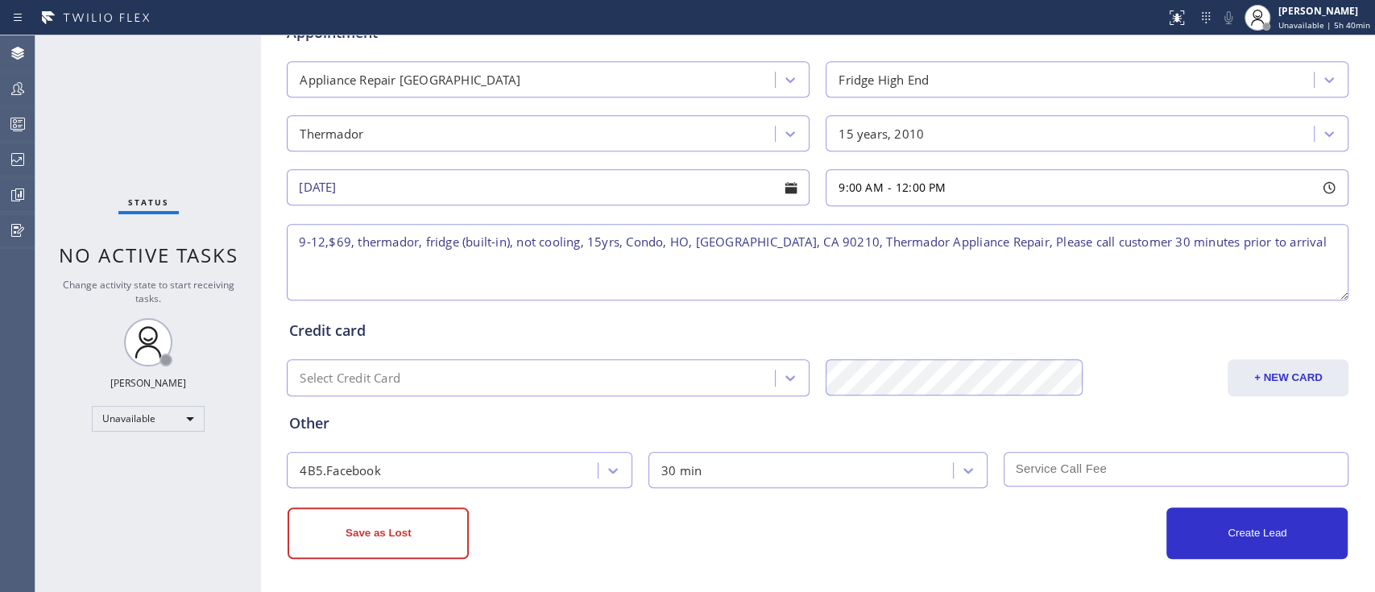
click at [712, 534] on div "Save as Lost" at bounding box center [553, 533] width 530 height 52
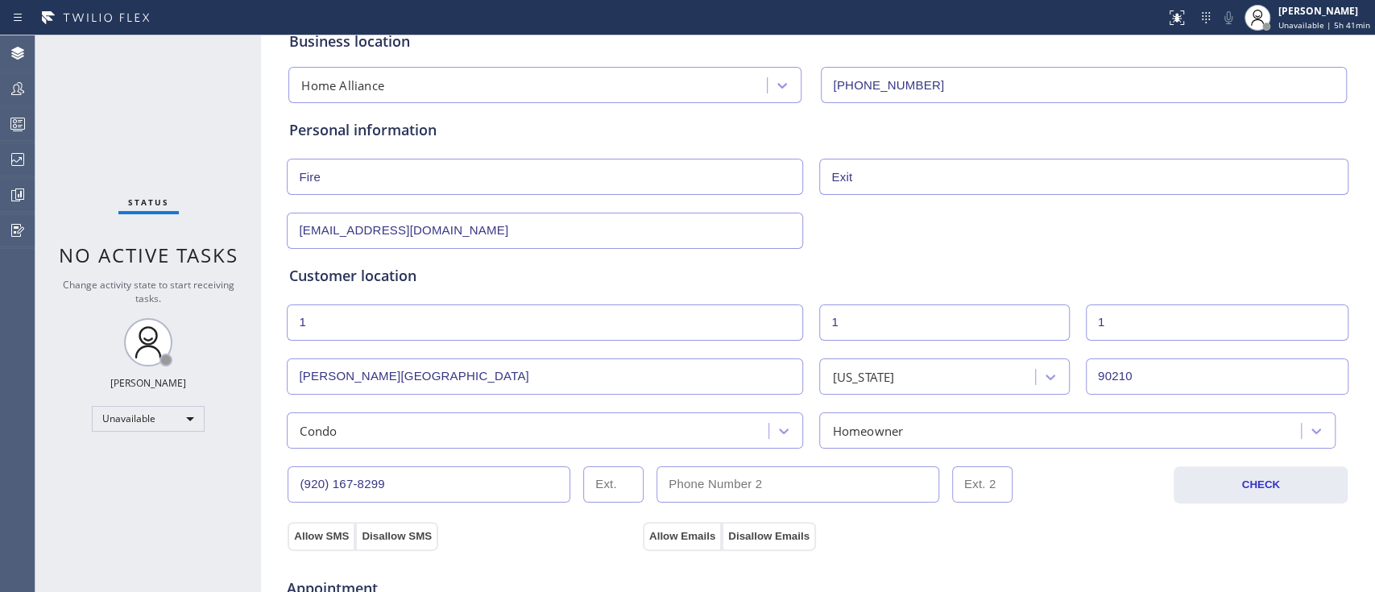
scroll to position [0, 0]
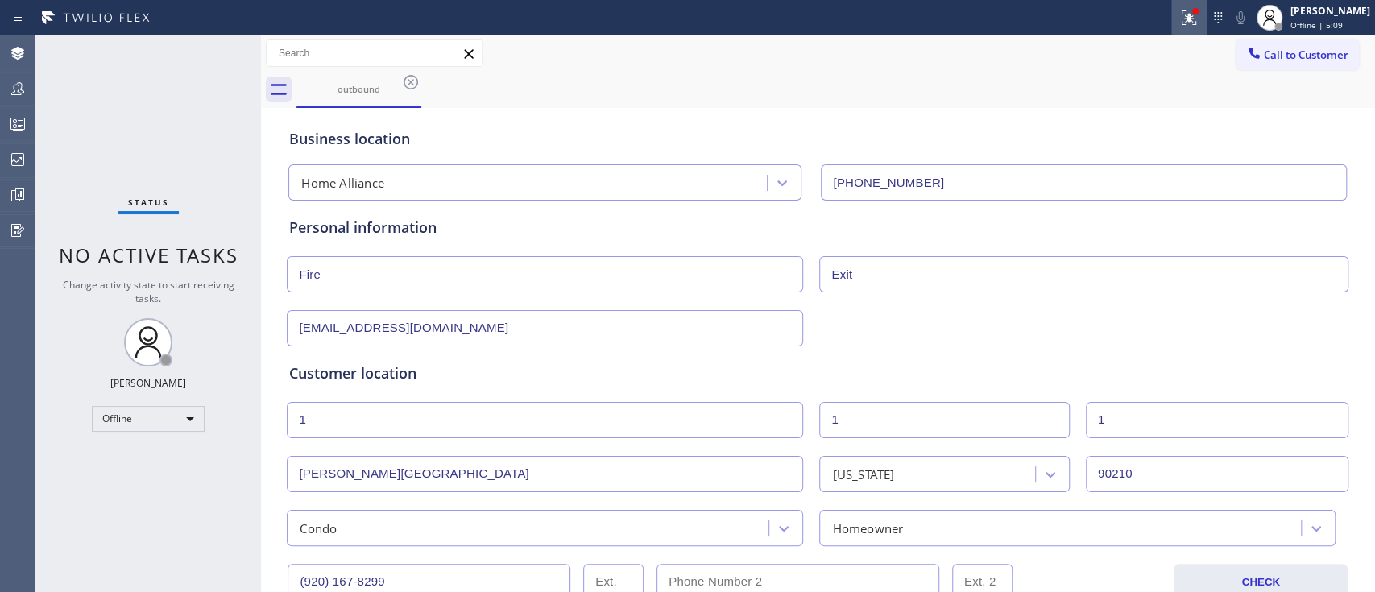
click at [1182, 16] on icon at bounding box center [1189, 17] width 14 height 14
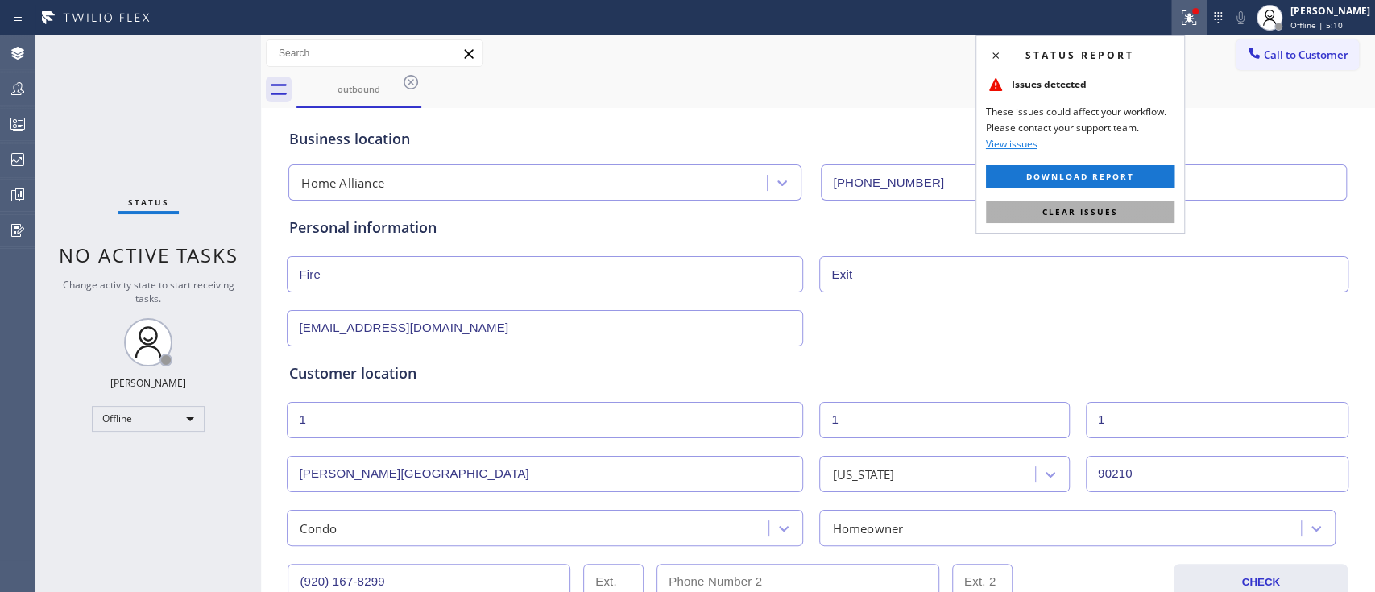
click at [1094, 203] on button "Clear issues" at bounding box center [1080, 212] width 188 height 23
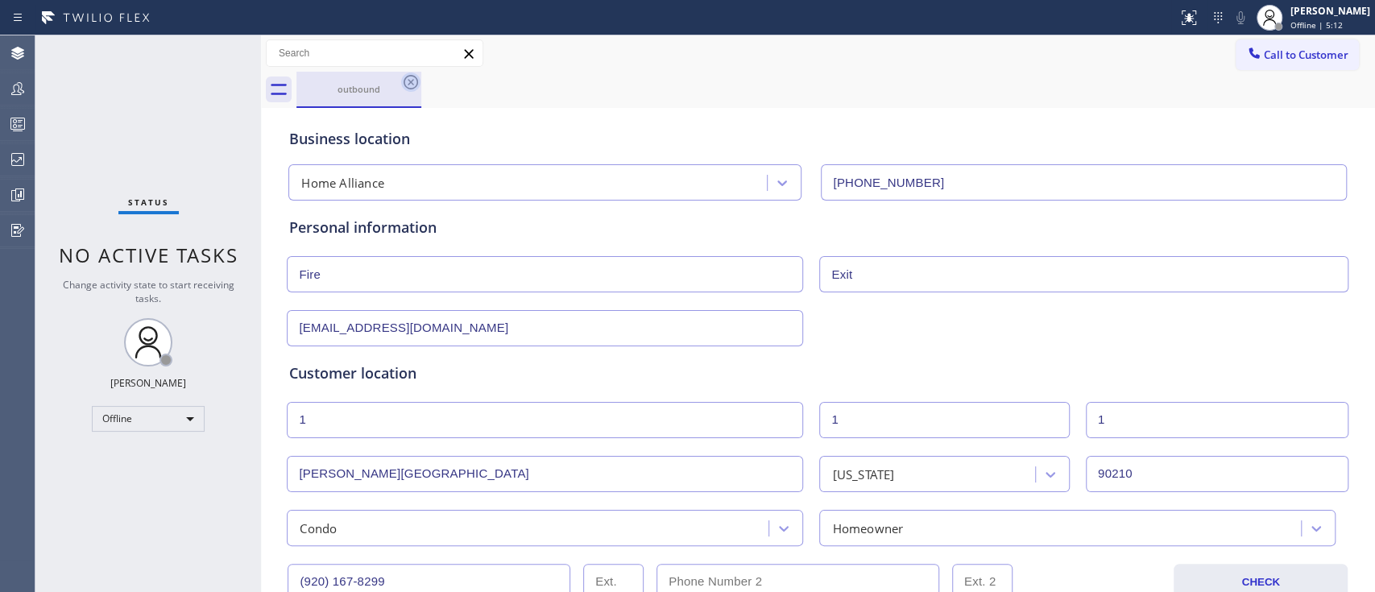
click at [412, 87] on icon at bounding box center [410, 81] width 19 height 19
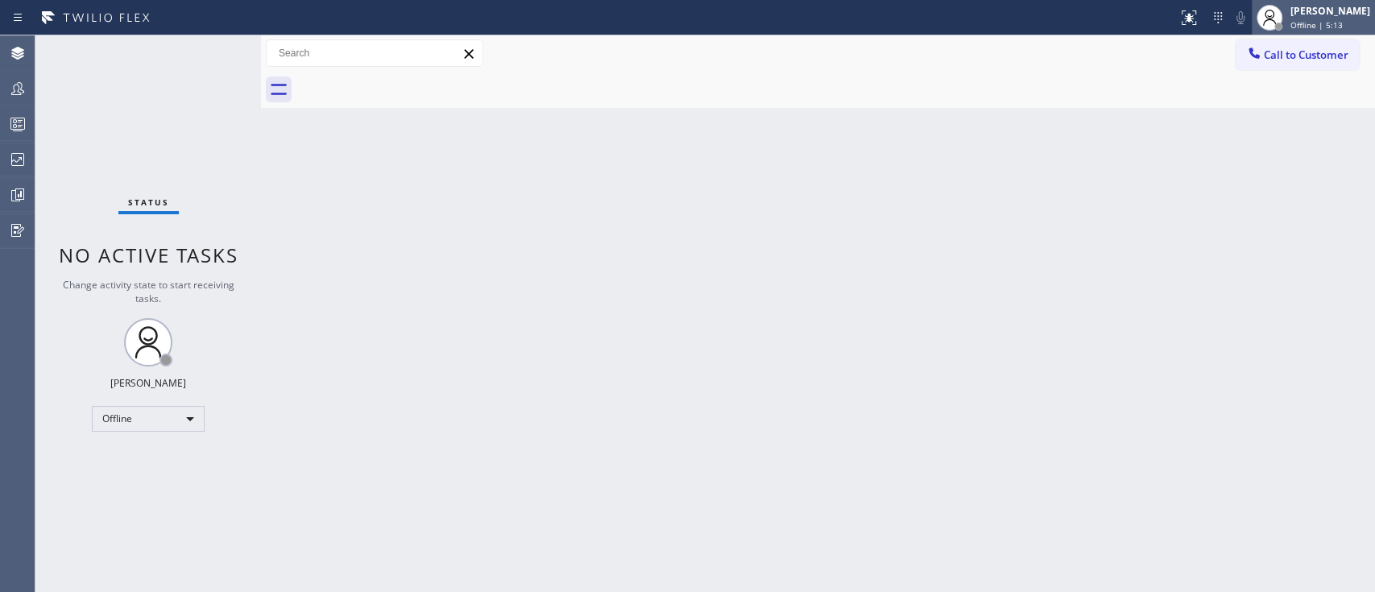
click at [1314, 27] on span "Offline | 5:13" at bounding box center [1316, 24] width 52 height 11
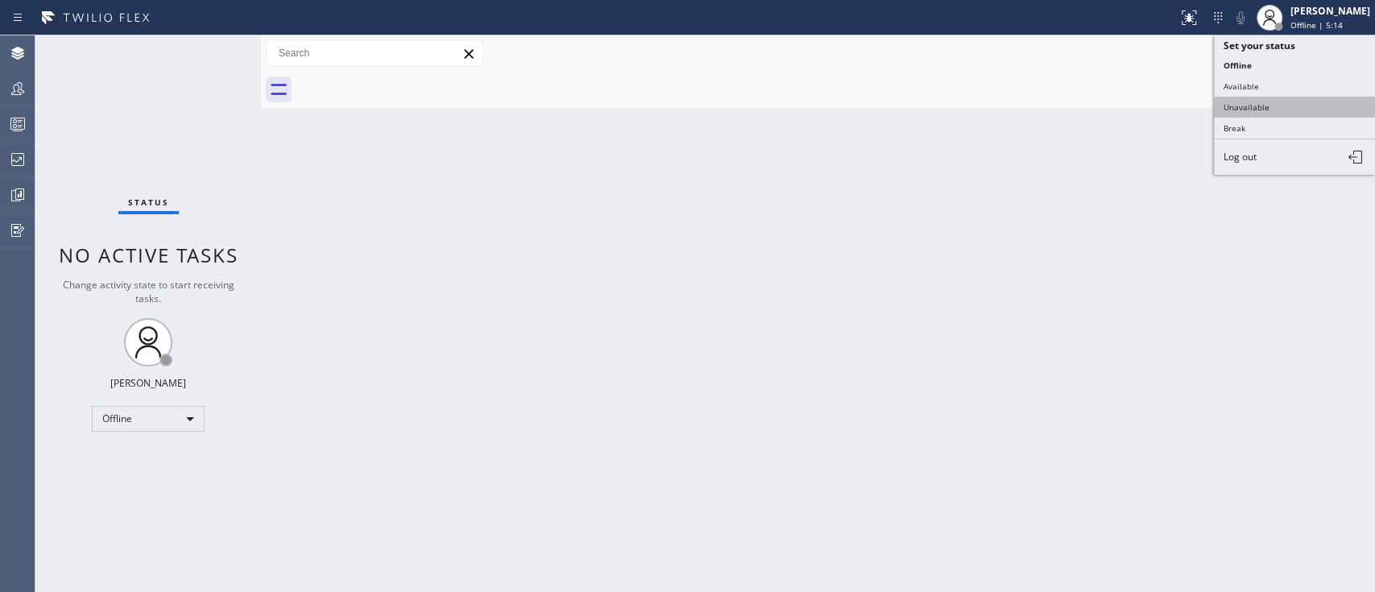
click at [1256, 111] on button "Unavailable" at bounding box center [1294, 107] width 161 height 21
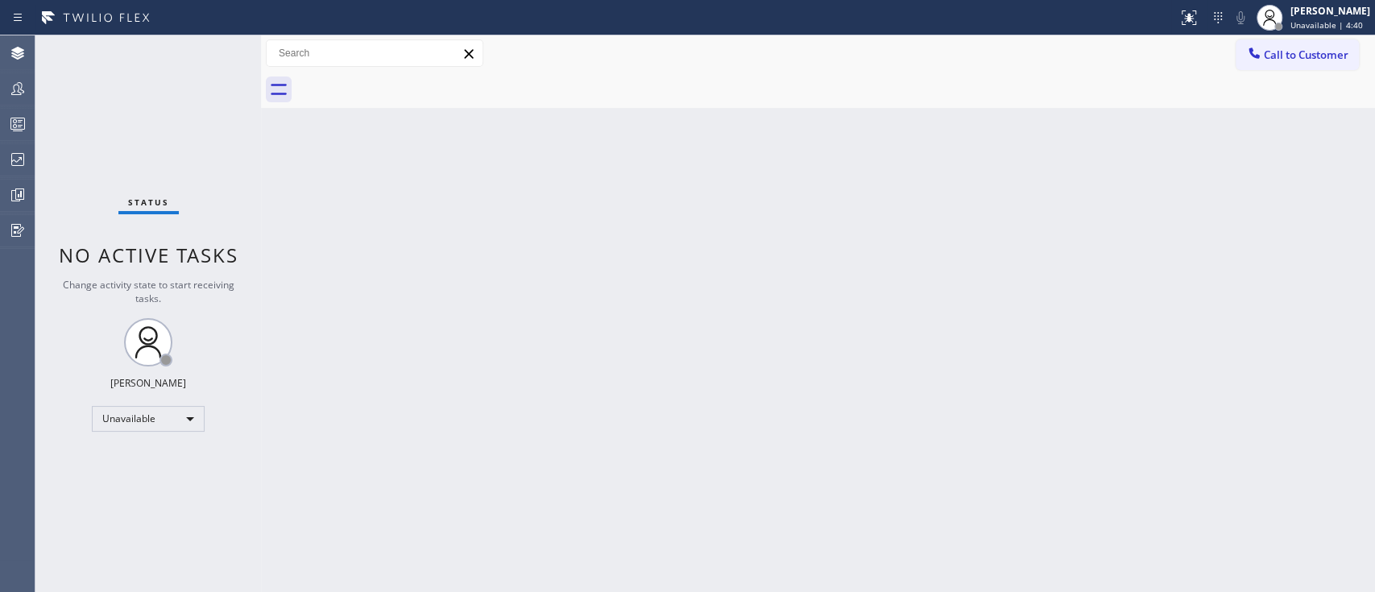
click at [1136, 192] on div "Back to Dashboard Change Sender ID Customers Technicians Select a contact Outbo…" at bounding box center [818, 313] width 1114 height 557
click at [1145, 422] on div "Back to Dashboard Change Sender ID Customers Technicians Select a contact Outbo…" at bounding box center [818, 313] width 1114 height 557
click at [1259, 6] on div at bounding box center [1269, 17] width 35 height 35
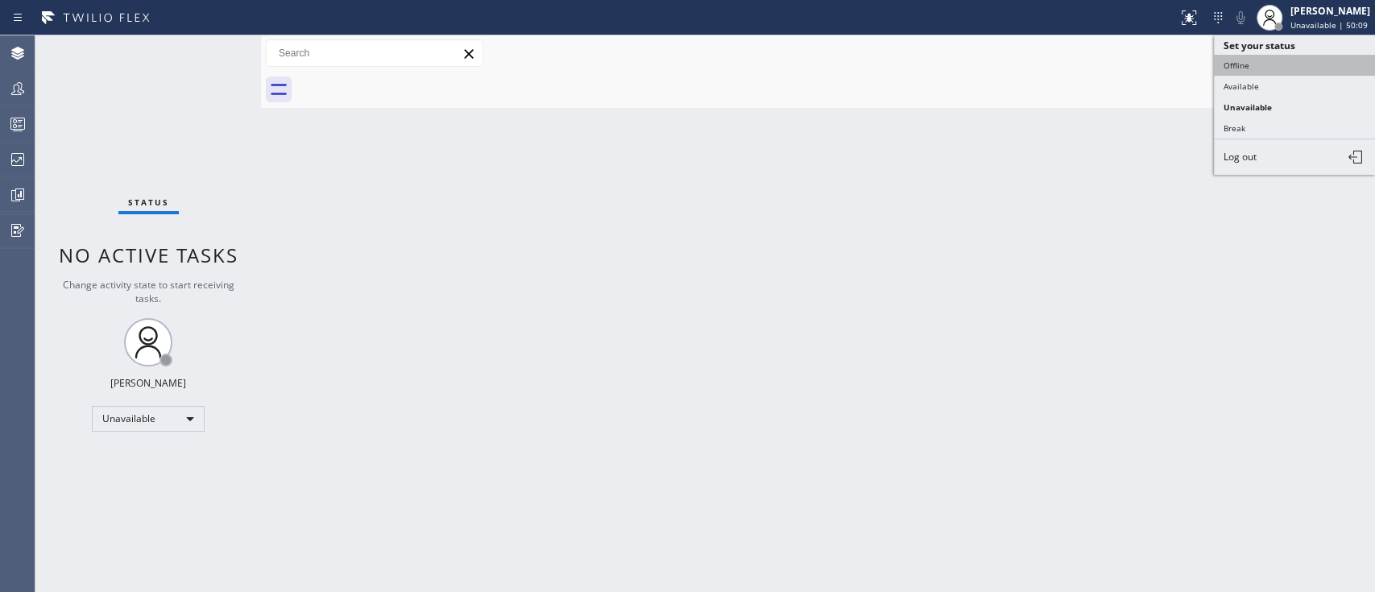
click at [1271, 55] on button "Offline" at bounding box center [1294, 65] width 161 height 21
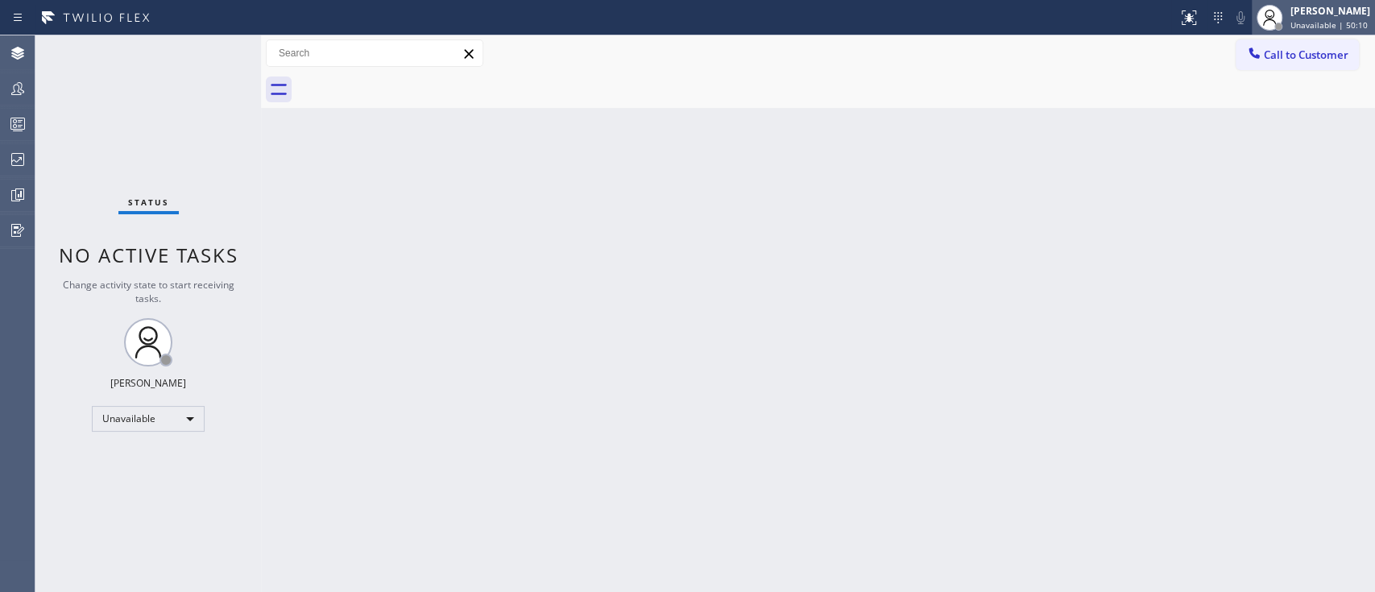
click at [1302, 24] on span "Unavailable | 50:10" at bounding box center [1328, 24] width 77 height 11
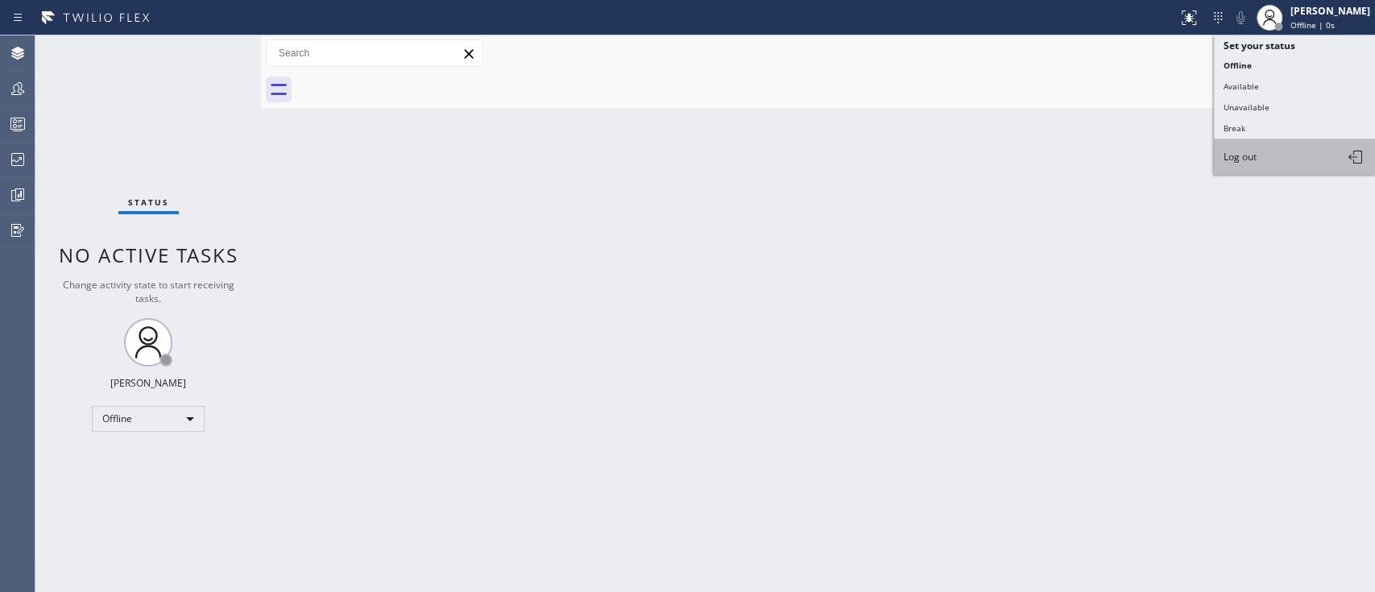
click at [1289, 158] on button "Log out" at bounding box center [1294, 156] width 161 height 35
